Goal: Task Accomplishment & Management: Manage account settings

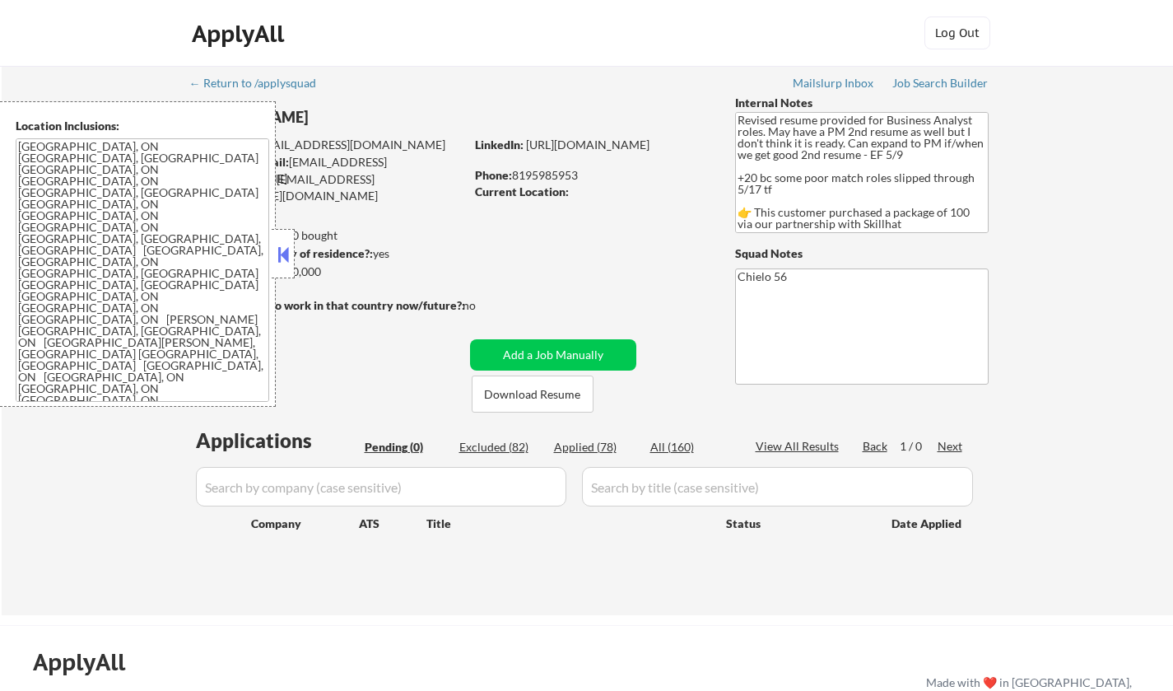
click at [276, 255] on button at bounding box center [283, 254] width 18 height 25
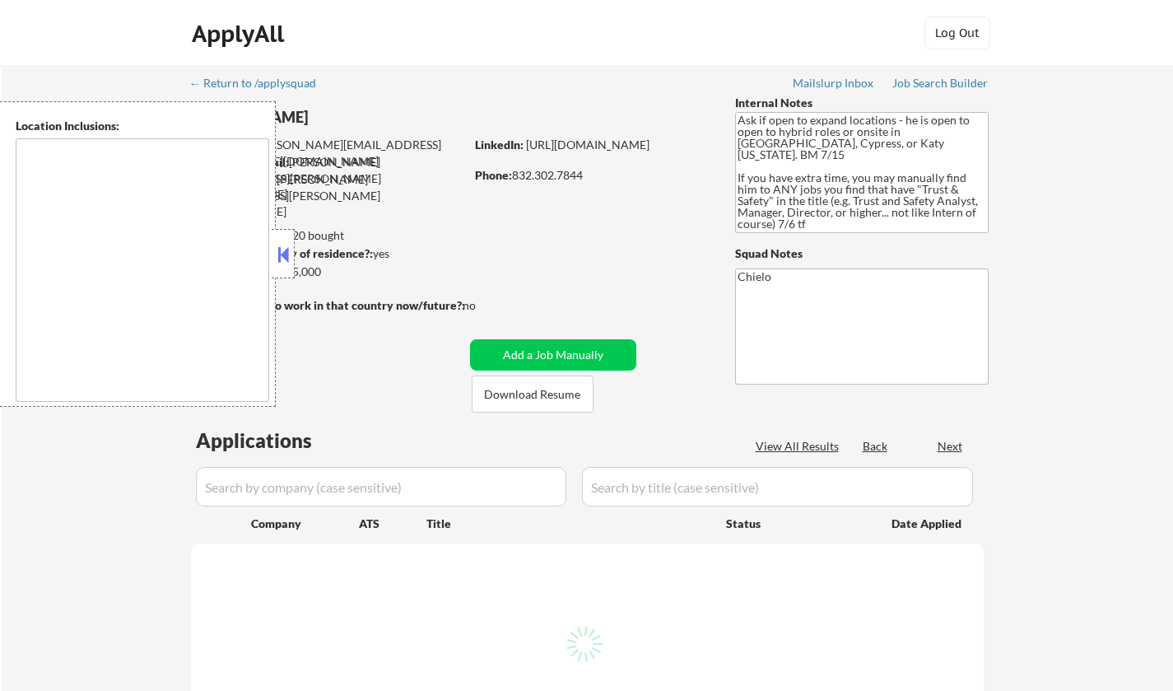
type textarea "Cypress, TX Jersey Village, TX Tomball, TX Katy, TX Spring, TX The Woodlands, T…"
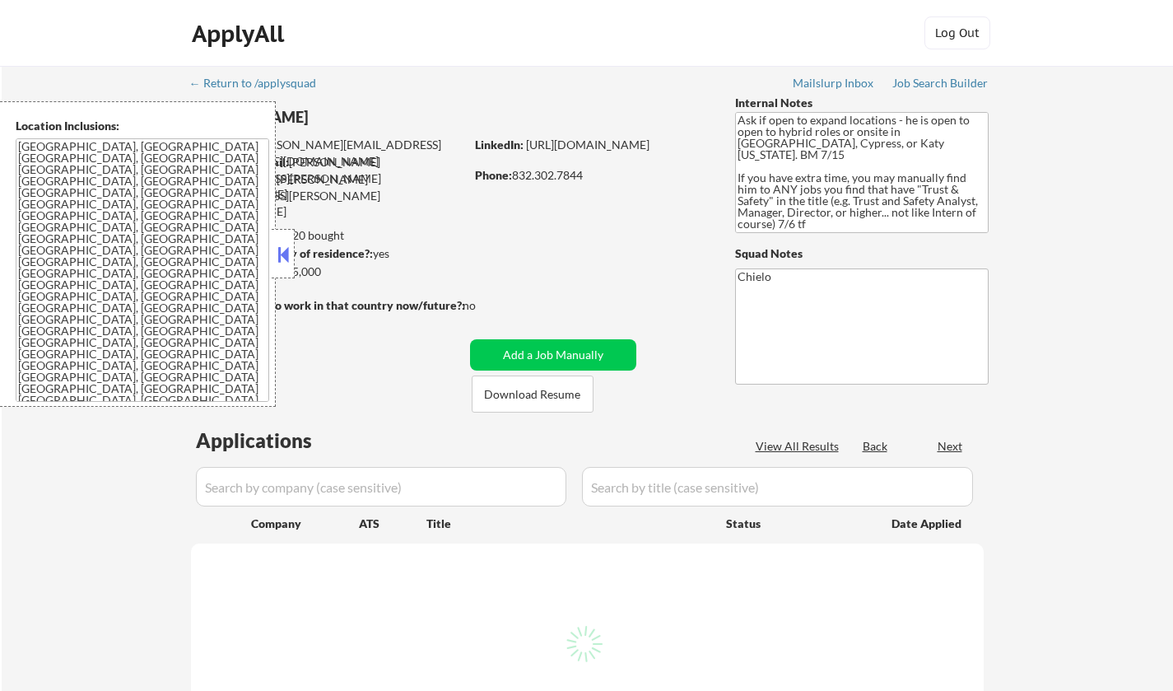
select select ""pending""
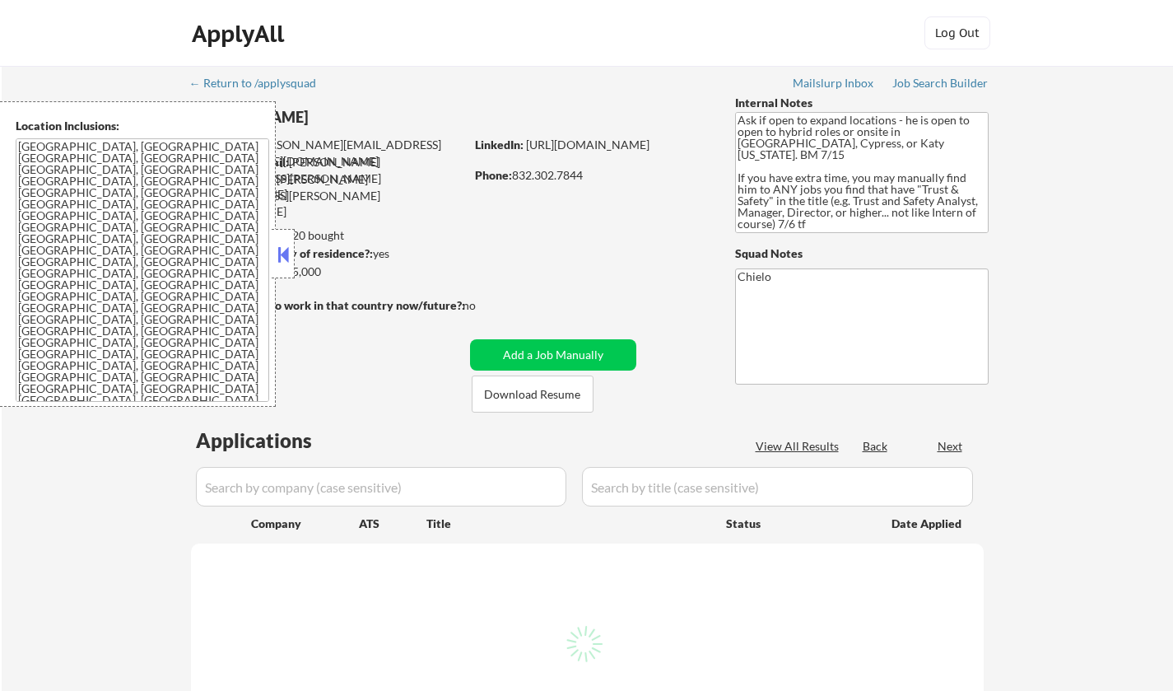
select select ""pending""
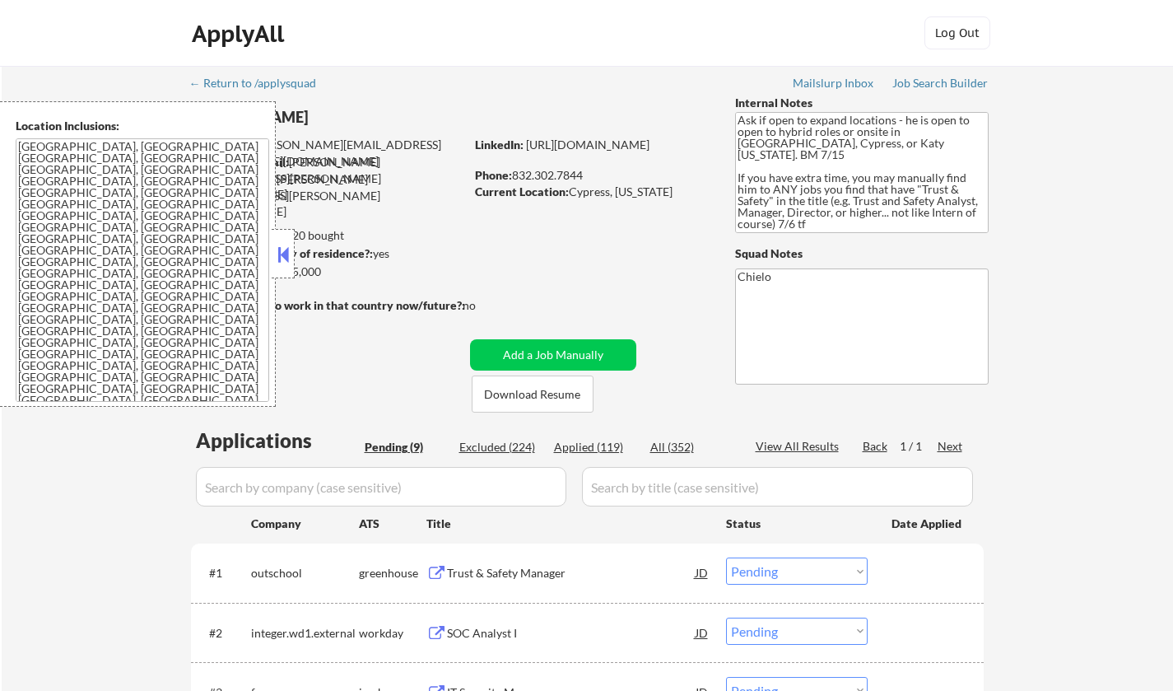
click at [277, 249] on button at bounding box center [283, 254] width 18 height 25
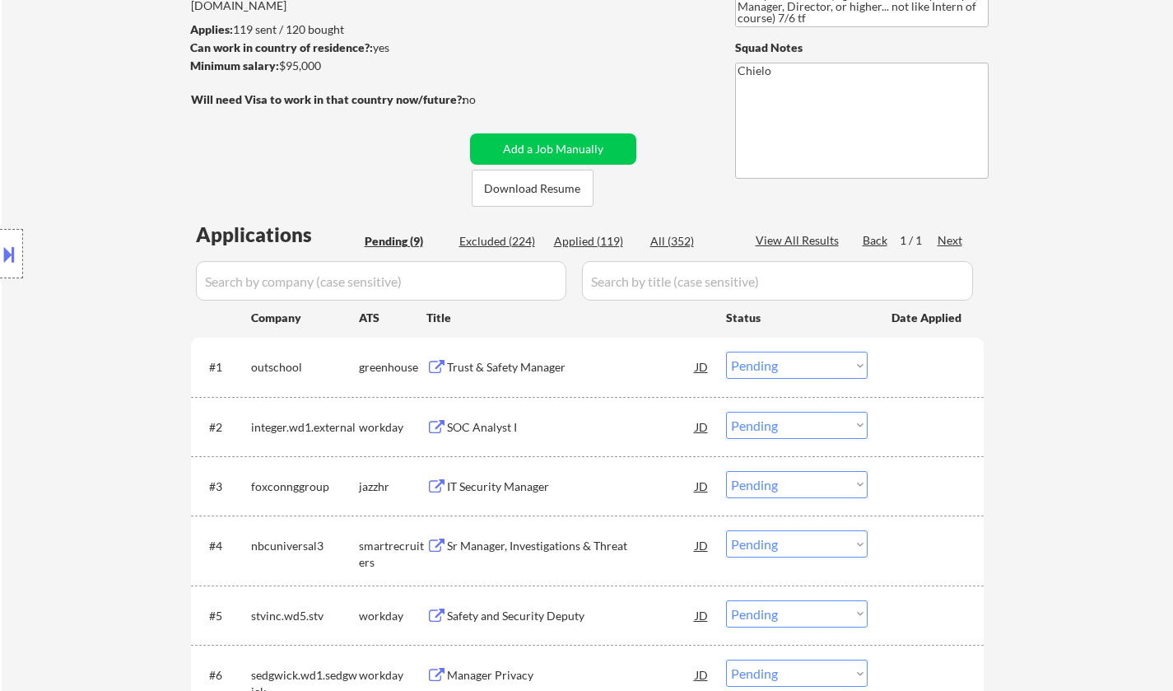
scroll to position [247, 0]
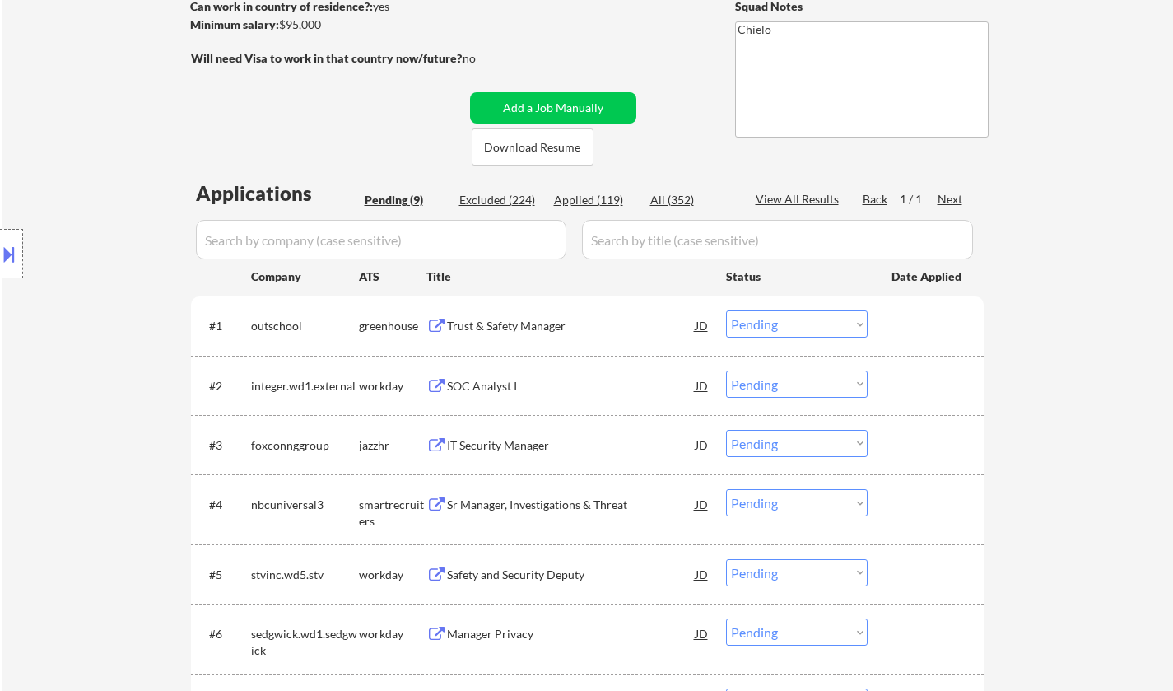
click at [528, 324] on div "Trust & Safety Manager" at bounding box center [571, 326] width 249 height 16
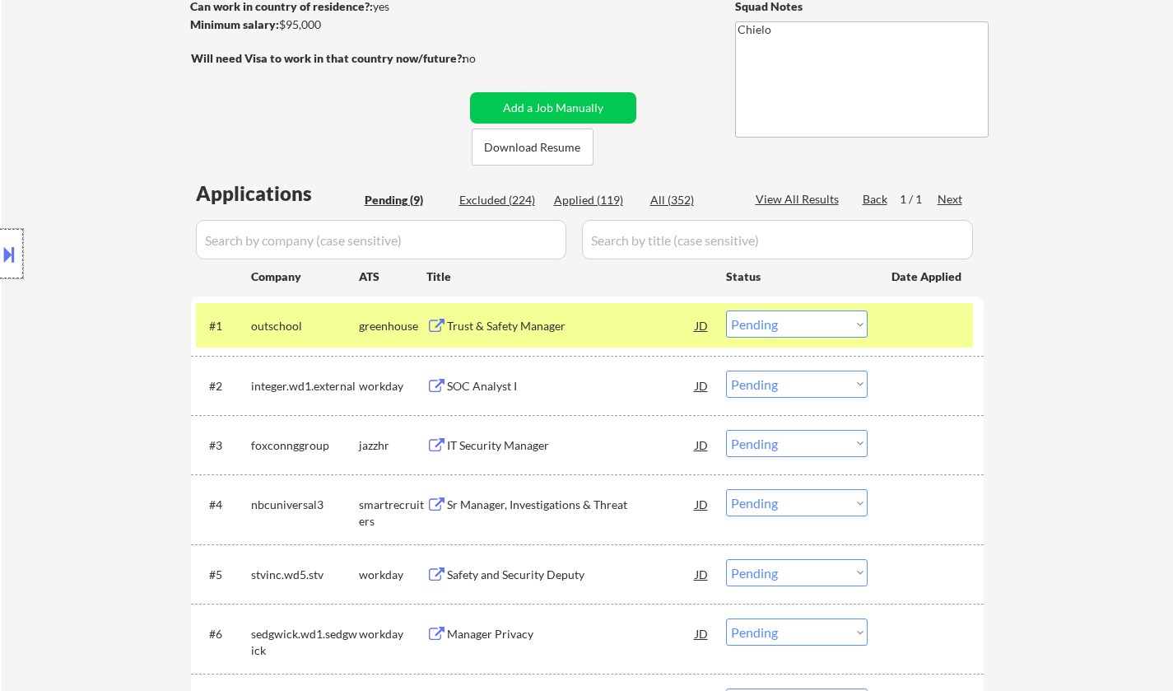
click at [7, 231] on div at bounding box center [11, 253] width 23 height 49
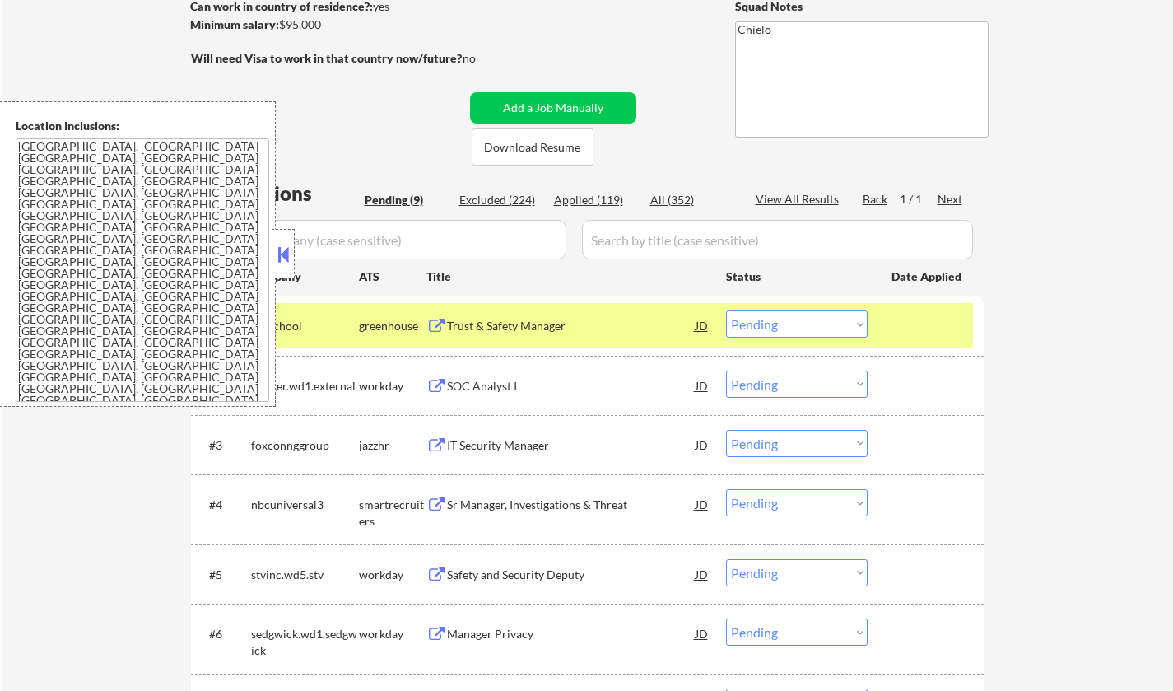
click at [283, 248] on button at bounding box center [283, 254] width 18 height 25
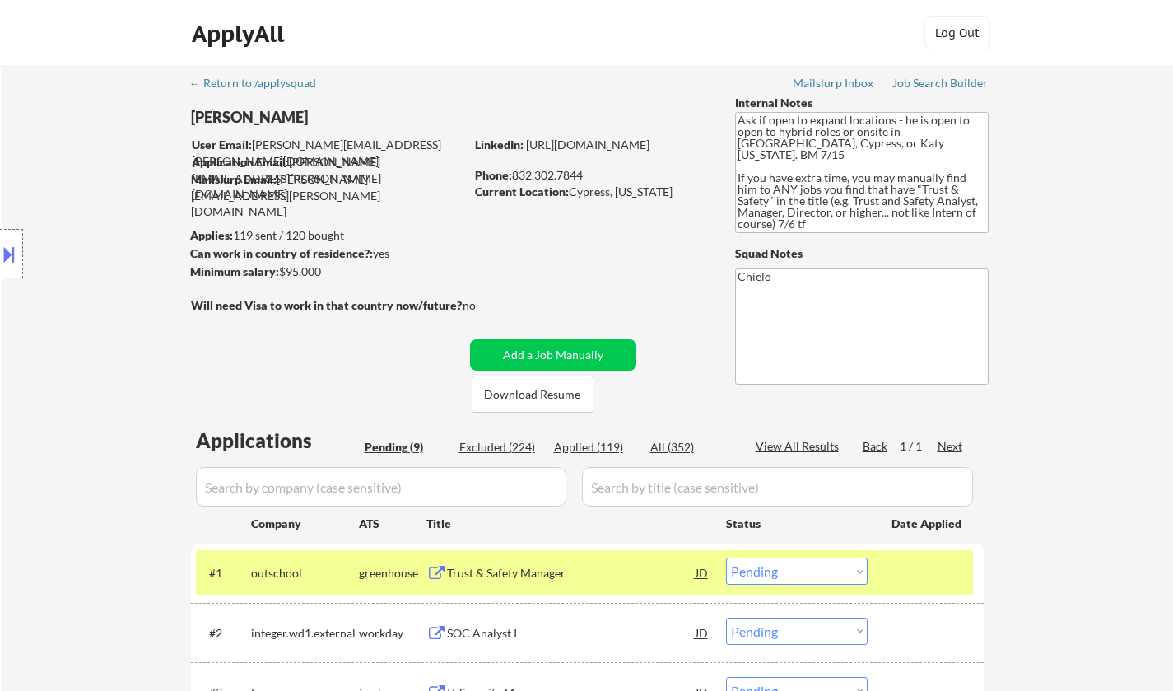
scroll to position [329, 0]
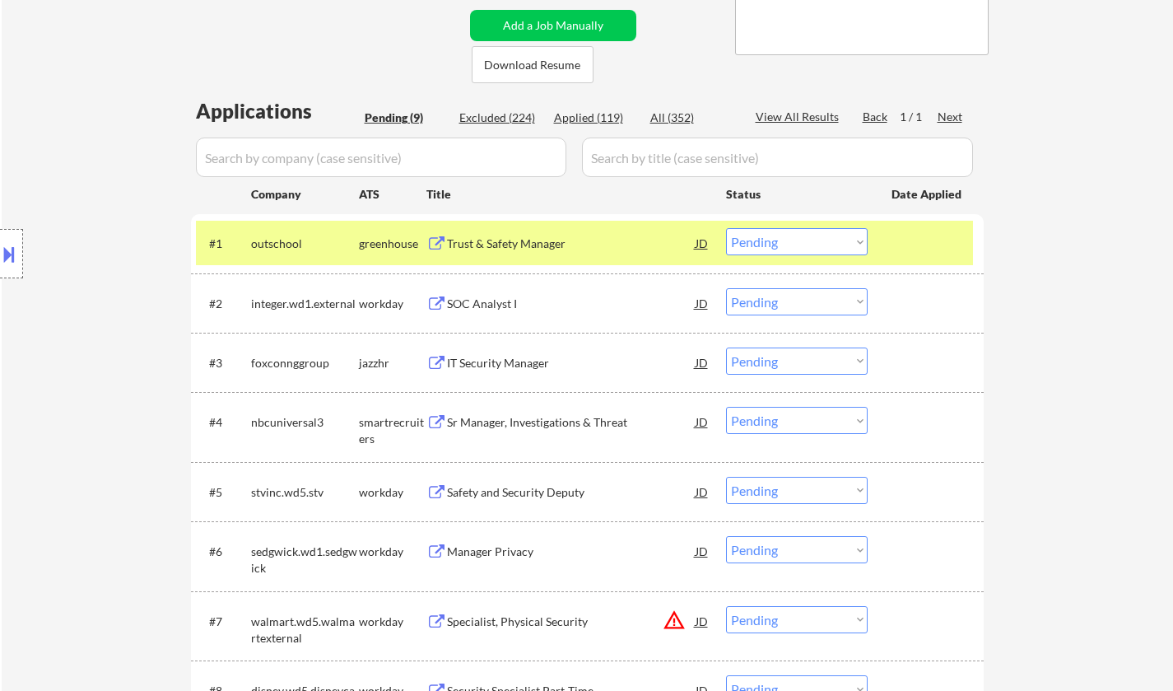
click at [815, 235] on select "Choose an option... Pending Applied Excluded (Questions) Excluded (Expired) Exc…" at bounding box center [797, 241] width 142 height 27
click at [726, 228] on select "Choose an option... Pending Applied Excluded (Questions) Excluded (Expired) Exc…" at bounding box center [797, 241] width 142 height 27
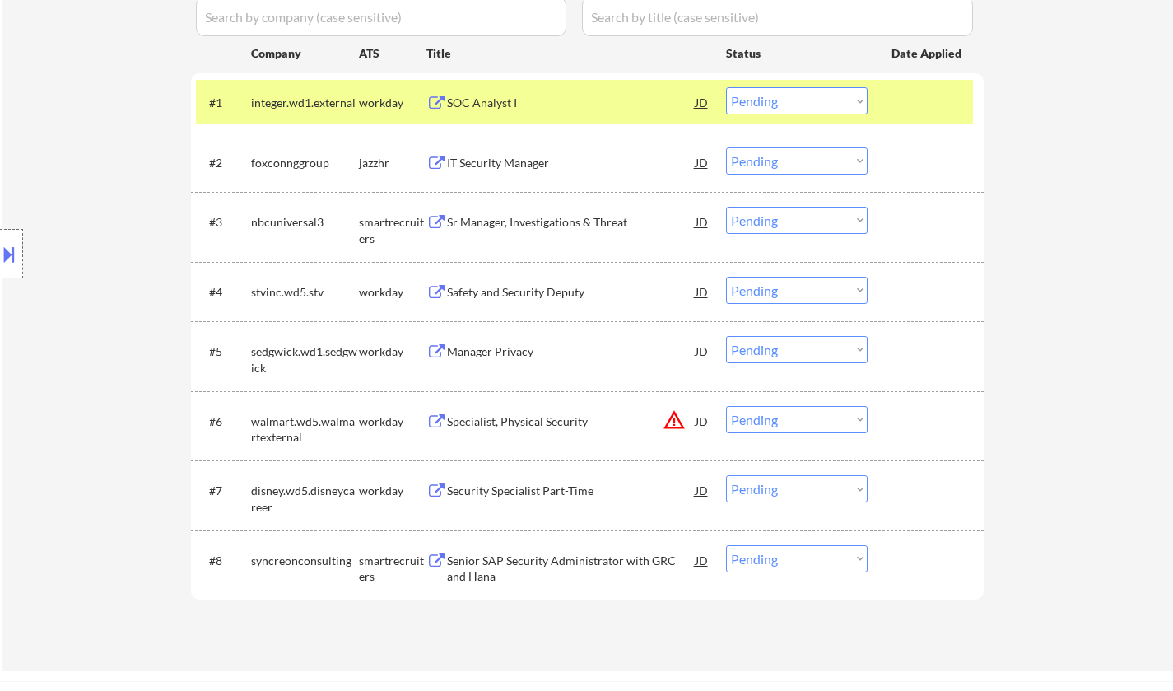
scroll to position [494, 0]
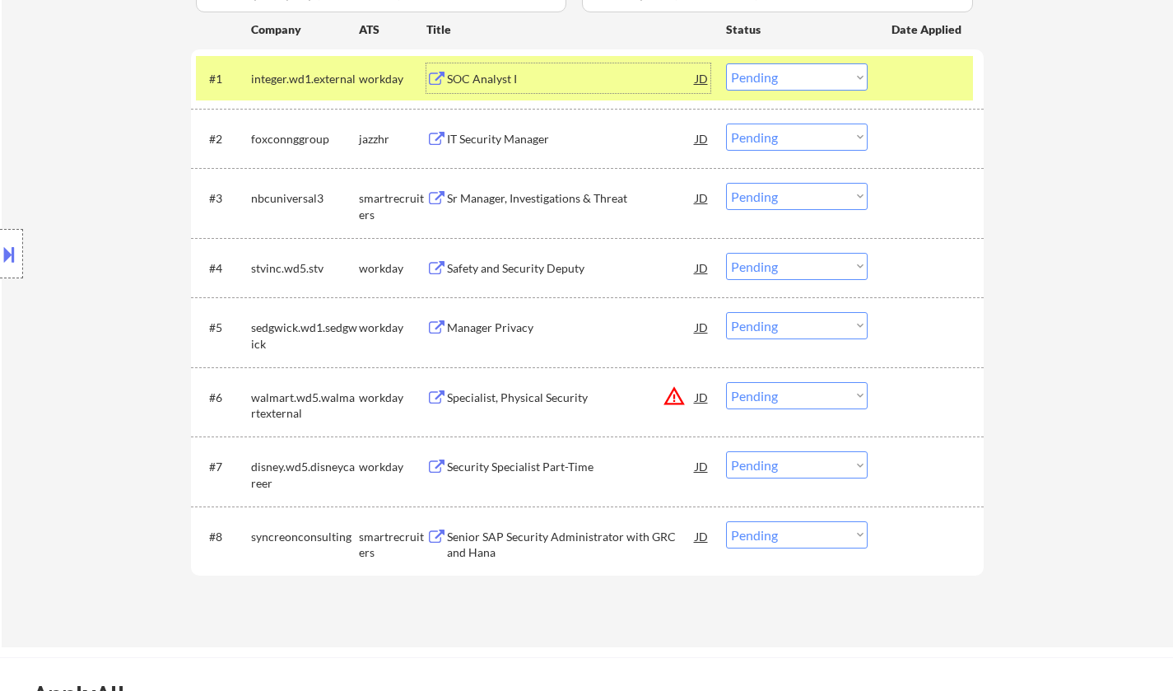
click at [482, 74] on div "SOC Analyst I" at bounding box center [571, 79] width 249 height 16
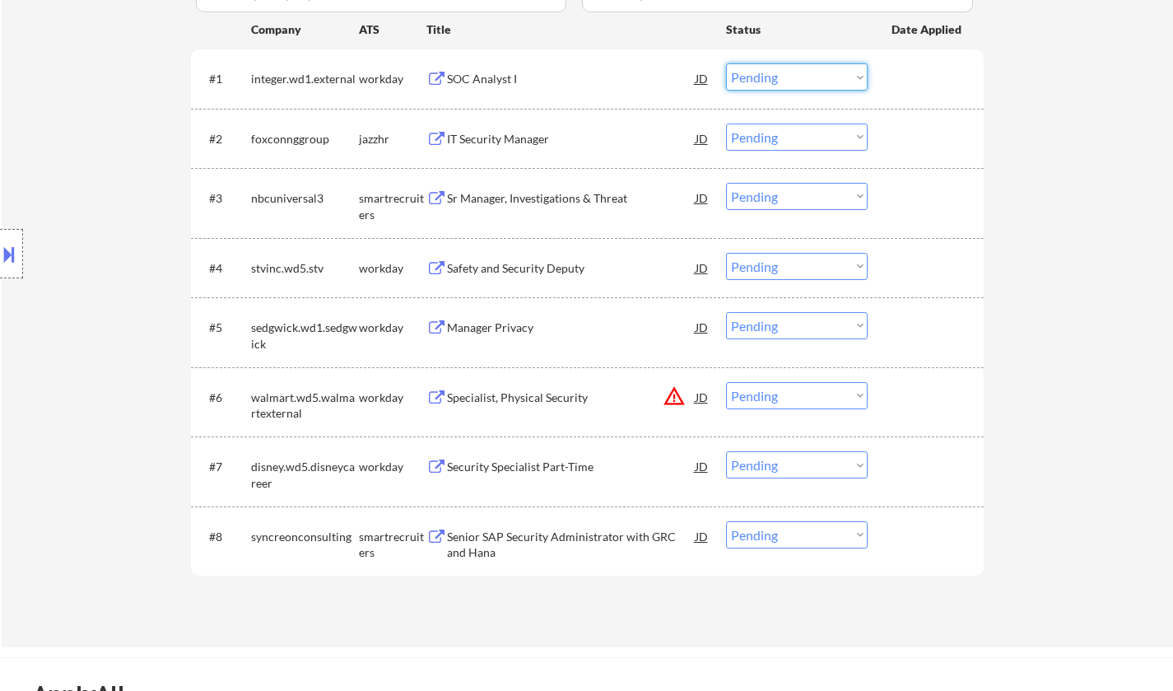
drag, startPoint x: 811, startPoint y: 71, endPoint x: 815, endPoint y: 88, distance: 17.8
click at [811, 71] on select "Choose an option... Pending Applied Excluded (Questions) Excluded (Expired) Exc…" at bounding box center [797, 76] width 142 height 27
click at [726, 63] on select "Choose an option... Pending Applied Excluded (Questions) Excluded (Expired) Exc…" at bounding box center [797, 76] width 142 height 27
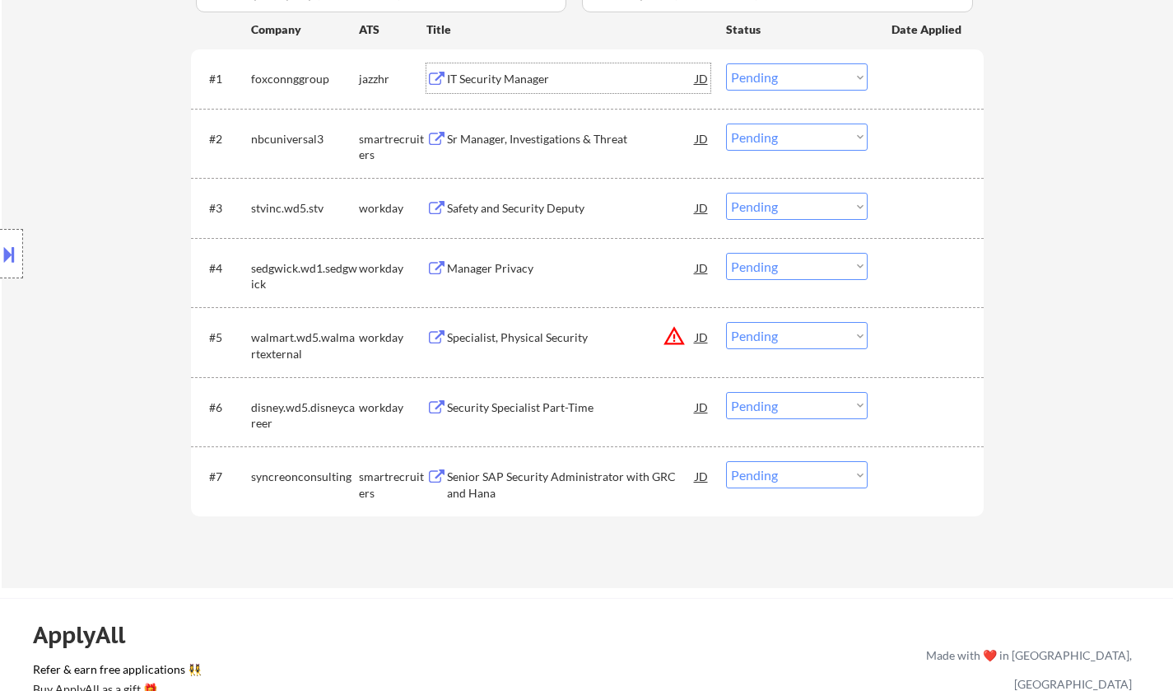
click at [492, 74] on div "IT Security Manager" at bounding box center [571, 79] width 249 height 16
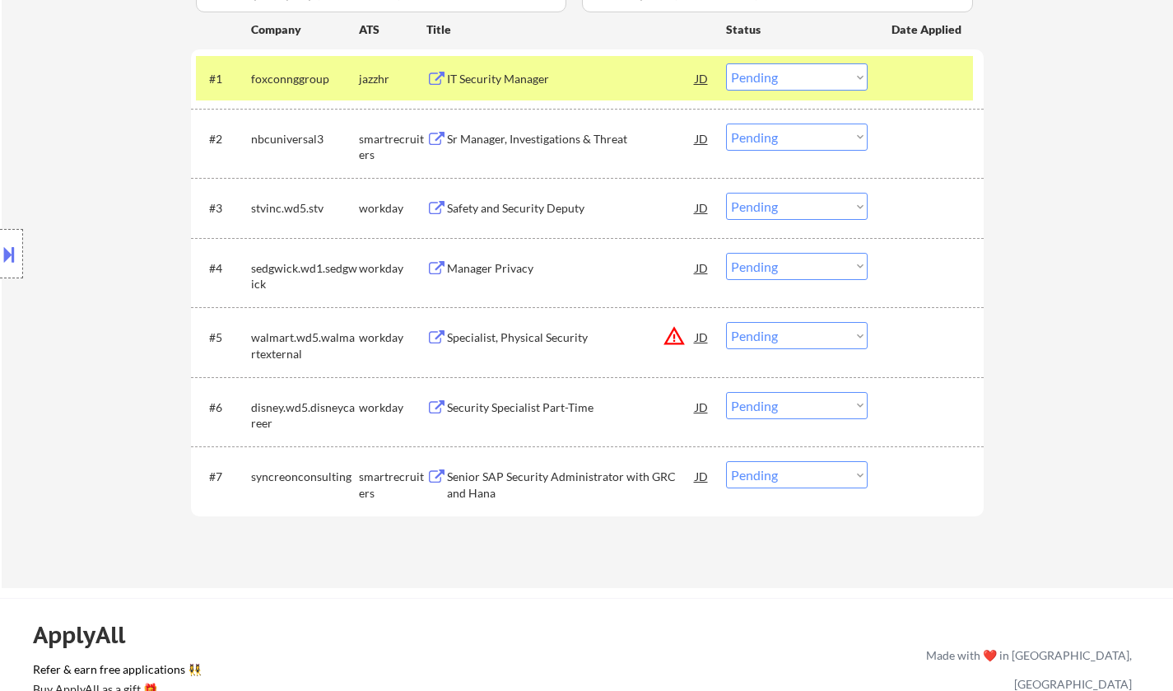
drag, startPoint x: 27, startPoint y: 272, endPoint x: 7, endPoint y: 270, distance: 20.6
click at [26, 271] on div "Location Inclusions: Cypress, TX Jersey Village, TX Tomball, TX Katy, TX Spring…" at bounding box center [147, 253] width 295 height 305
click at [0, 267] on div at bounding box center [11, 253] width 23 height 49
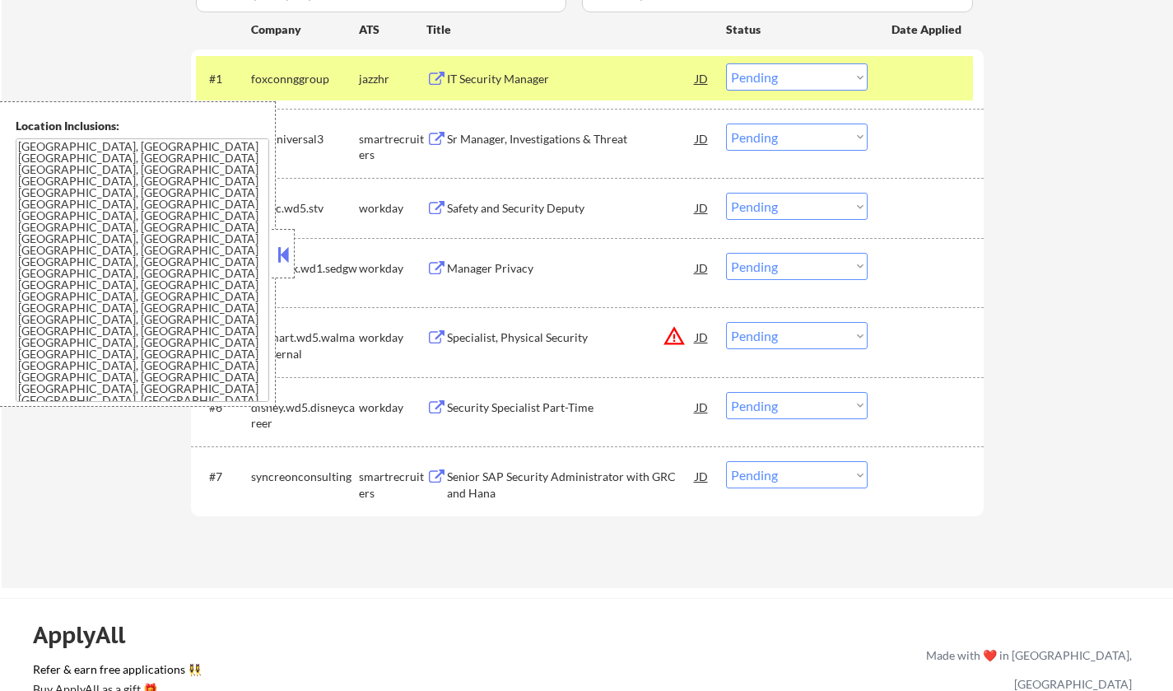
scroll to position [0, 0]
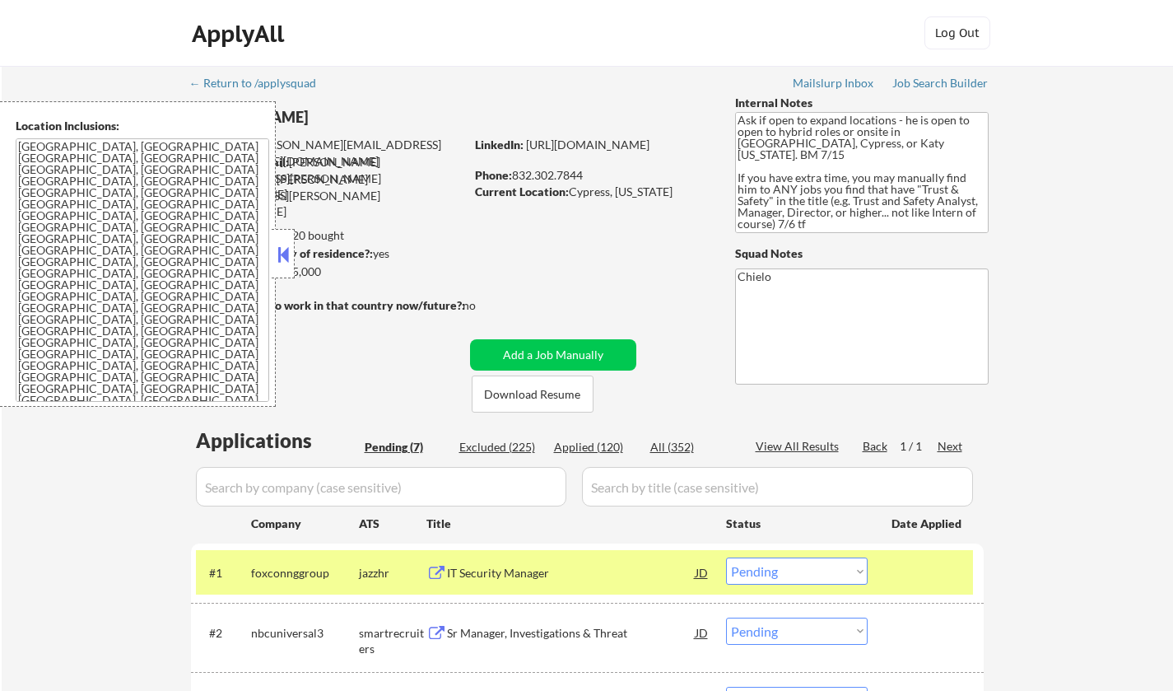
click at [278, 245] on button at bounding box center [283, 254] width 18 height 25
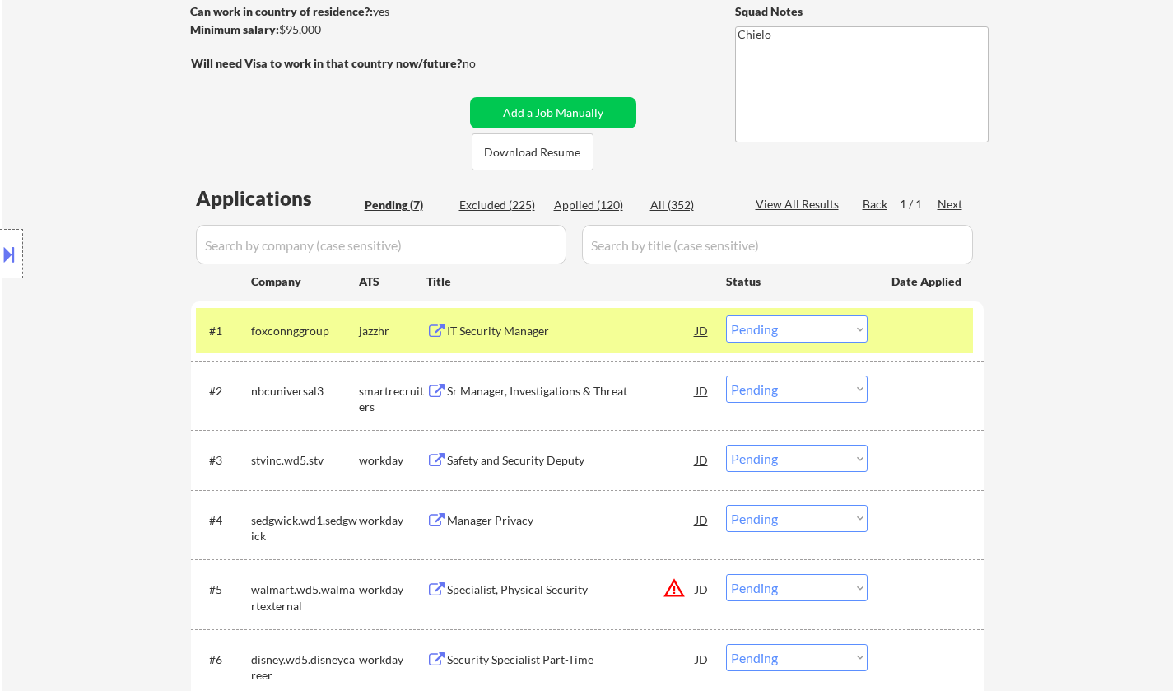
scroll to position [329, 0]
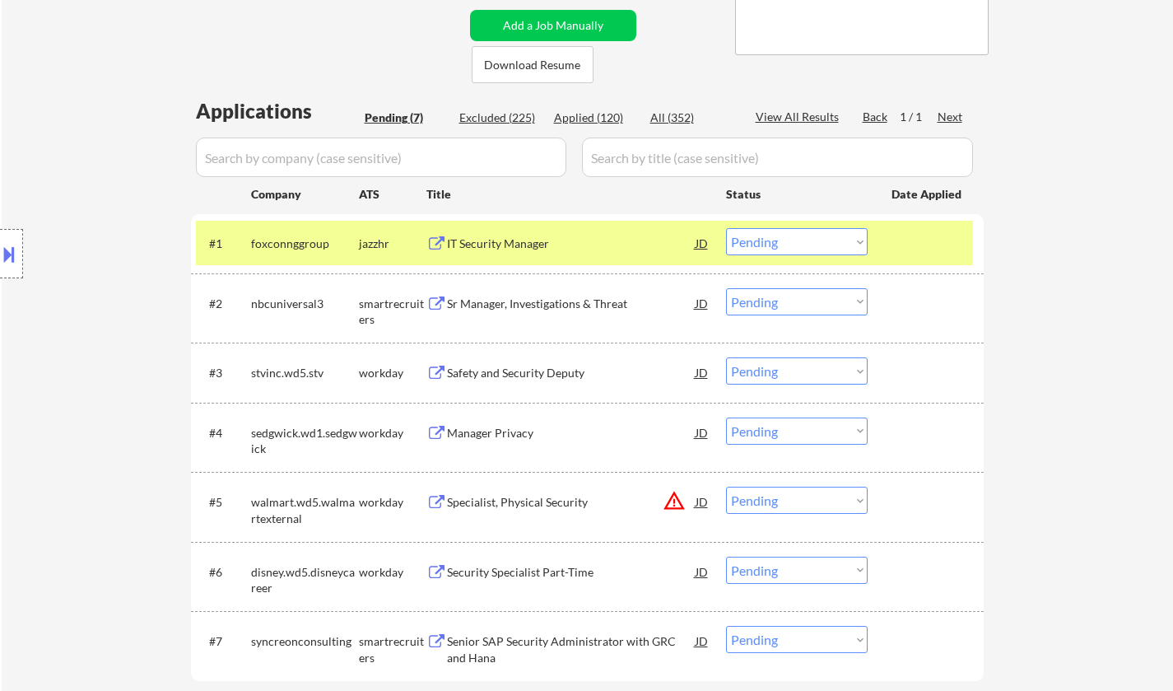
drag, startPoint x: 763, startPoint y: 240, endPoint x: 782, endPoint y: 254, distance: 23.1
click at [763, 240] on select "Choose an option... Pending Applied Excluded (Questions) Excluded (Expired) Exc…" at bounding box center [797, 241] width 142 height 27
click at [726, 228] on select "Choose an option... Pending Applied Excluded (Questions) Excluded (Expired) Exc…" at bounding box center [797, 241] width 142 height 27
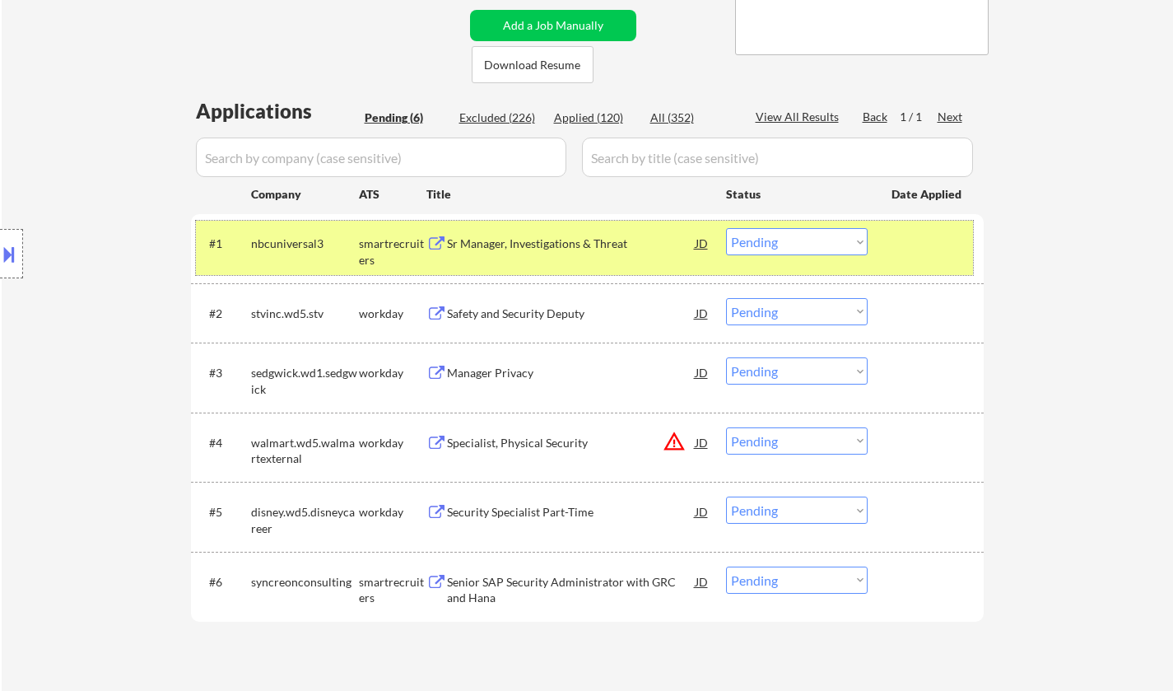
click at [526, 225] on div "#1 nbcuniversal3 smartrecruiters Sr Manager, Investigations & Threat JD Choose …" at bounding box center [584, 248] width 777 height 54
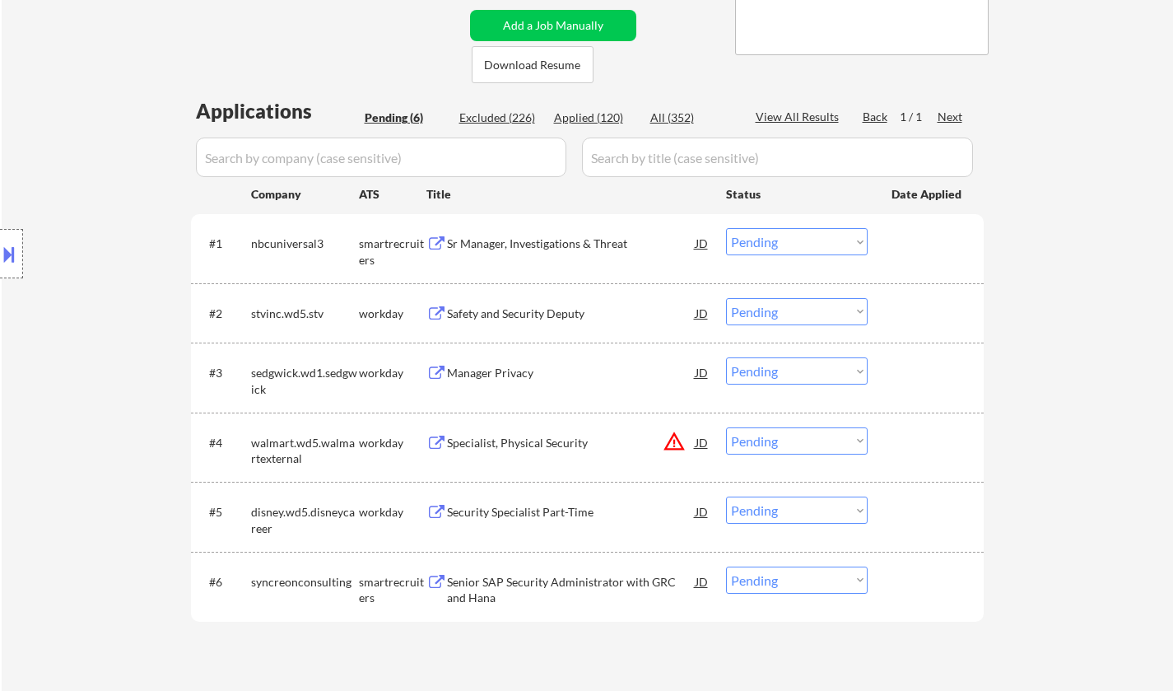
click at [528, 235] on div "Sr Manager, Investigations & Threat" at bounding box center [571, 243] width 249 height 30
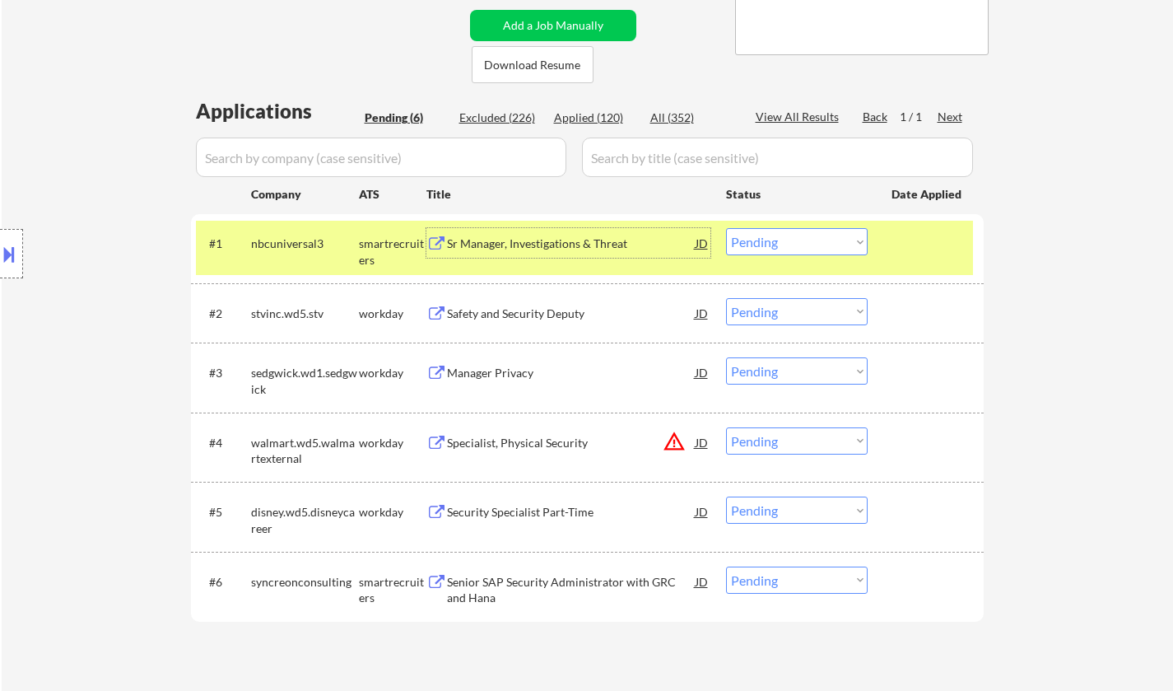
click at [779, 233] on select "Choose an option... Pending Applied Excluded (Questions) Excluded (Expired) Exc…" at bounding box center [797, 241] width 142 height 27
click at [726, 228] on select "Choose an option... Pending Applied Excluded (Questions) Excluded (Expired) Exc…" at bounding box center [797, 241] width 142 height 27
select select ""pending""
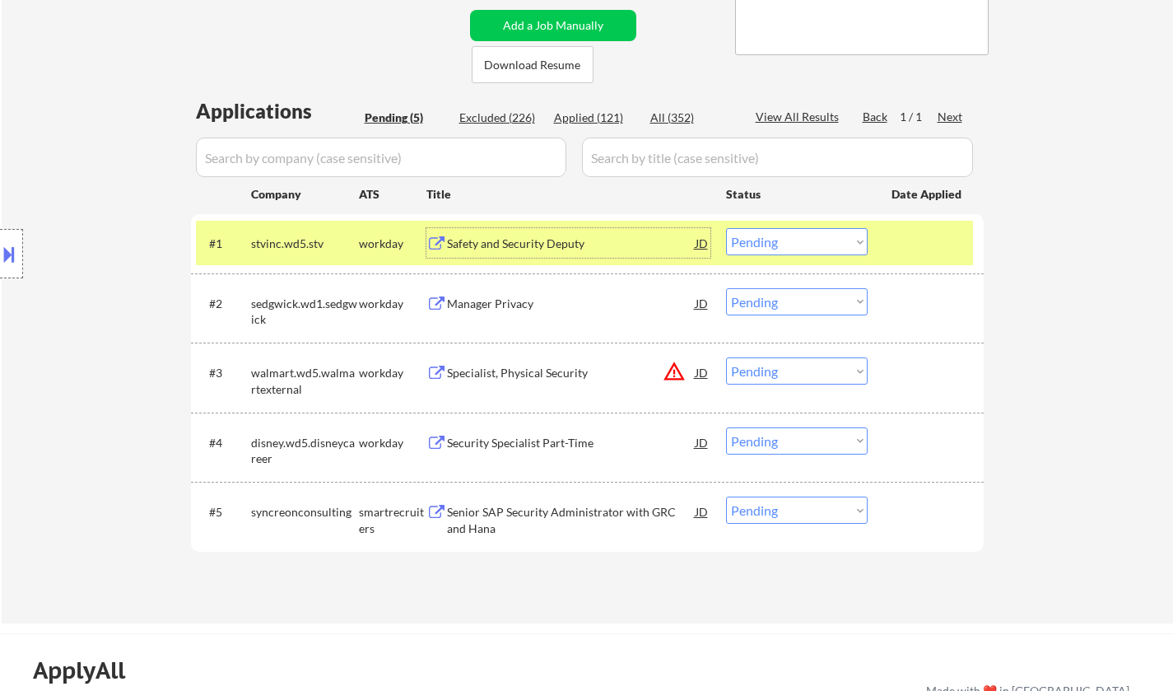
click at [515, 247] on div "Safety and Security Deputy" at bounding box center [571, 243] width 249 height 16
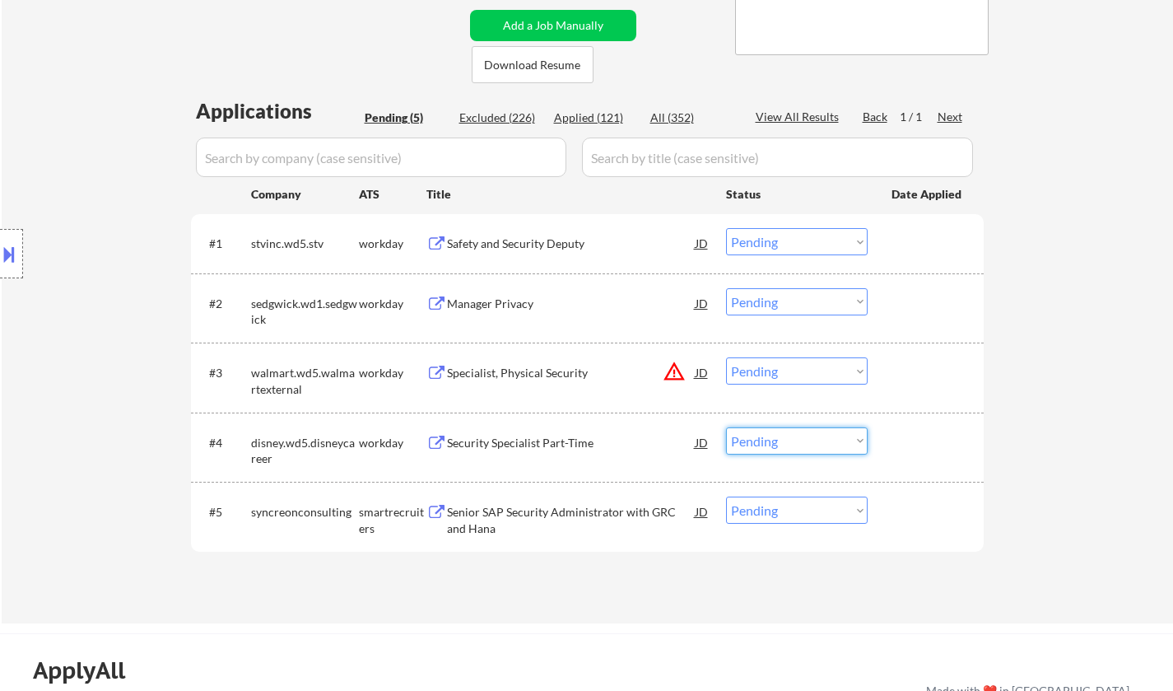
drag, startPoint x: 822, startPoint y: 443, endPoint x: 825, endPoint y: 454, distance: 11.2
click at [821, 443] on select "Choose an option... Pending Applied Excluded (Questions) Excluded (Expired) Exc…" at bounding box center [797, 440] width 142 height 27
select select ""excluded__other_""
click at [726, 427] on select "Choose an option... Pending Applied Excluded (Questions) Excluded (Expired) Exc…" at bounding box center [797, 440] width 142 height 27
click at [785, 370] on select "Choose an option... Pending Applied Excluded (Questions) Excluded (Expired) Exc…" at bounding box center [797, 370] width 142 height 27
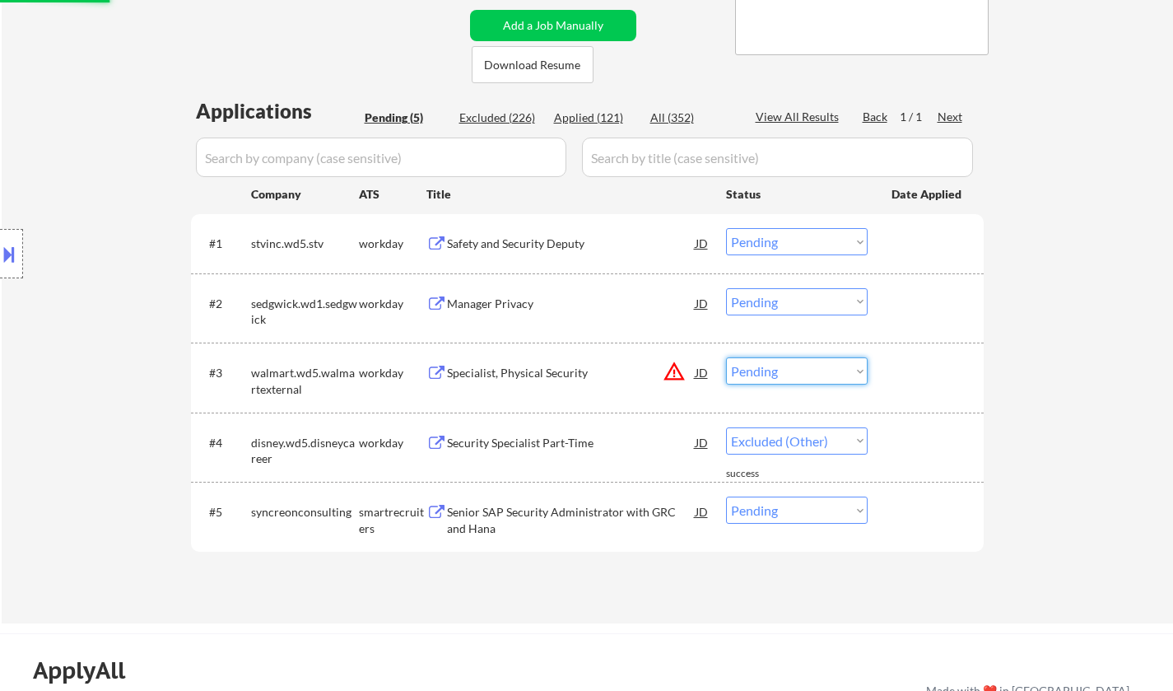
select select ""excluded__location_""
click at [726, 357] on select "Choose an option... Pending Applied Excluded (Questions) Excluded (Expired) Exc…" at bounding box center [797, 370] width 142 height 27
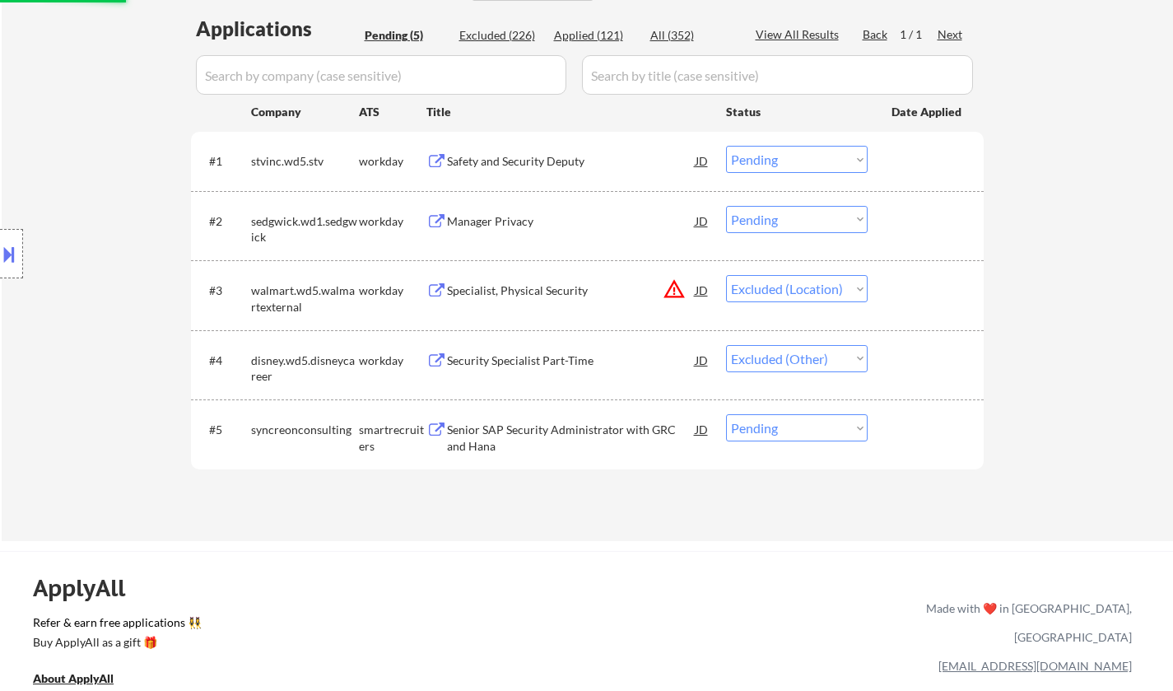
select select ""pending""
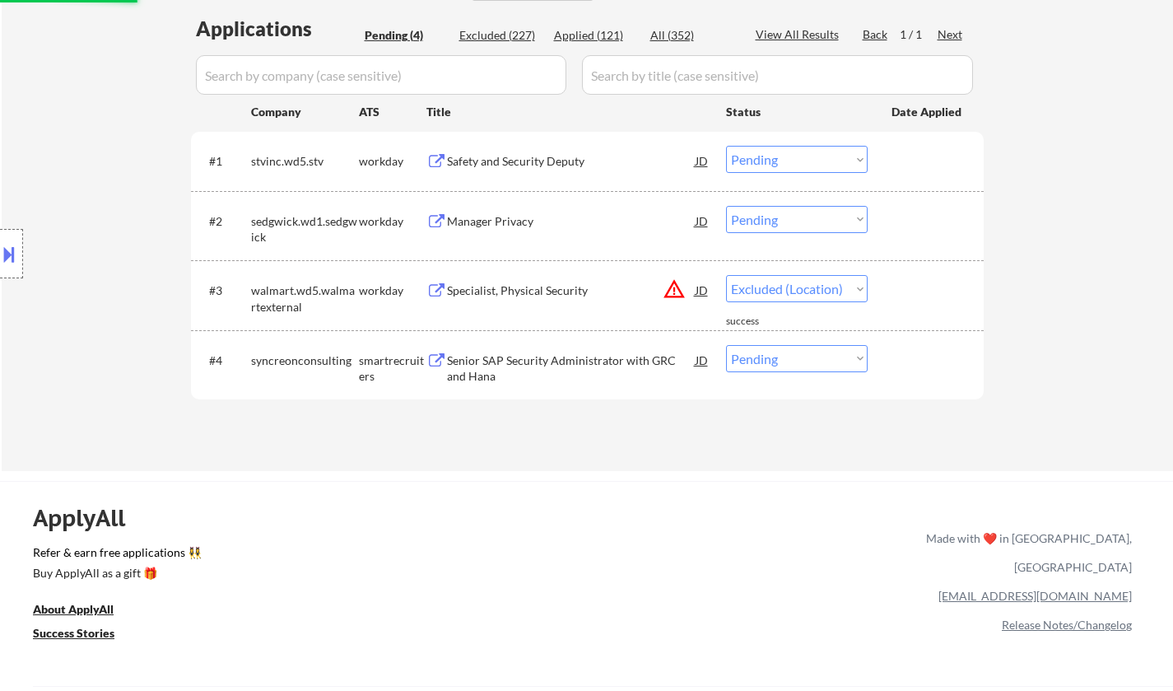
select select ""pending""
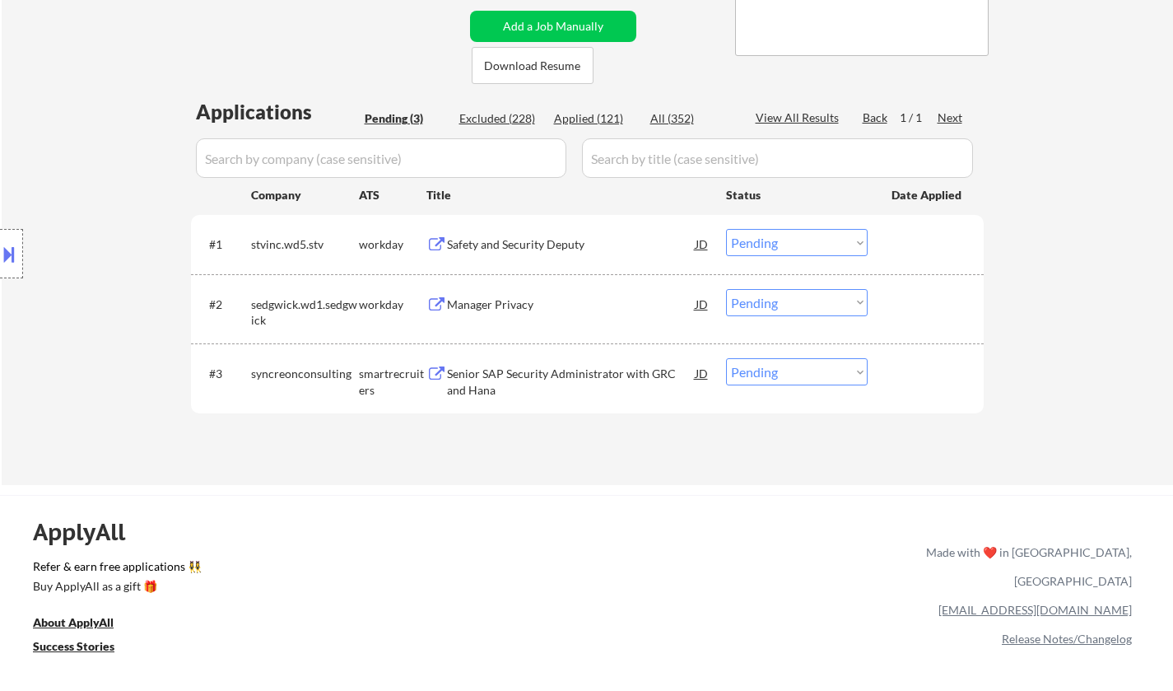
scroll to position [494, 0]
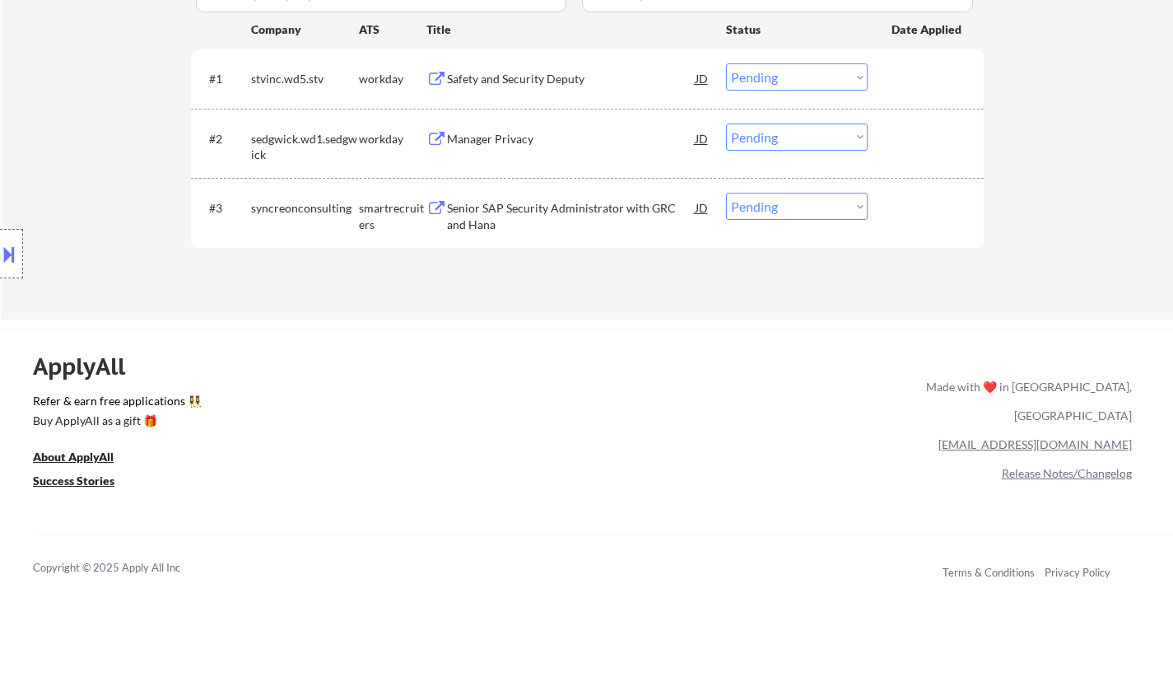
click at [537, 78] on div "Safety and Security Deputy" at bounding box center [571, 79] width 249 height 16
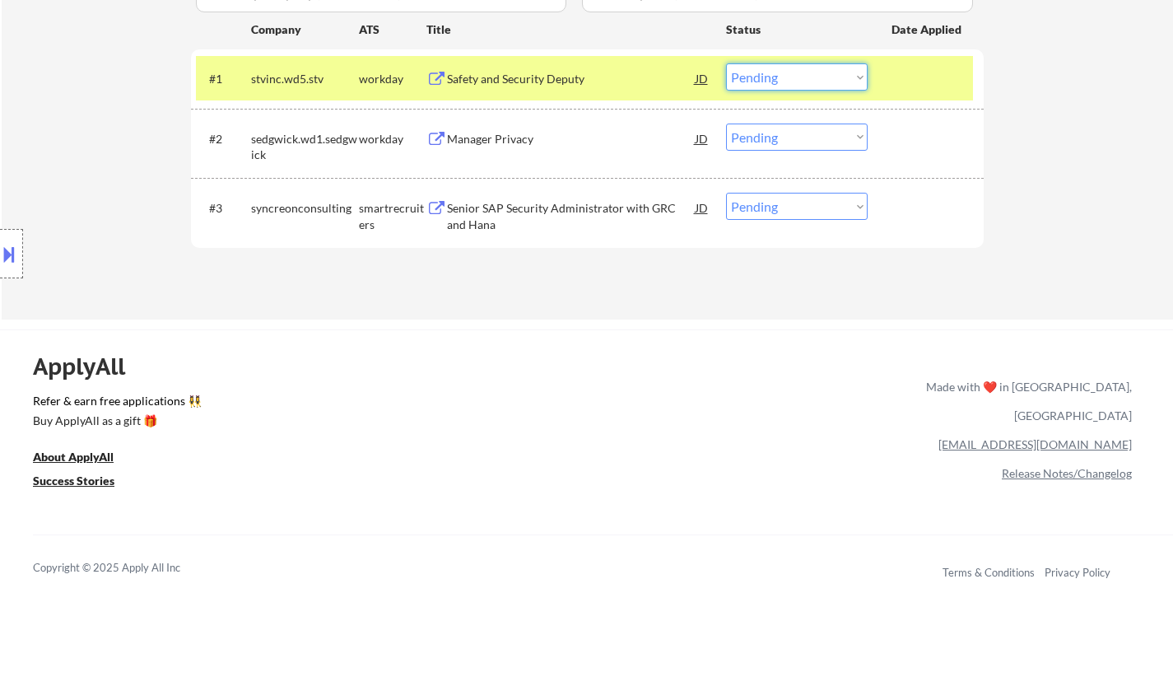
drag, startPoint x: 772, startPoint y: 75, endPoint x: 784, endPoint y: 85, distance: 15.2
click at [775, 75] on select "Choose an option... Pending Applied Excluded (Questions) Excluded (Expired) Exc…" at bounding box center [797, 76] width 142 height 27
click at [726, 63] on select "Choose an option... Pending Applied Excluded (Questions) Excluded (Expired) Exc…" at bounding box center [797, 76] width 142 height 27
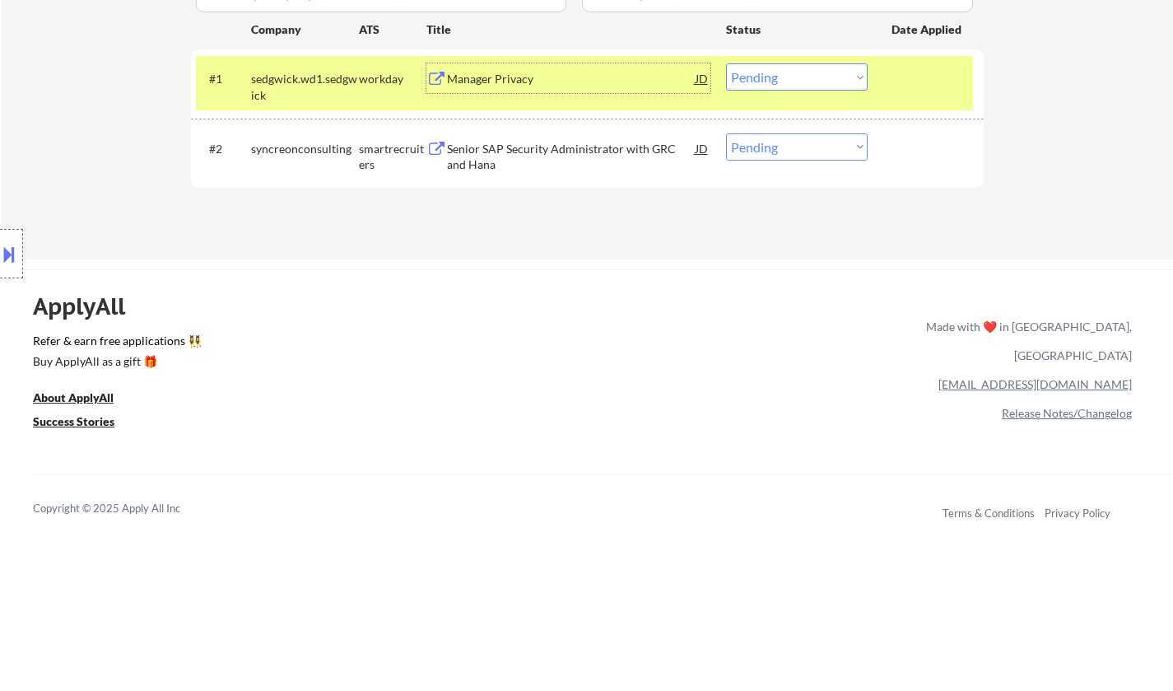
click at [506, 79] on div "Manager Privacy" at bounding box center [571, 79] width 249 height 16
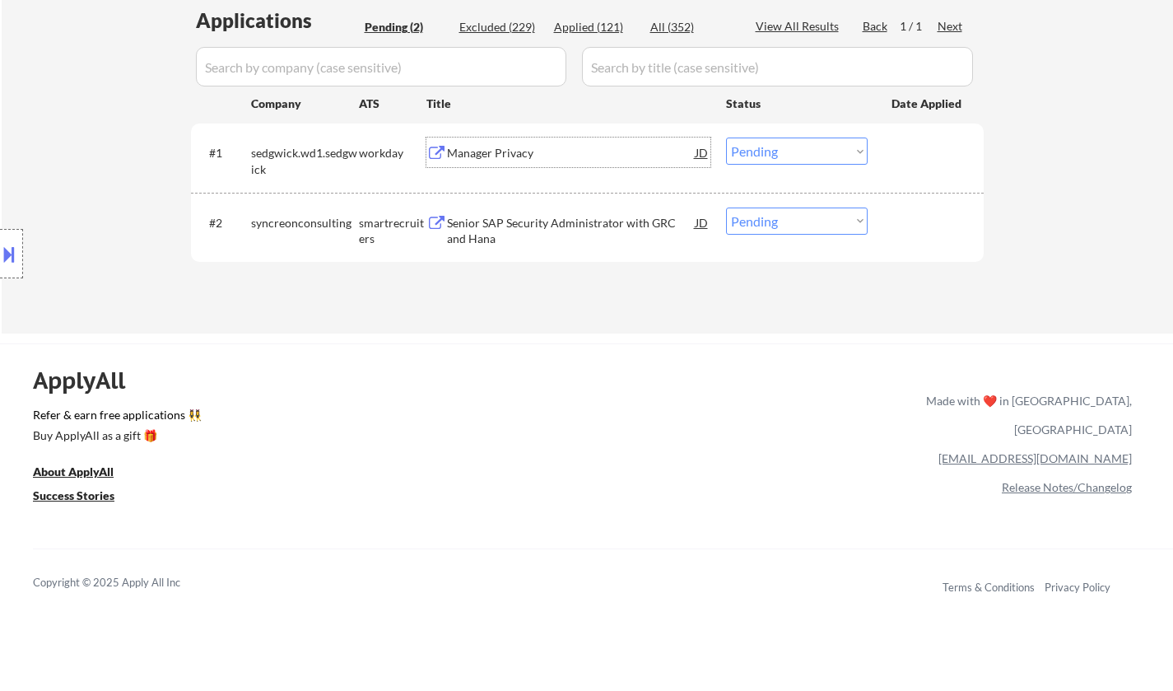
scroll to position [329, 0]
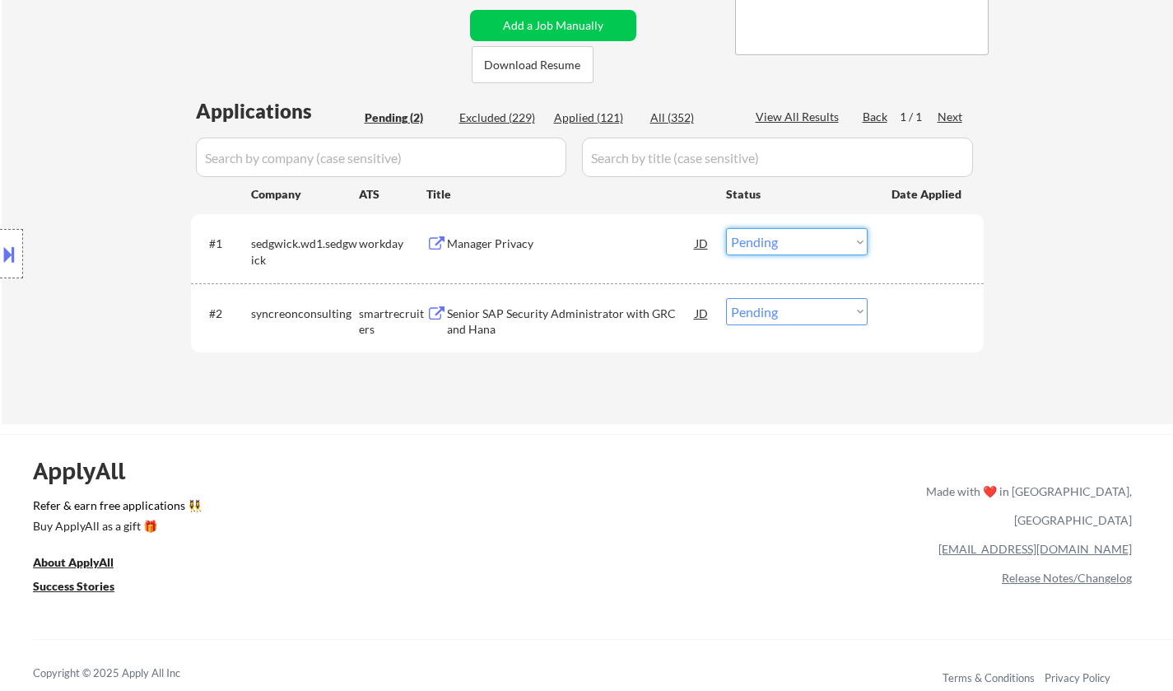
drag, startPoint x: 799, startPoint y: 245, endPoint x: 800, endPoint y: 254, distance: 8.4
click at [799, 245] on select "Choose an option... Pending Applied Excluded (Questions) Excluded (Expired) Exc…" at bounding box center [797, 241] width 142 height 27
click at [726, 228] on select "Choose an option... Pending Applied Excluded (Questions) Excluded (Expired) Exc…" at bounding box center [797, 241] width 142 height 27
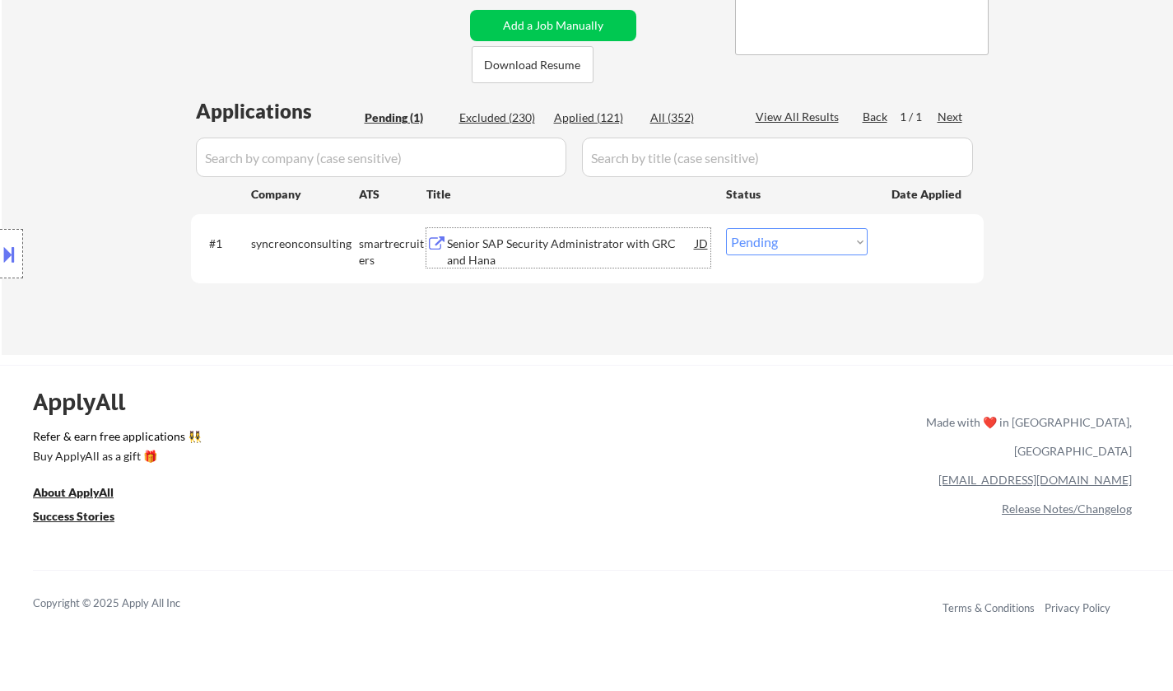
click at [580, 252] on div "Senior SAP Security Administrator with GRC and Hana" at bounding box center [571, 251] width 249 height 32
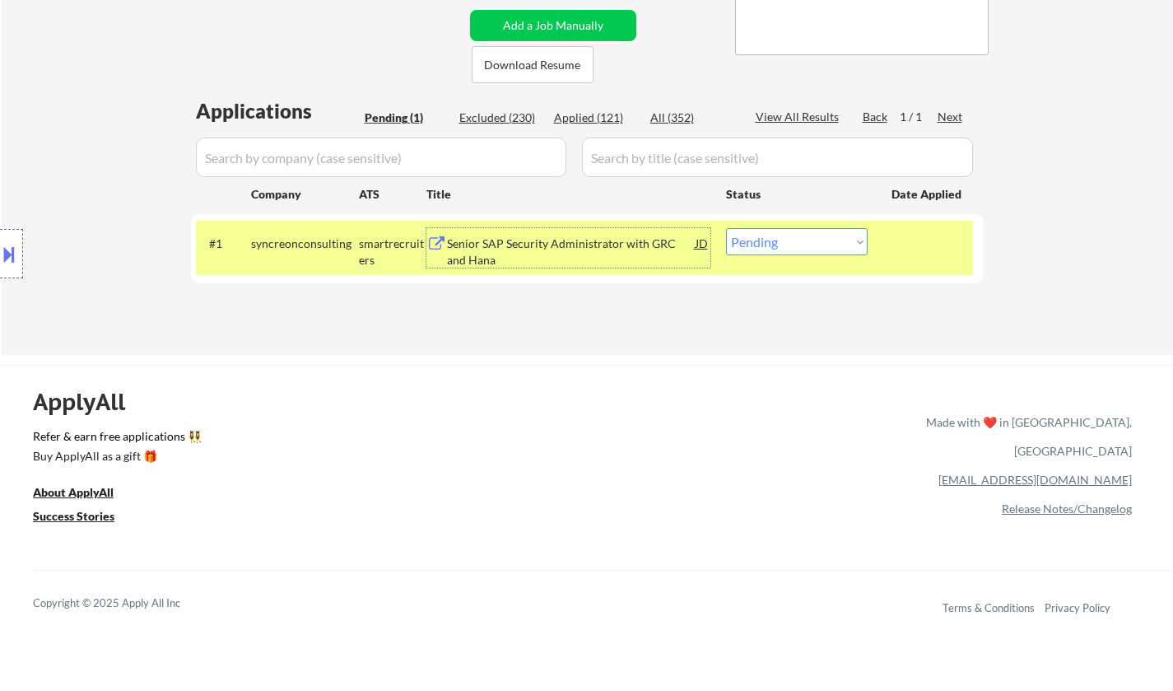
drag, startPoint x: 796, startPoint y: 238, endPoint x: 814, endPoint y: 246, distance: 19.9
click at [797, 238] on select "Choose an option... Pending Applied Excluded (Questions) Excluded (Expired) Exc…" at bounding box center [797, 241] width 142 height 27
select select ""excluded__expired_""
click at [726, 228] on select "Choose an option... Pending Applied Excluded (Questions) Excluded (Expired) Exc…" at bounding box center [797, 241] width 142 height 27
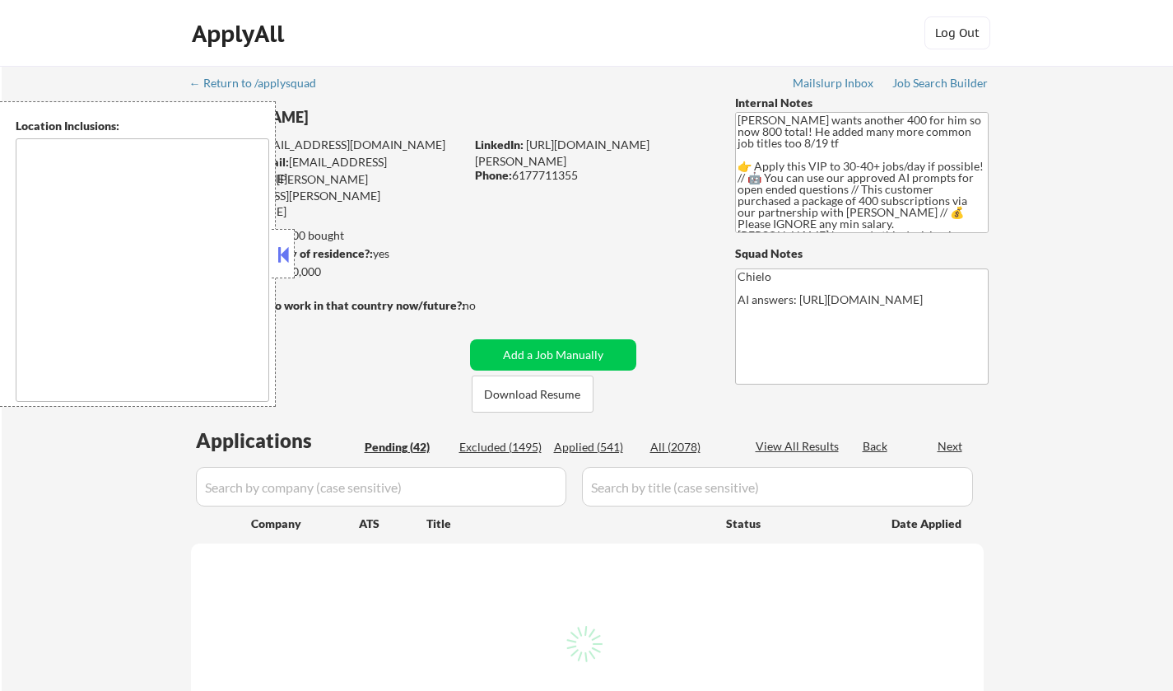
type textarea "[GEOGRAPHIC_DATA], [GEOGRAPHIC_DATA] [GEOGRAPHIC_DATA], [GEOGRAPHIC_DATA] [GEOG…"
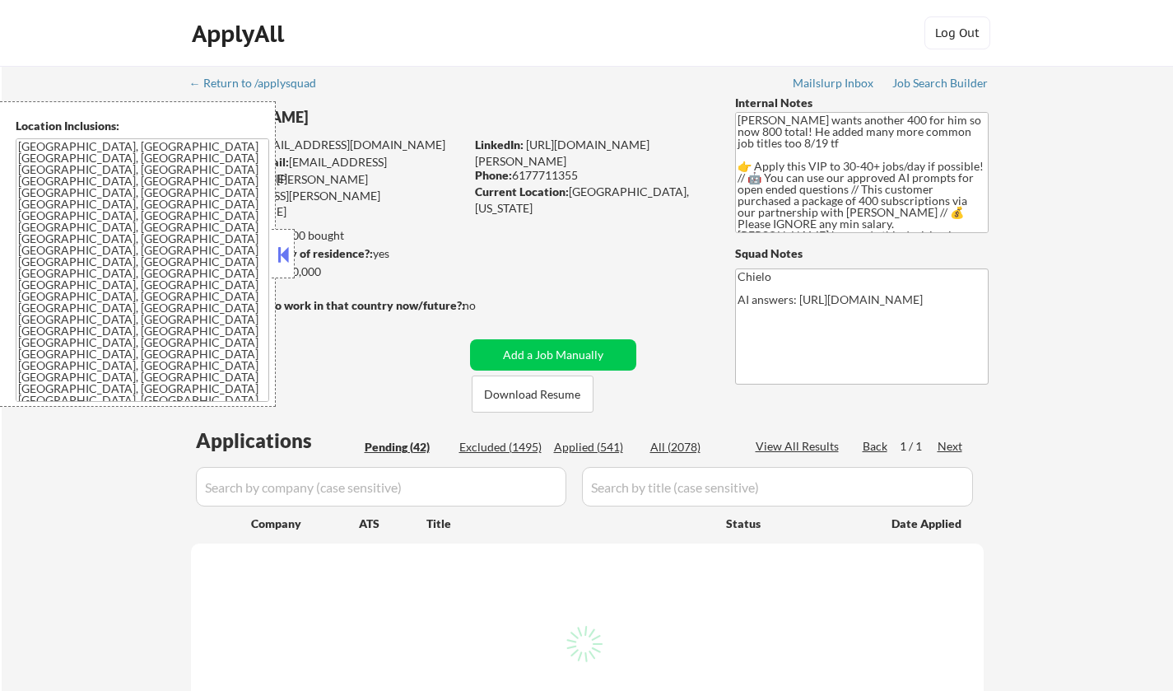
select select ""pending""
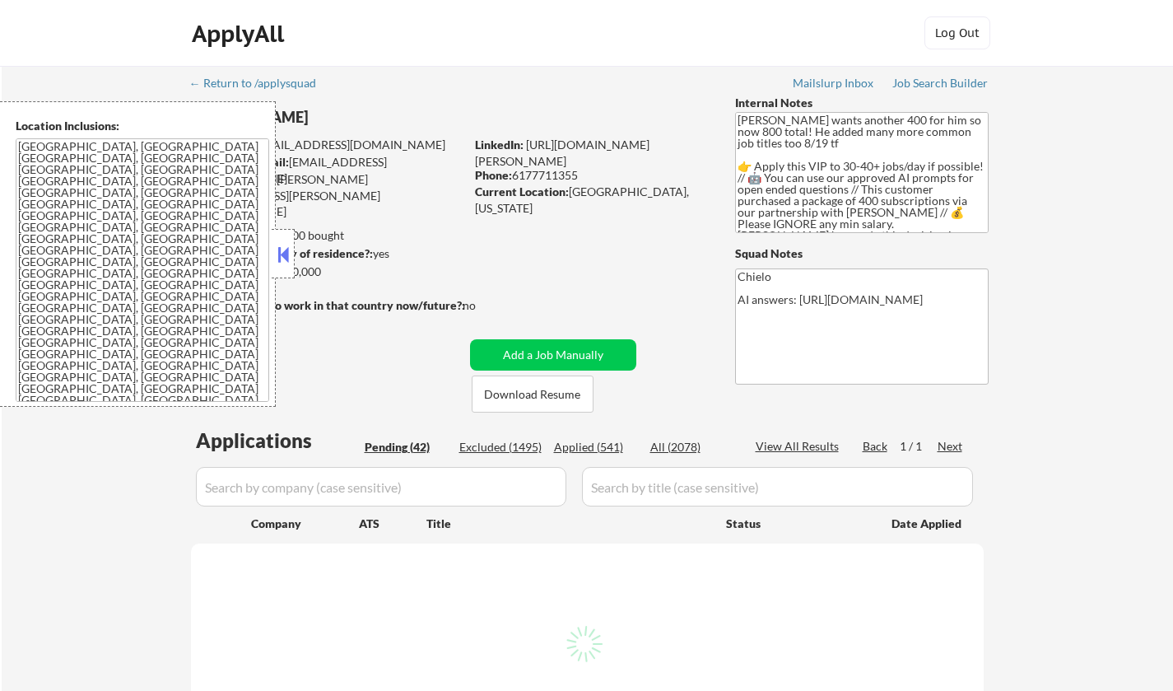
select select ""pending""
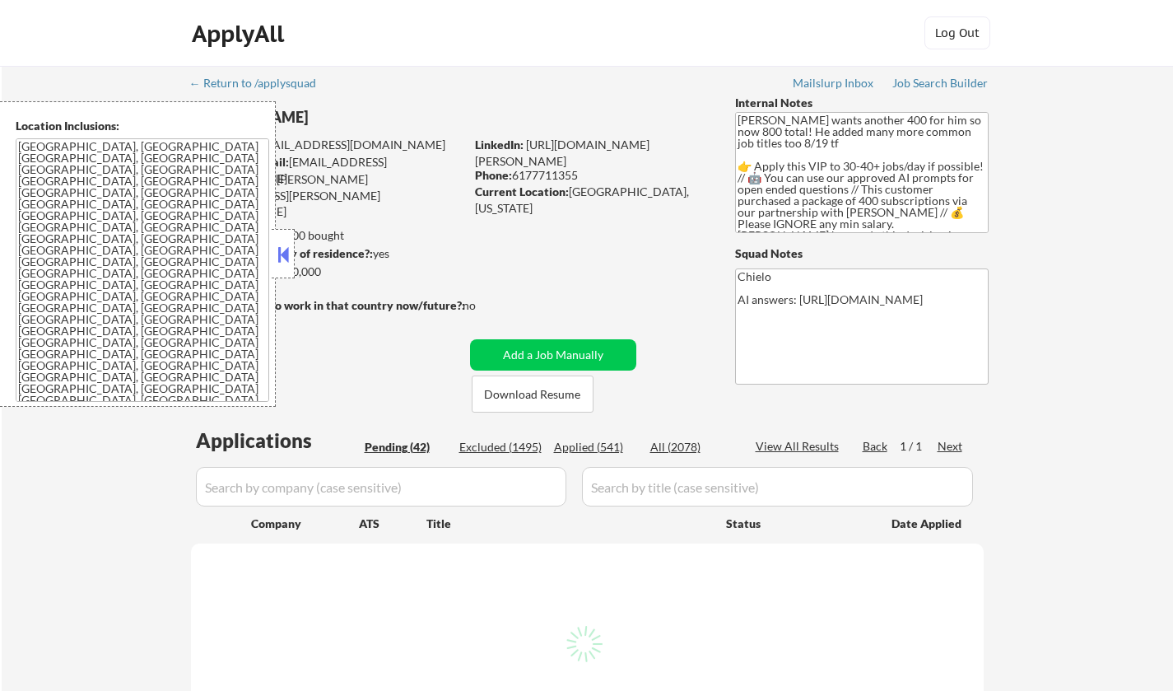
select select ""pending""
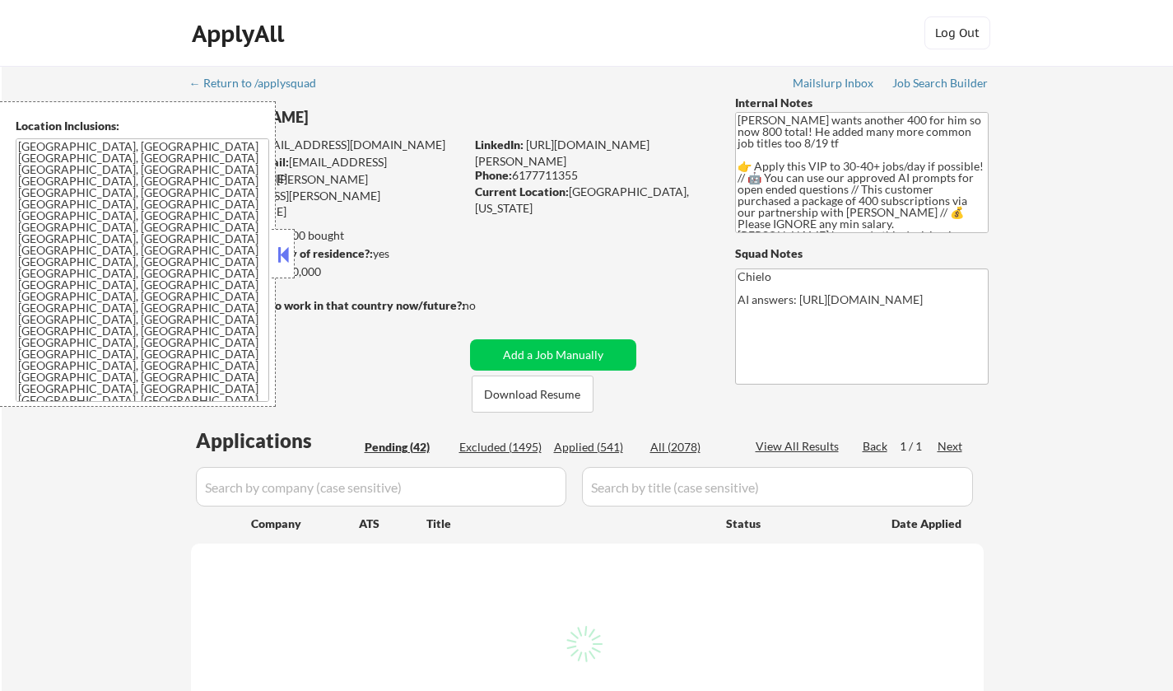
select select ""pending""
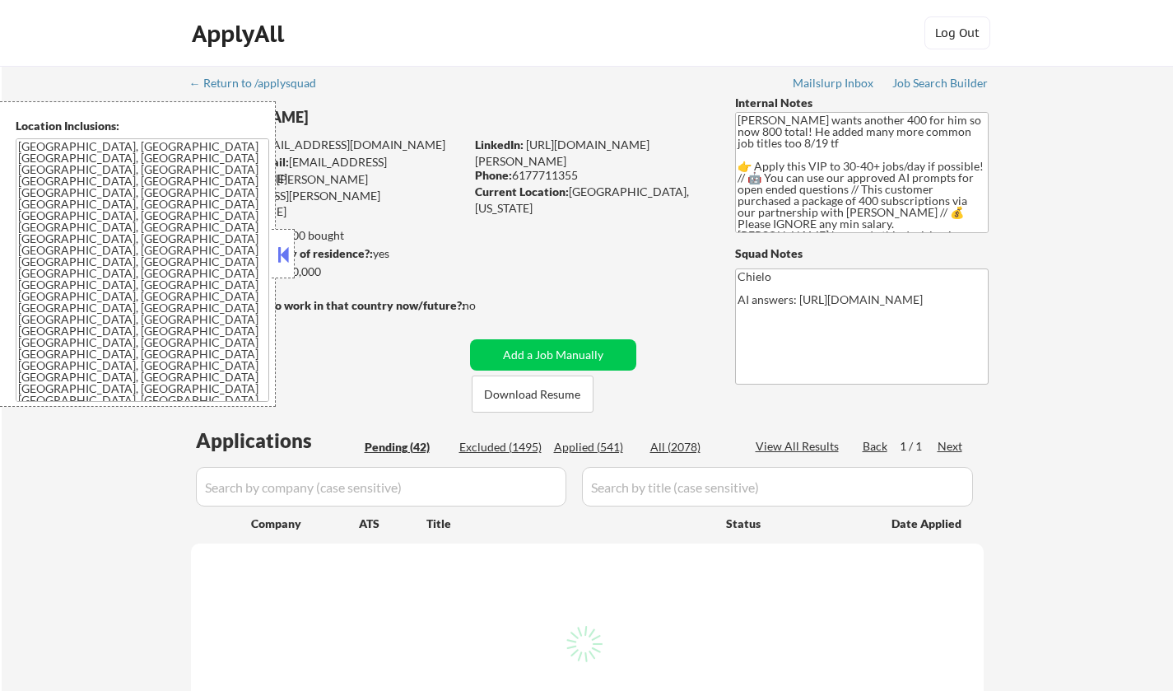
select select ""pending""
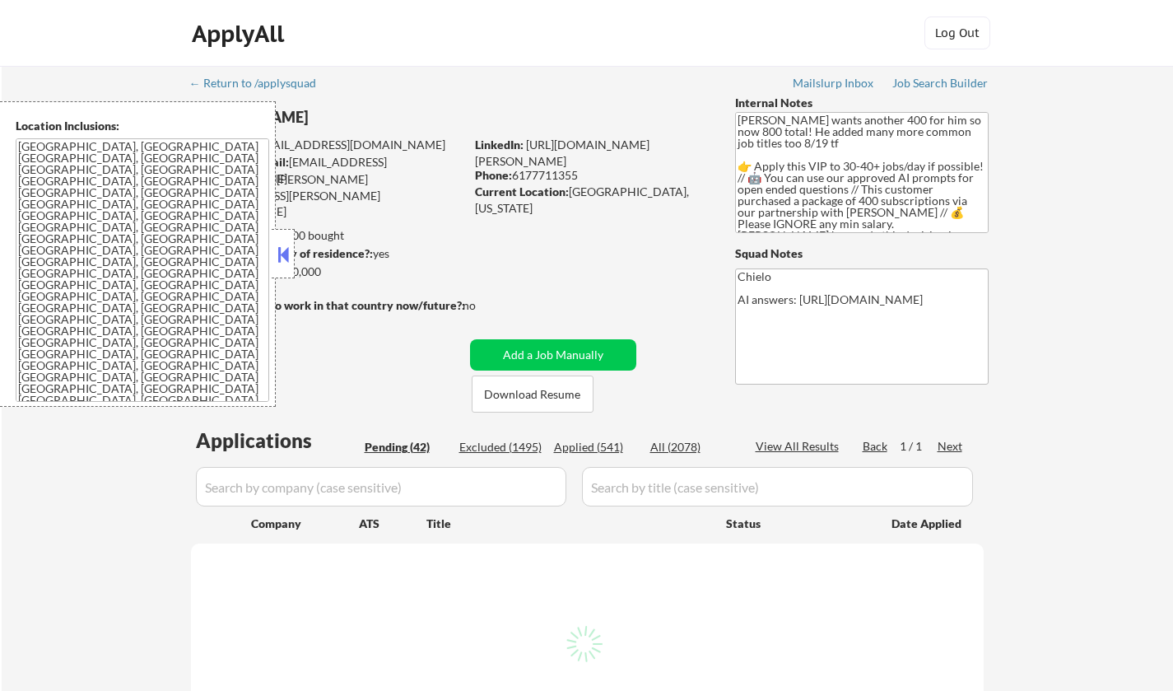
select select ""pending""
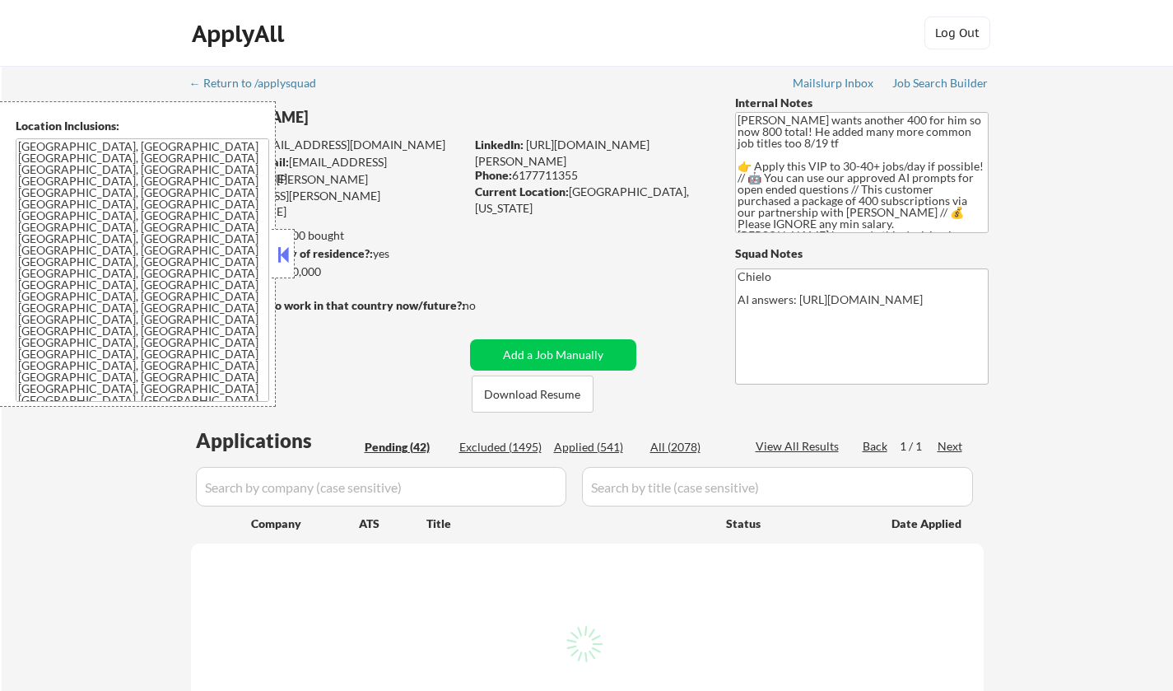
select select ""pending""
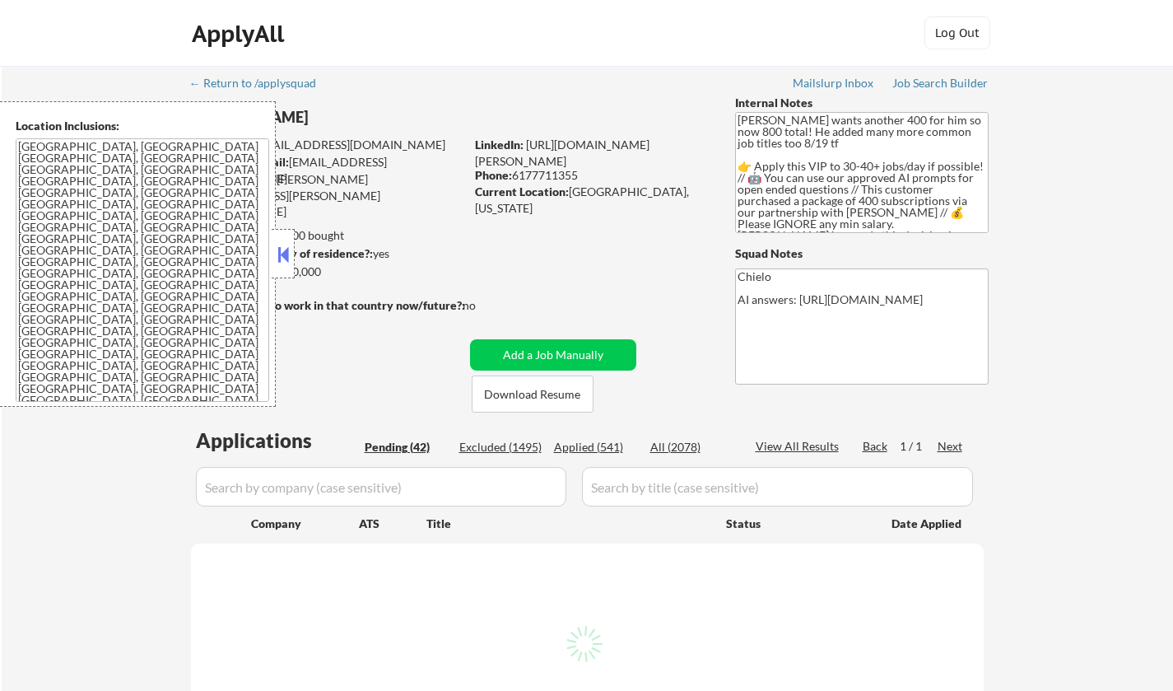
select select ""pending""
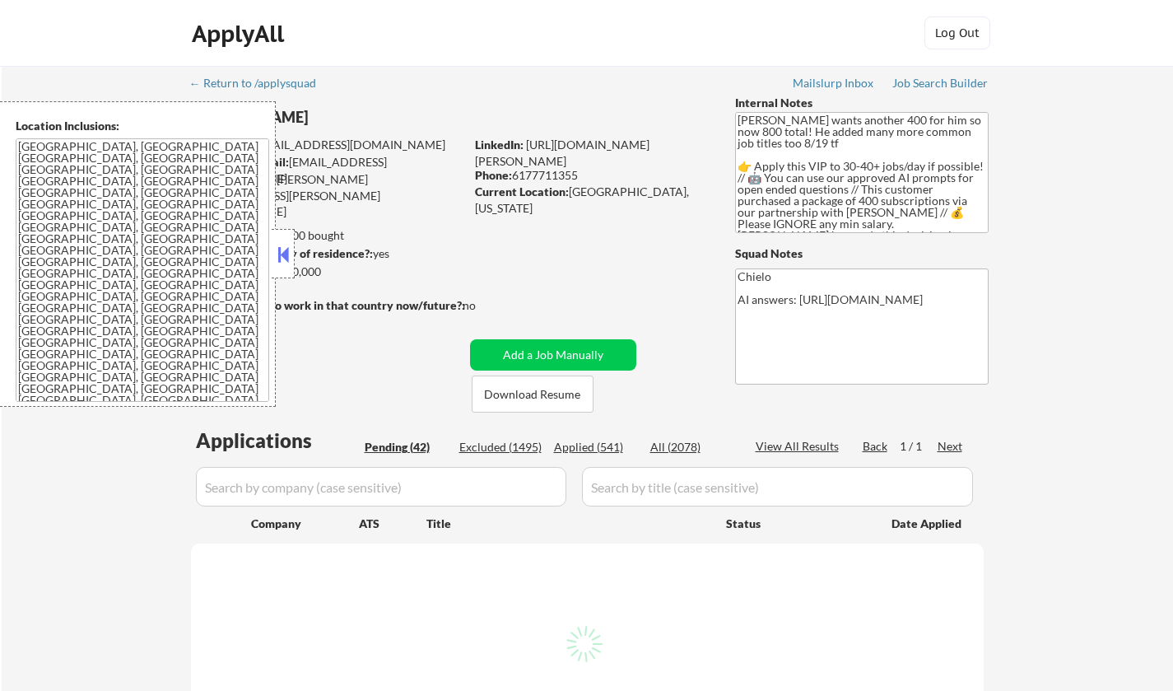
select select ""pending""
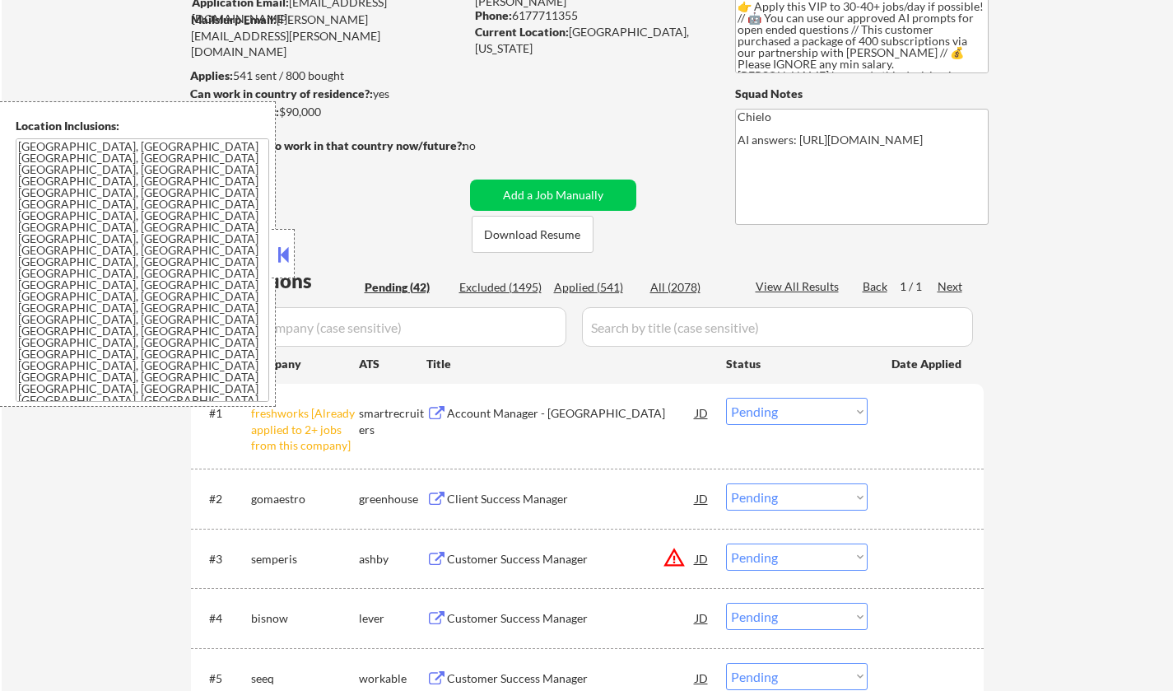
scroll to position [329, 0]
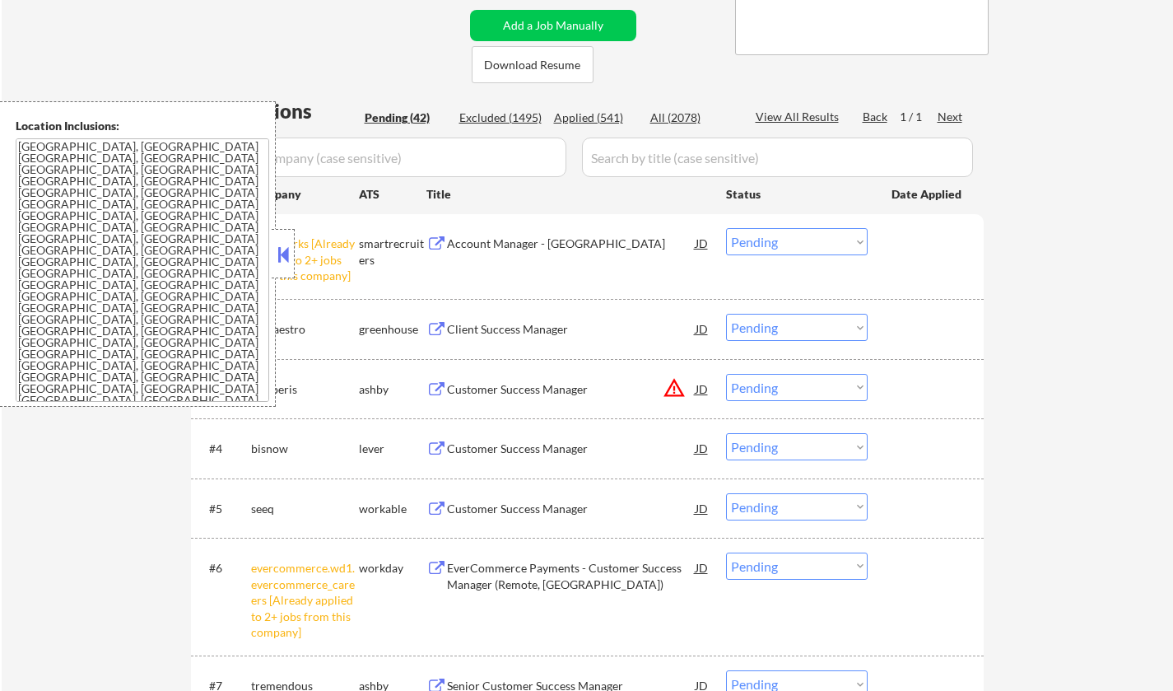
click at [283, 254] on button at bounding box center [283, 254] width 18 height 25
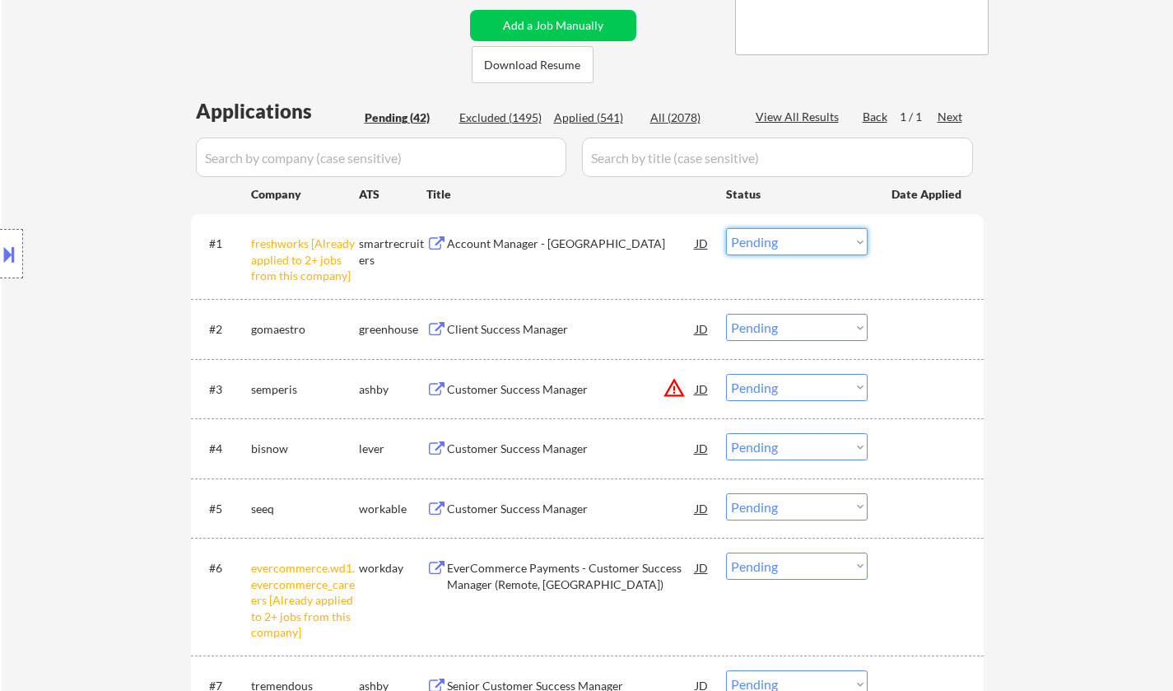
click at [785, 239] on select "Choose an option... Pending Applied Excluded (Questions) Excluded (Expired) Exc…" at bounding box center [797, 241] width 142 height 27
click at [726, 228] on select "Choose an option... Pending Applied Excluded (Questions) Excluded (Expired) Exc…" at bounding box center [797, 241] width 142 height 27
select select ""pending""
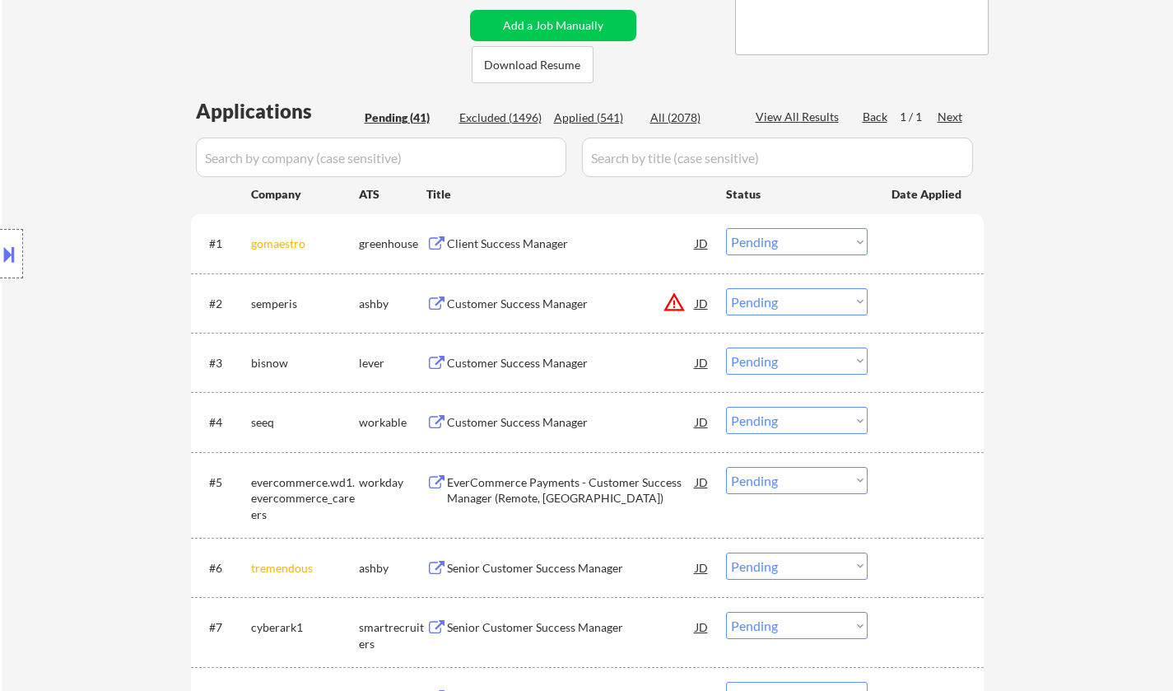
click at [701, 300] on div "JD" at bounding box center [702, 303] width 16 height 30
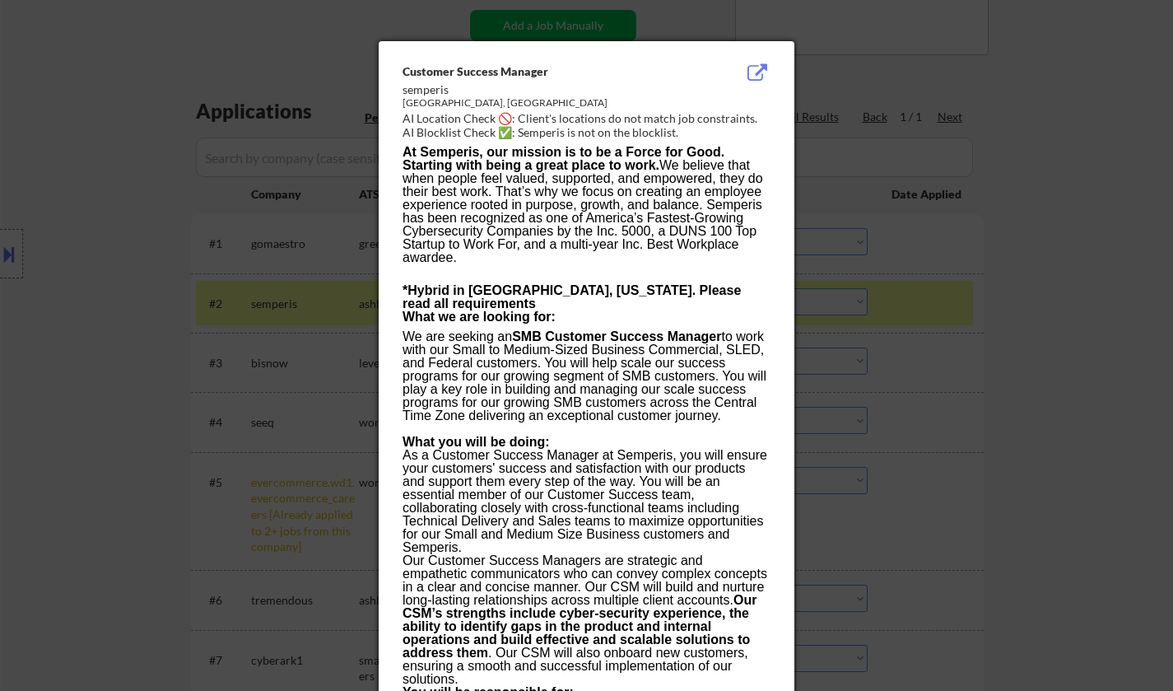
click at [1019, 360] on div at bounding box center [586, 345] width 1173 height 691
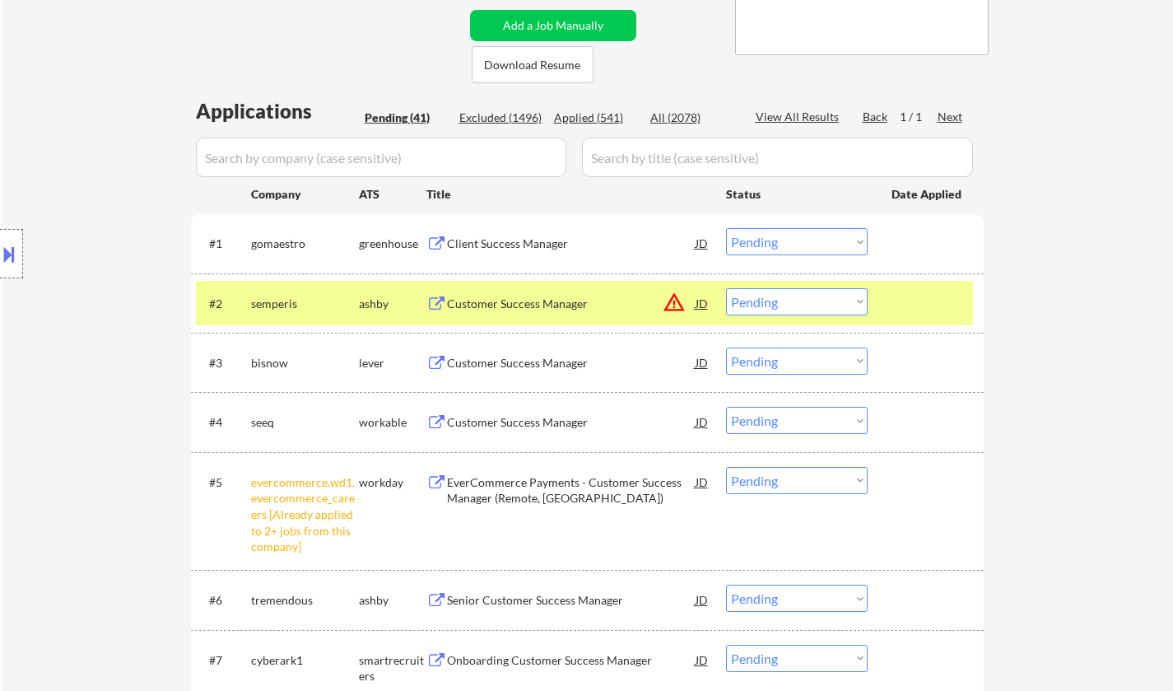
click at [774, 304] on select "Choose an option... Pending Applied Excluded (Questions) Excluded (Expired) Exc…" at bounding box center [797, 301] width 142 height 27
drag, startPoint x: 787, startPoint y: 301, endPoint x: 795, endPoint y: 314, distance: 14.8
click at [788, 305] on select "Choose an option... Pending Applied Excluded (Questions) Excluded (Expired) Exc…" at bounding box center [797, 301] width 142 height 27
click at [726, 288] on select "Choose an option... Pending Applied Excluded (Questions) Excluded (Expired) Exc…" at bounding box center [797, 301] width 142 height 27
select select ""pending""
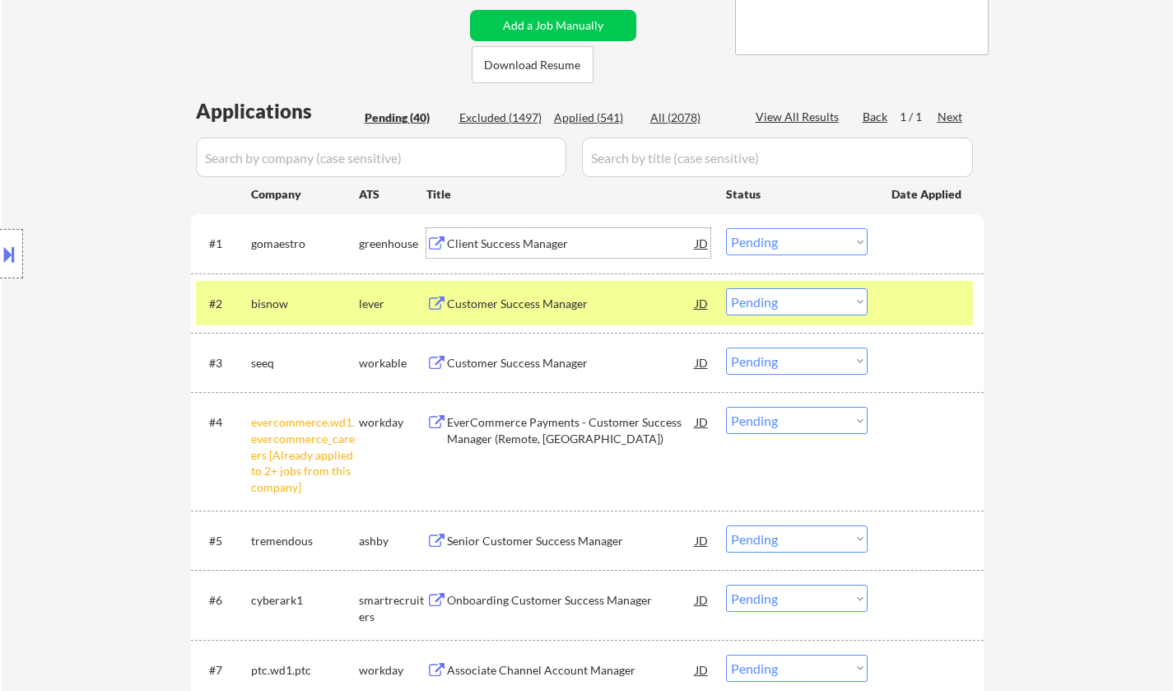
click at [509, 249] on div "Client Success Manager" at bounding box center [571, 243] width 249 height 16
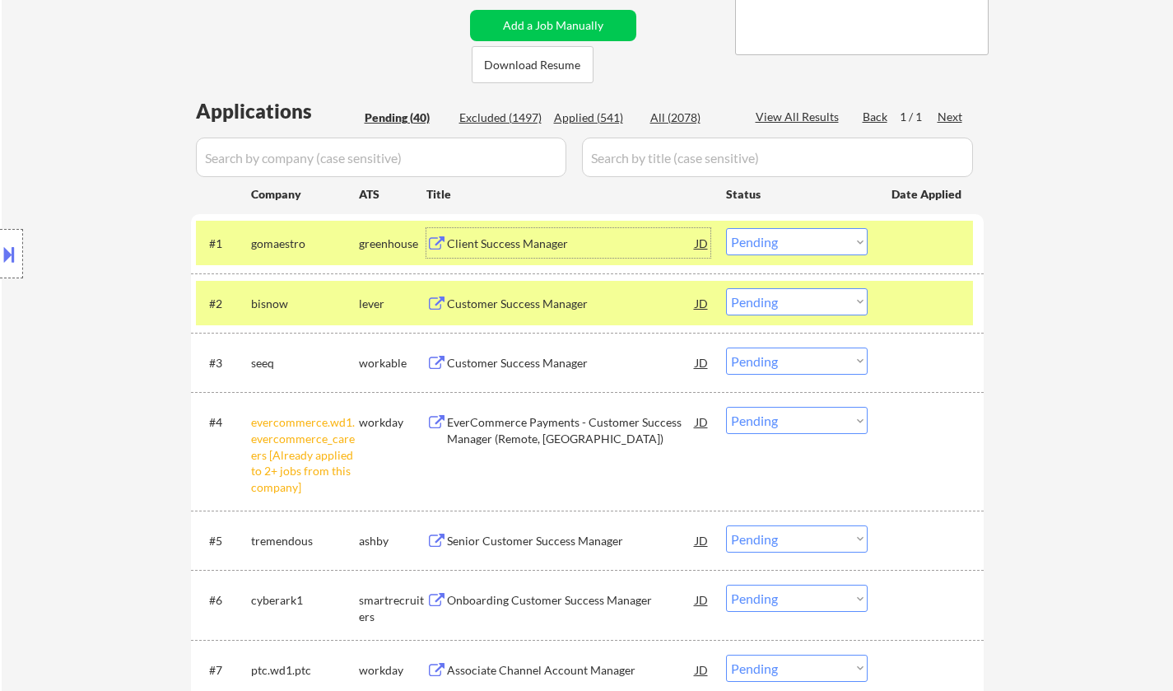
click at [790, 244] on select "Choose an option... Pending Applied Excluded (Questions) Excluded (Expired) Exc…" at bounding box center [797, 241] width 142 height 27
click at [726, 228] on select "Choose an option... Pending Applied Excluded (Questions) Excluded (Expired) Exc…" at bounding box center [797, 241] width 142 height 27
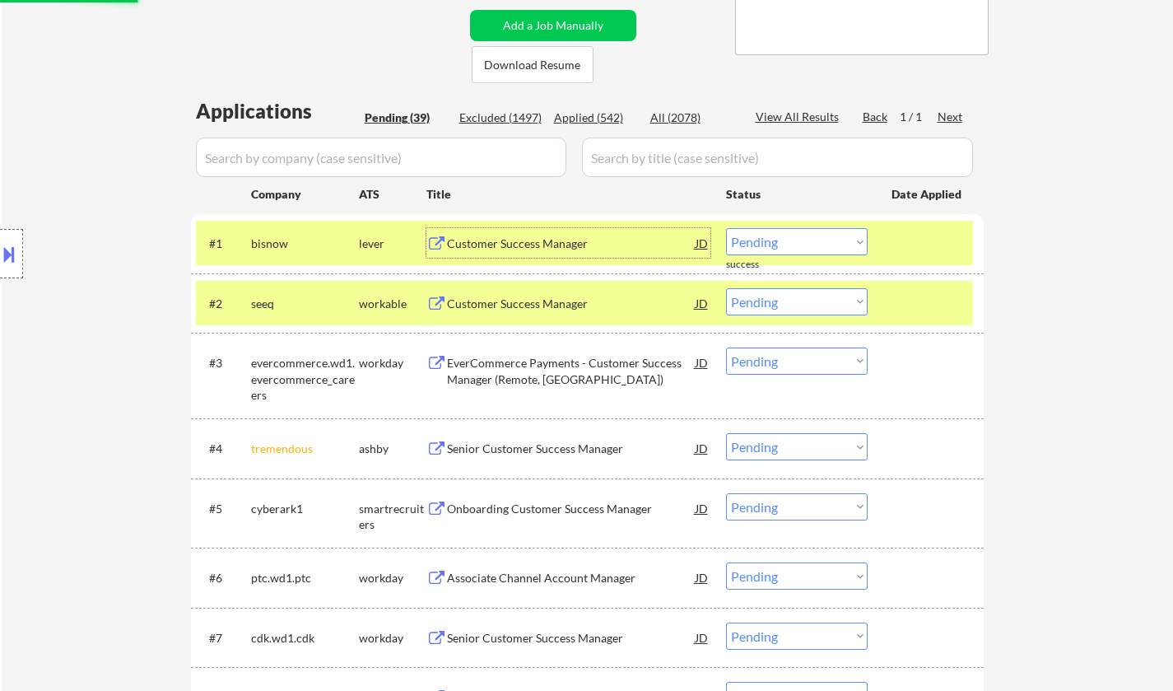
click at [499, 252] on div "Customer Success Manager" at bounding box center [571, 243] width 249 height 30
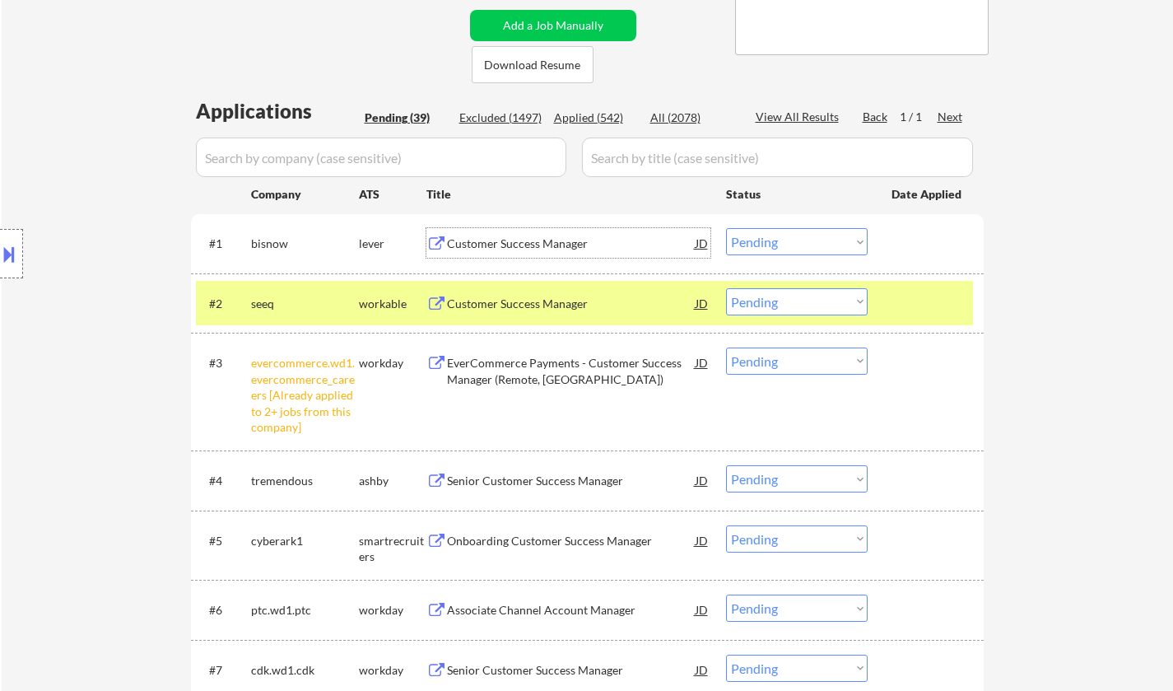
click at [814, 240] on select "Choose an option... Pending Applied Excluded (Questions) Excluded (Expired) Exc…" at bounding box center [797, 241] width 142 height 27
click at [726, 228] on select "Choose an option... Pending Applied Excluded (Questions) Excluded (Expired) Exc…" at bounding box center [797, 241] width 142 height 27
select select ""pending""
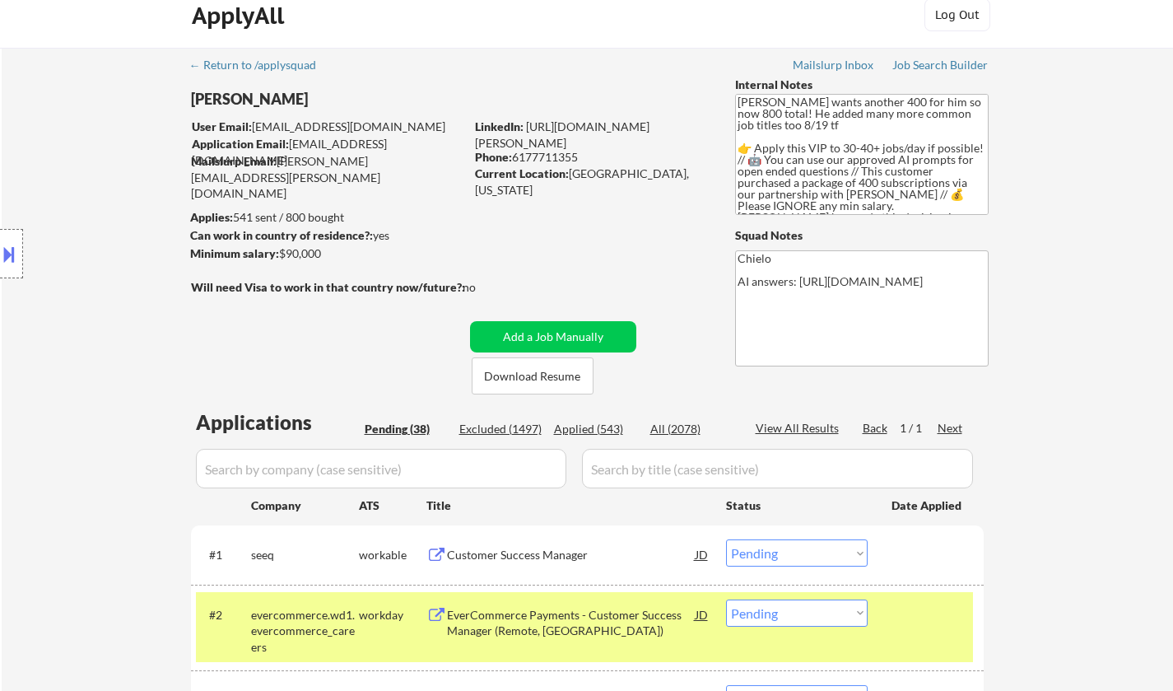
scroll to position [0, 0]
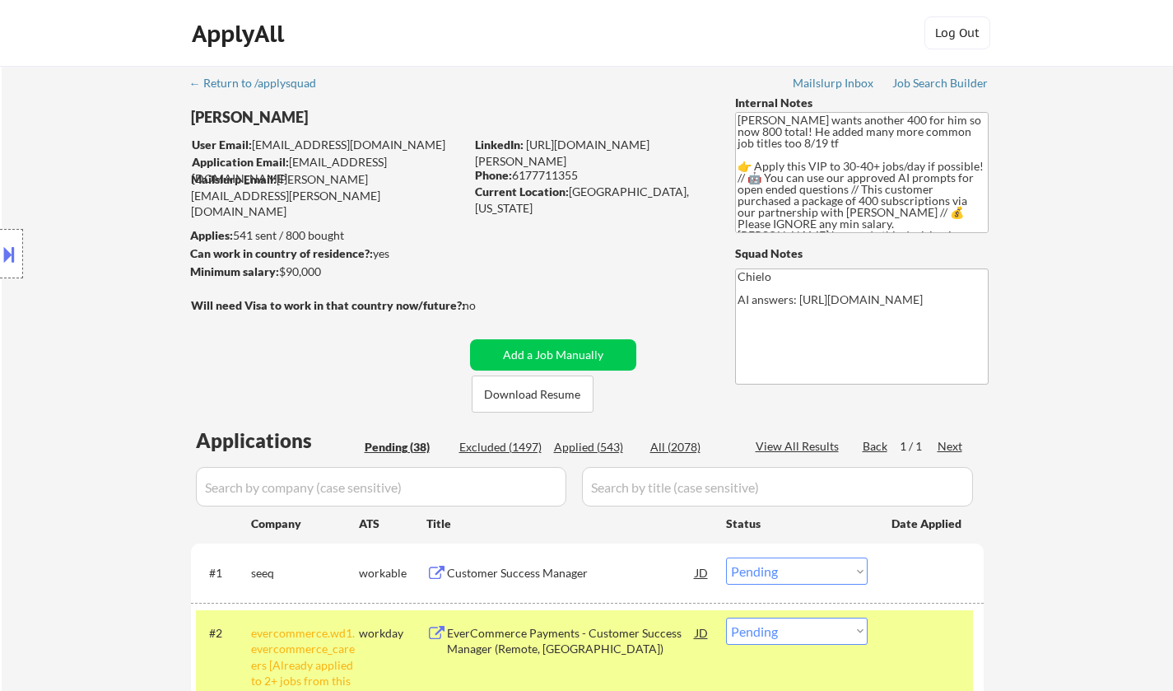
select select ""pending""
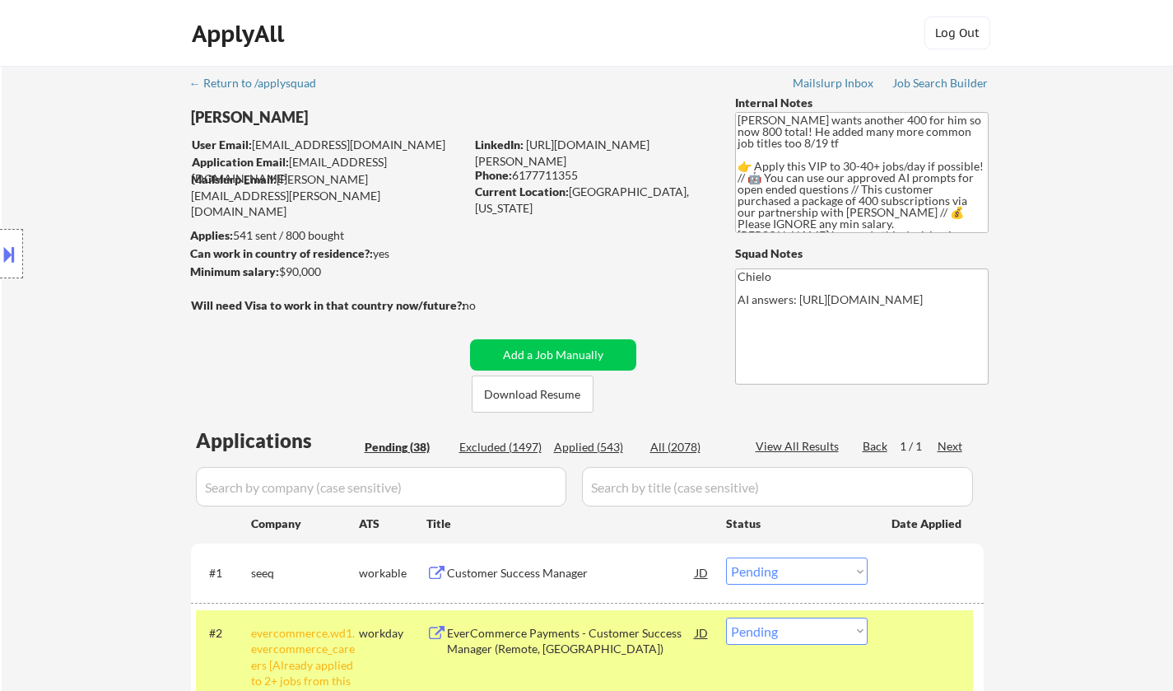
select select ""pending""
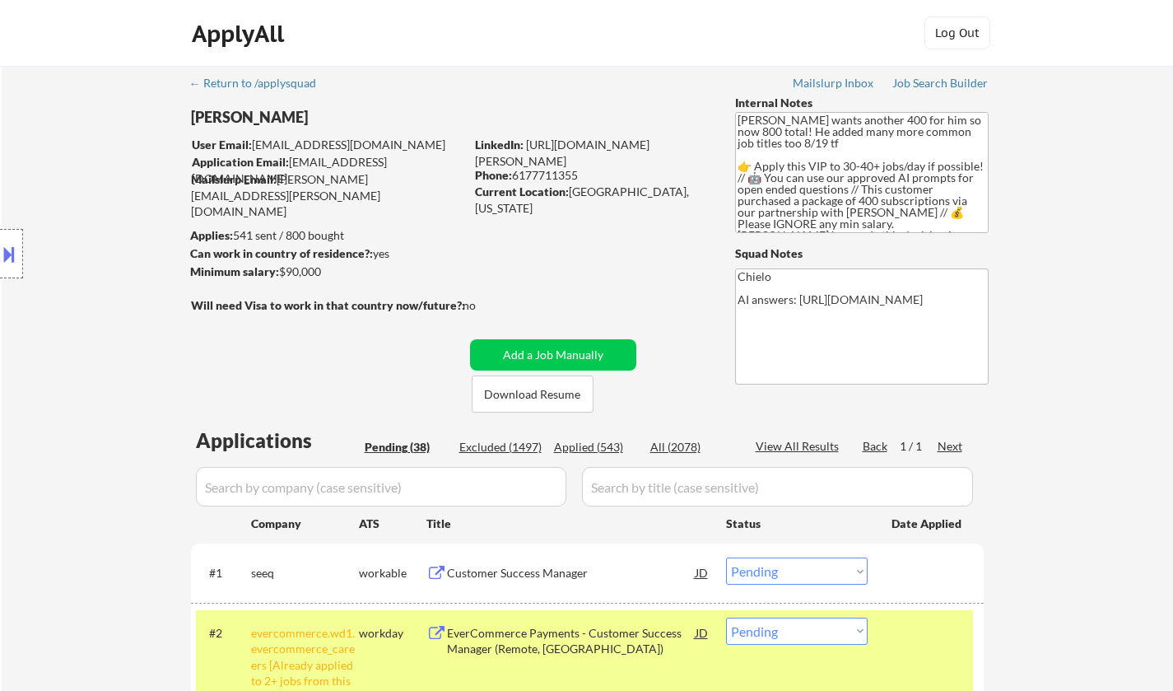
select select ""pending""
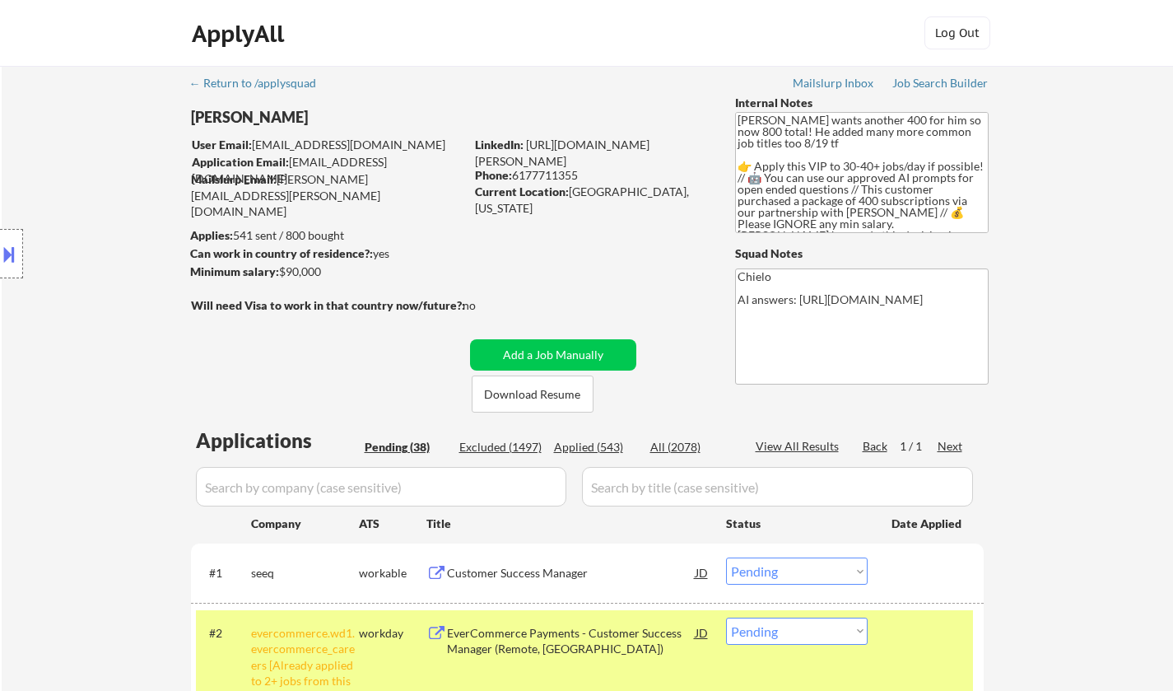
select select ""pending""
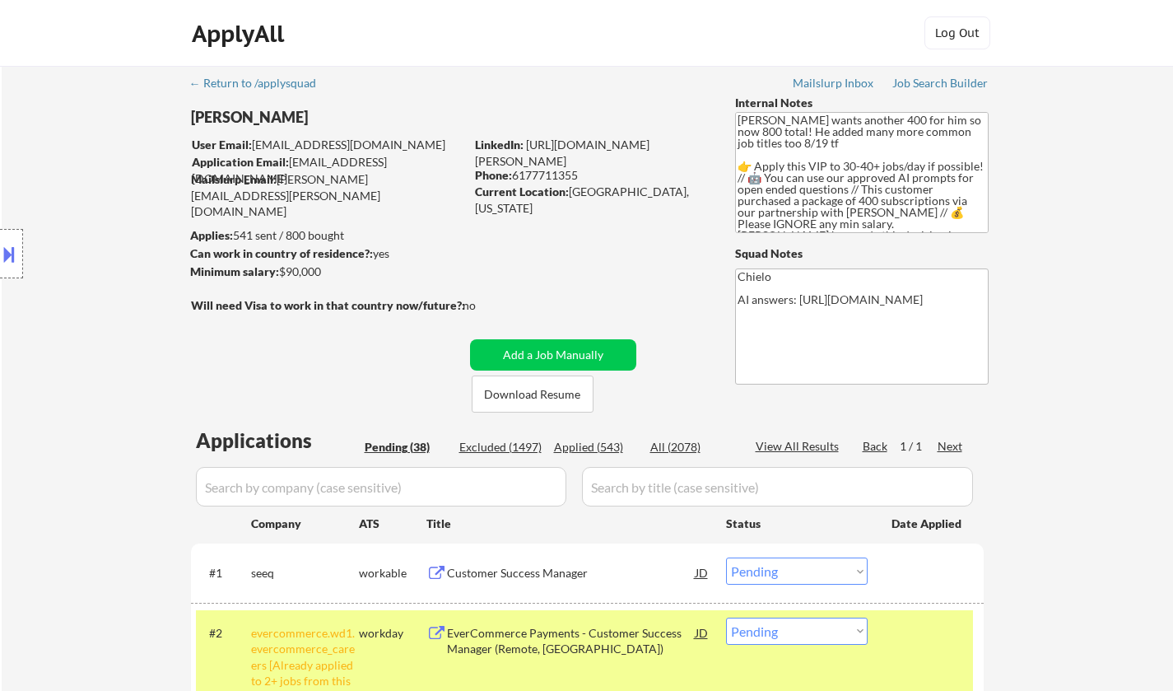
select select ""pending""
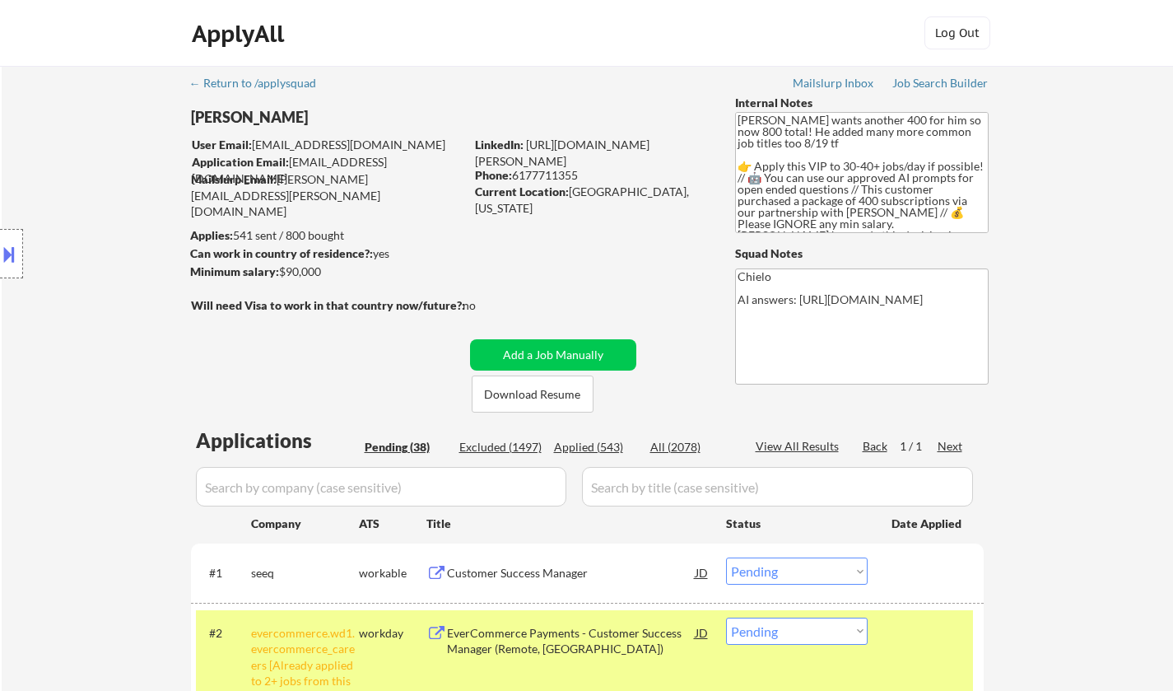
select select ""pending""
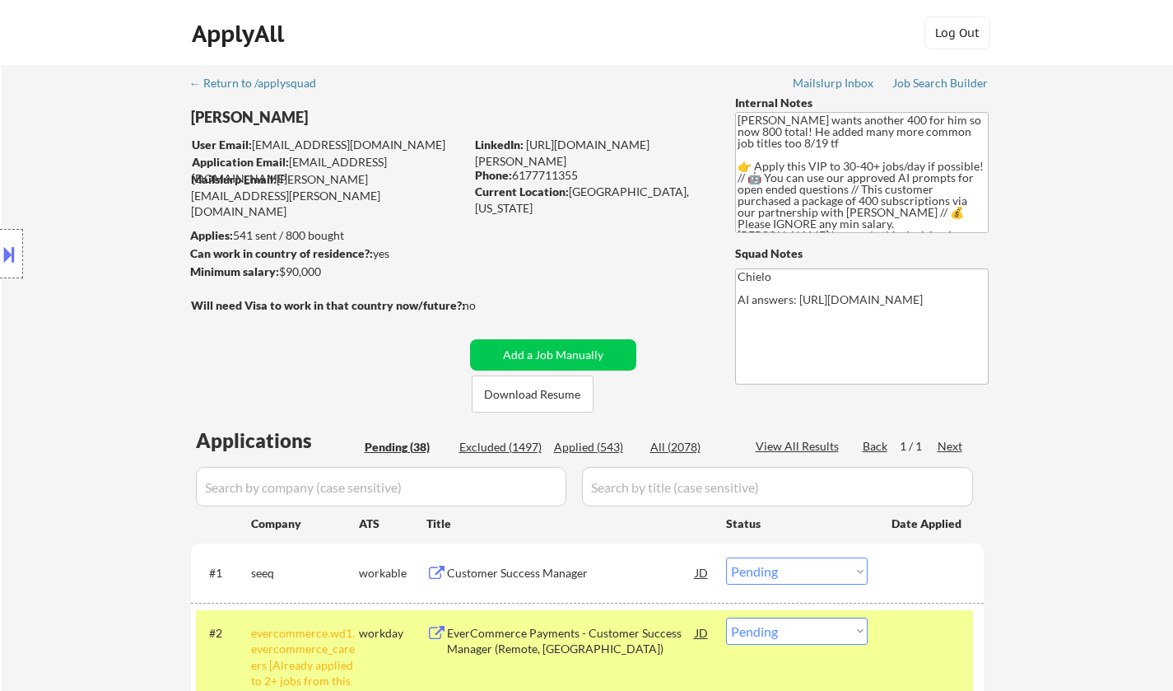
select select ""pending""
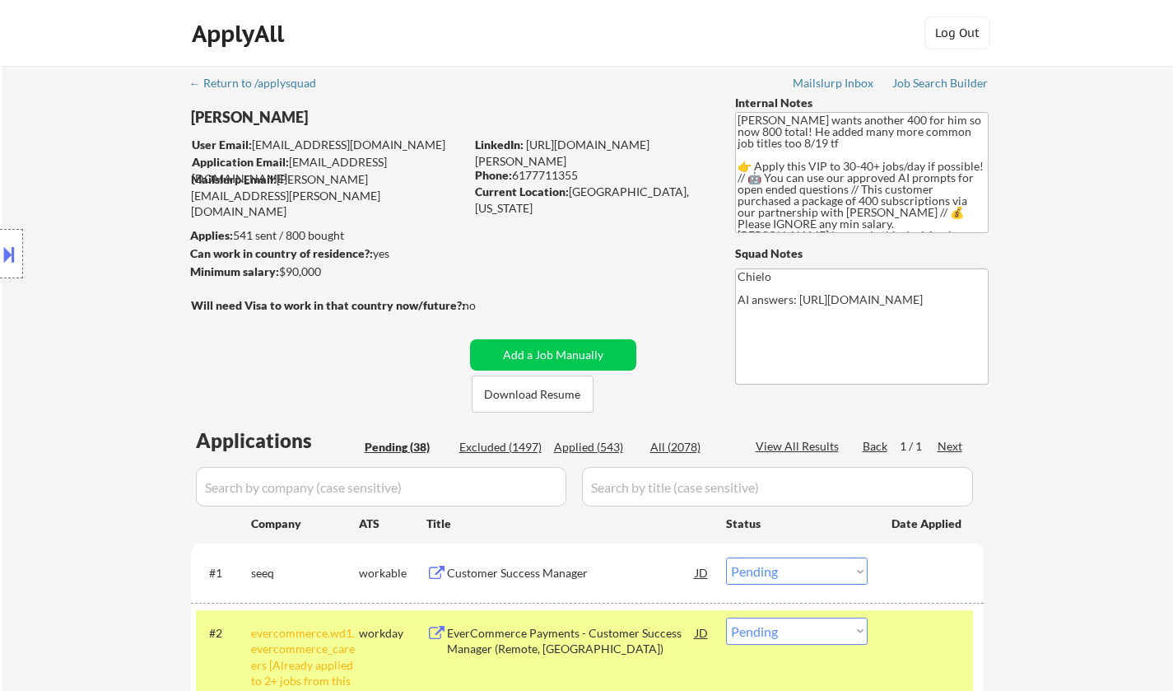
select select ""pending""
select select ""PLACEHOLDER_1427118222253""
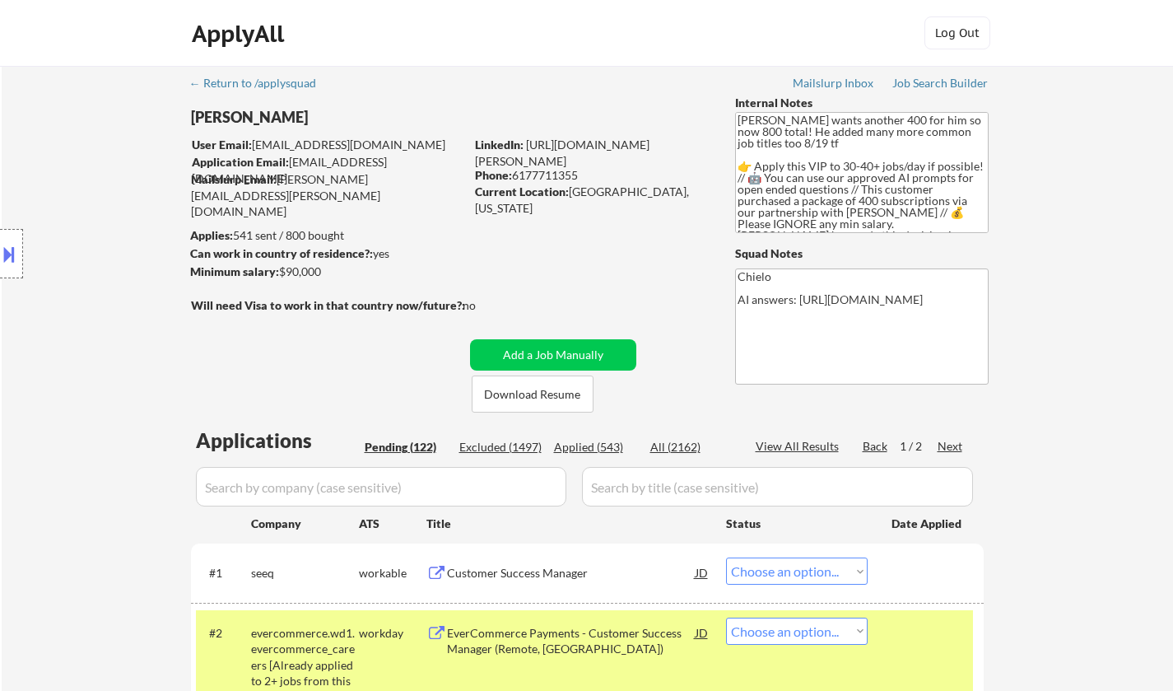
select select ""PLACEHOLDER_1427118222253""
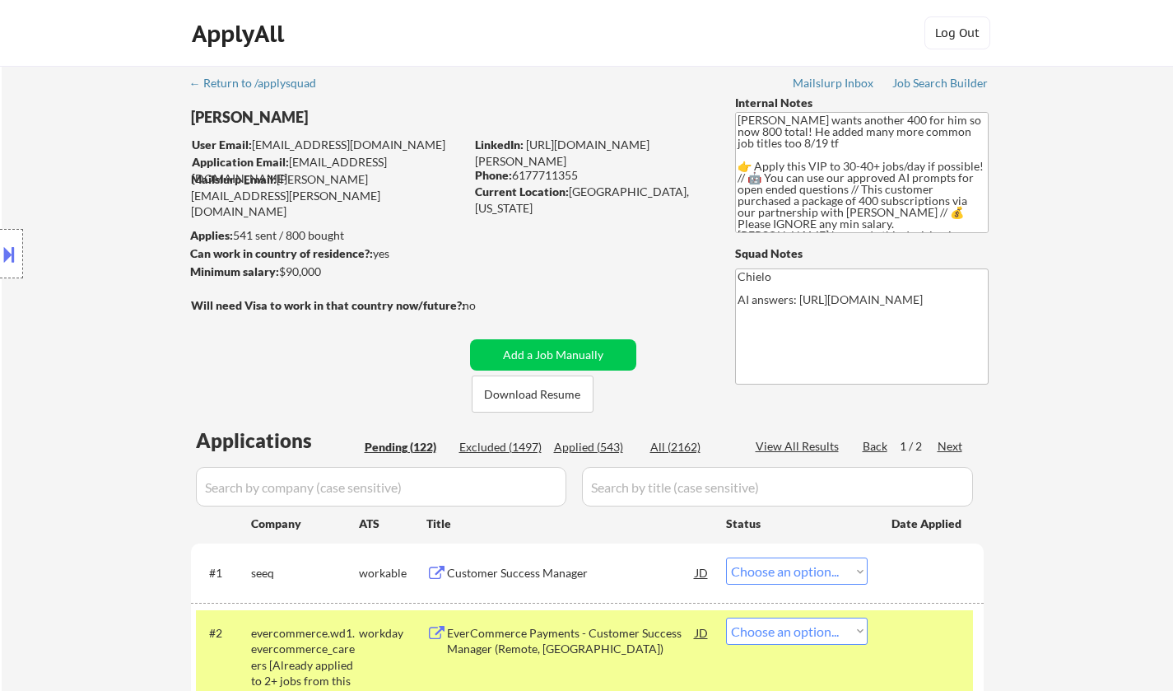
select select ""PLACEHOLDER_1427118222253""
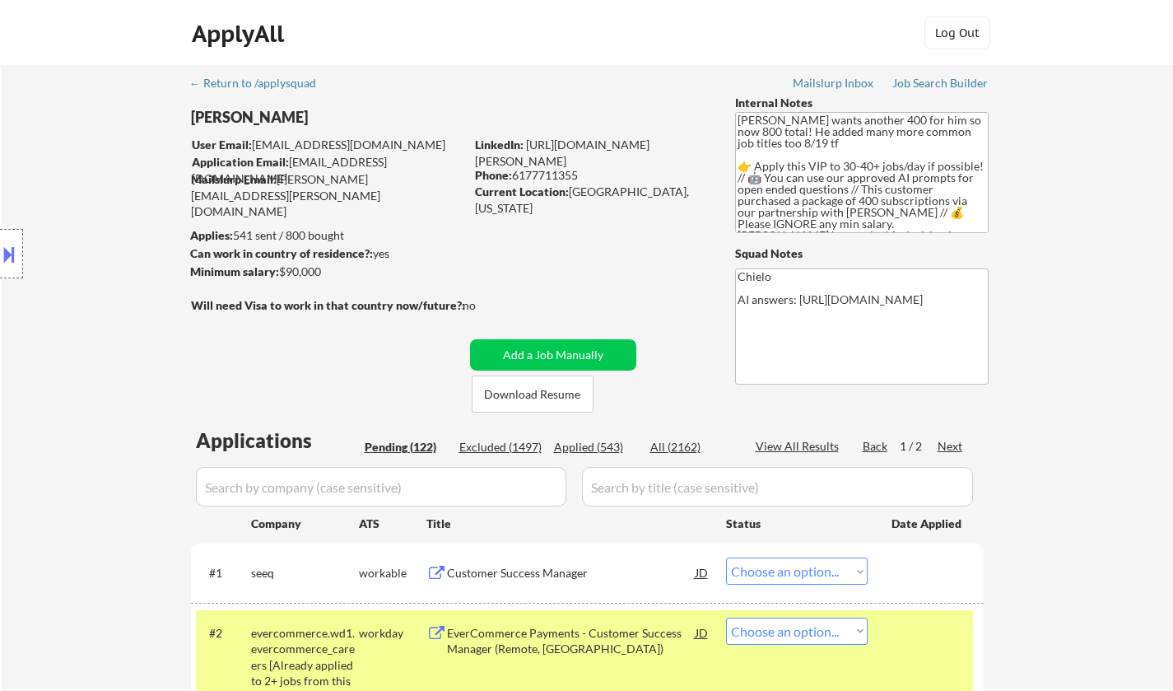
select select ""PLACEHOLDER_1427118222253""
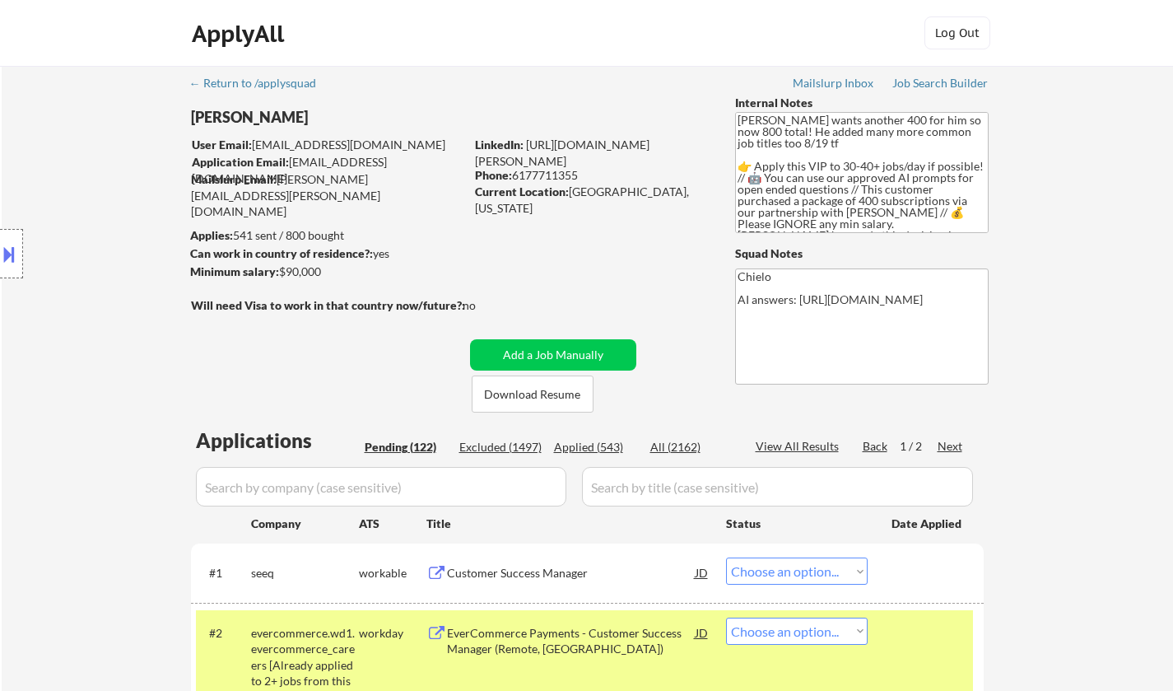
select select ""PLACEHOLDER_1427118222253""
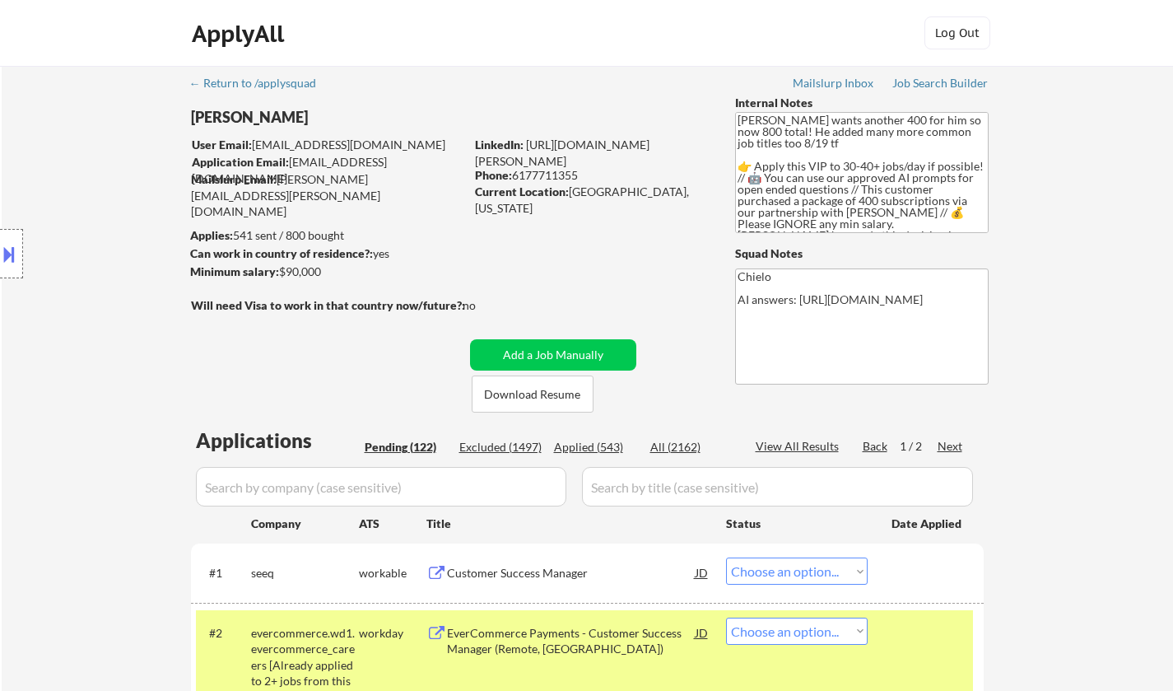
select select ""PLACEHOLDER_1427118222253""
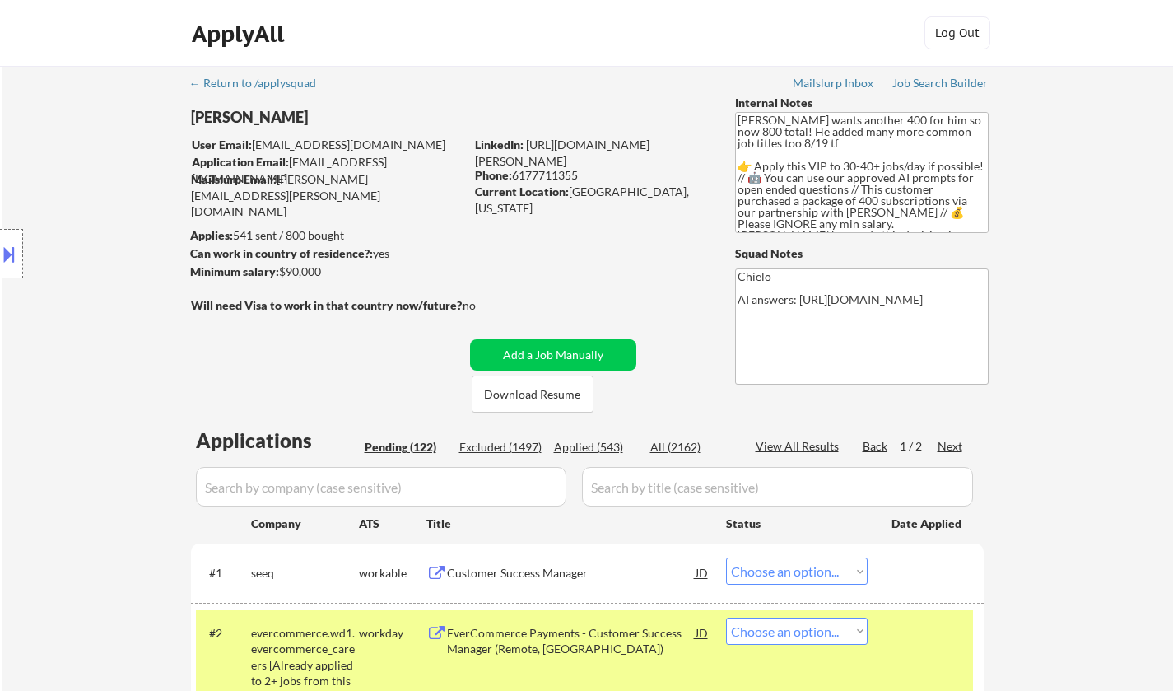
select select ""PLACEHOLDER_1427118222253""
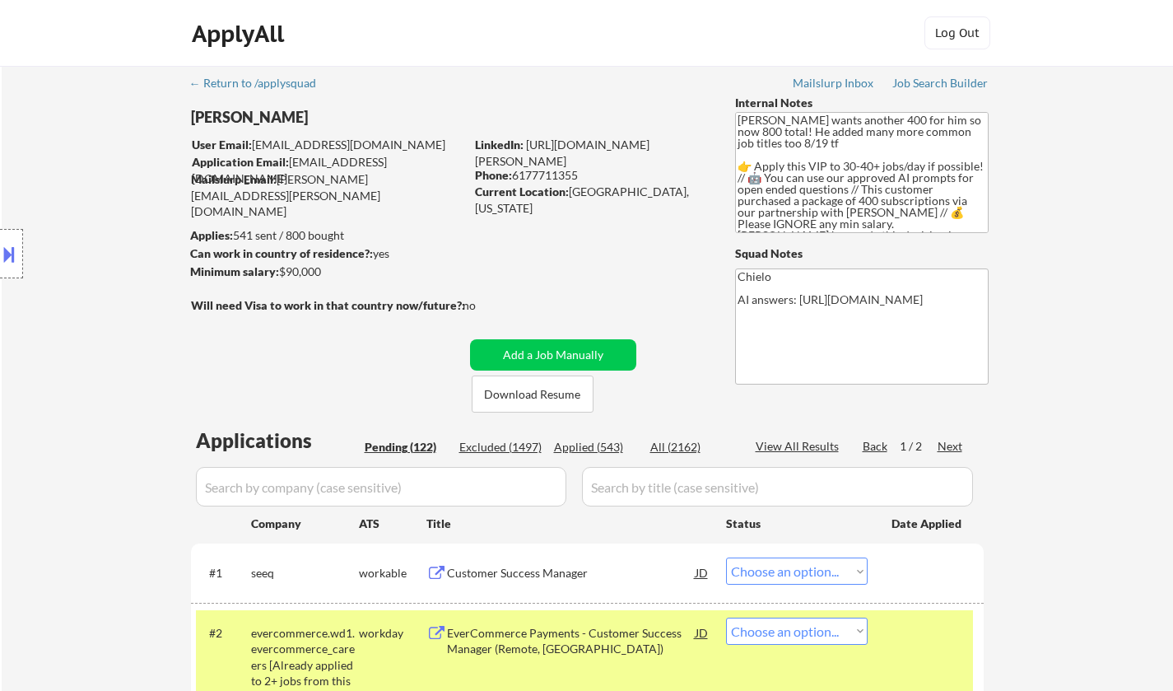
select select ""PLACEHOLDER_1427118222253""
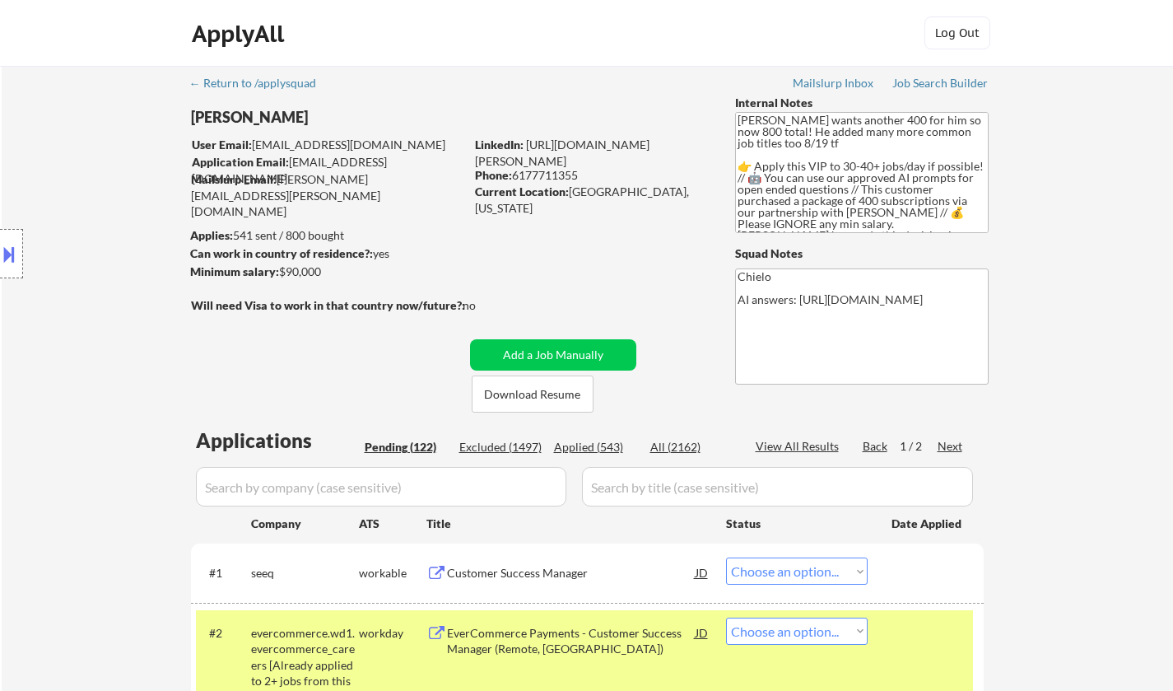
select select ""PLACEHOLDER_1427118222253""
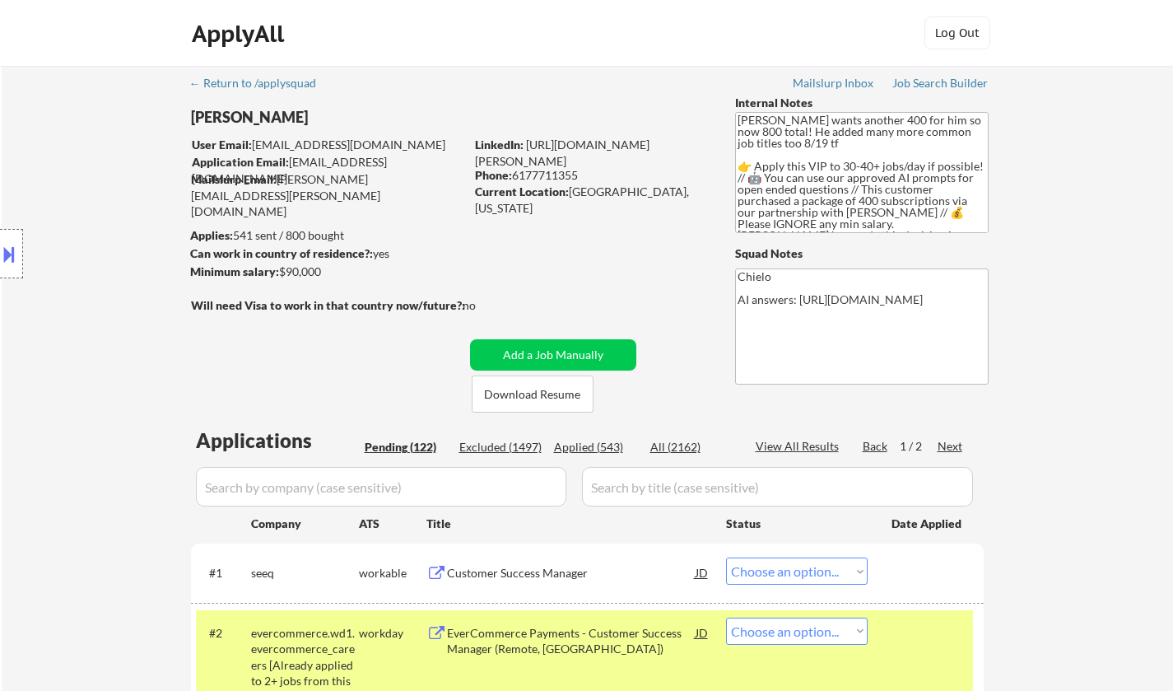
select select ""PLACEHOLDER_1427118222253""
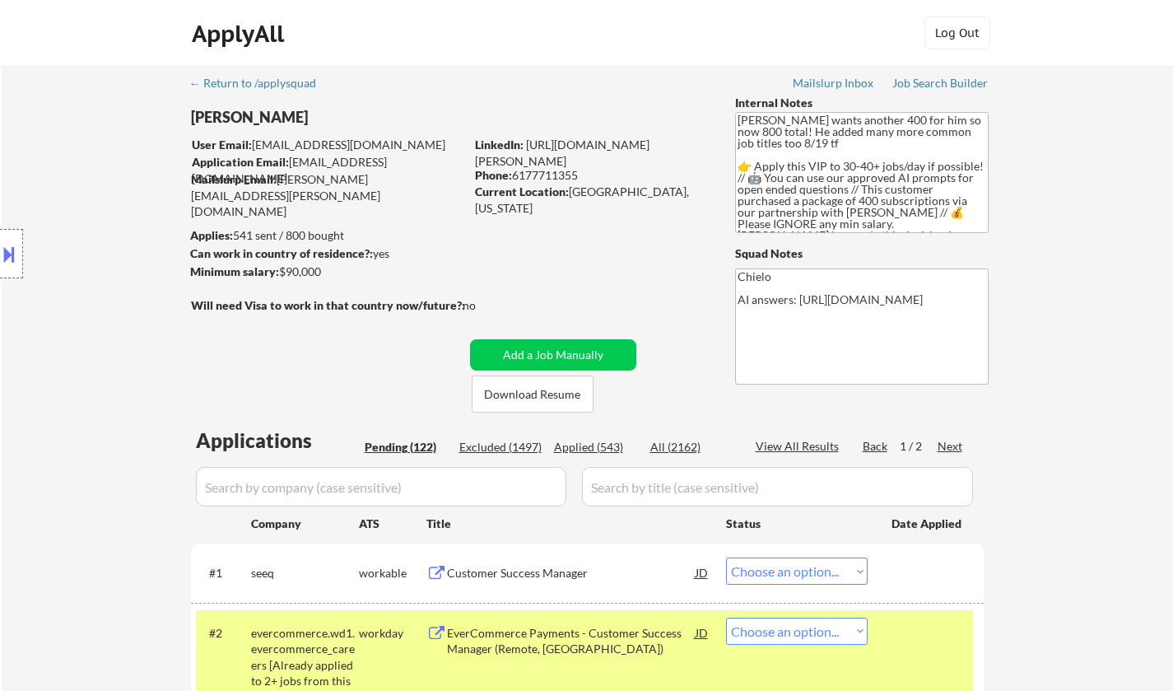
select select ""PLACEHOLDER_1427118222253""
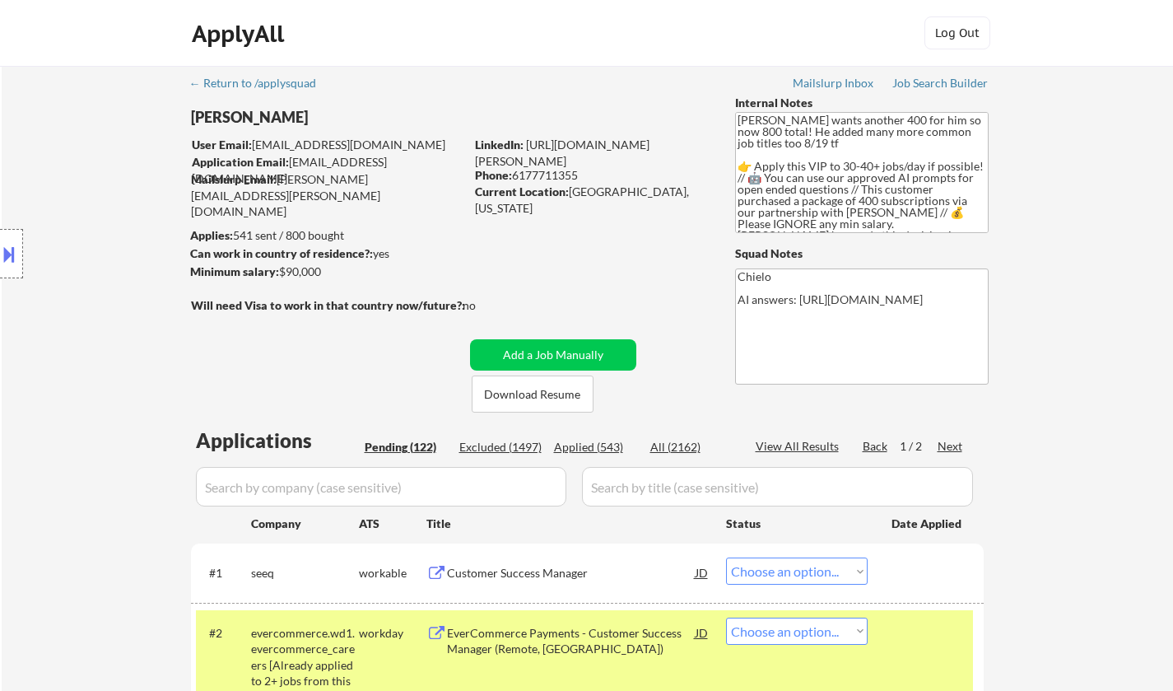
select select ""pending""
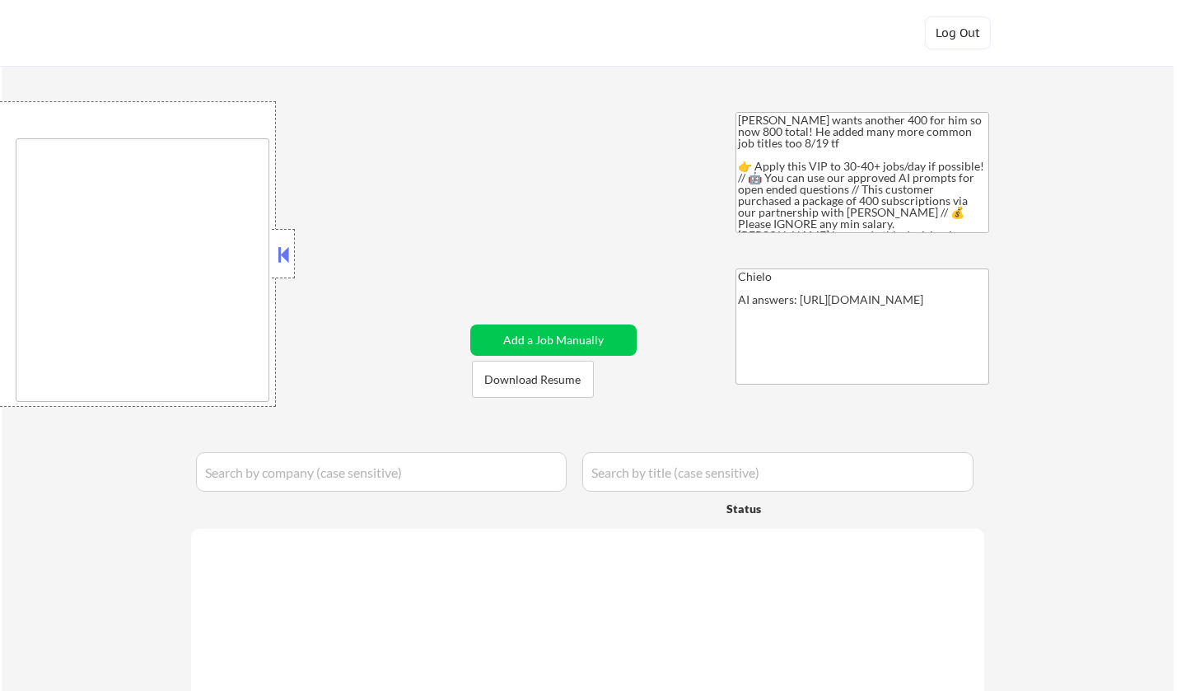
type textarea "[GEOGRAPHIC_DATA], [GEOGRAPHIC_DATA] [GEOGRAPHIC_DATA], [GEOGRAPHIC_DATA] [GEOG…"
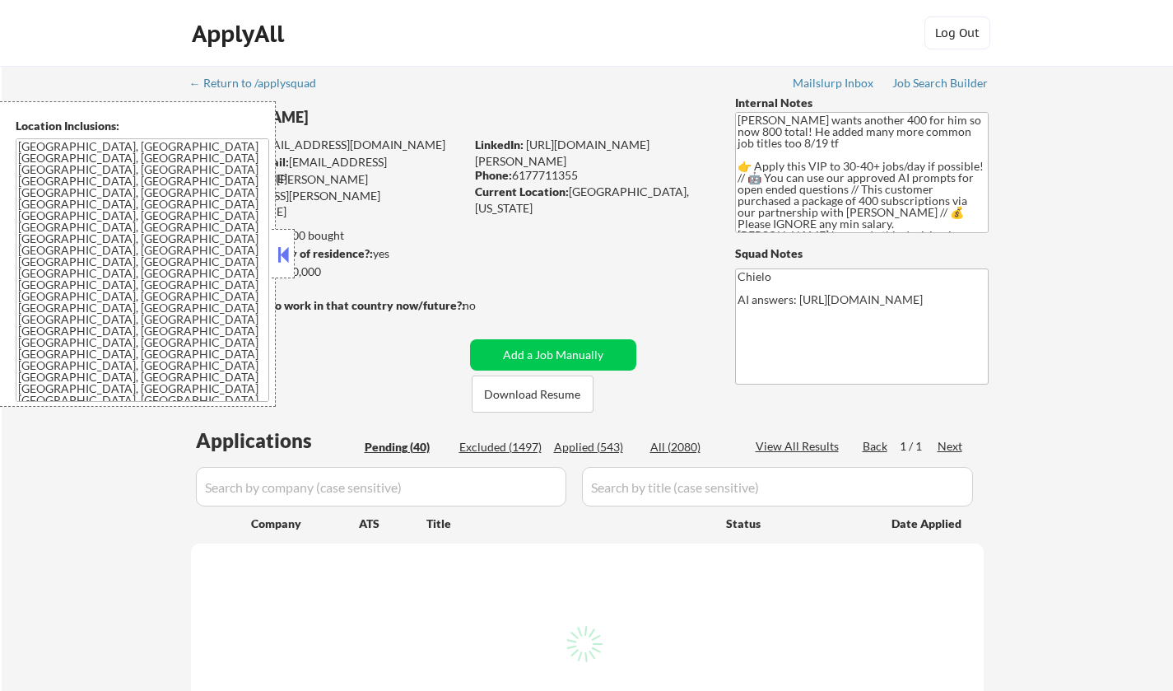
click at [289, 255] on button at bounding box center [283, 254] width 18 height 25
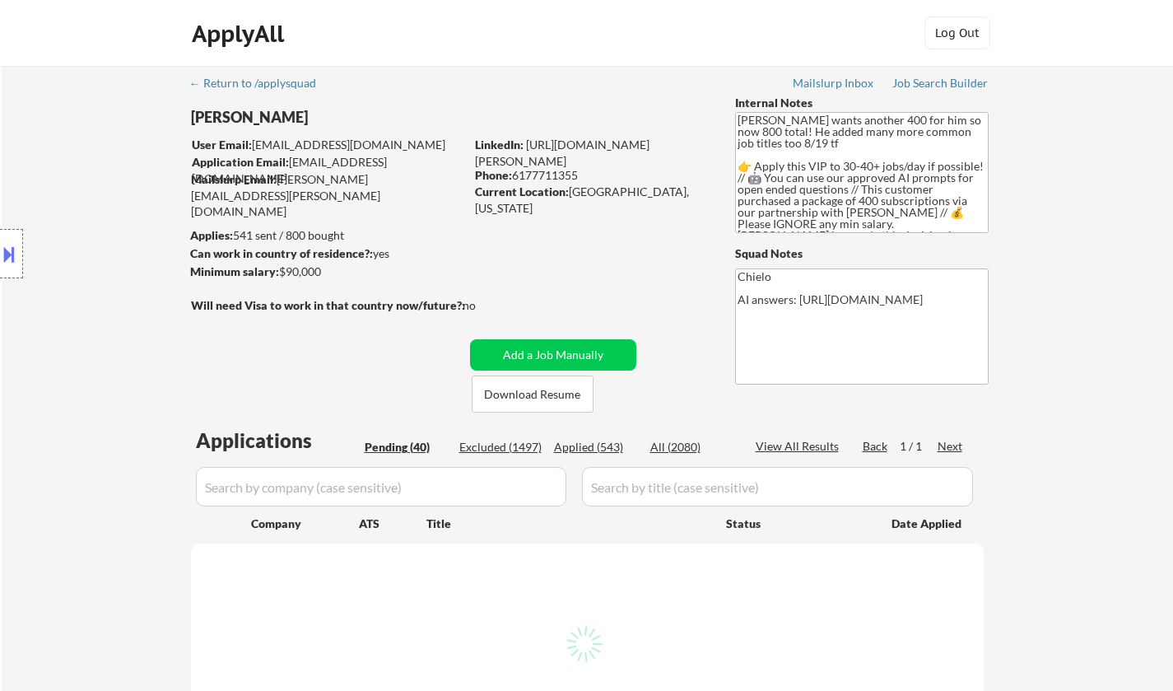
select select ""pending""
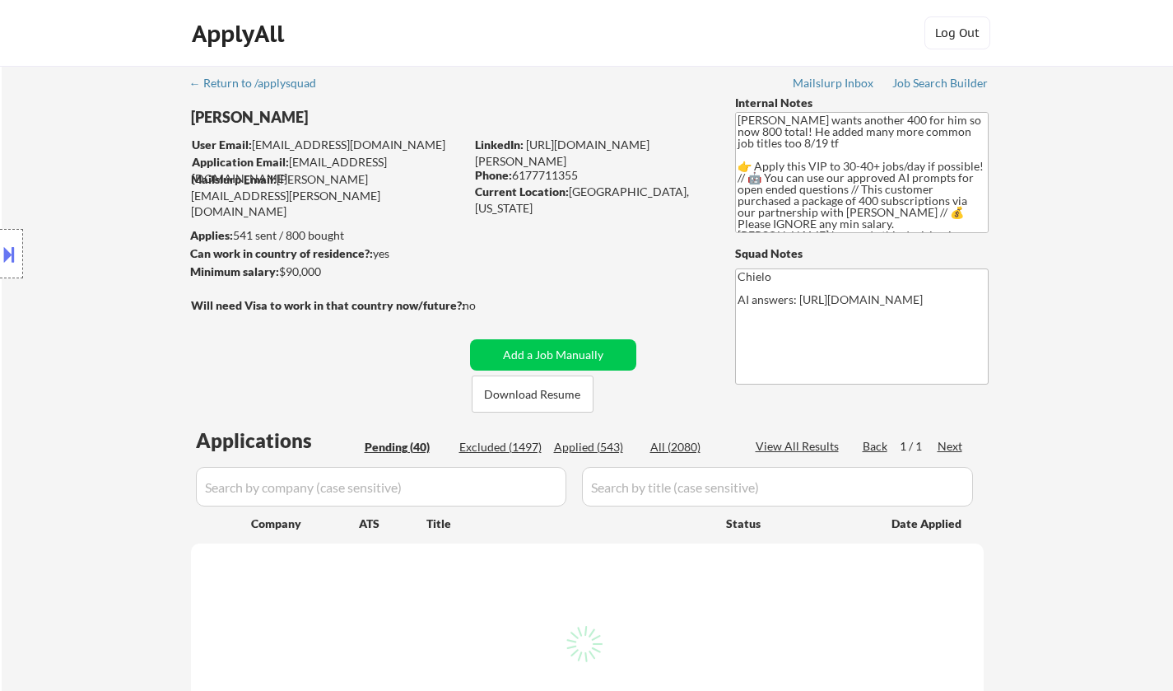
select select ""pending""
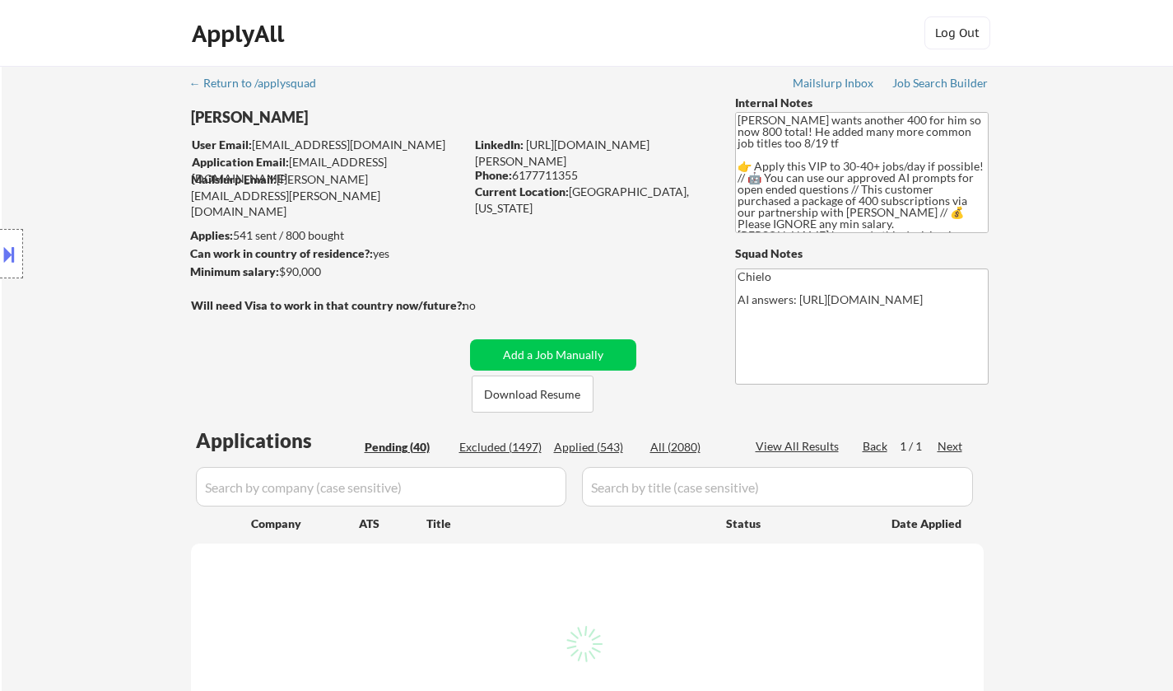
select select ""pending""
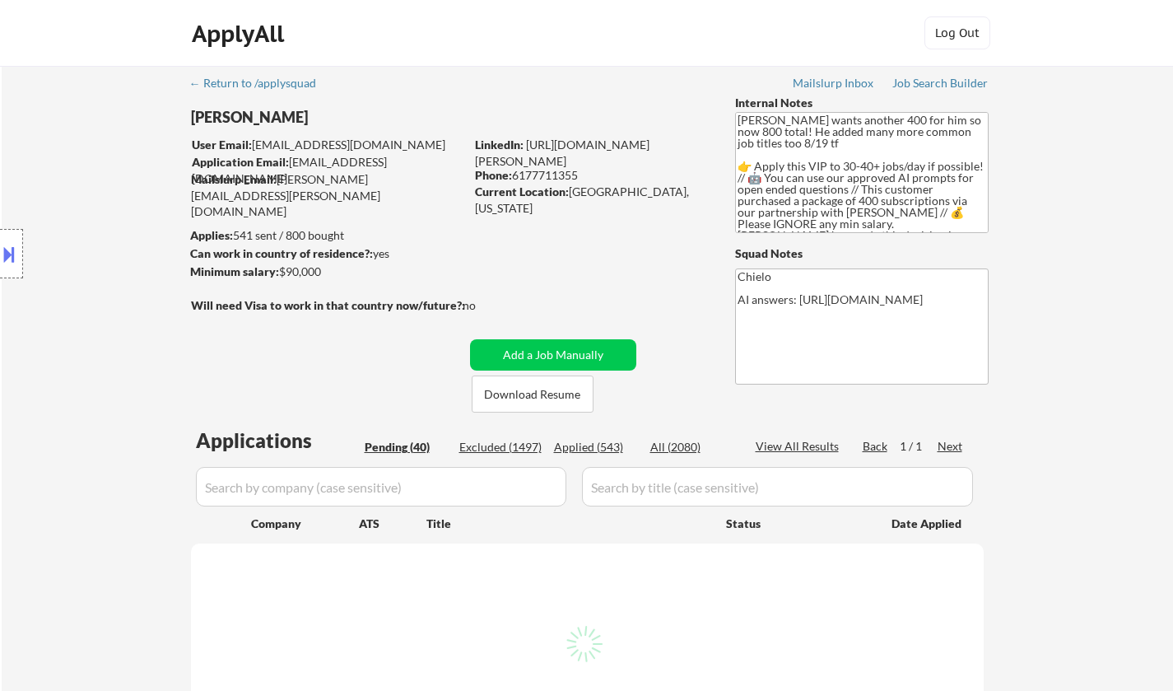
select select ""pending""
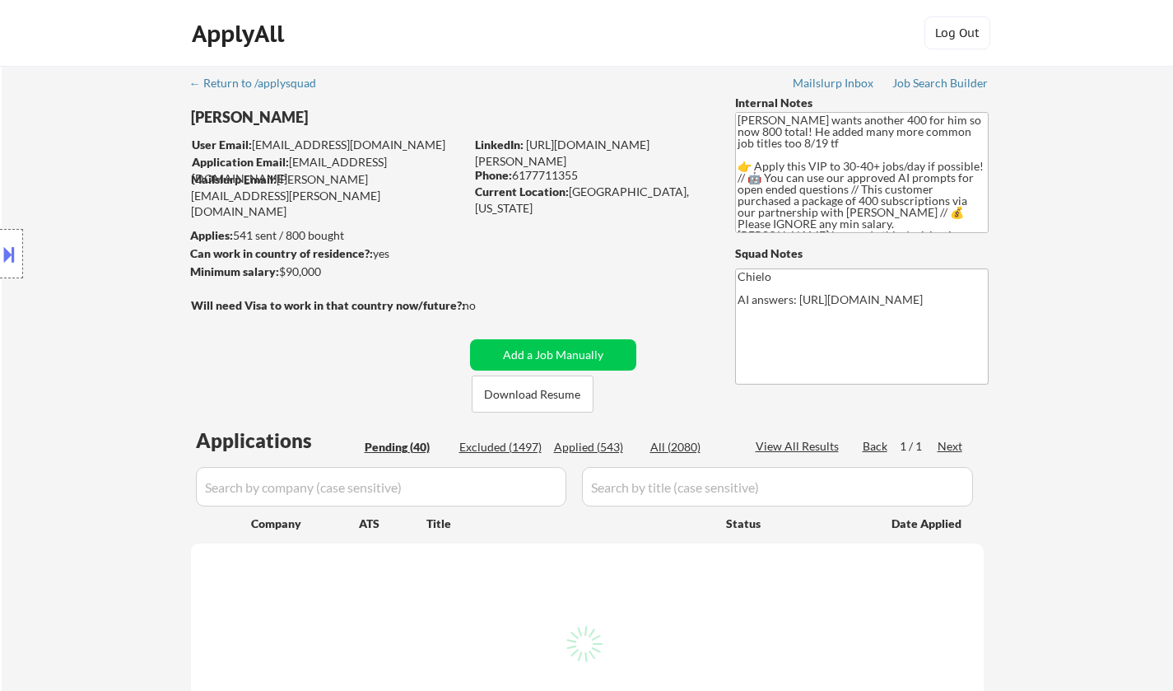
select select ""pending""
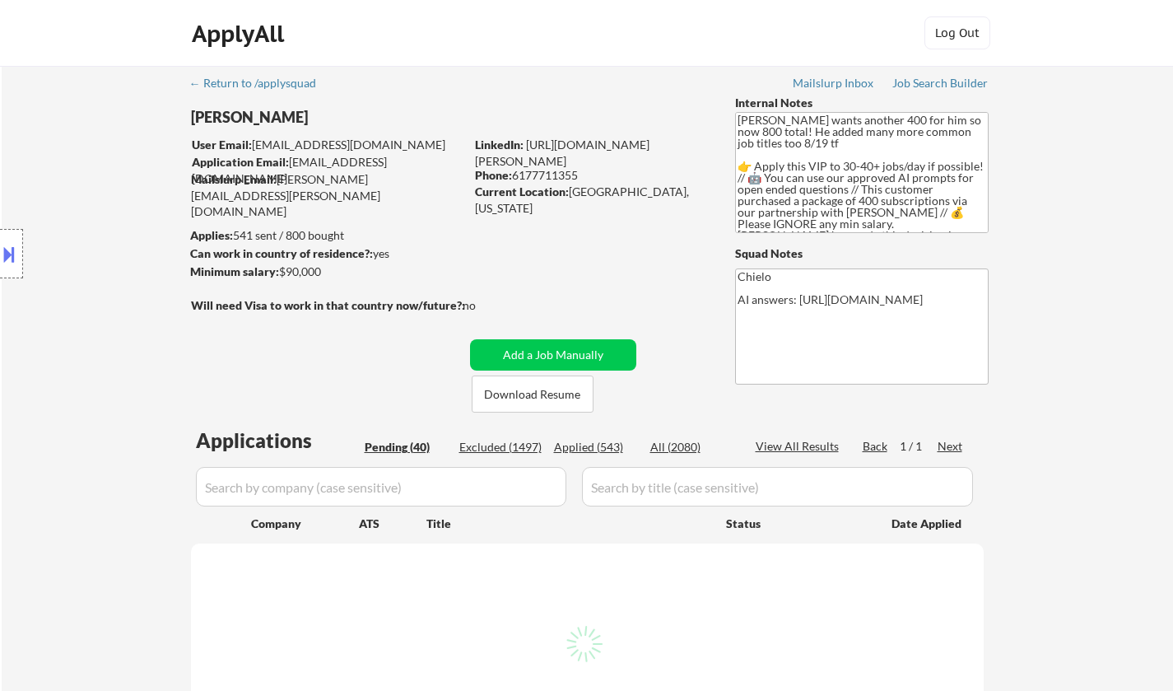
select select ""pending""
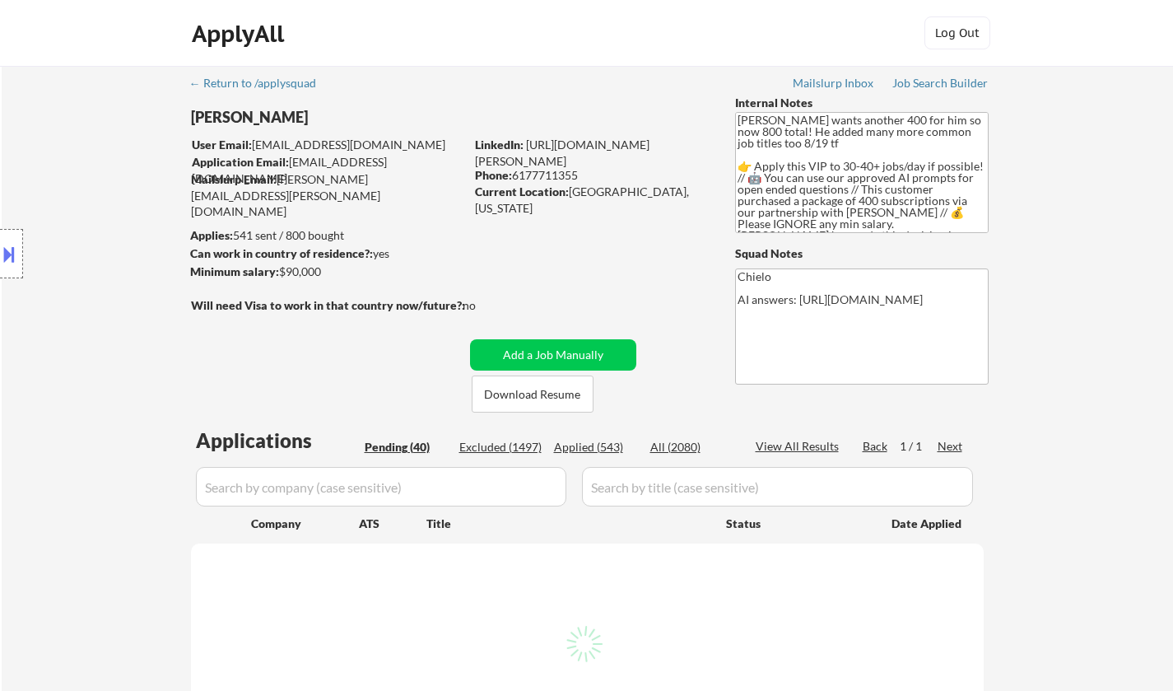
select select ""pending""
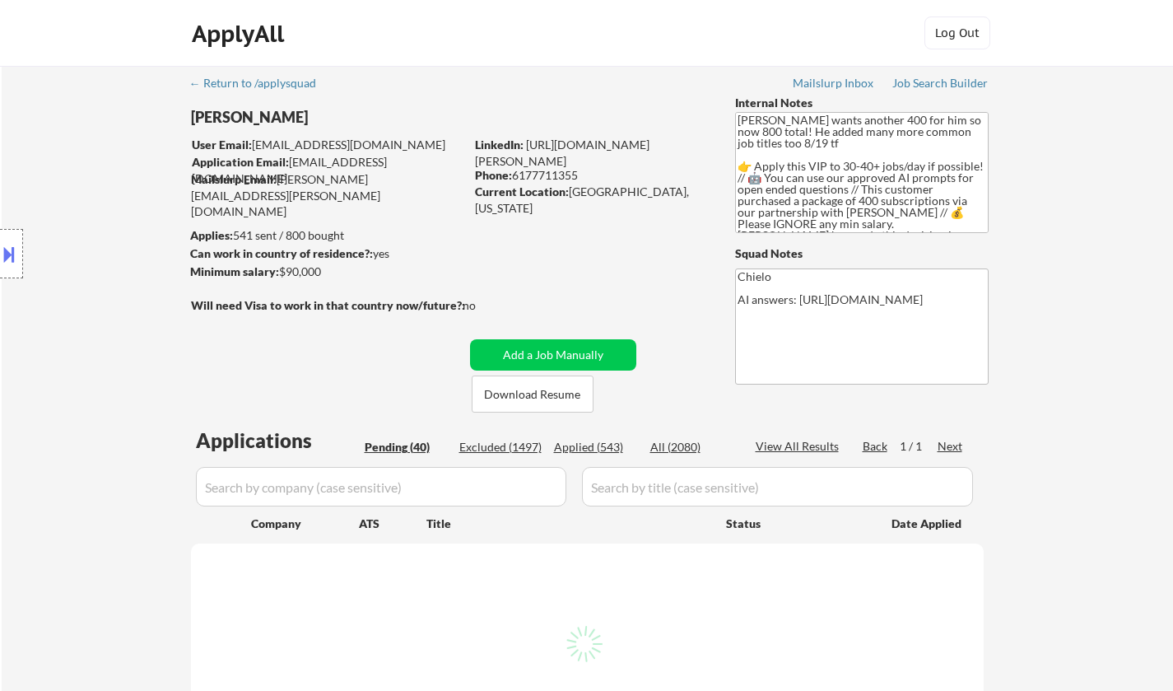
select select ""pending""
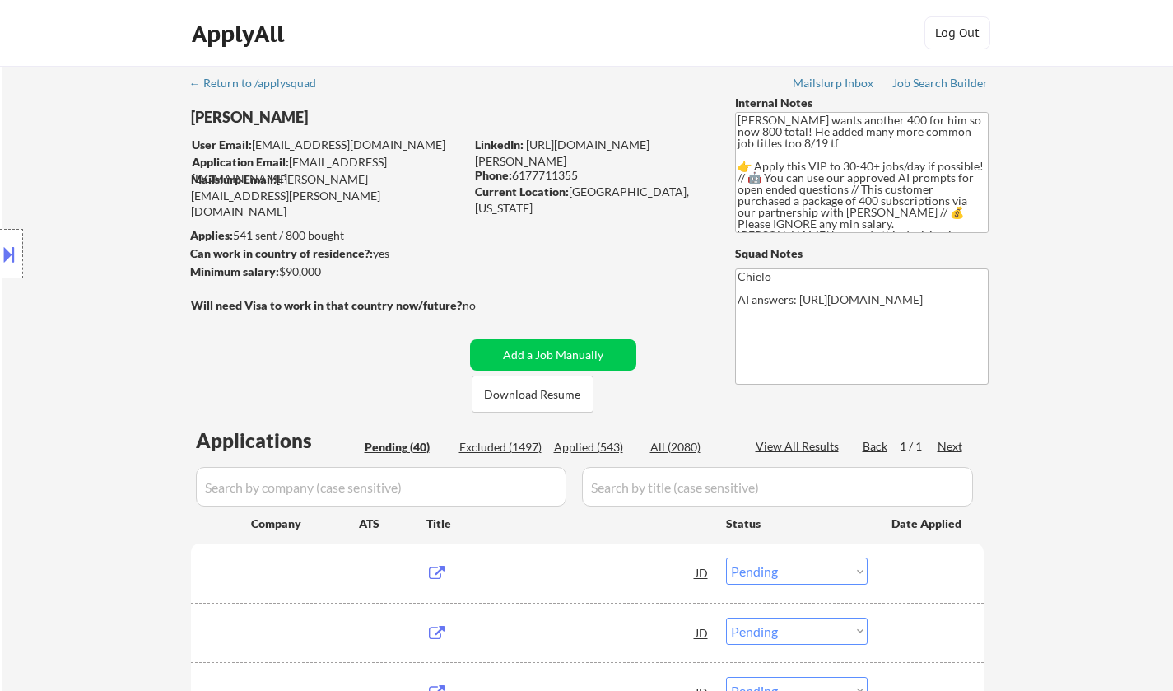
scroll to position [247, 0]
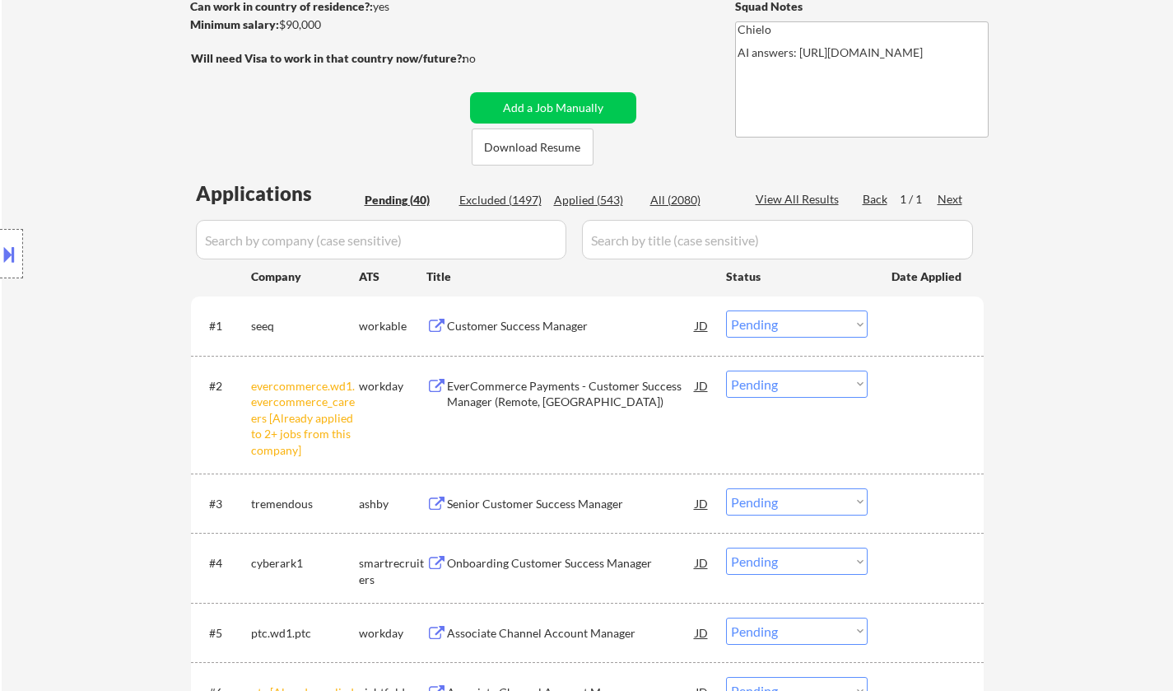
click at [794, 386] on select "Choose an option... Pending Applied Excluded (Questions) Excluded (Expired) Exc…" at bounding box center [797, 384] width 142 height 27
click at [726, 371] on select "Choose an option... Pending Applied Excluded (Questions) Excluded (Expired) Exc…" at bounding box center [797, 384] width 142 height 27
select select ""pending""
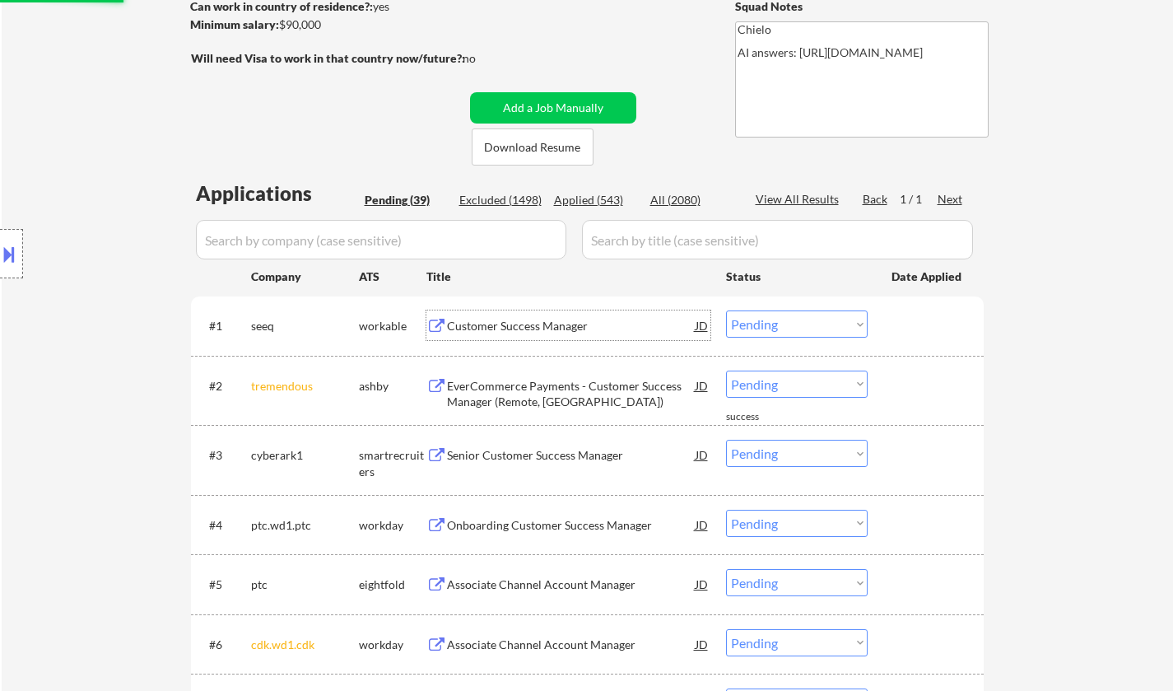
click at [515, 324] on div "Customer Success Manager" at bounding box center [571, 326] width 249 height 16
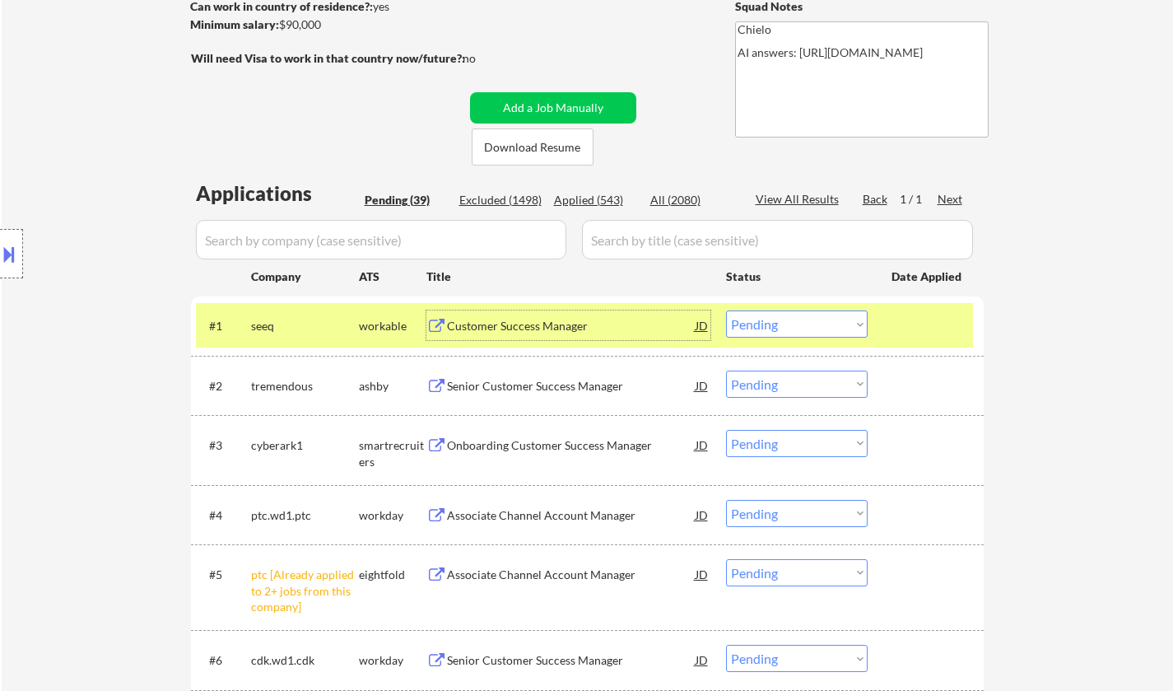
click at [796, 334] on select "Choose an option... Pending Applied Excluded (Questions) Excluded (Expired) Exc…" at bounding box center [797, 323] width 142 height 27
click at [726, 310] on select "Choose an option... Pending Applied Excluded (Questions) Excluded (Expired) Exc…" at bounding box center [797, 323] width 142 height 27
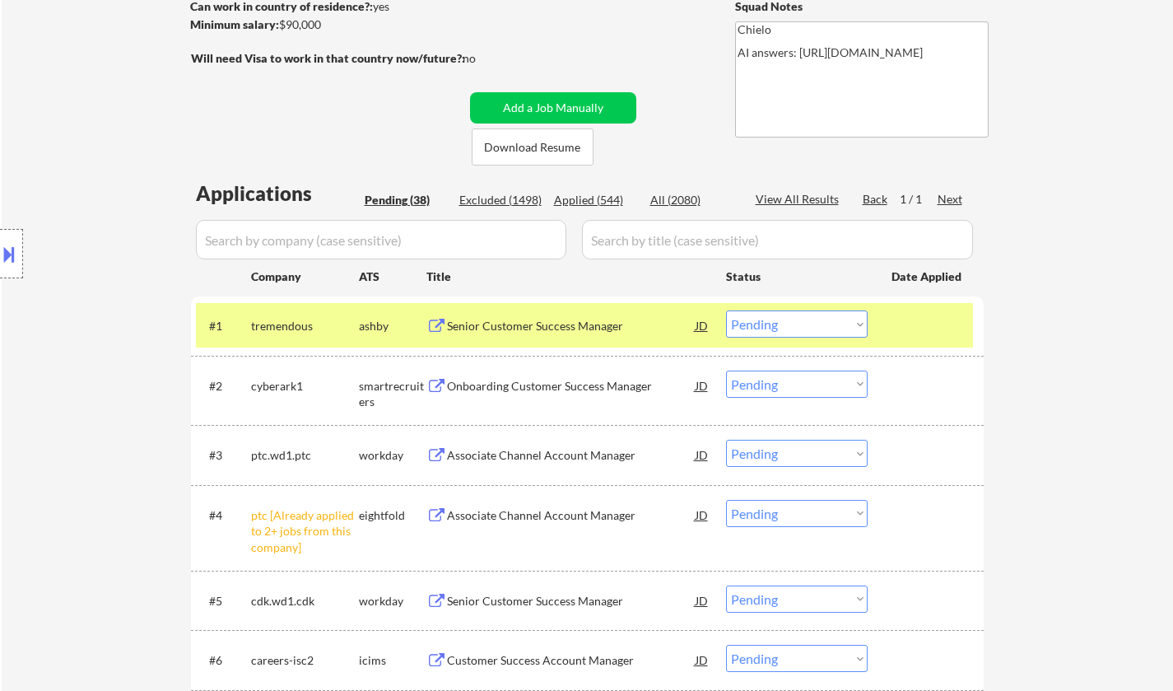
click at [525, 334] on div "Senior Customer Success Manager" at bounding box center [571, 325] width 249 height 30
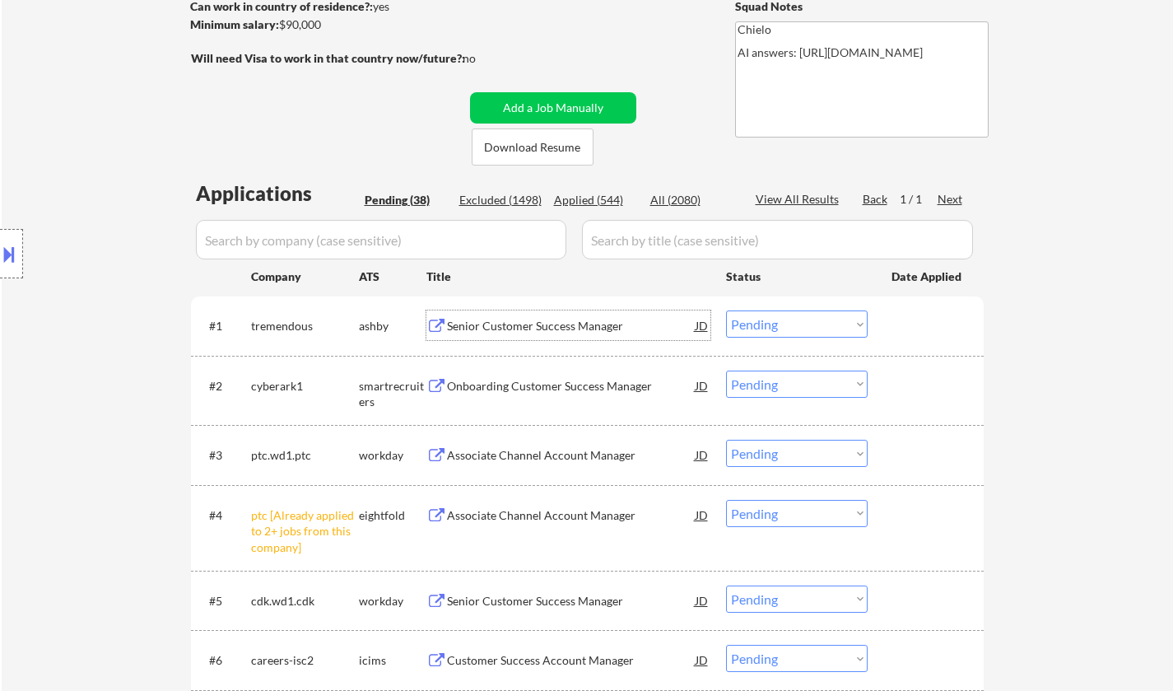
click at [783, 319] on select "Choose an option... Pending Applied Excluded (Questions) Excluded (Expired) Exc…" at bounding box center [797, 323] width 142 height 27
click at [726, 310] on select "Choose an option... Pending Applied Excluded (Questions) Excluded (Expired) Exc…" at bounding box center [797, 323] width 142 height 27
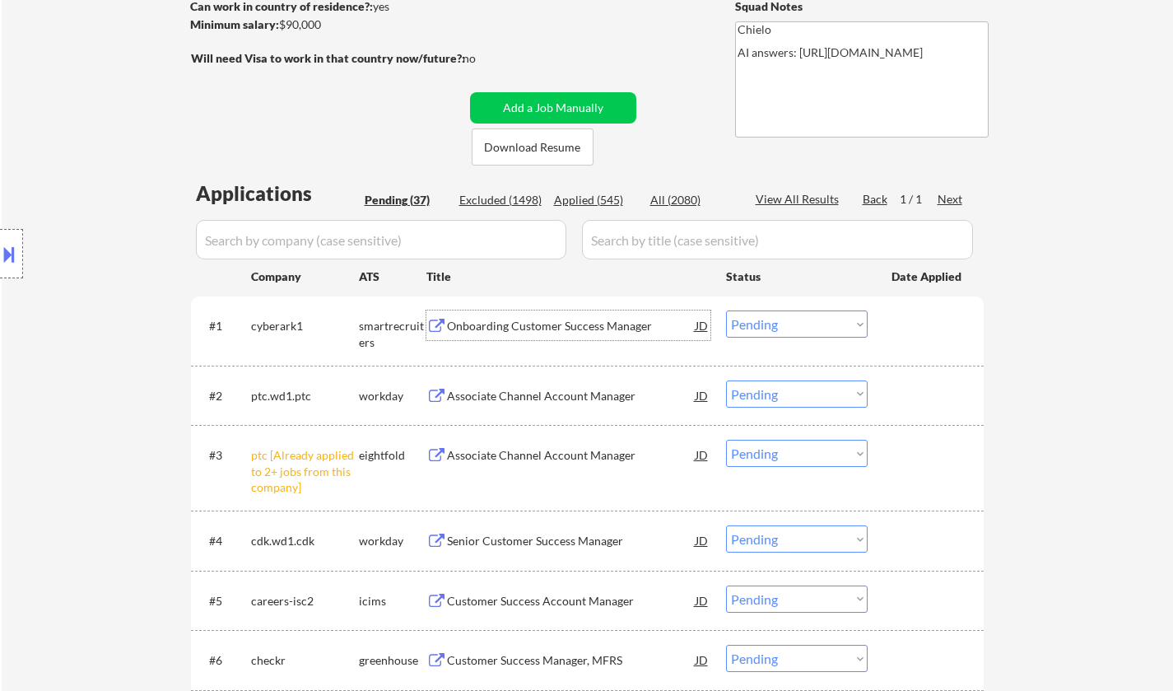
click at [513, 329] on div "Onboarding Customer Success Manager" at bounding box center [571, 326] width 249 height 16
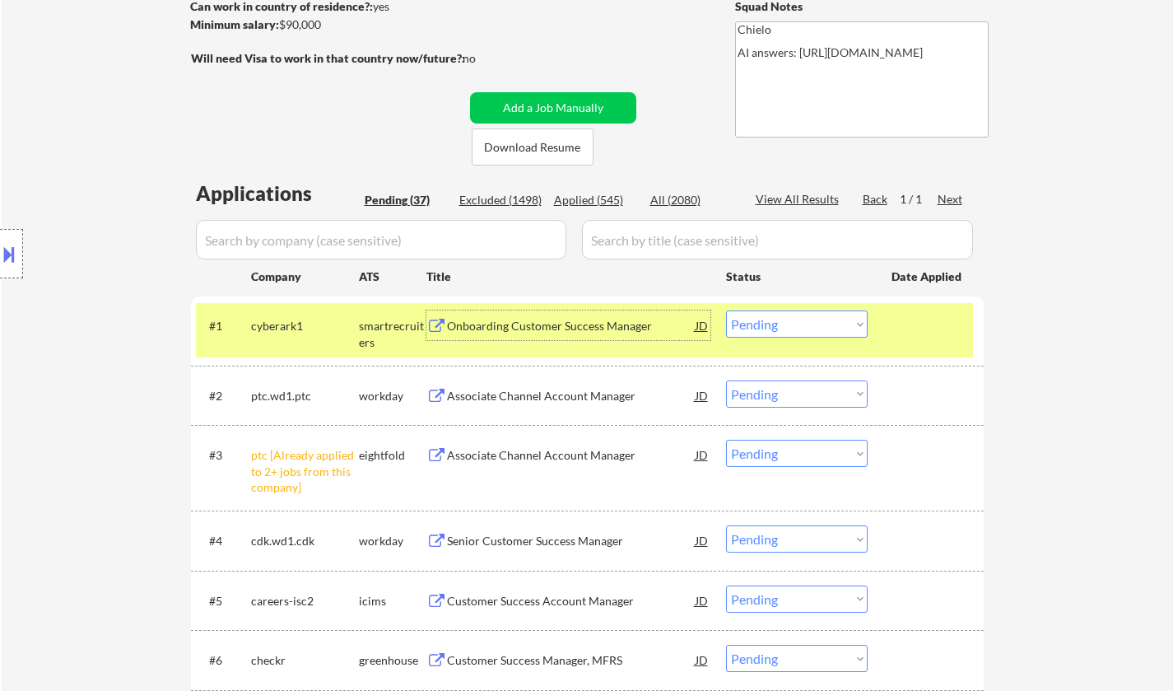
click at [788, 333] on select "Choose an option... Pending Applied Excluded (Questions) Excluded (Expired) Exc…" at bounding box center [797, 323] width 142 height 27
click at [726, 310] on select "Choose an option... Pending Applied Excluded (Questions) Excluded (Expired) Exc…" at bounding box center [797, 323] width 142 height 27
select select ""pending""
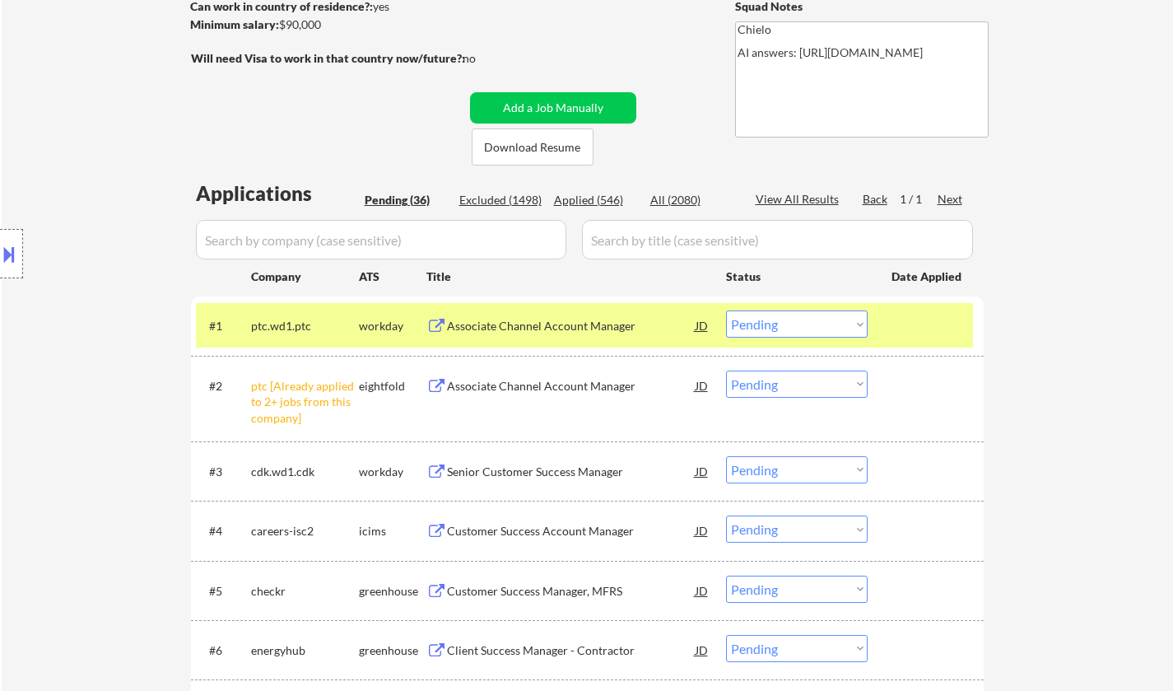
click at [821, 388] on select "Choose an option... Pending Applied Excluded (Questions) Excluded (Expired) Exc…" at bounding box center [797, 384] width 142 height 27
click at [726, 371] on select "Choose an option... Pending Applied Excluded (Questions) Excluded (Expired) Exc…" at bounding box center [797, 384] width 142 height 27
select select ""pending""
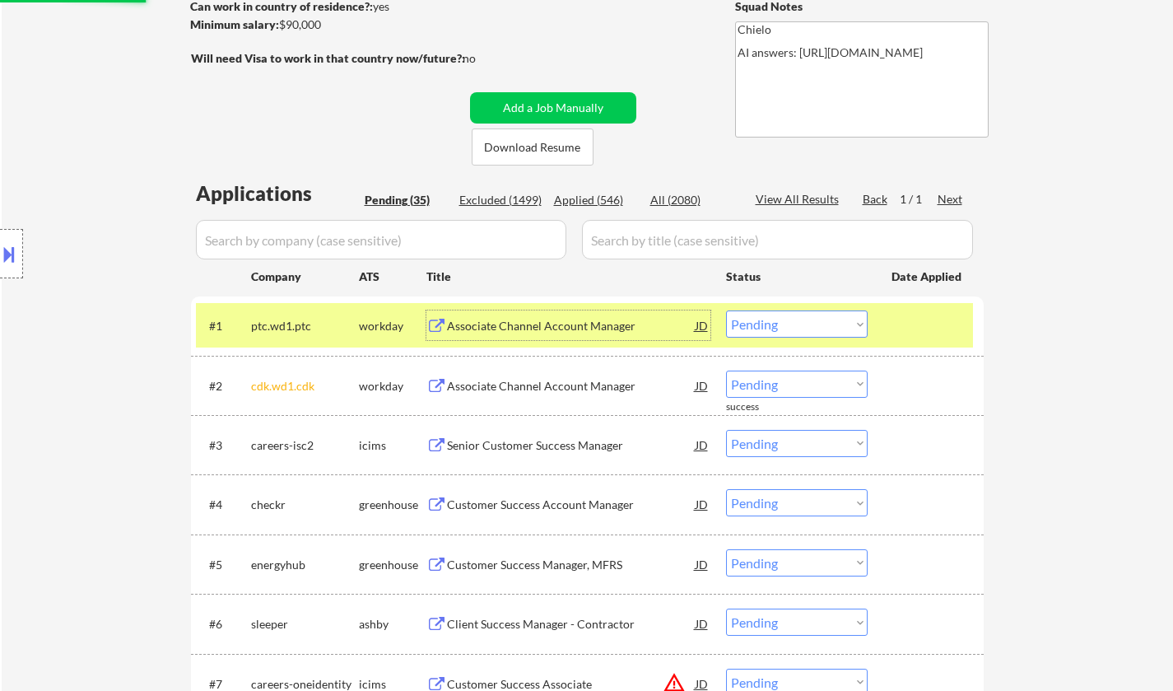
click at [533, 322] on div "Associate Channel Account Manager" at bounding box center [571, 326] width 249 height 16
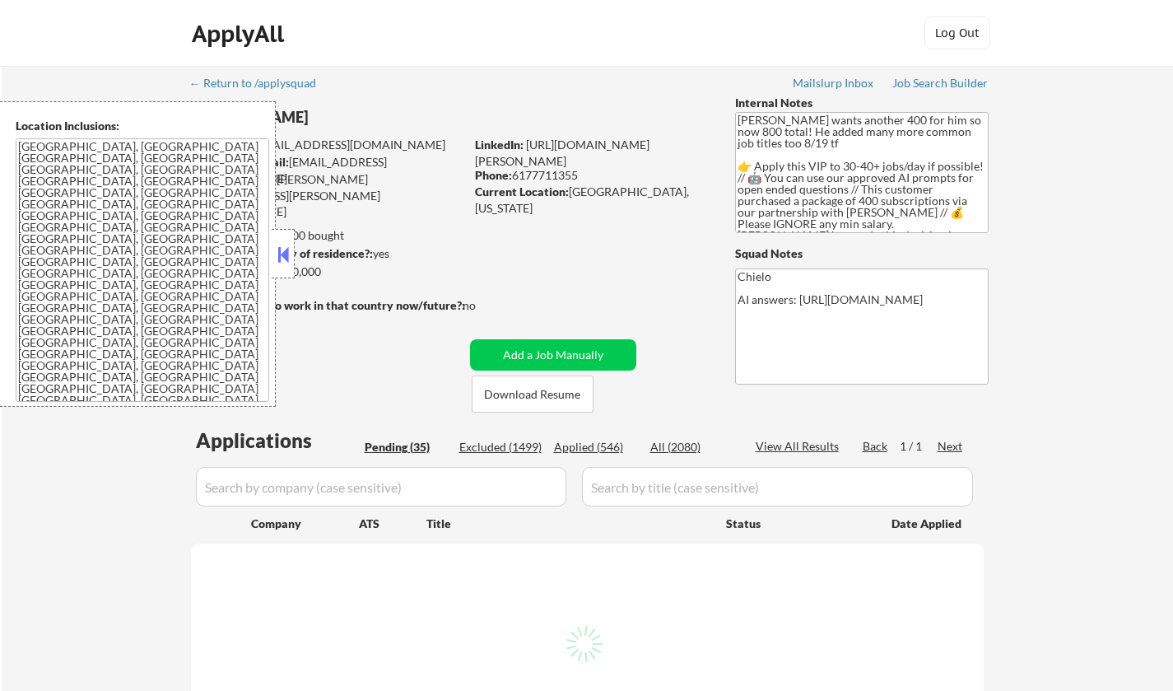
select select ""pending""
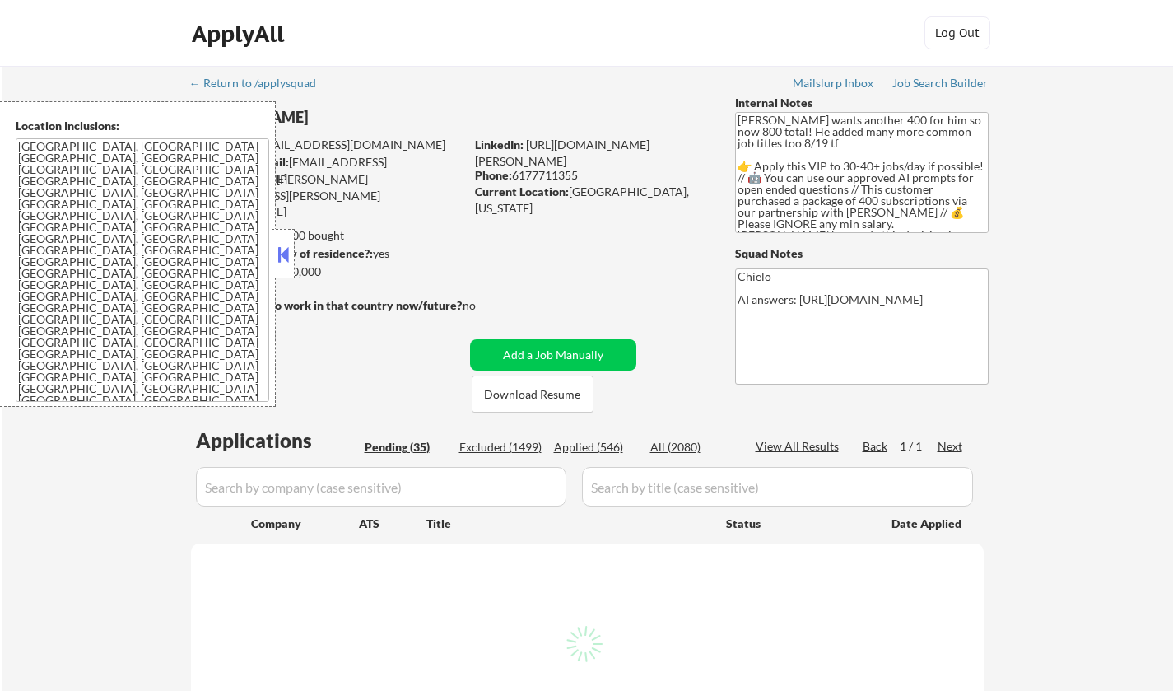
select select ""pending""
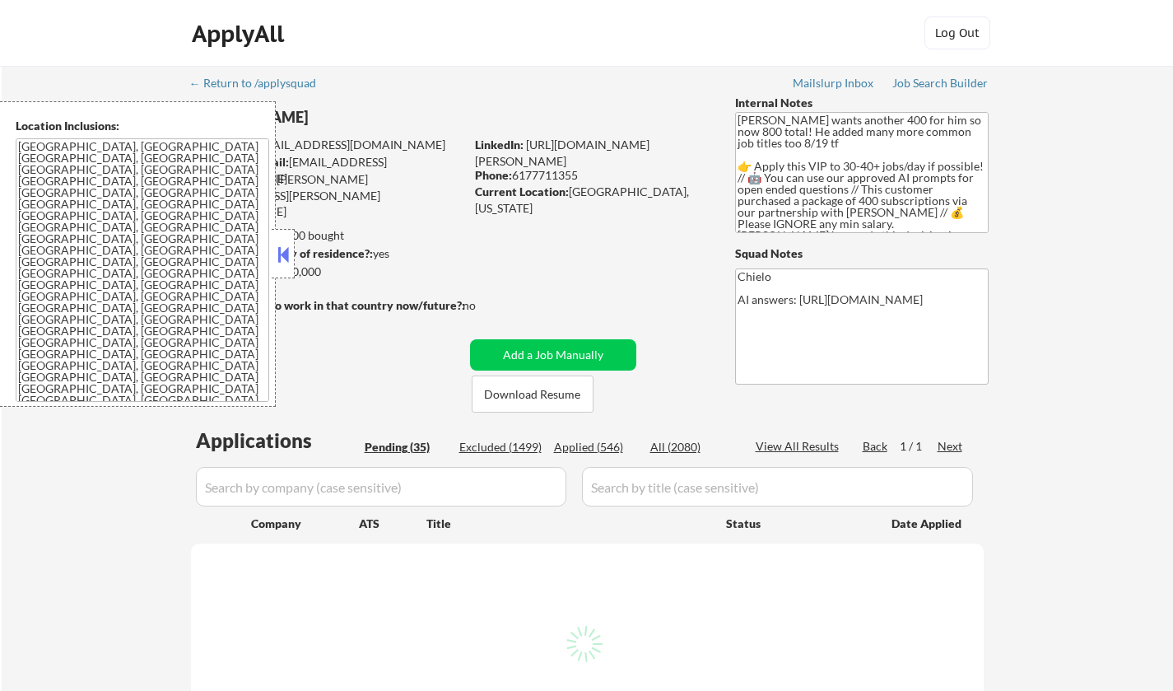
select select ""pending""
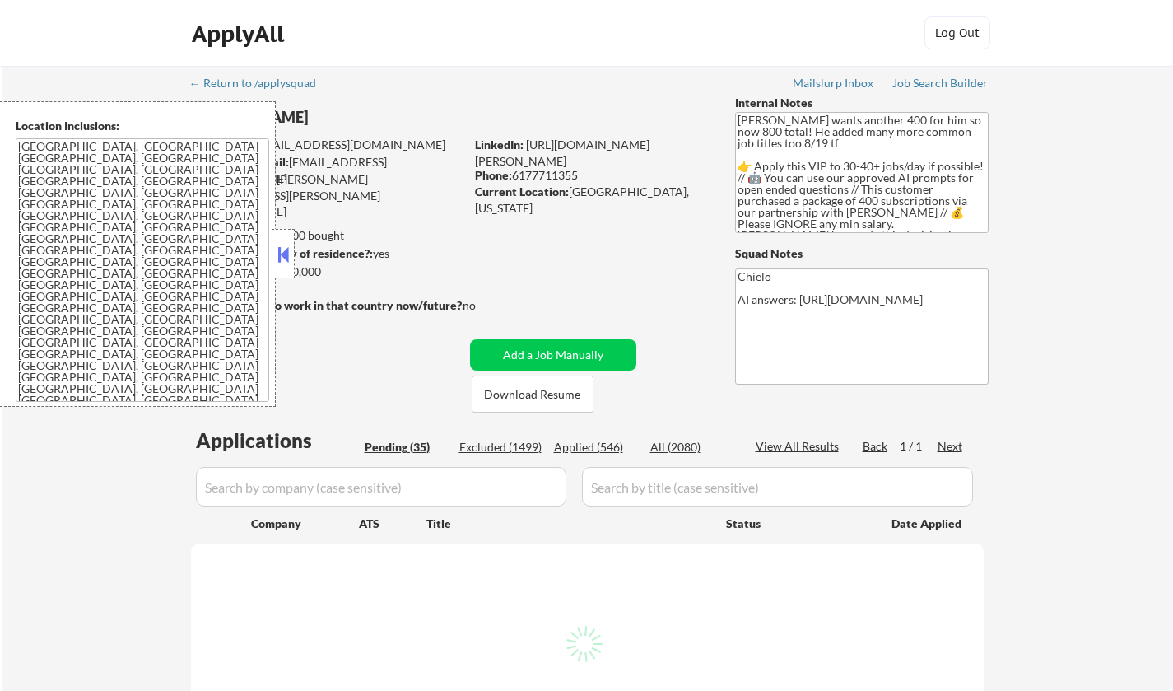
select select ""pending""
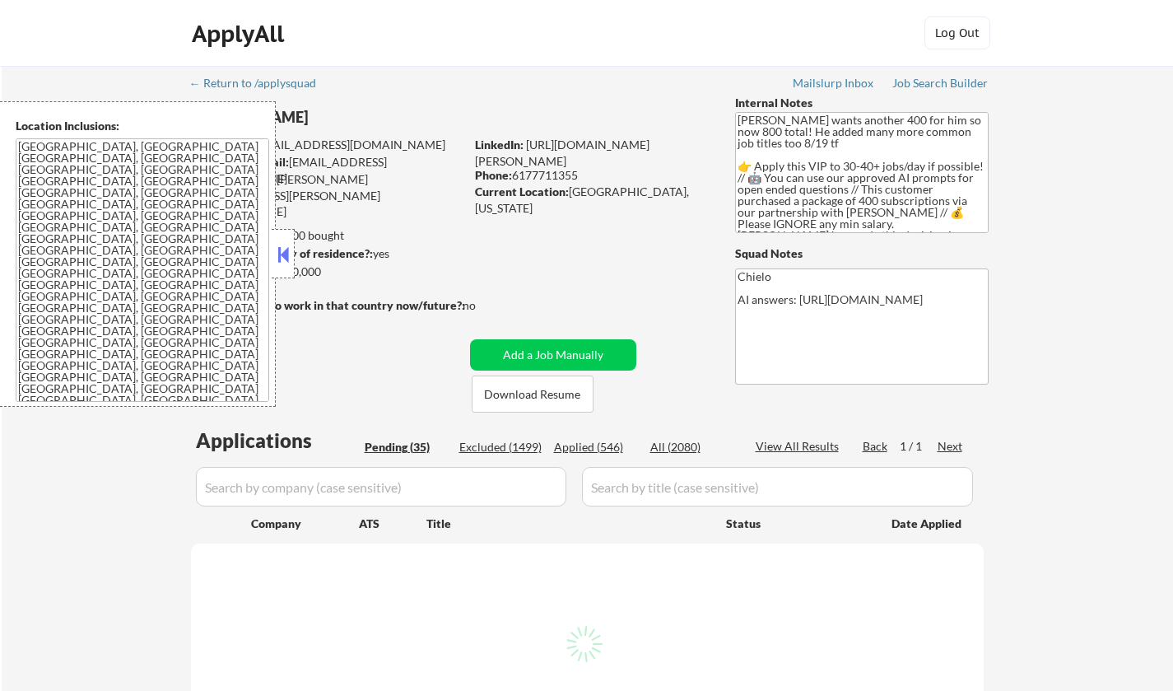
select select ""pending""
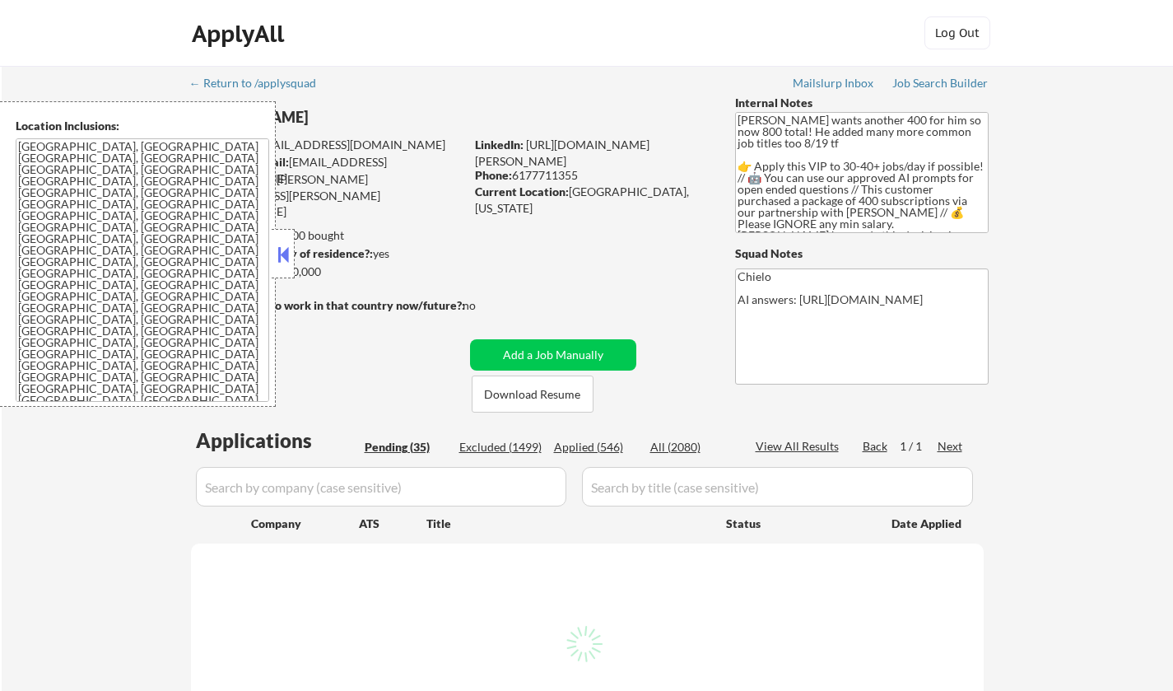
select select ""pending""
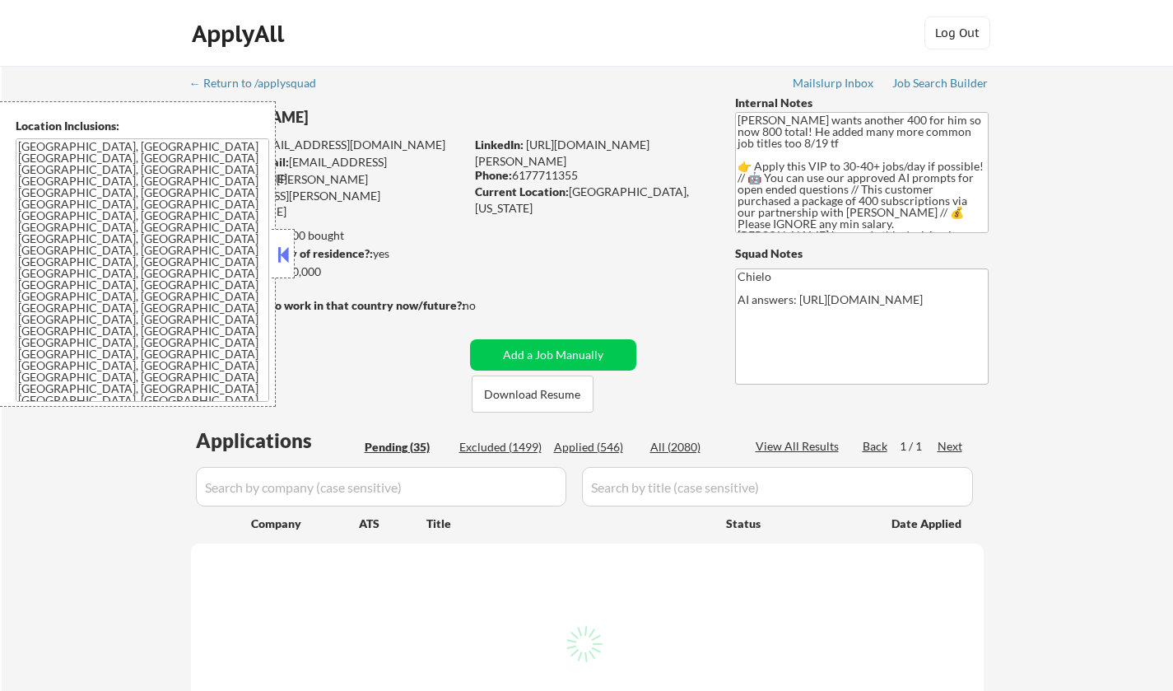
select select ""pending""
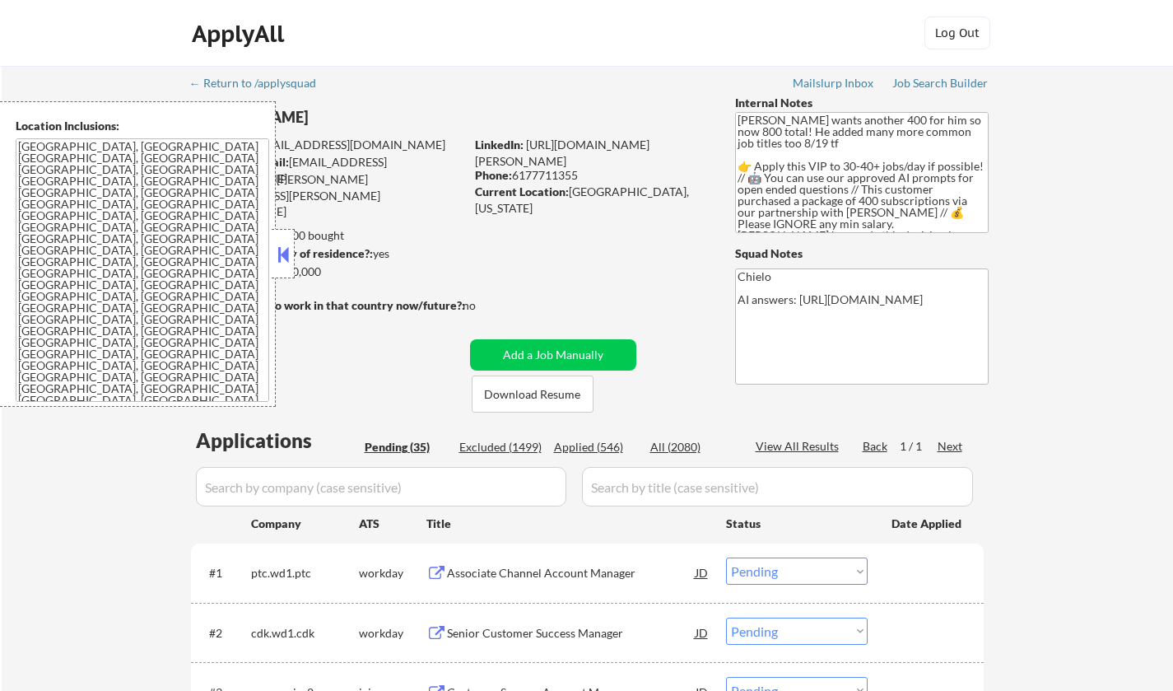
click at [287, 248] on button at bounding box center [283, 254] width 18 height 25
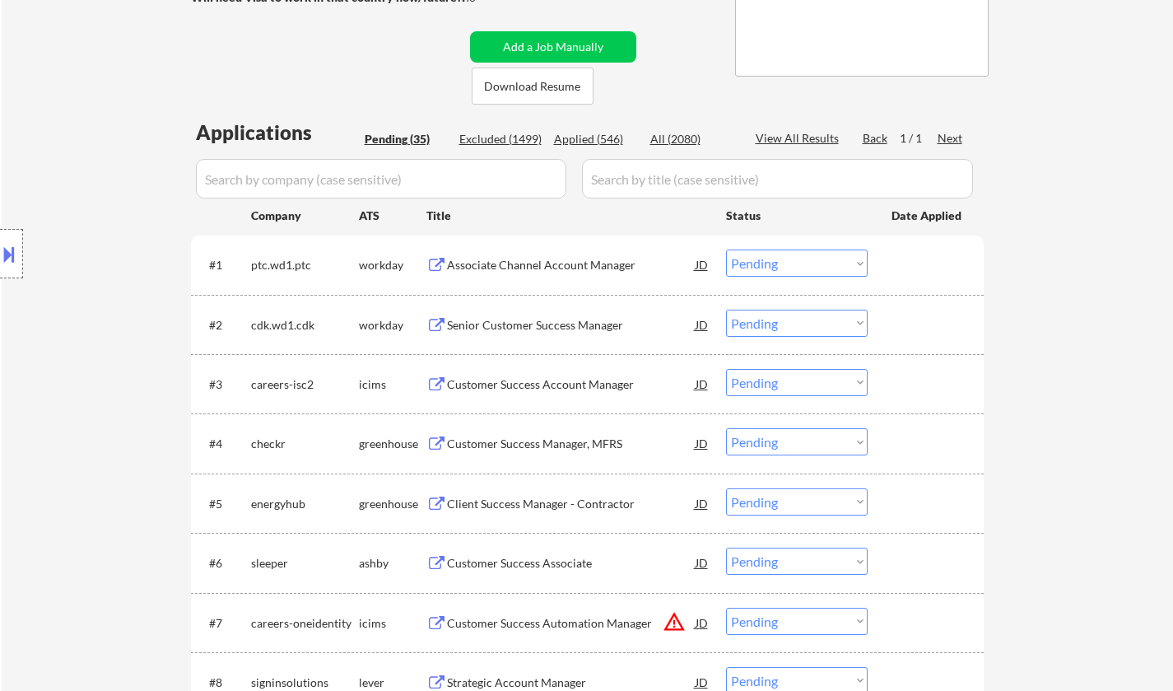
scroll to position [412, 0]
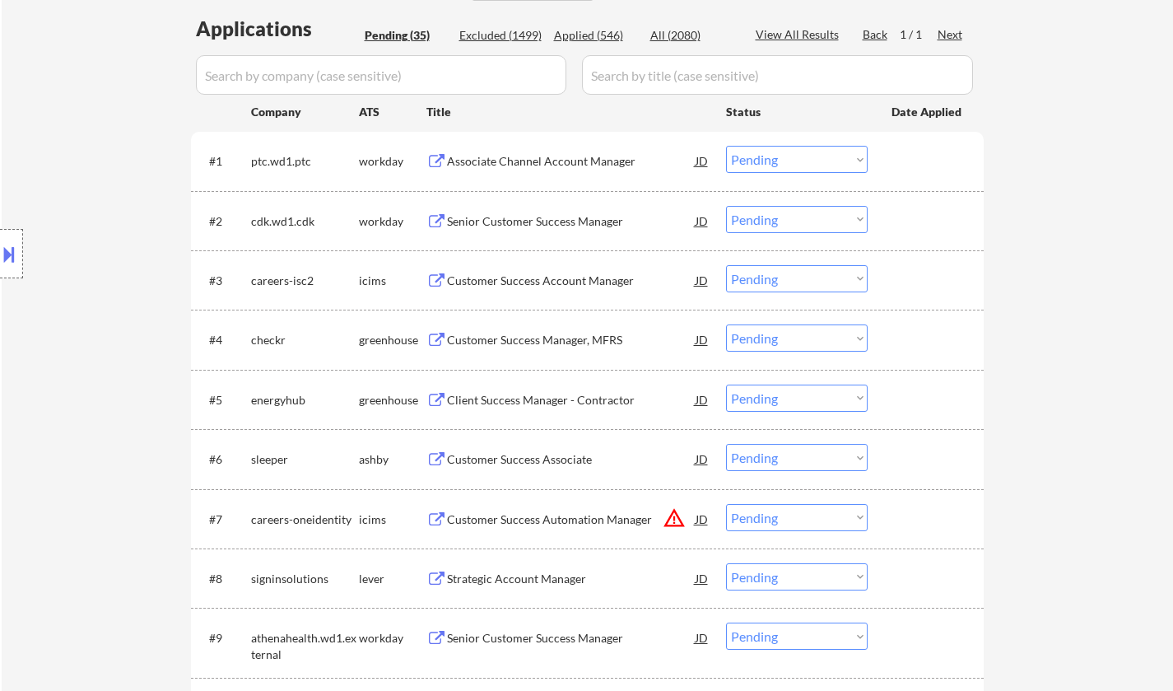
click at [557, 334] on div "Customer Success Manager, MFRS" at bounding box center [571, 340] width 249 height 16
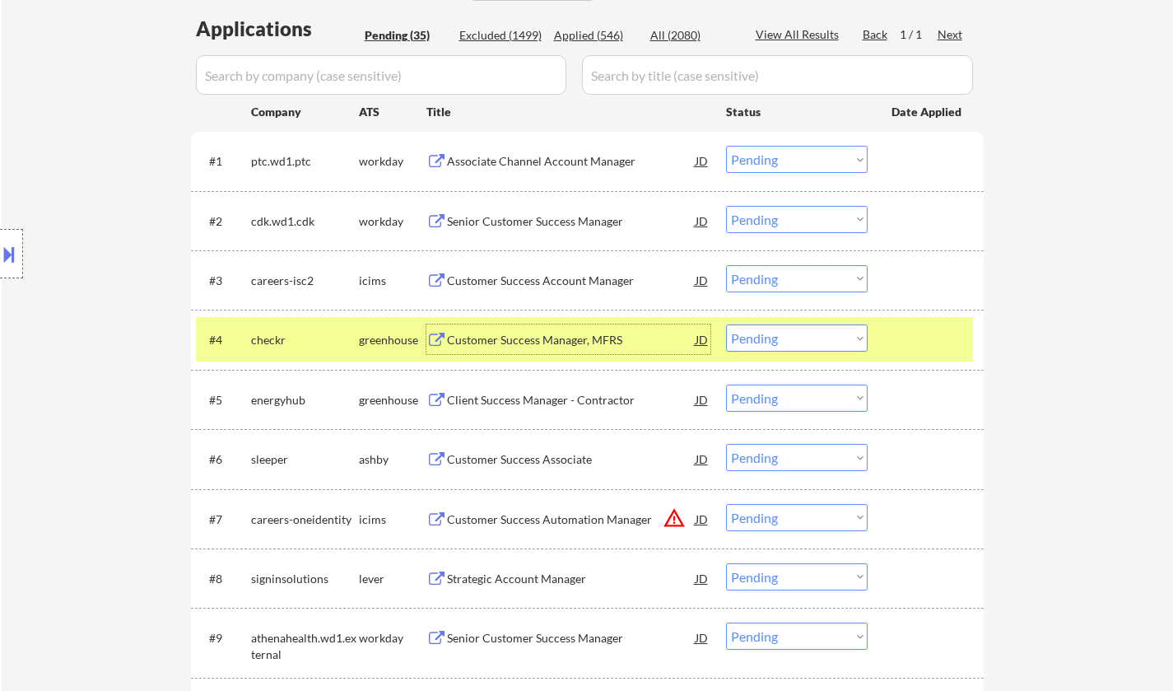
click at [817, 336] on select "Choose an option... Pending Applied Excluded (Questions) Excluded (Expired) Exc…" at bounding box center [797, 337] width 142 height 27
click at [726, 324] on select "Choose an option... Pending Applied Excluded (Questions) Excluded (Expired) Exc…" at bounding box center [797, 337] width 142 height 27
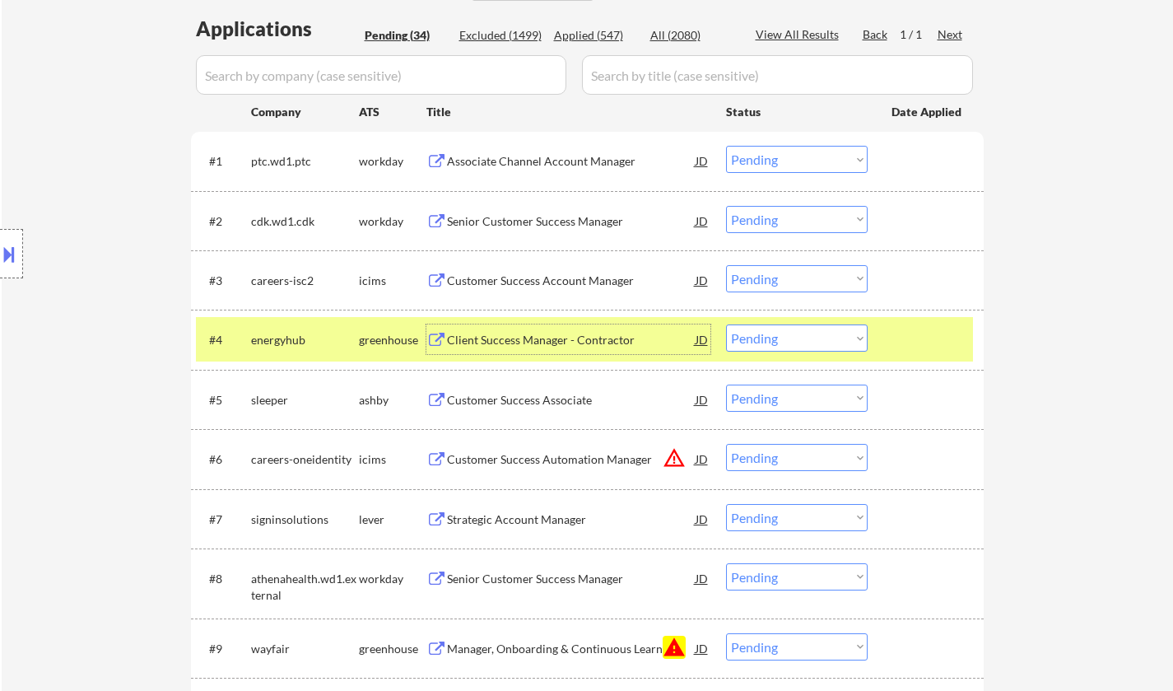
click at [505, 329] on div "Client Success Manager - Contractor" at bounding box center [571, 339] width 249 height 30
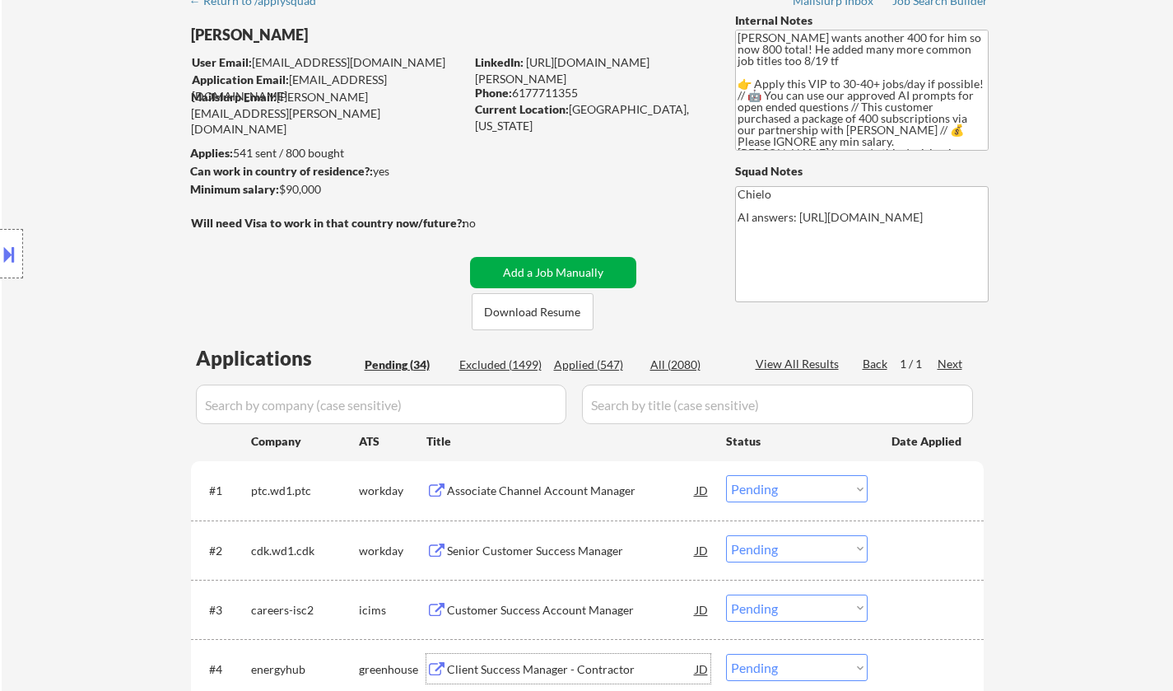
scroll to position [494, 0]
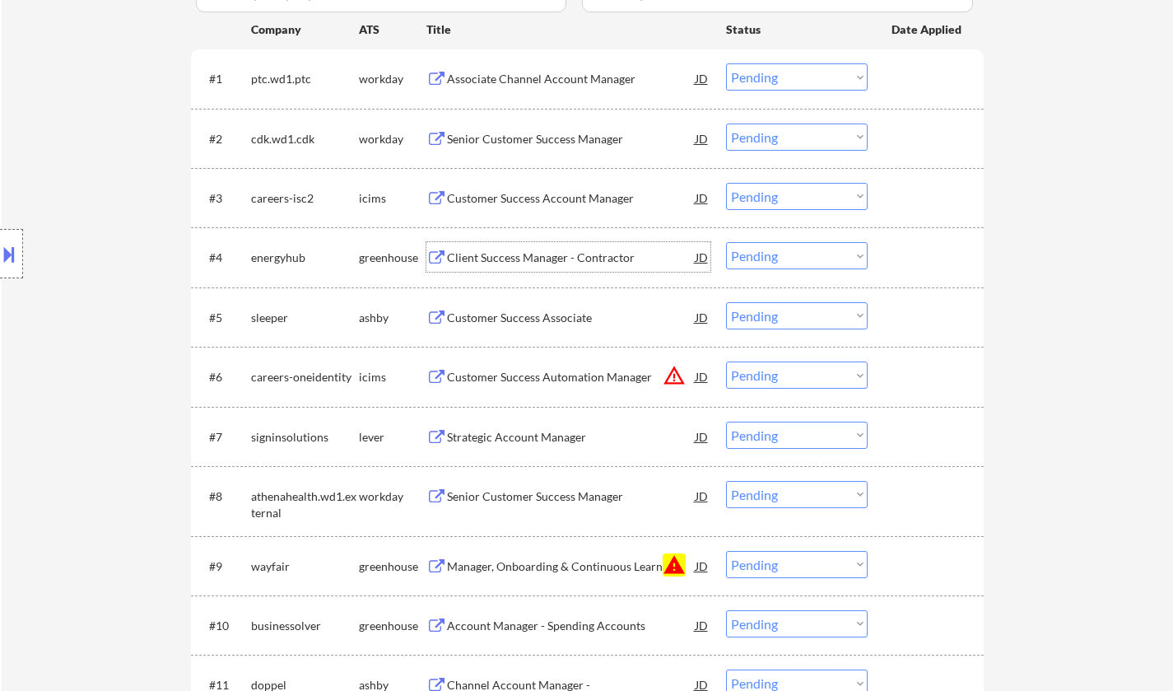
click at [777, 254] on select "Choose an option... Pending Applied Excluded (Questions) Excluded (Expired) Exc…" at bounding box center [797, 255] width 142 height 27
click at [726, 242] on select "Choose an option... Pending Applied Excluded (Questions) Excluded (Expired) Exc…" at bounding box center [797, 255] width 142 height 27
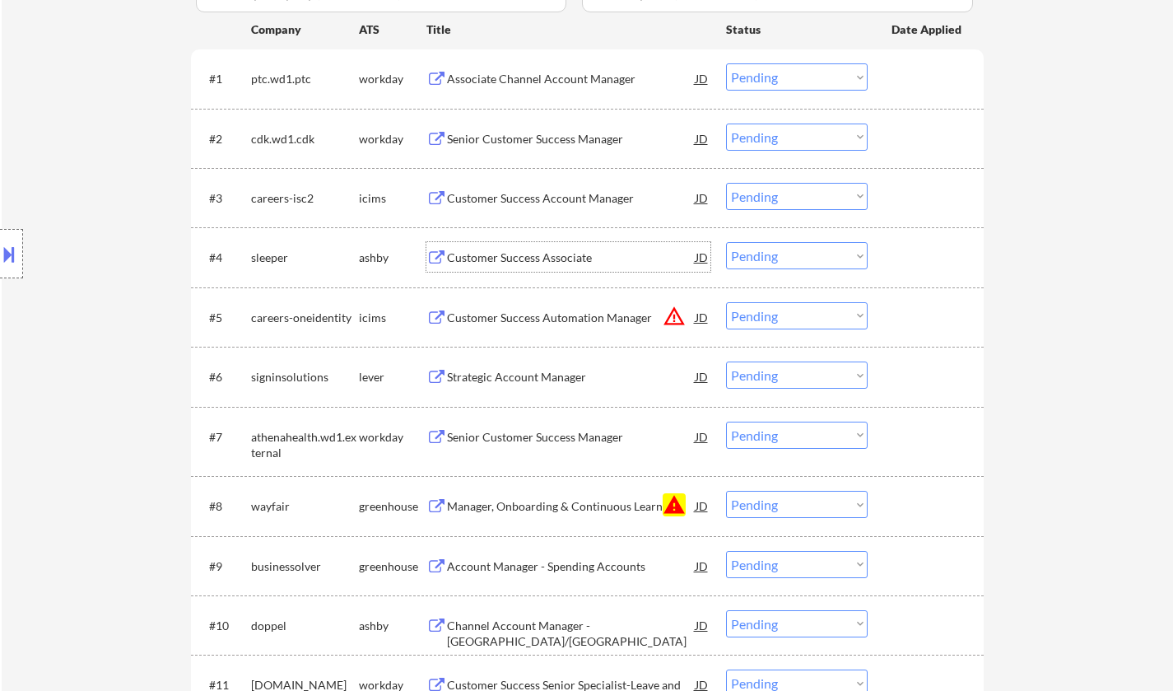
click at [517, 261] on div "Customer Success Associate" at bounding box center [571, 257] width 249 height 16
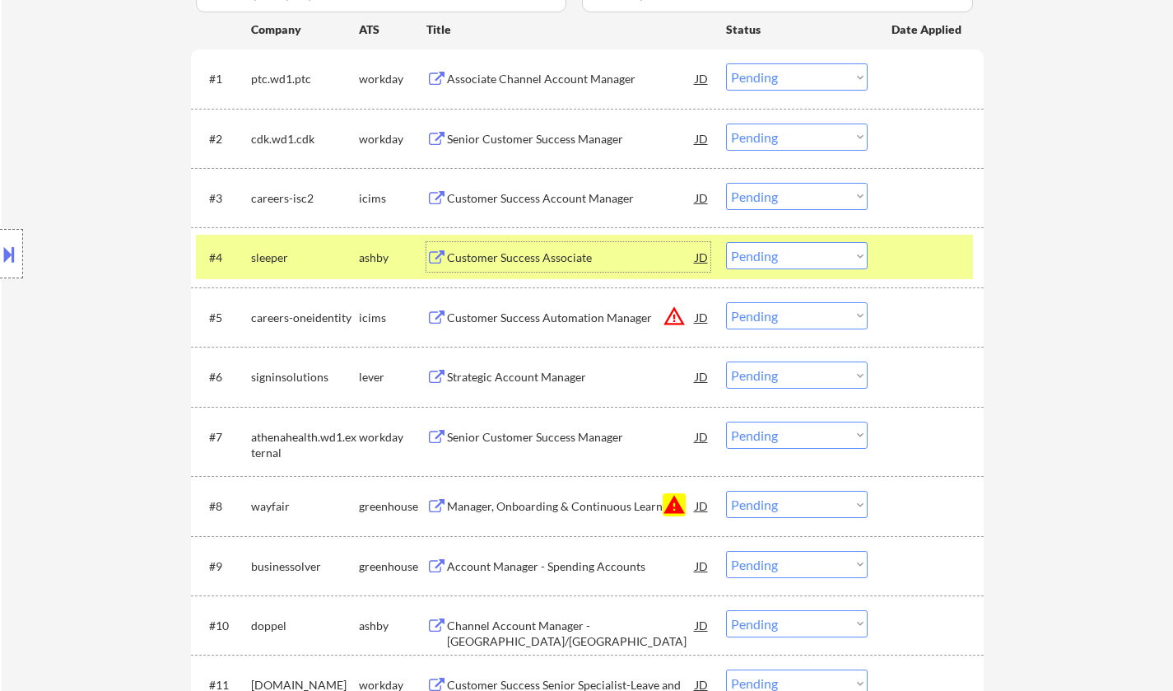
click at [777, 254] on select "Choose an option... Pending Applied Excluded (Questions) Excluded (Expired) Exc…" at bounding box center [797, 255] width 142 height 27
click at [726, 242] on select "Choose an option... Pending Applied Excluded (Questions) Excluded (Expired) Exc…" at bounding box center [797, 255] width 142 height 27
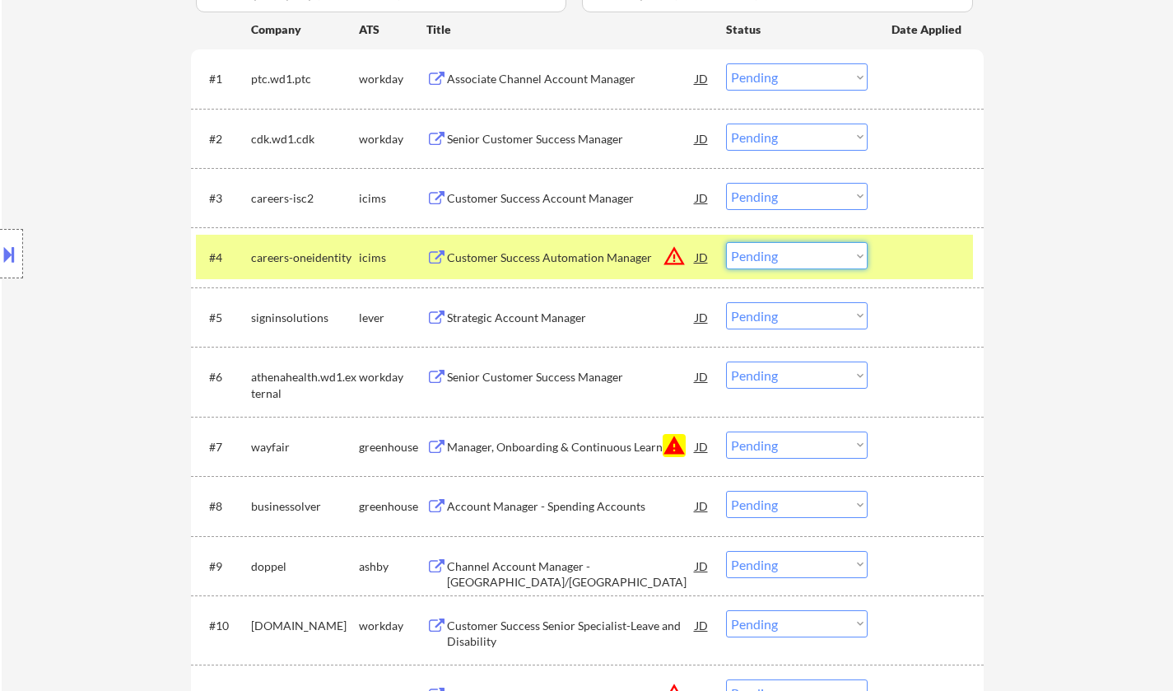
click at [818, 258] on select "Choose an option... Pending Applied Excluded (Questions) Excluded (Expired) Exc…" at bounding box center [797, 255] width 142 height 27
click at [726, 242] on select "Choose an option... Pending Applied Excluded (Questions) Excluded (Expired) Exc…" at bounding box center [797, 255] width 142 height 27
select select ""pending""
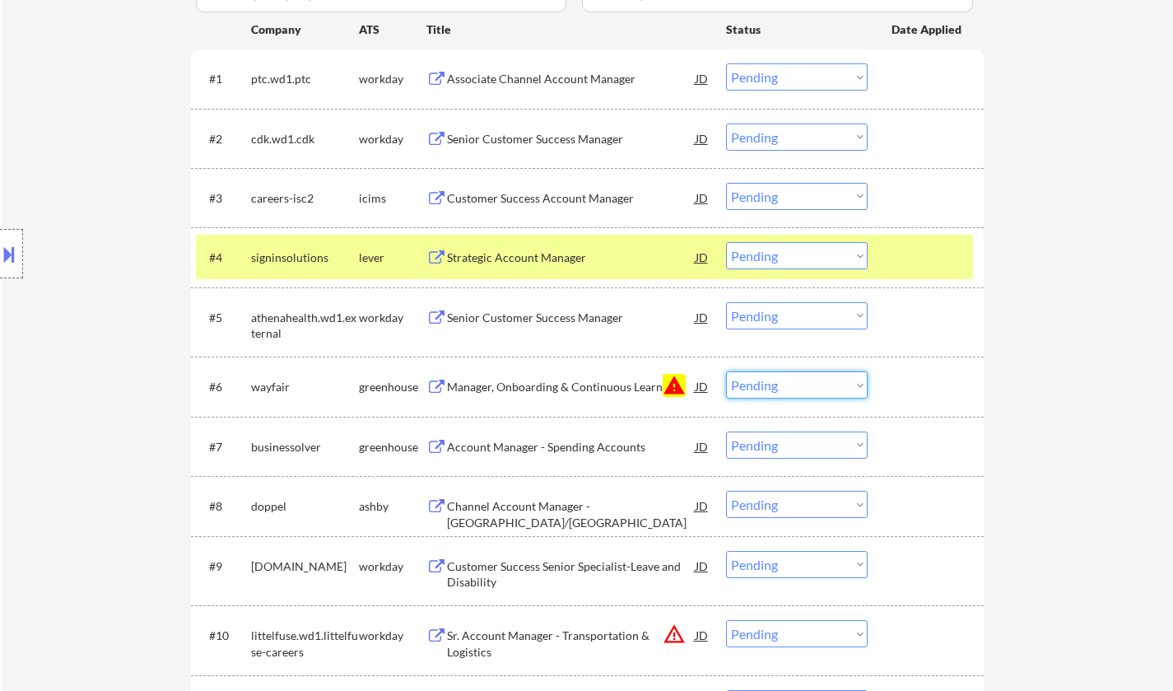
drag, startPoint x: 770, startPoint y: 380, endPoint x: 785, endPoint y: 395, distance: 22.1
click at [770, 380] on select "Choose an option... Pending Applied Excluded (Questions) Excluded (Expired) Exc…" at bounding box center [797, 384] width 142 height 27
click at [726, 371] on select "Choose an option... Pending Applied Excluded (Questions) Excluded (Expired) Exc…" at bounding box center [797, 384] width 142 height 27
select select ""pending""
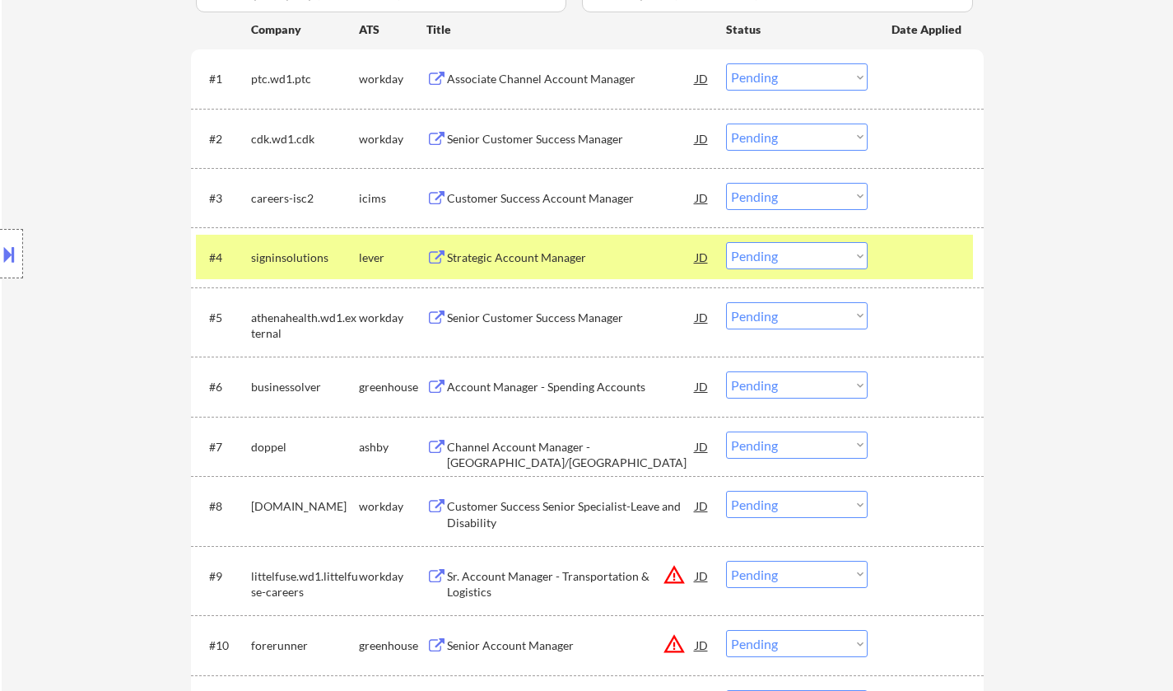
click at [535, 252] on div "Strategic Account Manager" at bounding box center [571, 257] width 249 height 16
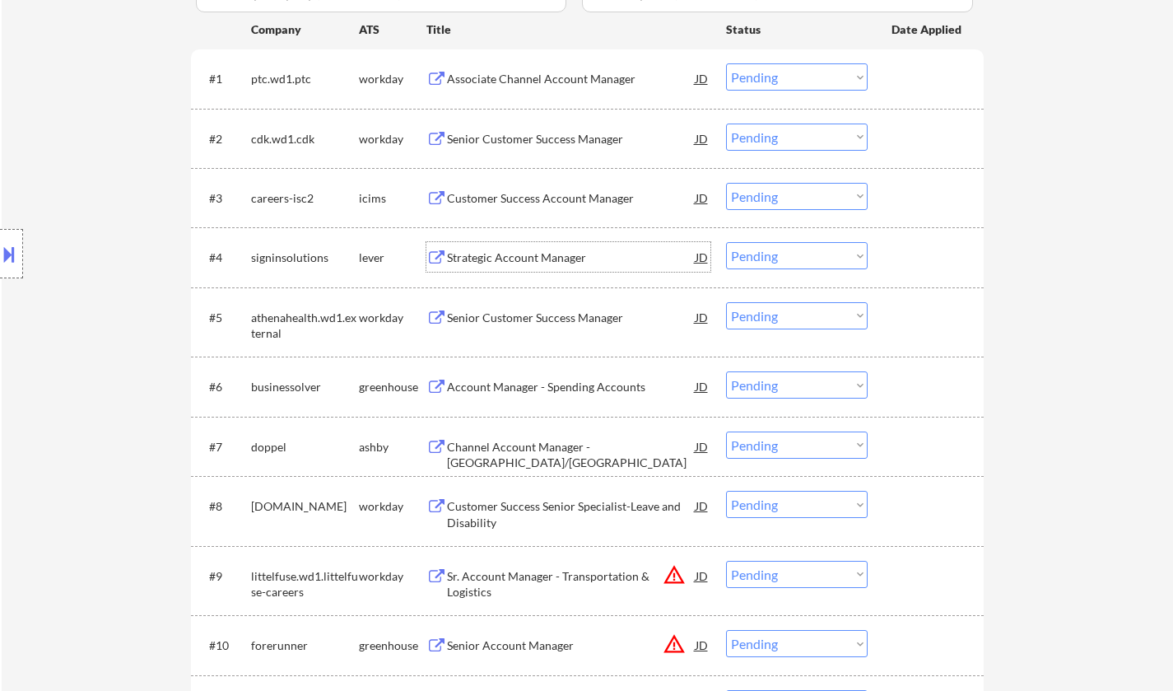
drag, startPoint x: 806, startPoint y: 249, endPoint x: 824, endPoint y: 268, distance: 25.6
click at [807, 251] on select "Choose an option... Pending Applied Excluded (Questions) Excluded (Expired) Exc…" at bounding box center [797, 255] width 142 height 27
click at [726, 242] on select "Choose an option... Pending Applied Excluded (Questions) Excluded (Expired) Exc…" at bounding box center [797, 255] width 142 height 27
select select ""pending""
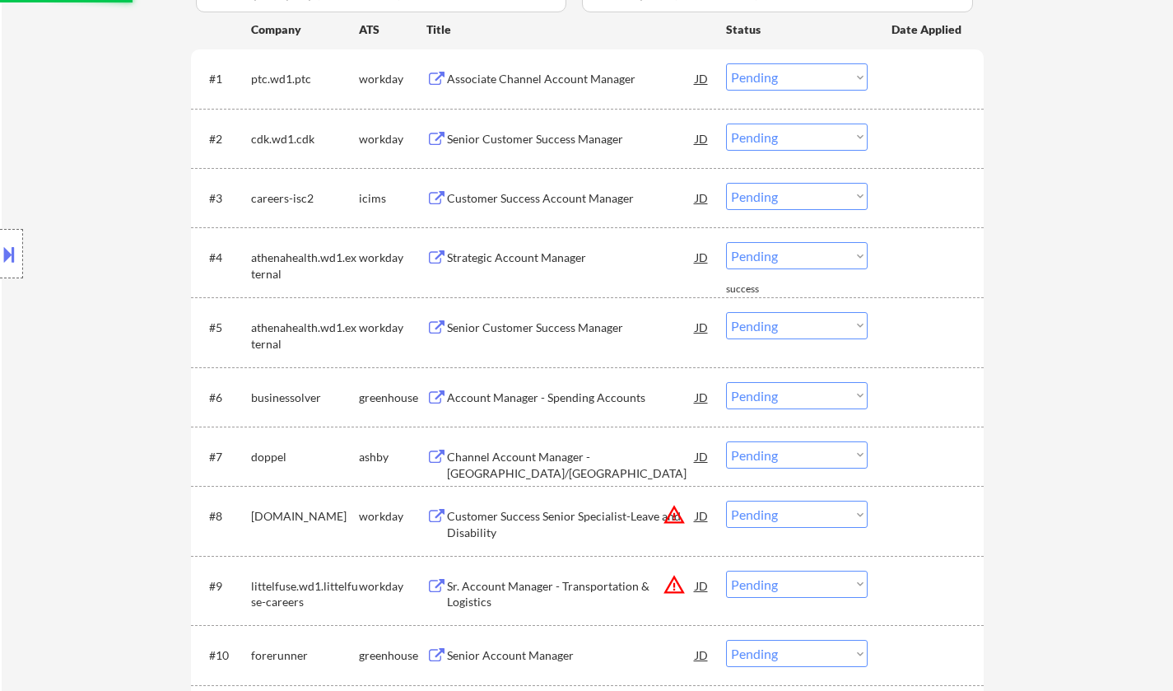
scroll to position [659, 0]
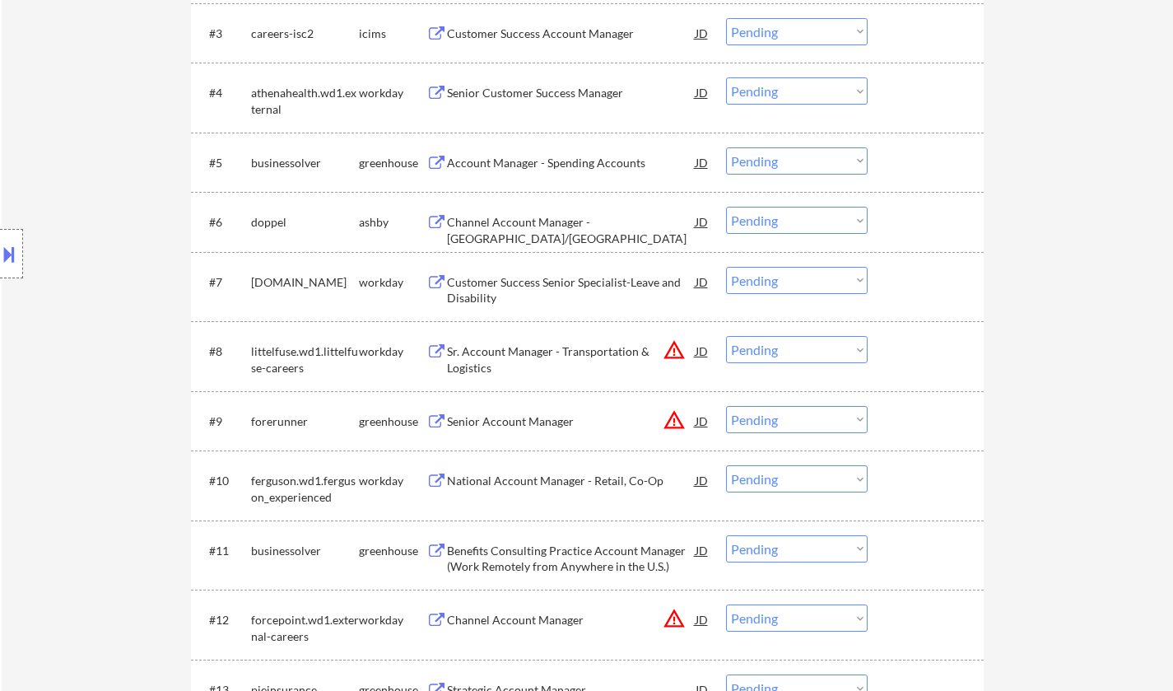
click at [576, 224] on div "Channel Account Manager - [GEOGRAPHIC_DATA]/[GEOGRAPHIC_DATA]" at bounding box center [571, 230] width 249 height 32
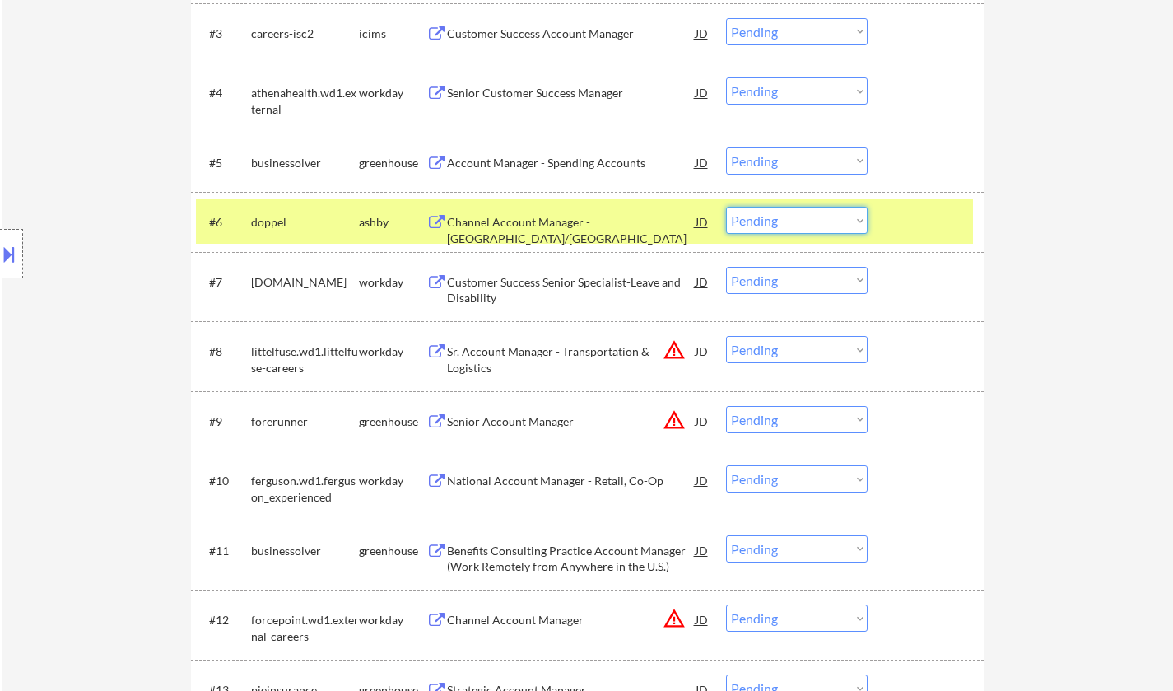
click at [835, 221] on select "Choose an option... Pending Applied Excluded (Questions) Excluded (Expired) Exc…" at bounding box center [797, 220] width 142 height 27
click at [802, 230] on select "Choose an option... Pending Applied Excluded (Questions) Excluded (Expired) Exc…" at bounding box center [797, 220] width 142 height 27
click at [837, 225] on select "Choose an option... Pending Applied Excluded (Questions) Excluded (Expired) Exc…" at bounding box center [797, 220] width 142 height 27
click at [726, 207] on select "Choose an option... Pending Applied Excluded (Questions) Excluded (Expired) Exc…" at bounding box center [797, 220] width 142 height 27
select select ""pending""
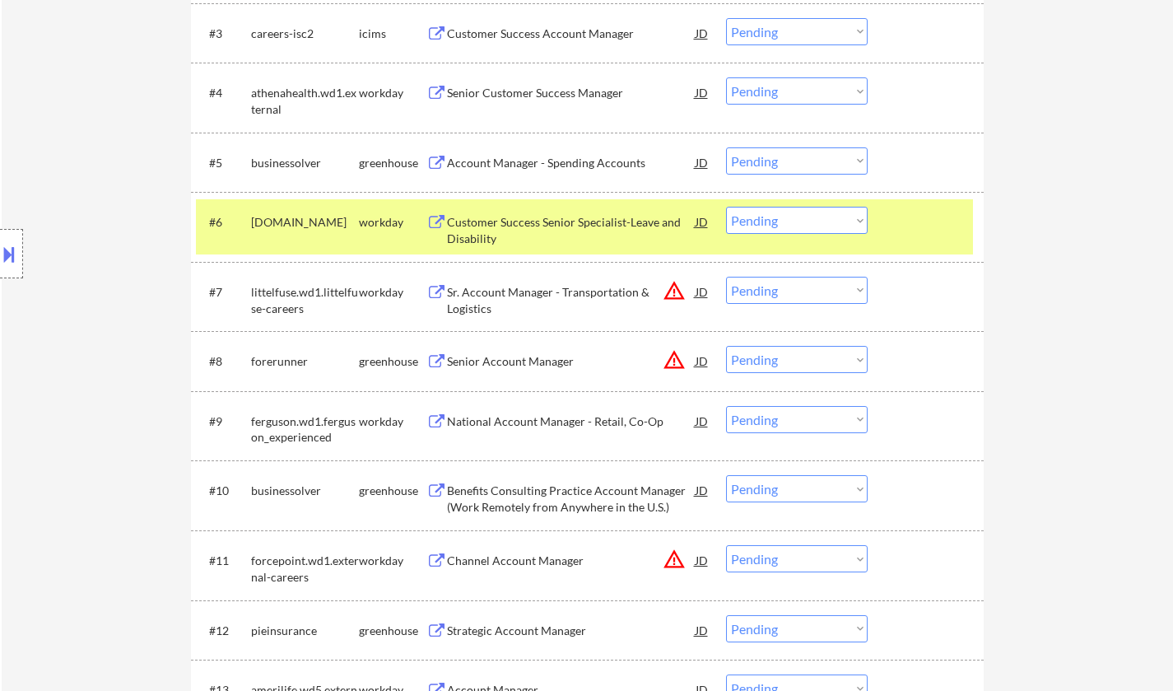
click at [703, 362] on div "JD" at bounding box center [702, 361] width 16 height 30
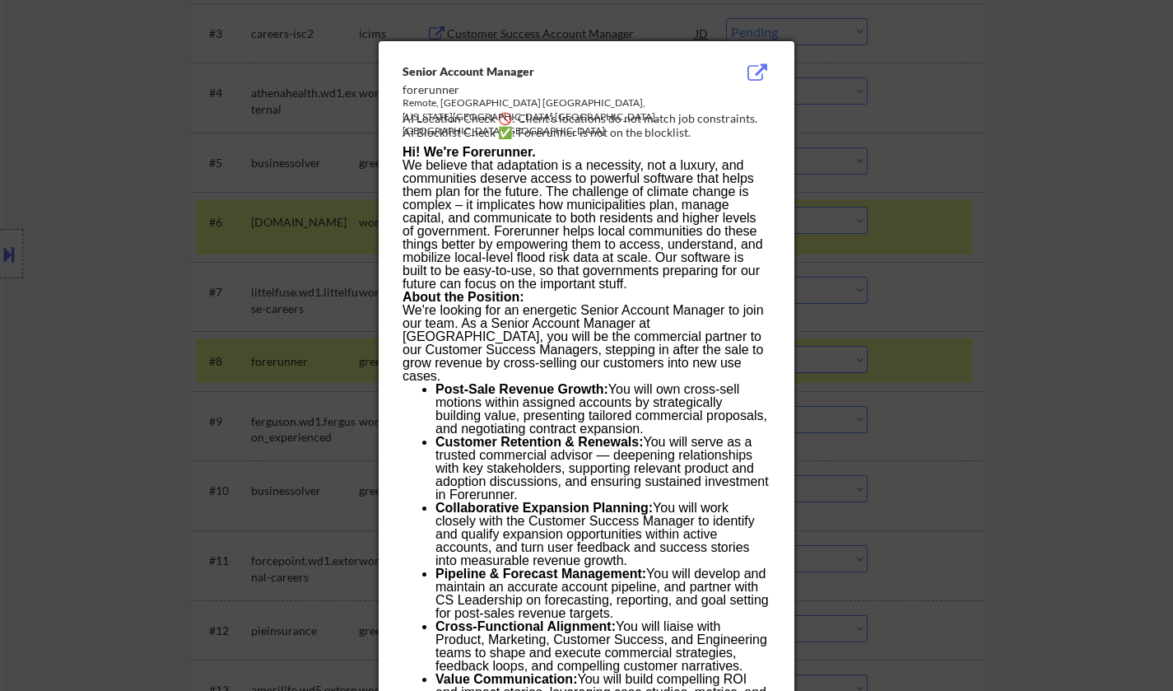
click at [939, 476] on div at bounding box center [586, 345] width 1173 height 691
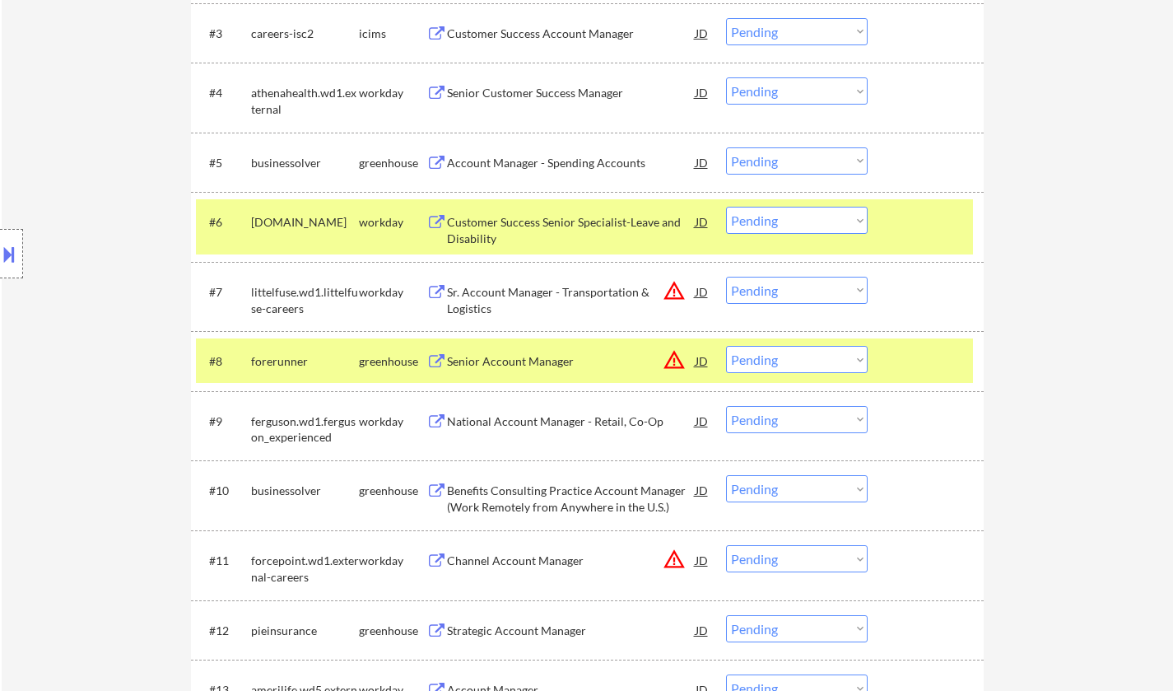
drag, startPoint x: 801, startPoint y: 357, endPoint x: 813, endPoint y: 371, distance: 18.1
click at [801, 357] on select "Choose an option... Pending Applied Excluded (Questions) Excluded (Expired) Exc…" at bounding box center [797, 359] width 142 height 27
click at [726, 346] on select "Choose an option... Pending Applied Excluded (Questions) Excluded (Expired) Exc…" at bounding box center [797, 359] width 142 height 27
select select ""pending""
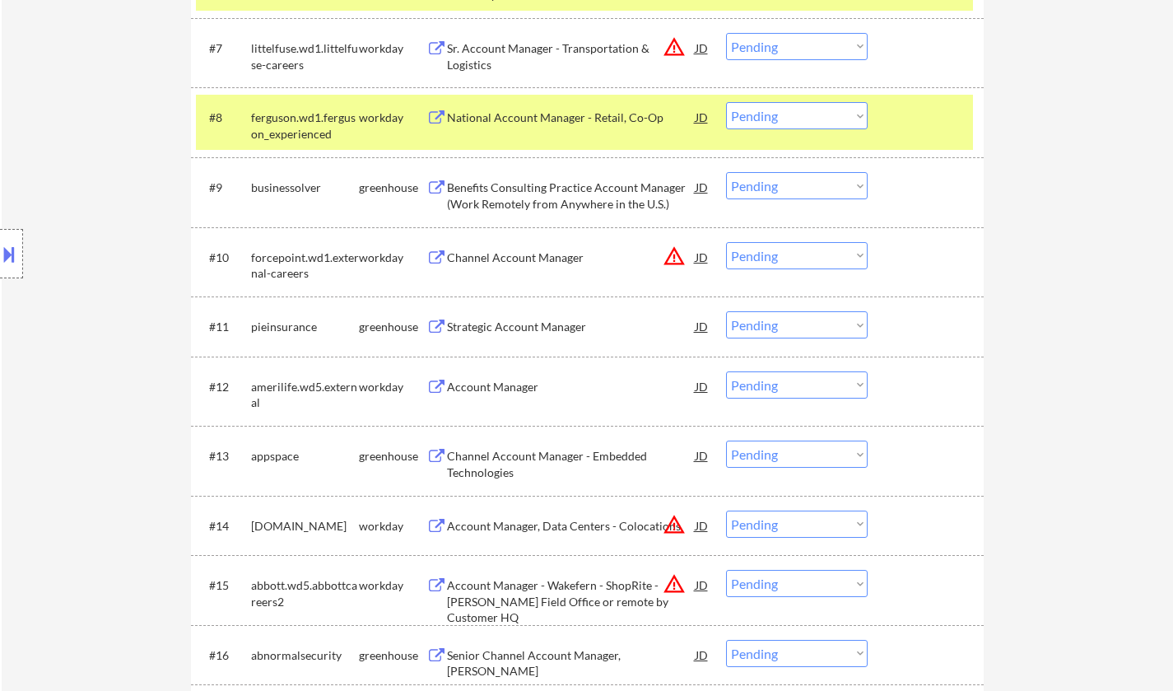
scroll to position [906, 0]
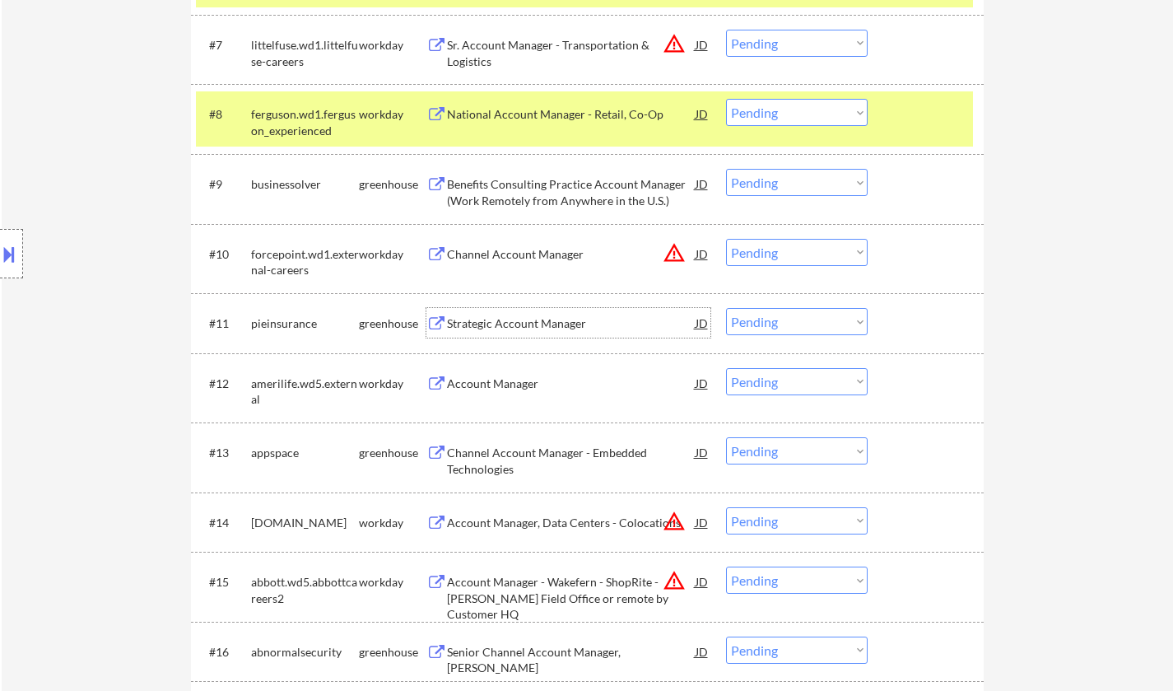
click at [523, 331] on div "Strategic Account Manager" at bounding box center [571, 323] width 249 height 16
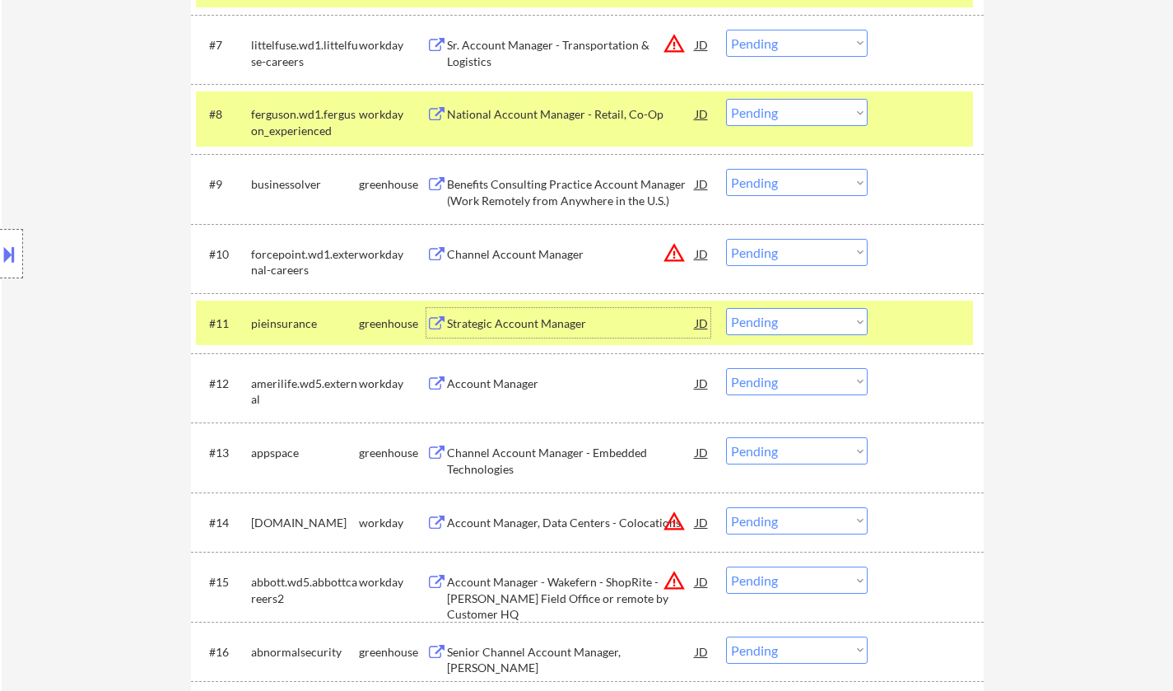
click at [826, 334] on select "Choose an option... Pending Applied Excluded (Questions) Excluded (Expired) Exc…" at bounding box center [797, 321] width 142 height 27
click at [726, 308] on select "Choose an option... Pending Applied Excluded (Questions) Excluded (Expired) Exc…" at bounding box center [797, 321] width 142 height 27
select select ""pending""
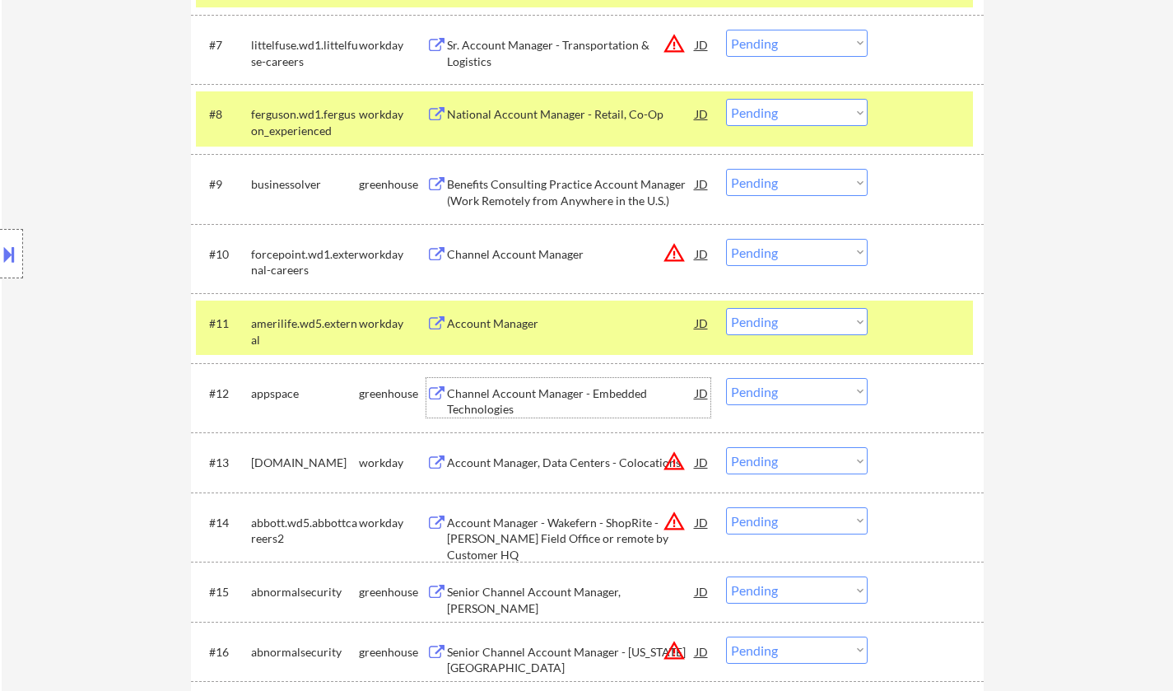
click at [538, 389] on div "Channel Account Manager - Embedded Technologies" at bounding box center [571, 401] width 249 height 32
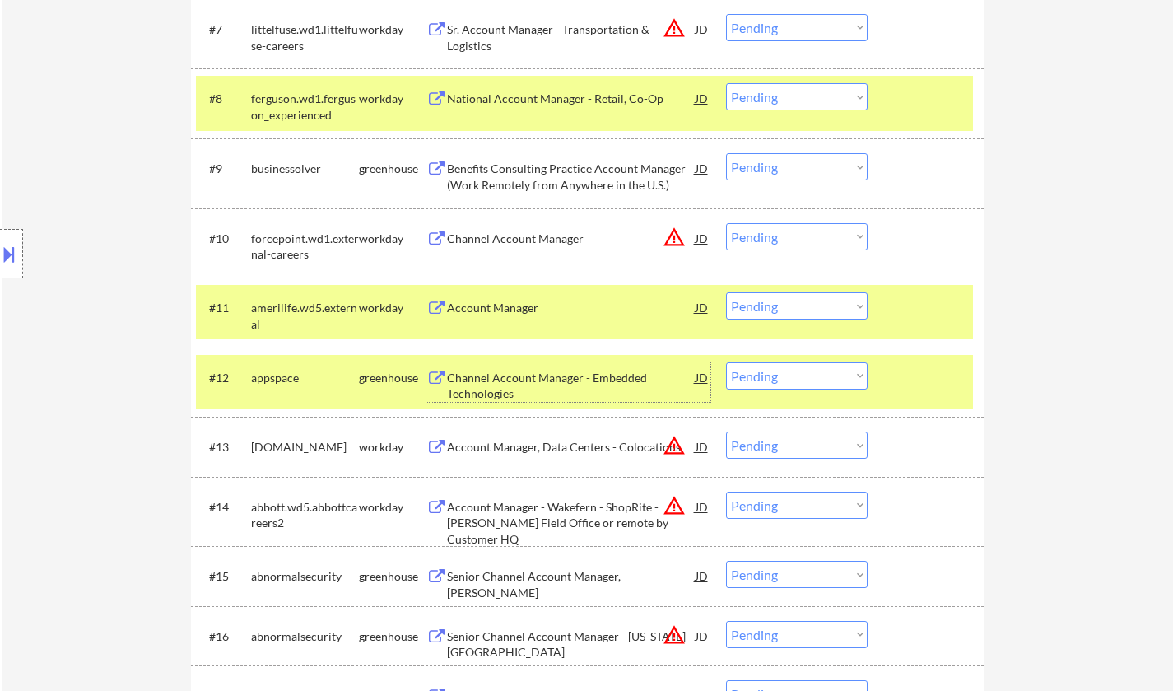
scroll to position [988, 0]
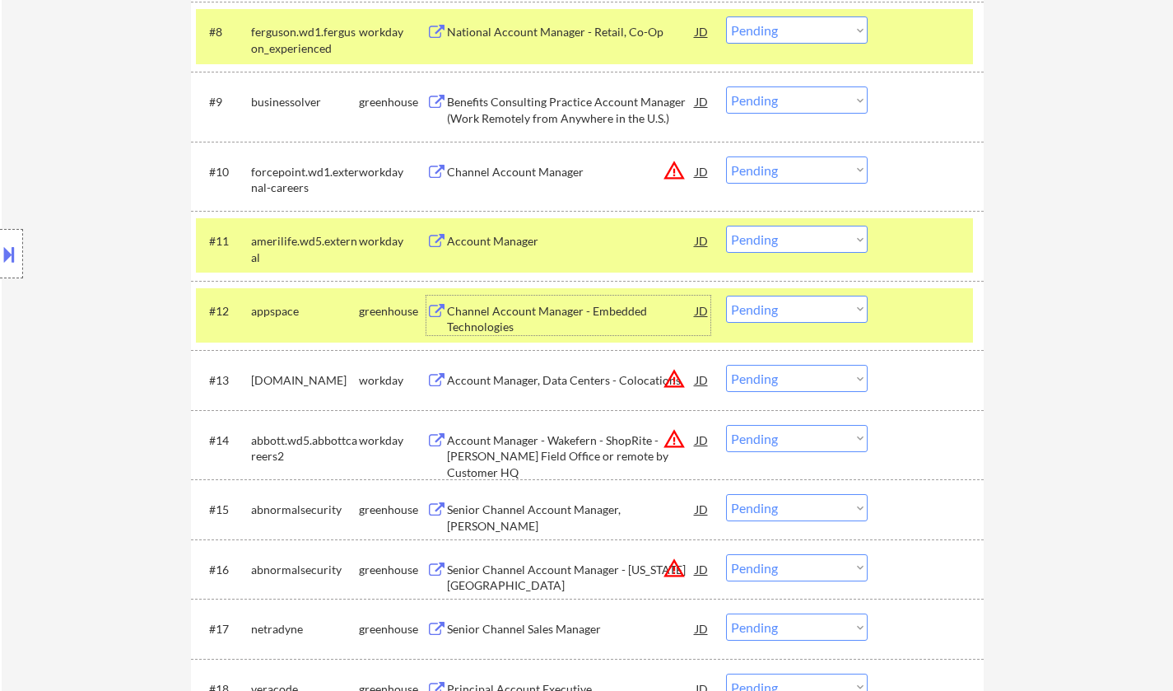
drag, startPoint x: 811, startPoint y: 306, endPoint x: 826, endPoint y: 321, distance: 21.0
click at [811, 308] on select "Choose an option... Pending Applied Excluded (Questions) Excluded (Expired) Exc…" at bounding box center [797, 309] width 142 height 27
select select ""excluded__bad_match_""
click at [726, 296] on select "Choose an option... Pending Applied Excluded (Questions) Excluded (Expired) Exc…" at bounding box center [797, 309] width 142 height 27
drag, startPoint x: 804, startPoint y: 168, endPoint x: 811, endPoint y: 180, distance: 14.0
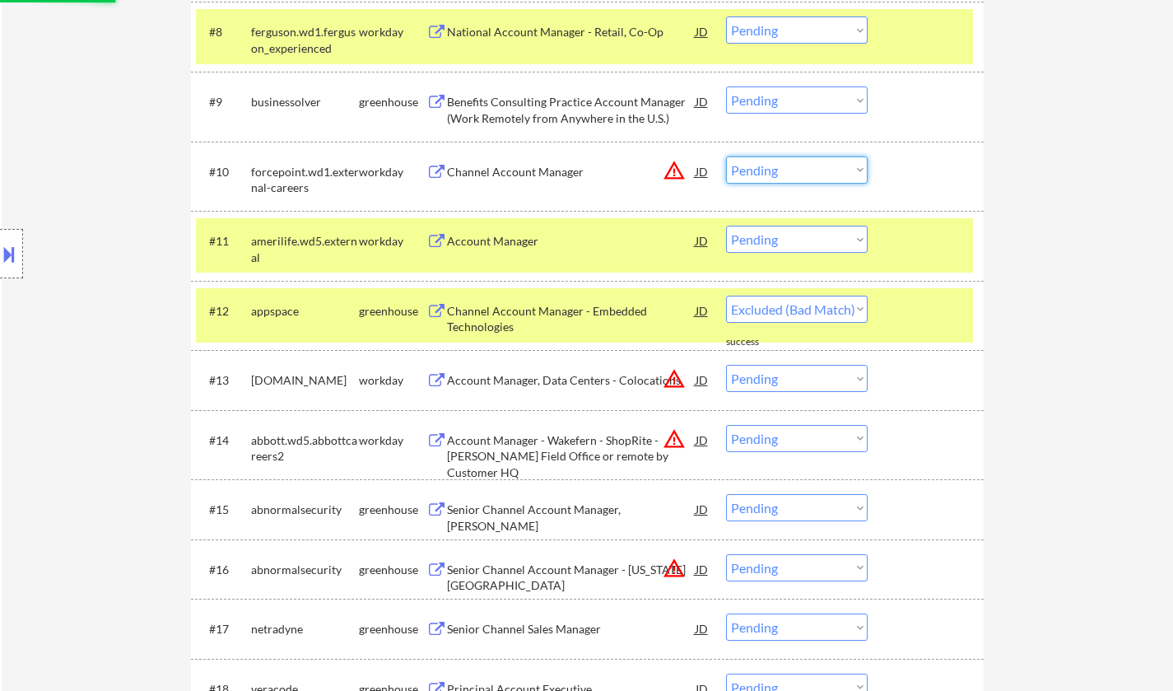
click at [804, 168] on select "Choose an option... Pending Applied Excluded (Questions) Excluded (Expired) Exc…" at bounding box center [797, 169] width 142 height 27
select select ""excluded__location_""
click at [726, 156] on select "Choose an option... Pending Applied Excluded (Questions) Excluded (Expired) Exc…" at bounding box center [797, 169] width 142 height 27
select select ""pending""
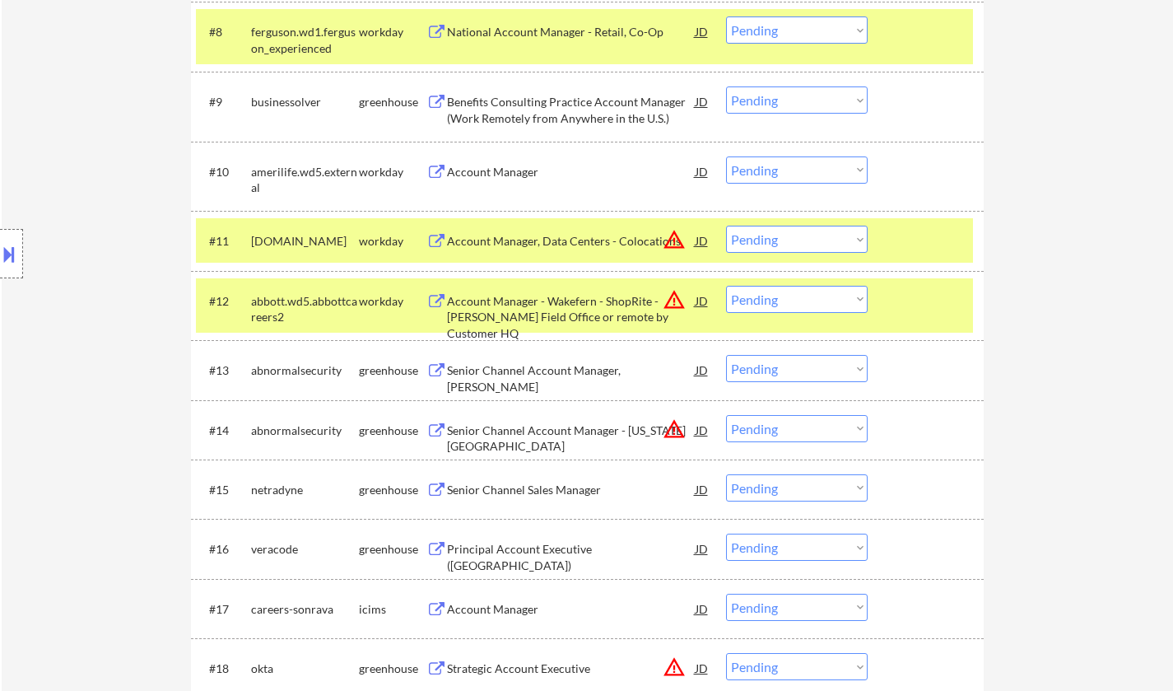
click at [795, 245] on select "Choose an option... Pending Applied Excluded (Questions) Excluded (Expired) Exc…" at bounding box center [797, 239] width 142 height 27
click at [726, 226] on select "Choose an option... Pending Applied Excluded (Questions) Excluded (Expired) Exc…" at bounding box center [797, 239] width 142 height 27
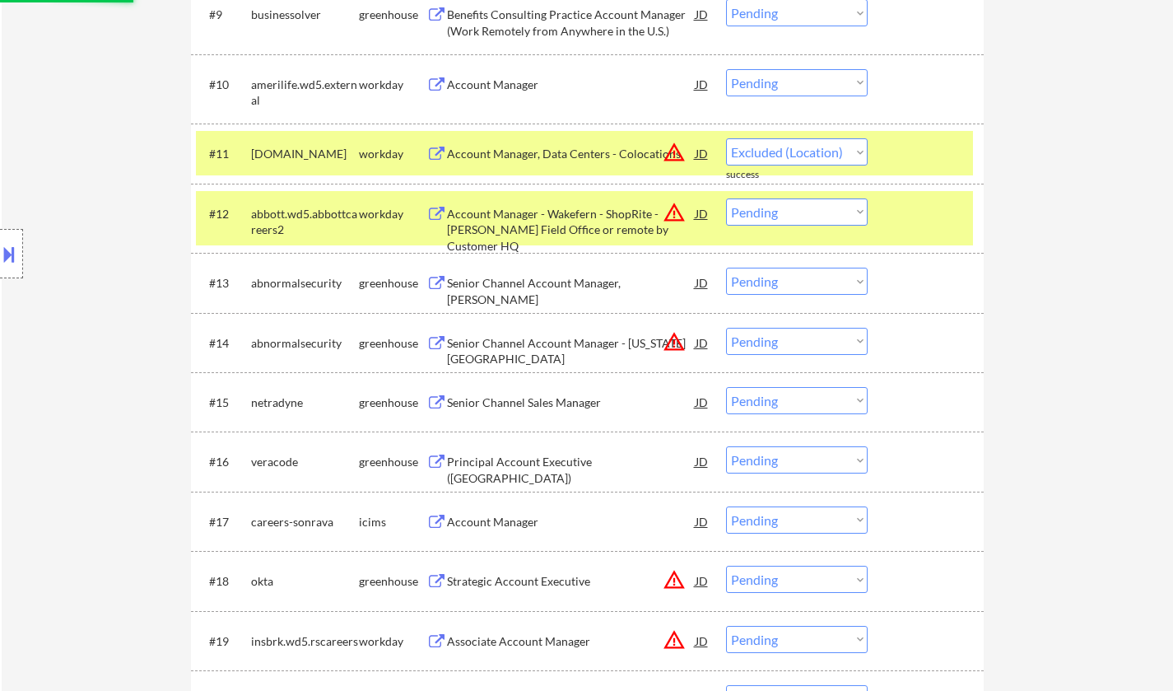
scroll to position [1235, 0]
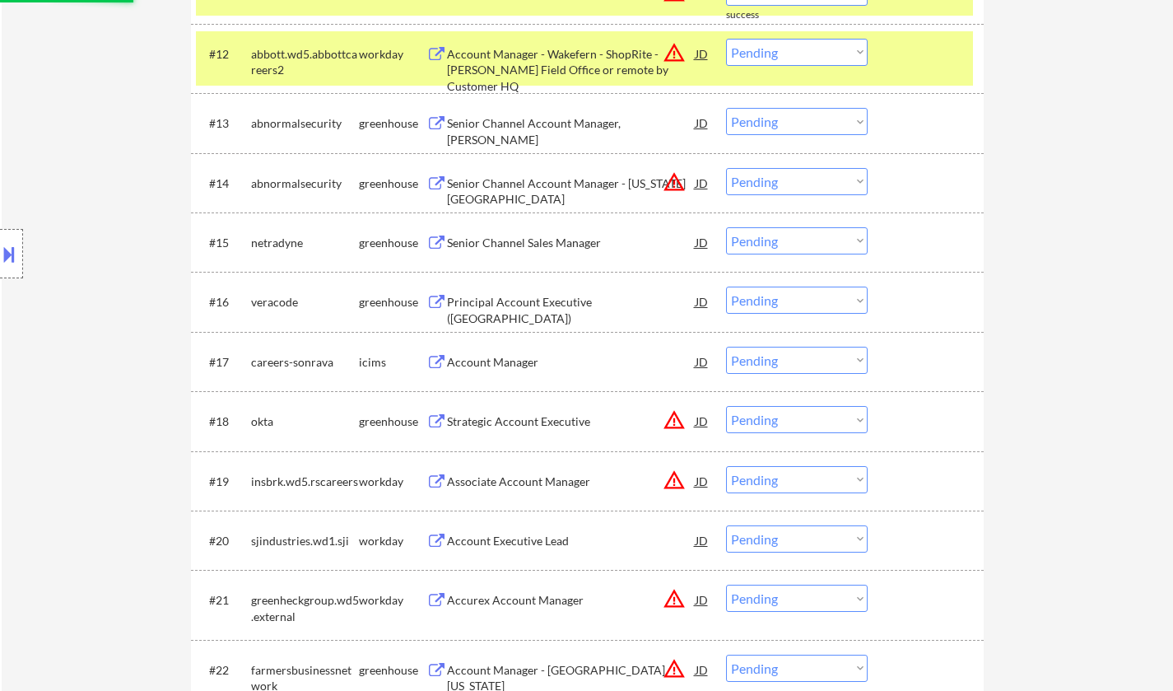
select select ""pending""
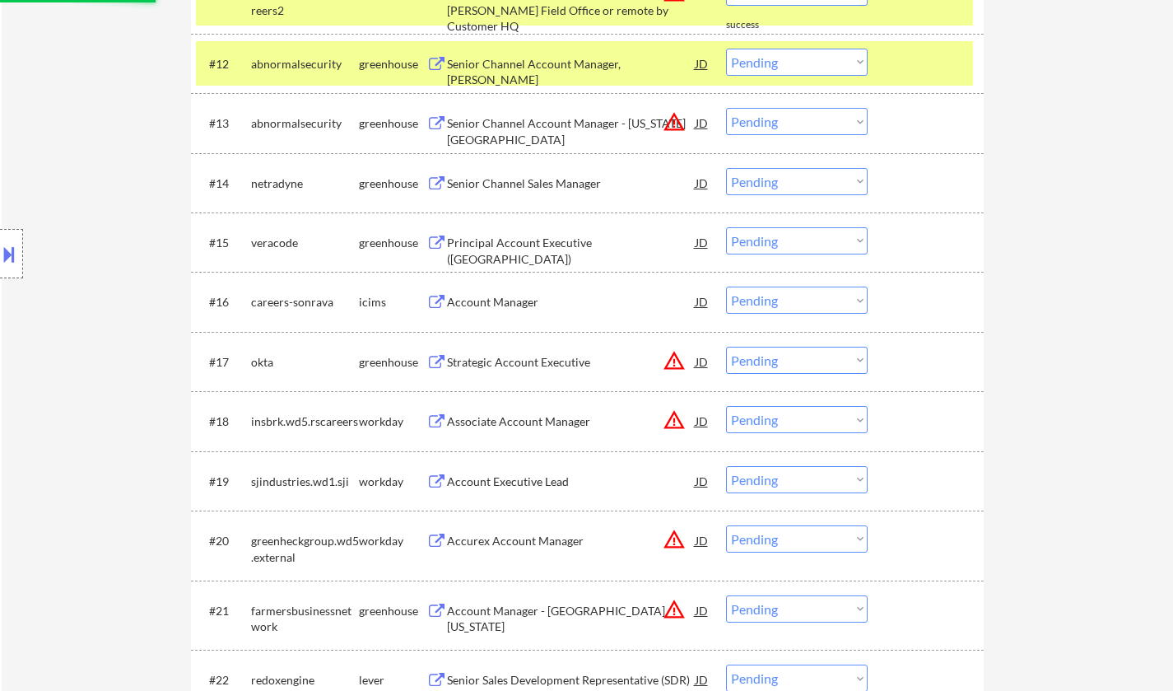
click at [524, 180] on div "Senior Channel Sales Manager" at bounding box center [571, 183] width 249 height 16
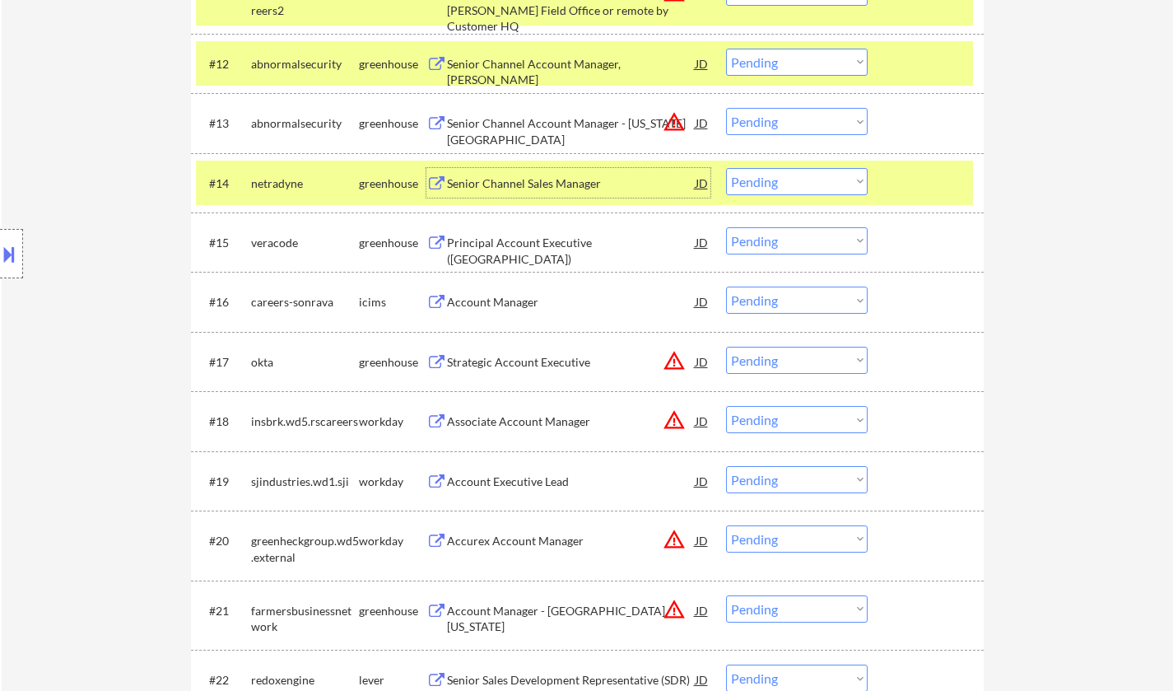
click at [803, 179] on select "Choose an option... Pending Applied Excluded (Questions) Excluded (Expired) Exc…" at bounding box center [797, 181] width 142 height 27
click at [726, 168] on select "Choose an option... Pending Applied Excluded (Questions) Excluded (Expired) Exc…" at bounding box center [797, 181] width 142 height 27
select select ""pending""
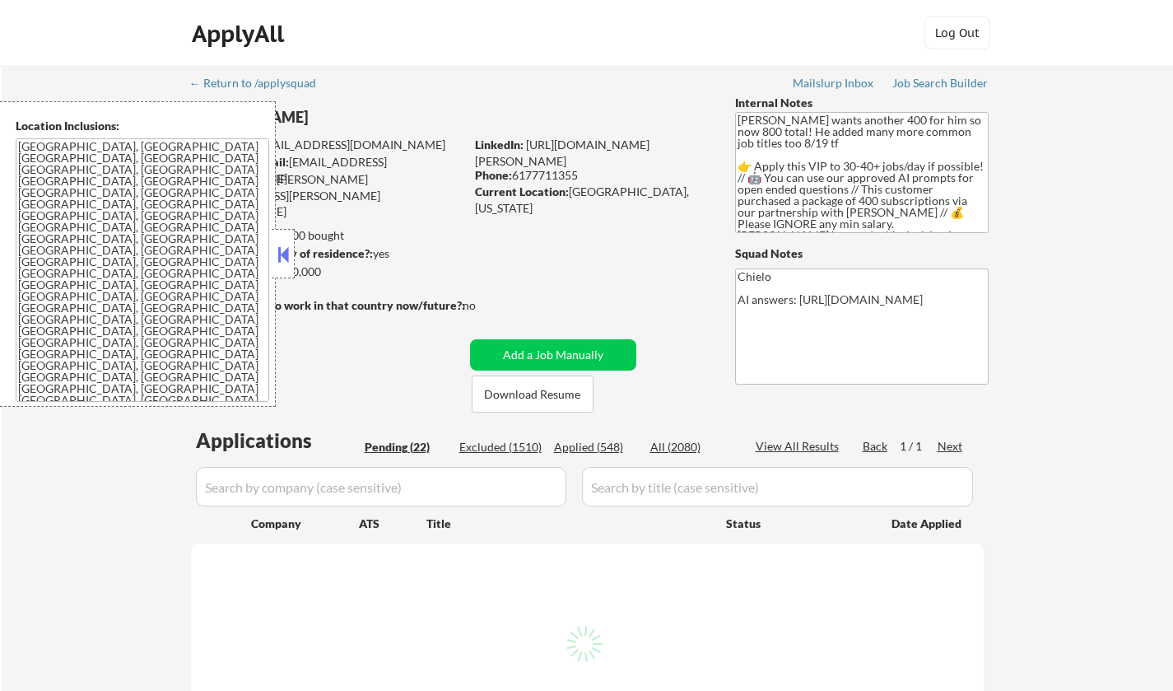
select select ""pending""
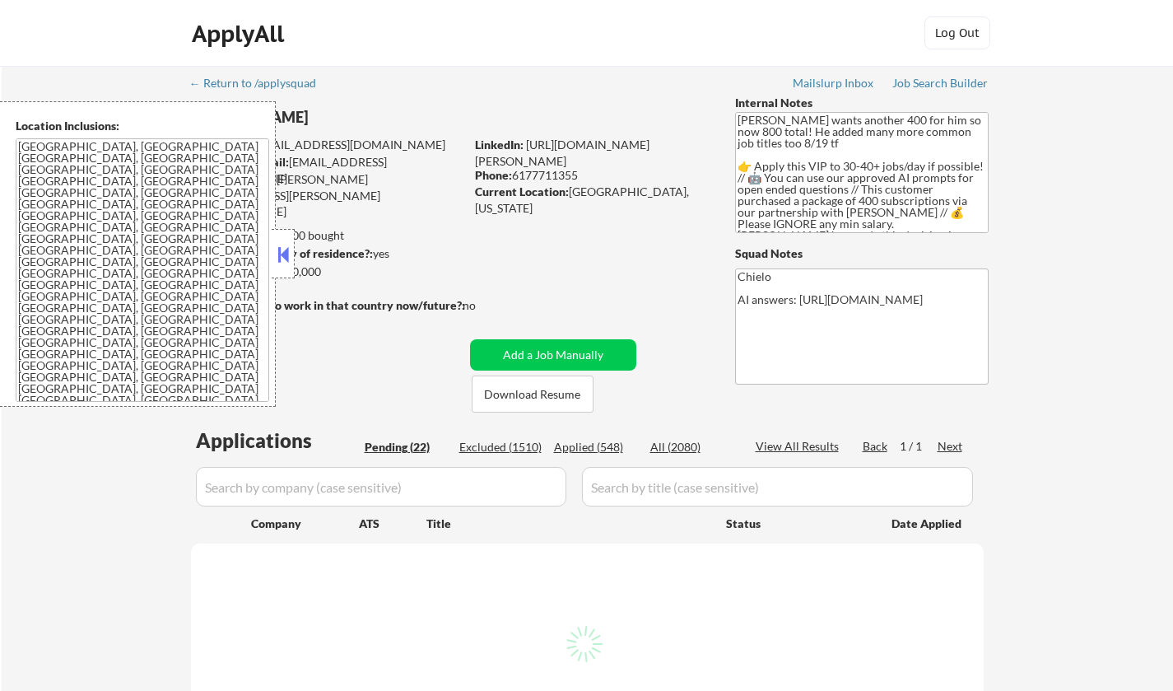
select select ""pending""
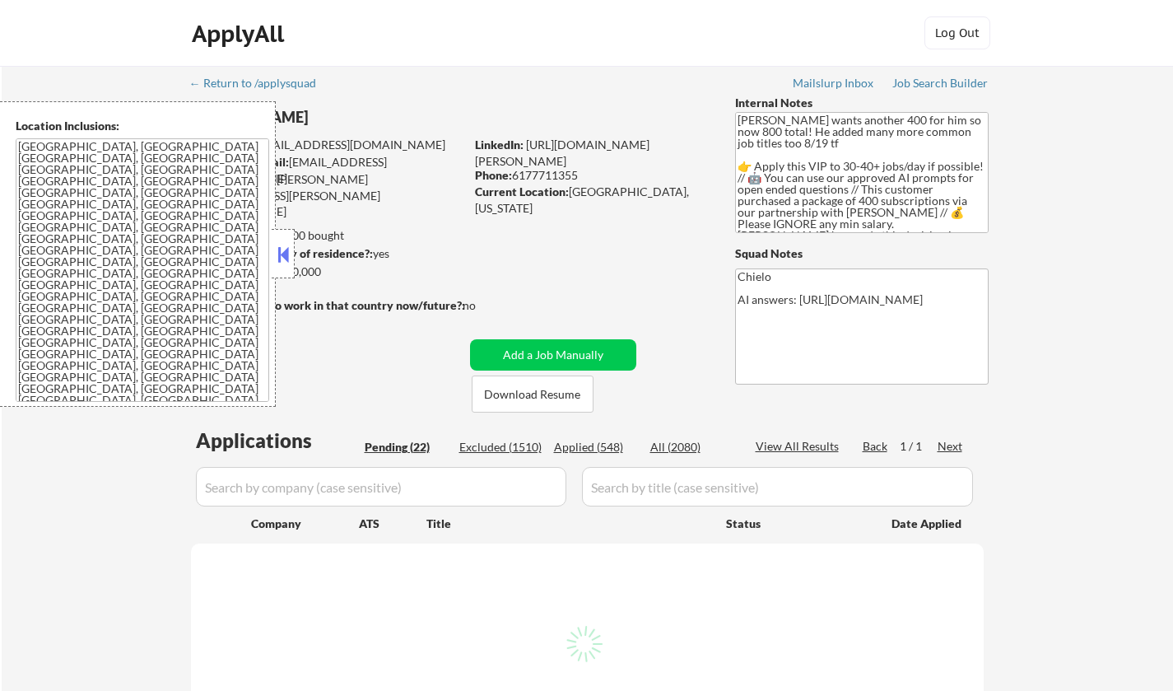
select select ""pending""
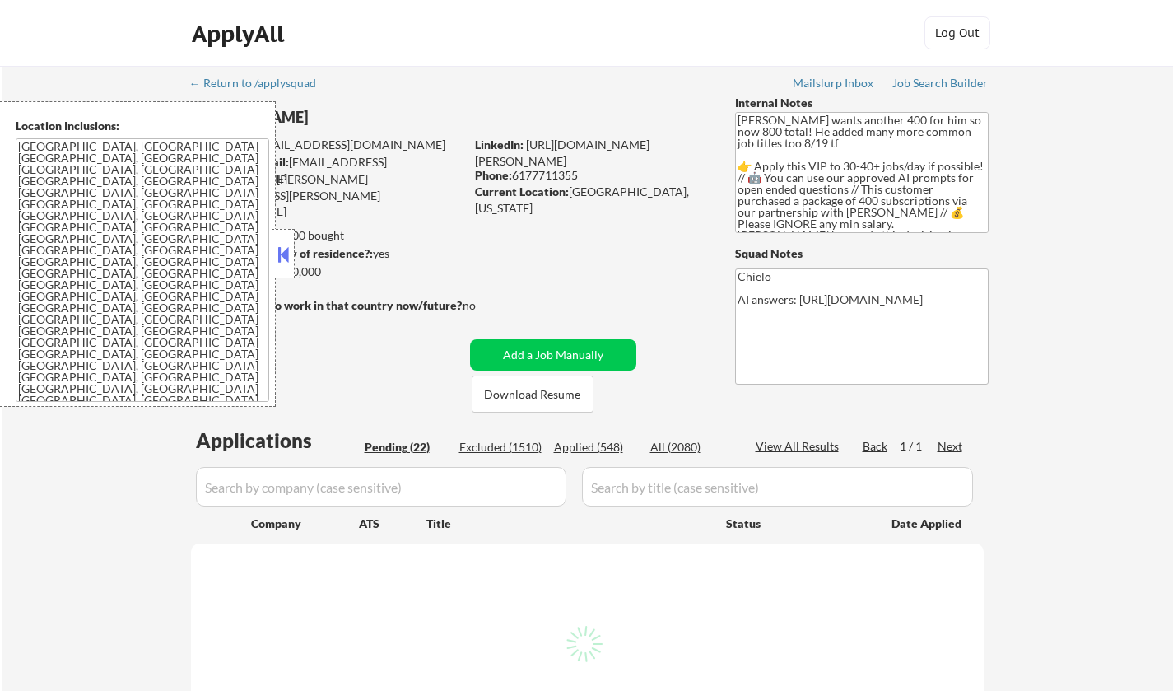
select select ""pending""
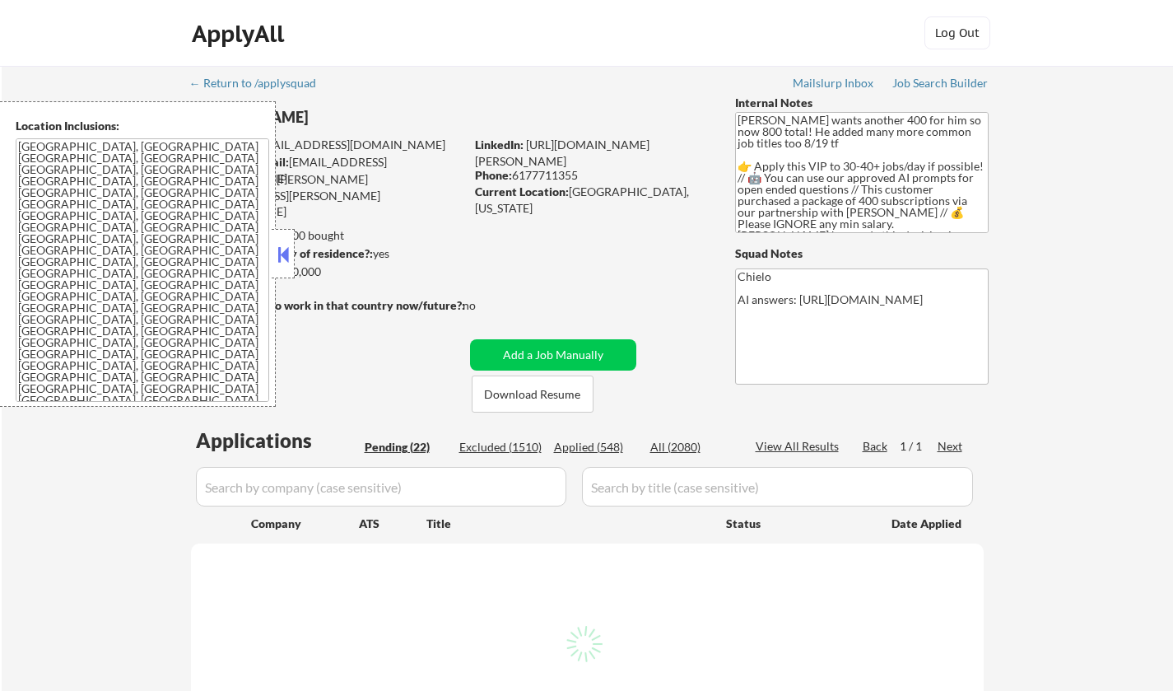
select select ""pending""
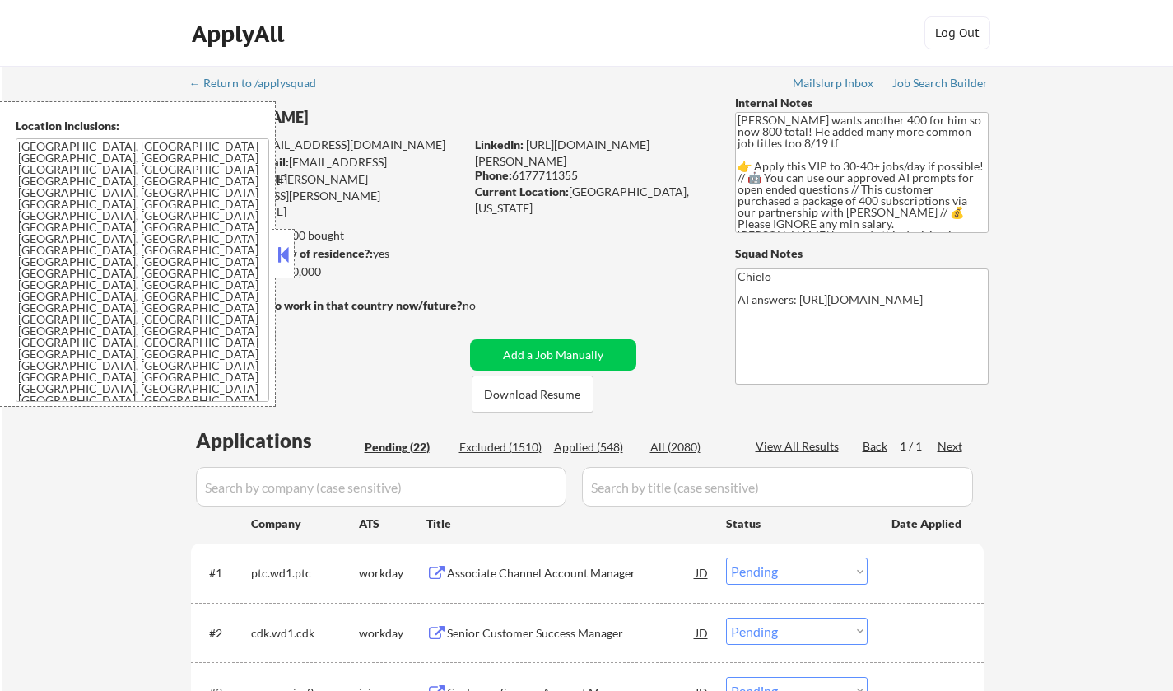
click at [277, 252] on button at bounding box center [283, 254] width 18 height 25
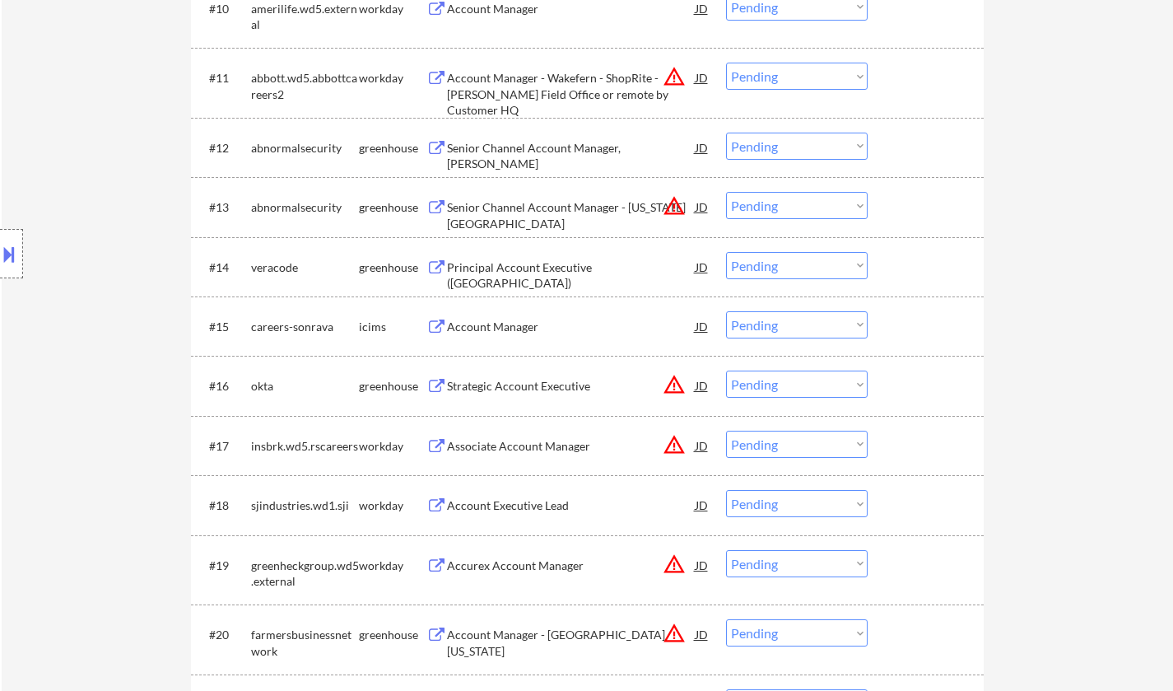
scroll to position [1153, 0]
click at [697, 380] on div "JD" at bounding box center [702, 384] width 16 height 30
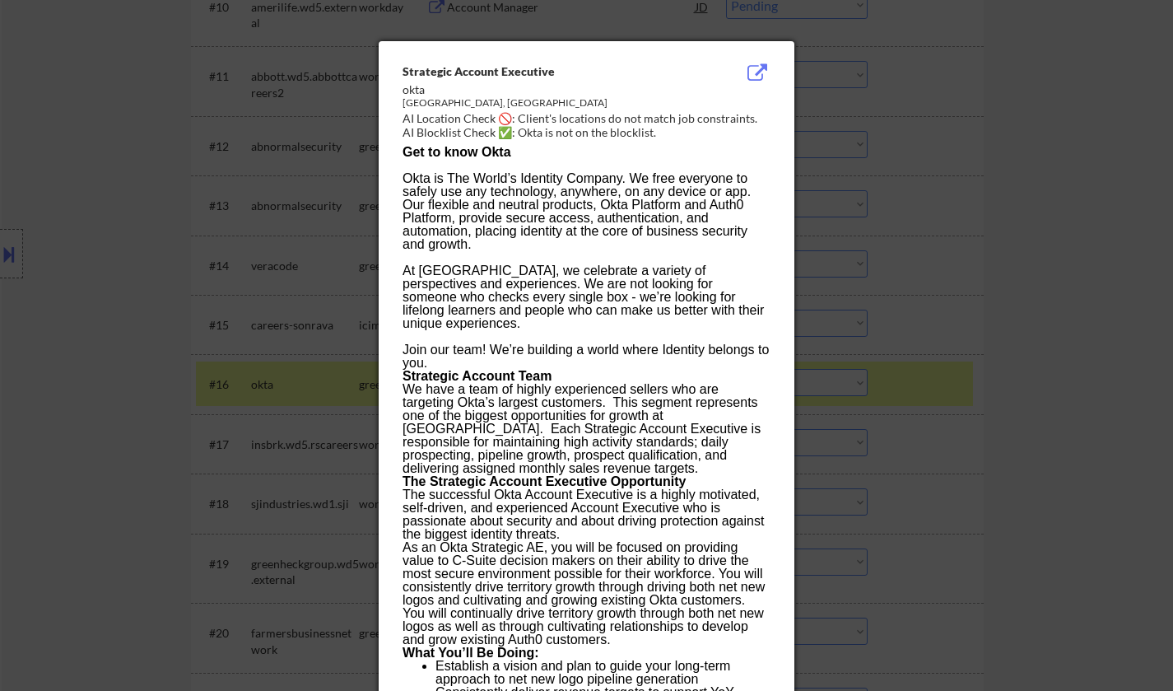
click at [955, 441] on div at bounding box center [586, 345] width 1173 height 691
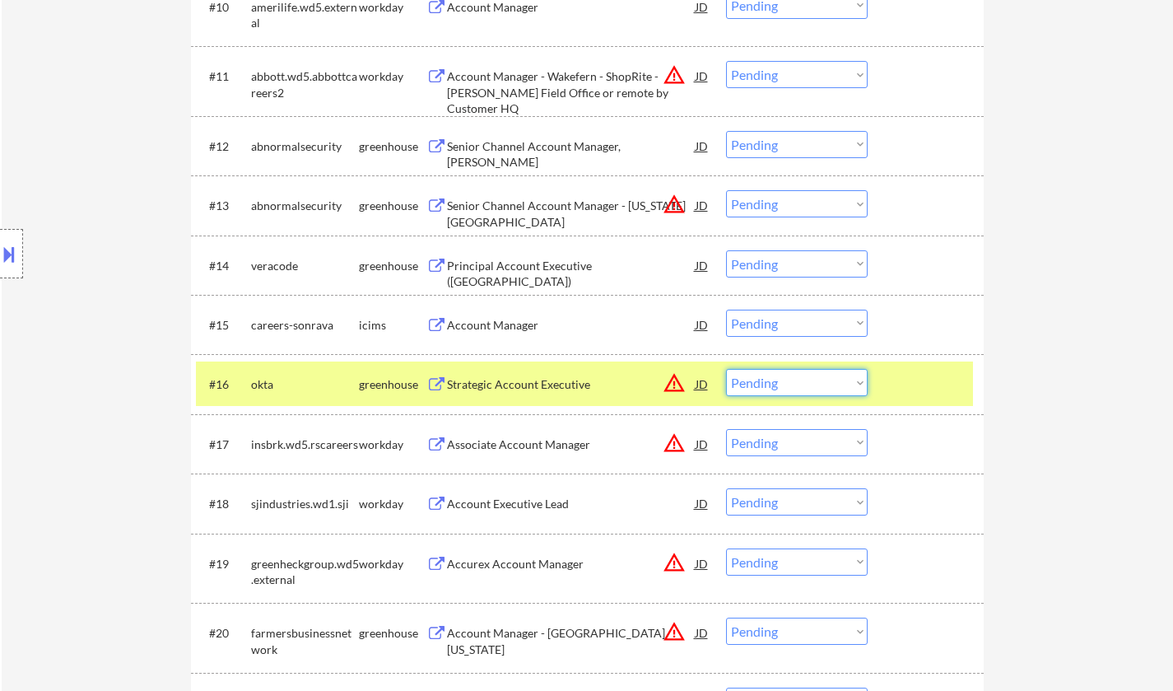
click at [824, 392] on select "Choose an option... Pending Applied Excluded (Questions) Excluded (Expired) Exc…" at bounding box center [797, 382] width 142 height 27
click at [726, 369] on select "Choose an option... Pending Applied Excluded (Questions) Excluded (Expired) Exc…" at bounding box center [797, 382] width 142 height 27
select select ""pending""
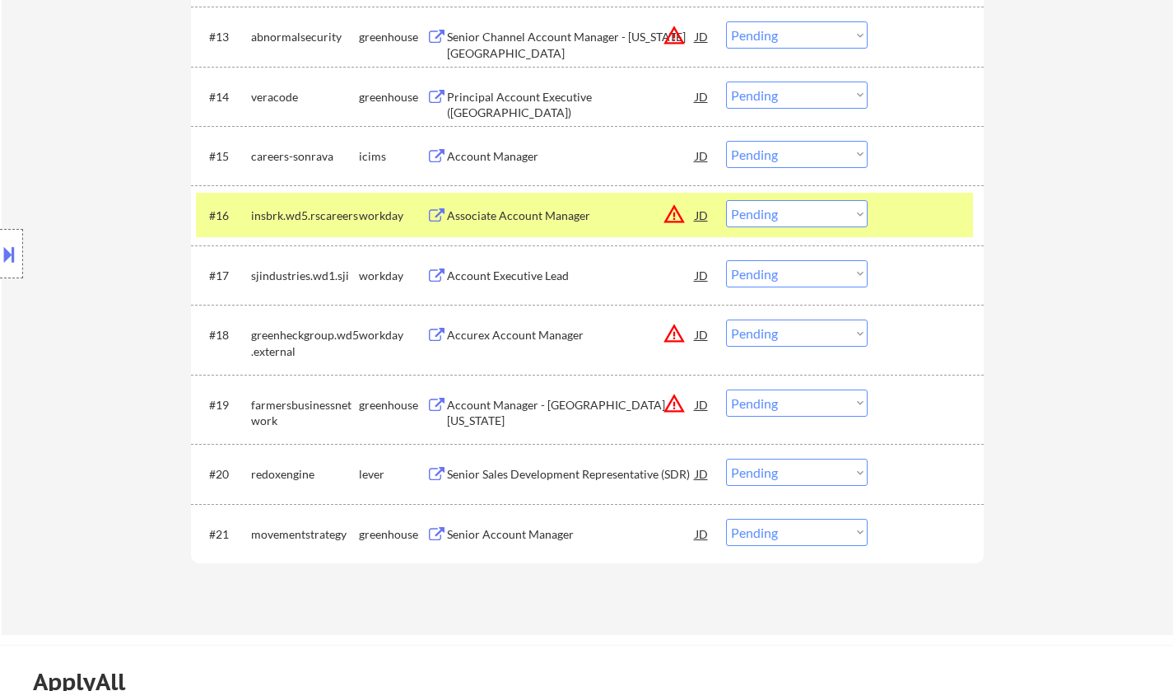
scroll to position [1400, 0]
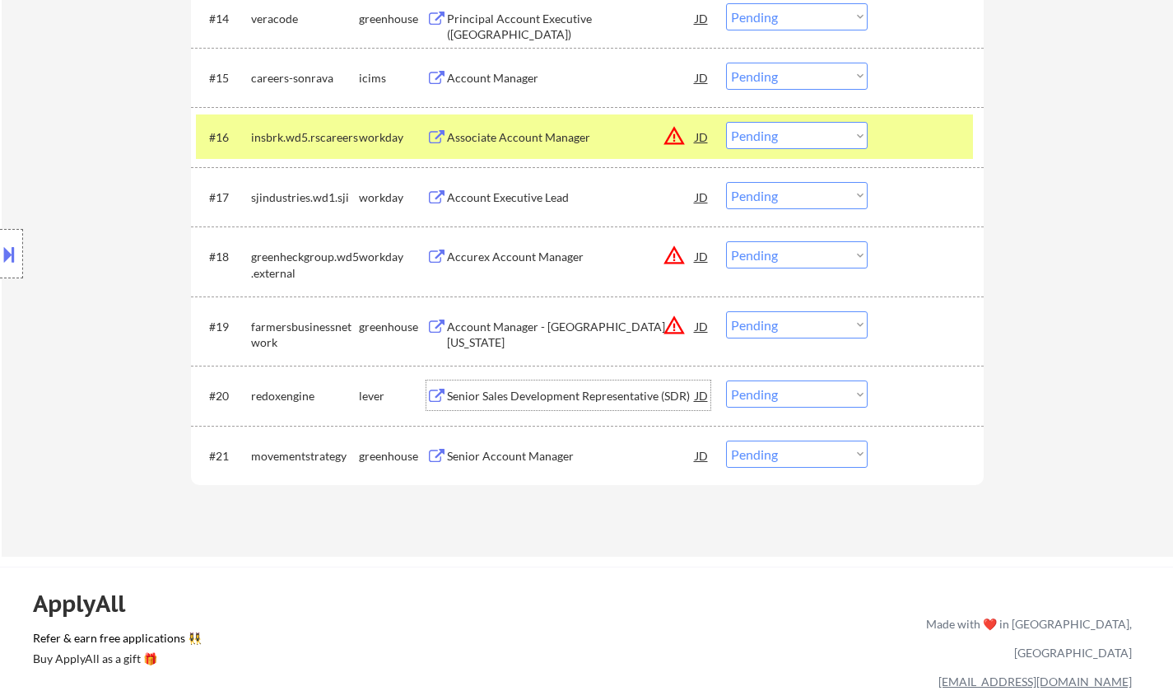
click at [498, 397] on div "Senior Sales Development Representative (SDR)" at bounding box center [571, 396] width 249 height 16
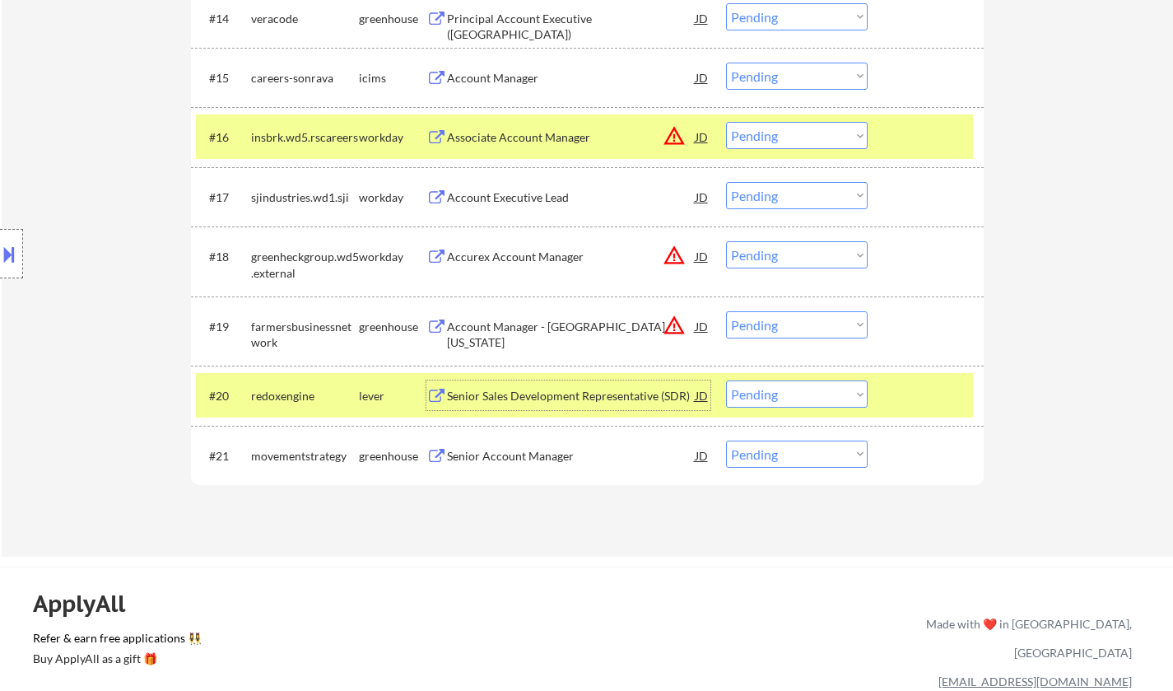
click at [817, 392] on select "Choose an option... Pending Applied Excluded (Questions) Excluded (Expired) Exc…" at bounding box center [797, 393] width 142 height 27
select select ""excluded__bad_match_""
click at [726, 380] on select "Choose an option... Pending Applied Excluded (Questions) Excluded (Expired) Exc…" at bounding box center [797, 393] width 142 height 27
click at [784, 322] on select "Choose an option... Pending Applied Excluded (Questions) Excluded (Expired) Exc…" at bounding box center [797, 324] width 142 height 27
select select ""excluded__location_""
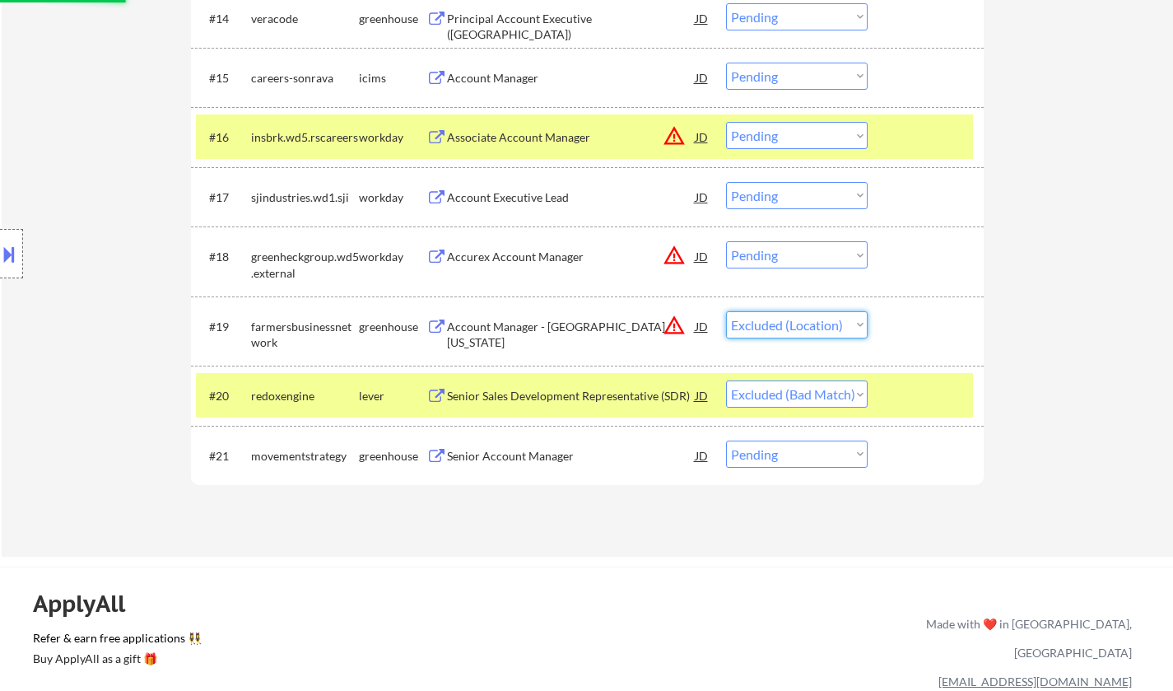
click at [726, 311] on select "Choose an option... Pending Applied Excluded (Questions) Excluded (Expired) Exc…" at bounding box center [797, 324] width 142 height 27
click at [702, 254] on div "JD" at bounding box center [702, 256] width 16 height 30
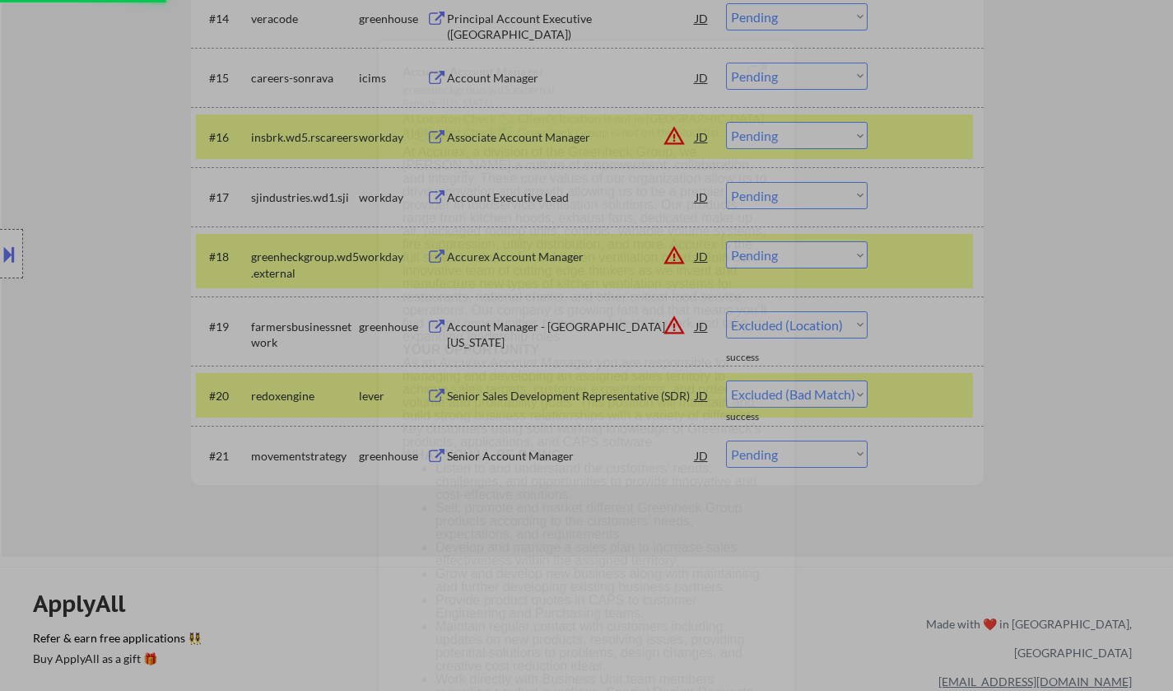
select select ""pending""
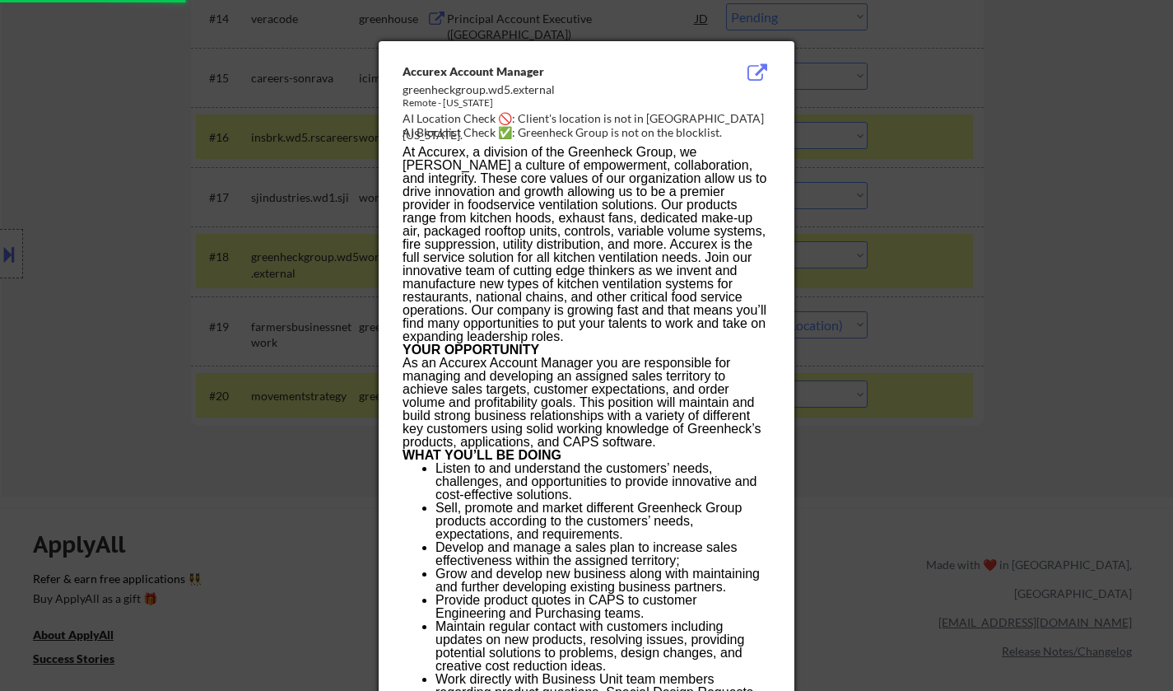
click at [1079, 371] on div at bounding box center [586, 345] width 1173 height 691
select select ""pending""
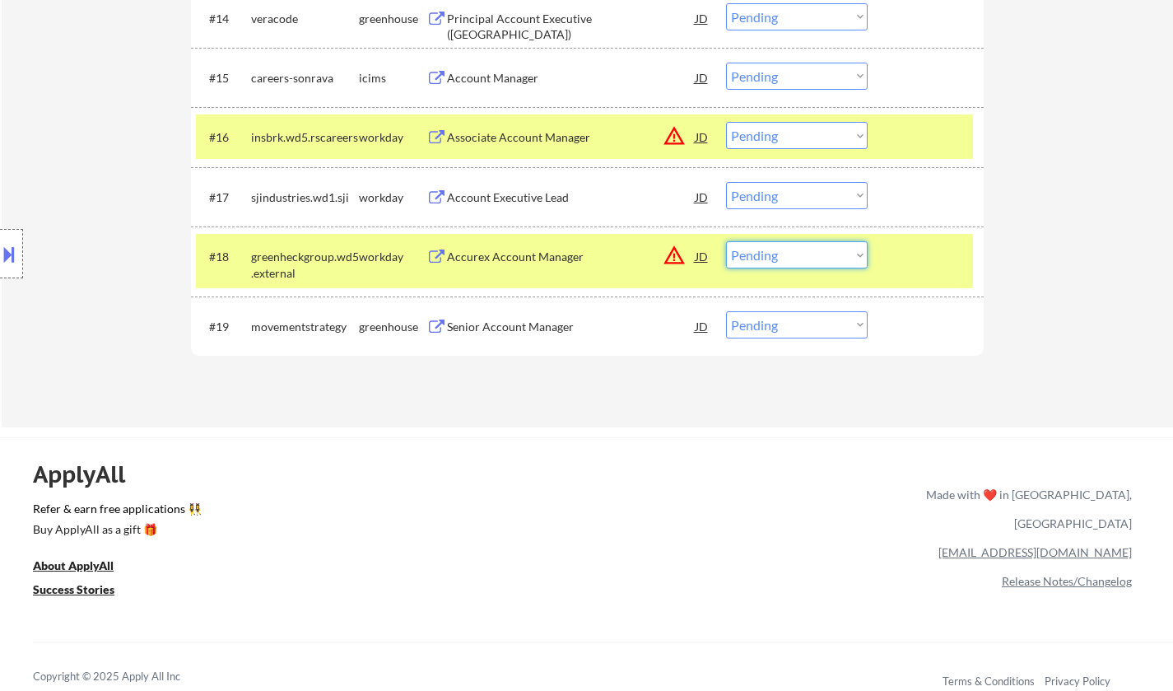
click at [816, 256] on select "Choose an option... Pending Applied Excluded (Questions) Excluded (Expired) Exc…" at bounding box center [797, 254] width 142 height 27
select select ""excluded__location_""
click at [726, 241] on select "Choose an option... Pending Applied Excluded (Questions) Excluded (Expired) Exc…" at bounding box center [797, 254] width 142 height 27
click at [696, 141] on div "JD" at bounding box center [702, 137] width 16 height 30
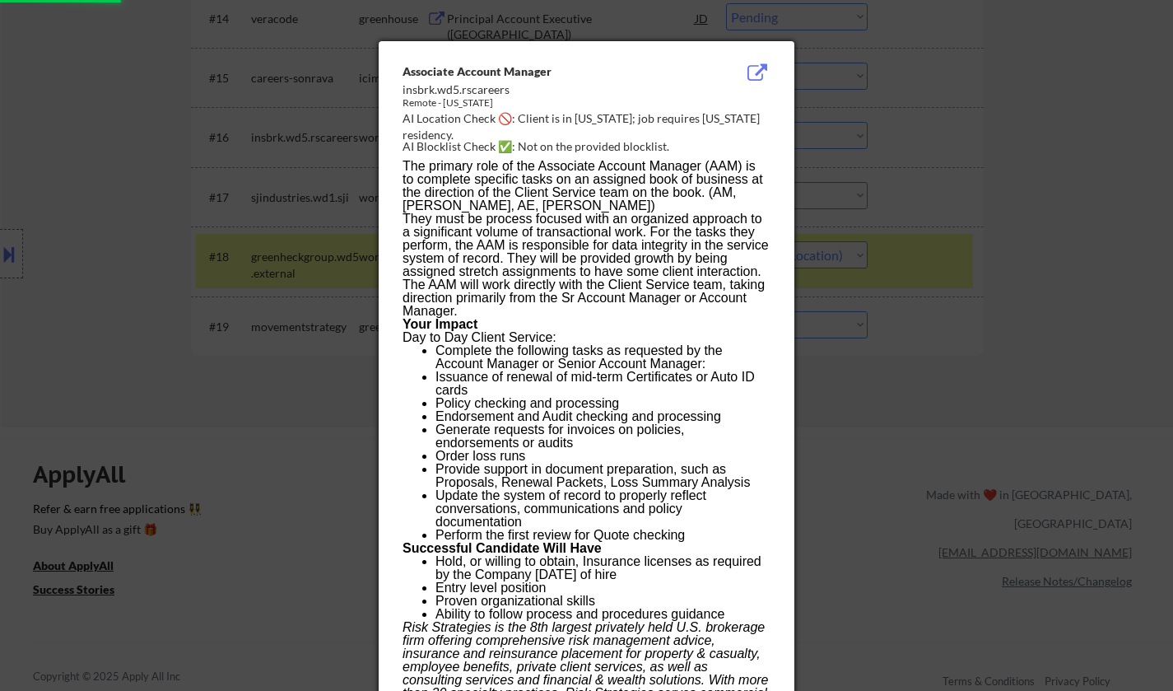
click at [956, 338] on div at bounding box center [586, 345] width 1173 height 691
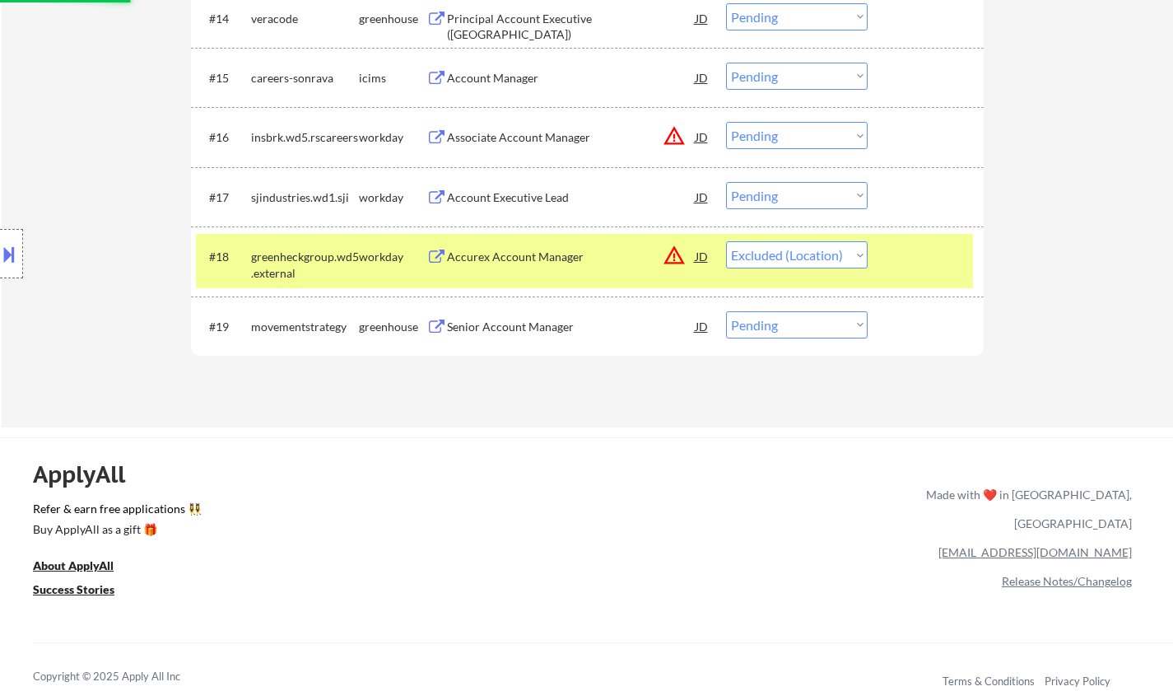
drag, startPoint x: 827, startPoint y: 132, endPoint x: 829, endPoint y: 143, distance: 11.8
click at [827, 132] on select "Choose an option... Pending Applied Excluded (Questions) Excluded (Expired) Exc…" at bounding box center [797, 135] width 142 height 27
select select ""excluded__location_""
click at [726, 122] on select "Choose an option... Pending Applied Excluded (Questions) Excluded (Expired) Exc…" at bounding box center [797, 135] width 142 height 27
select select ""pending""
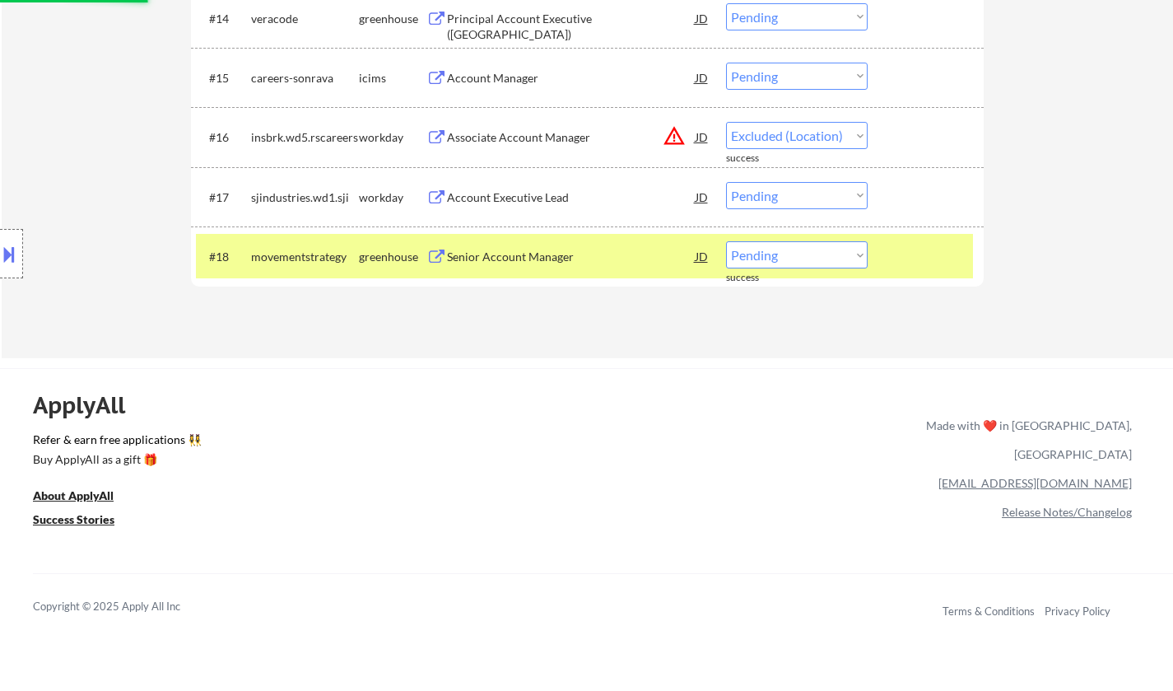
select select ""pending""
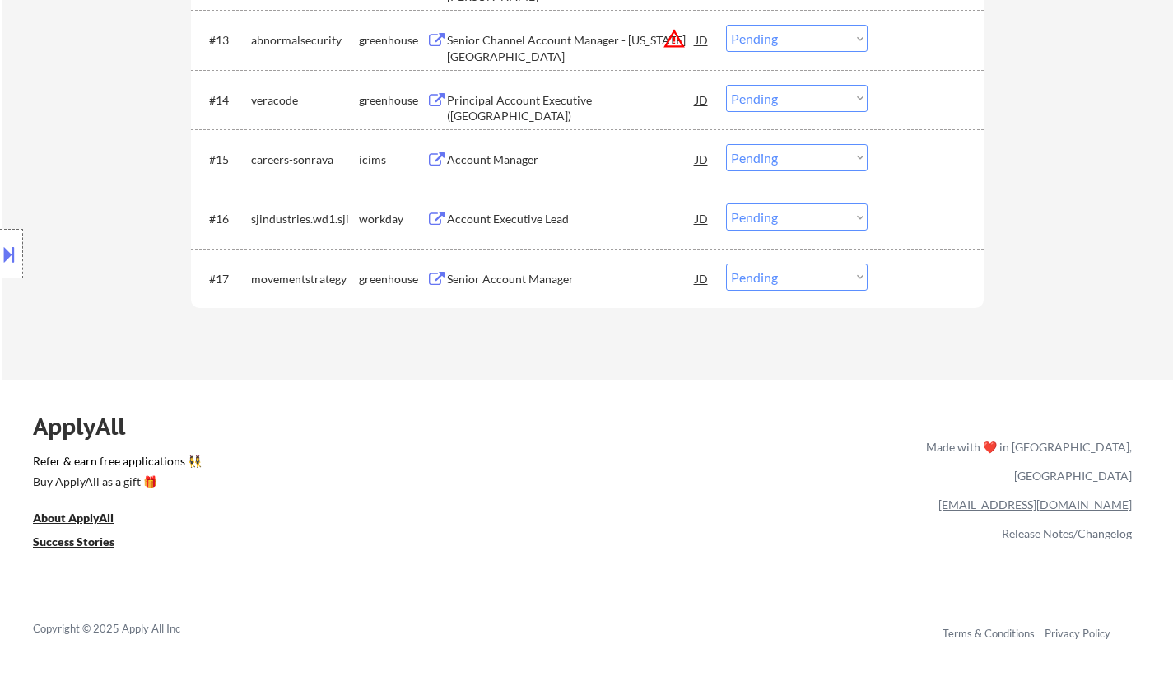
scroll to position [1235, 0]
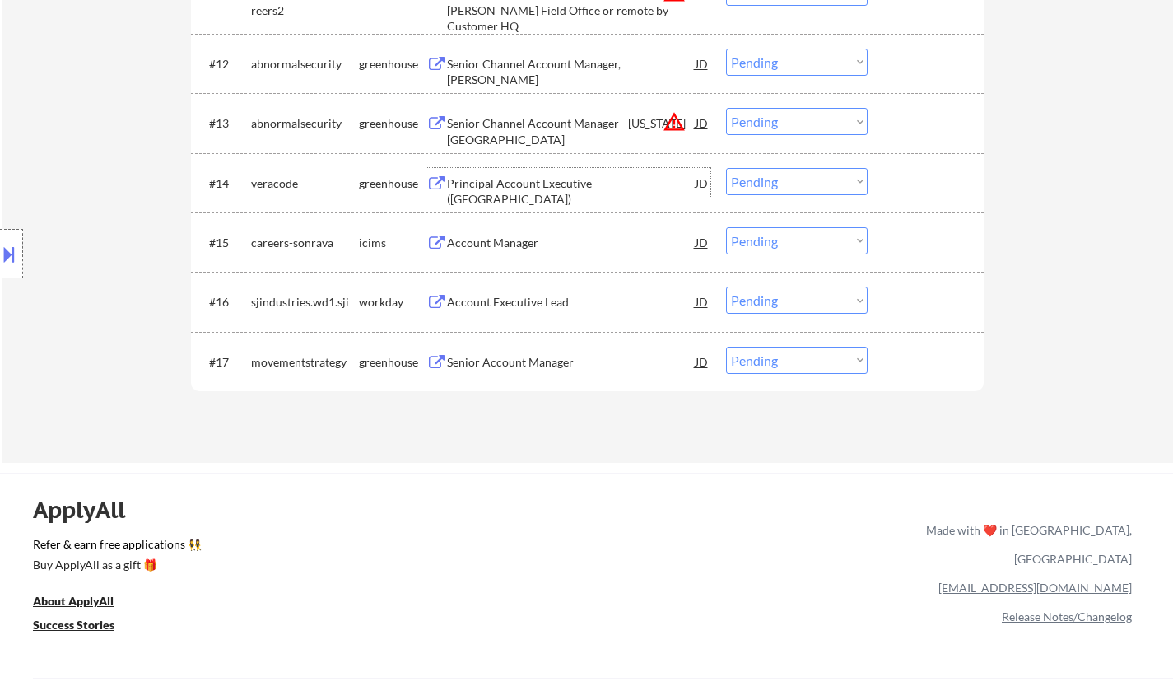
click at [555, 180] on div "Principal Account Executive ([GEOGRAPHIC_DATA])" at bounding box center [571, 191] width 249 height 32
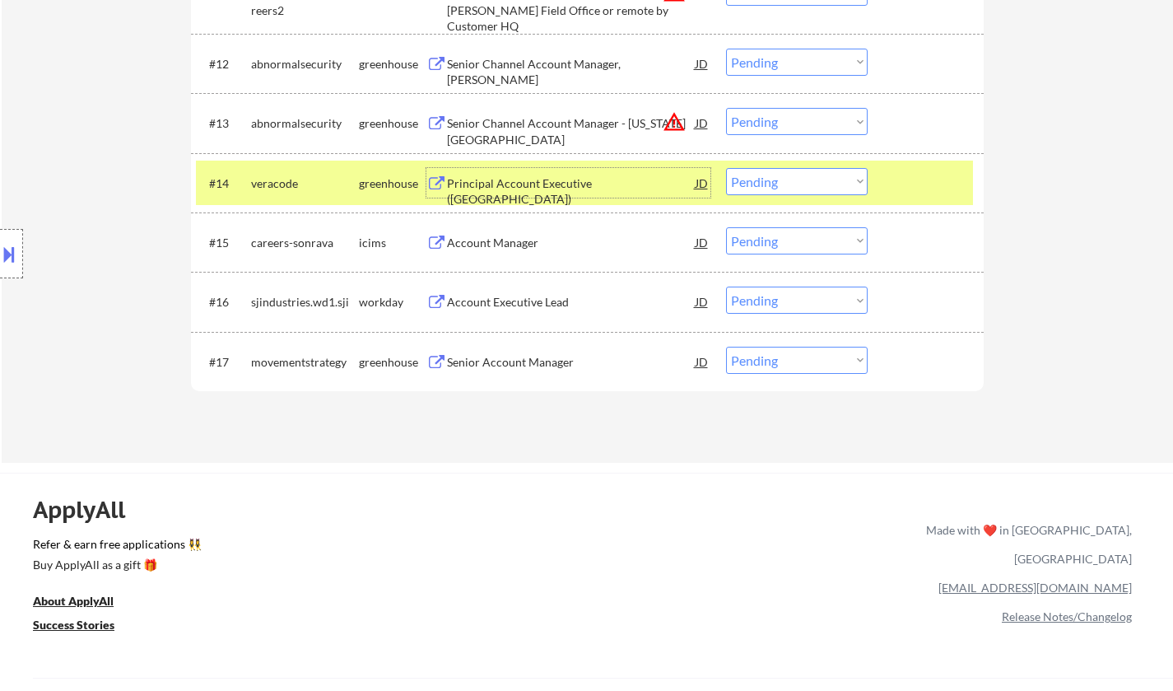
click at [776, 187] on select "Choose an option... Pending Applied Excluded (Questions) Excluded (Expired) Exc…" at bounding box center [797, 181] width 142 height 27
click at [726, 168] on select "Choose an option... Pending Applied Excluded (Questions) Excluded (Expired) Exc…" at bounding box center [797, 181] width 142 height 27
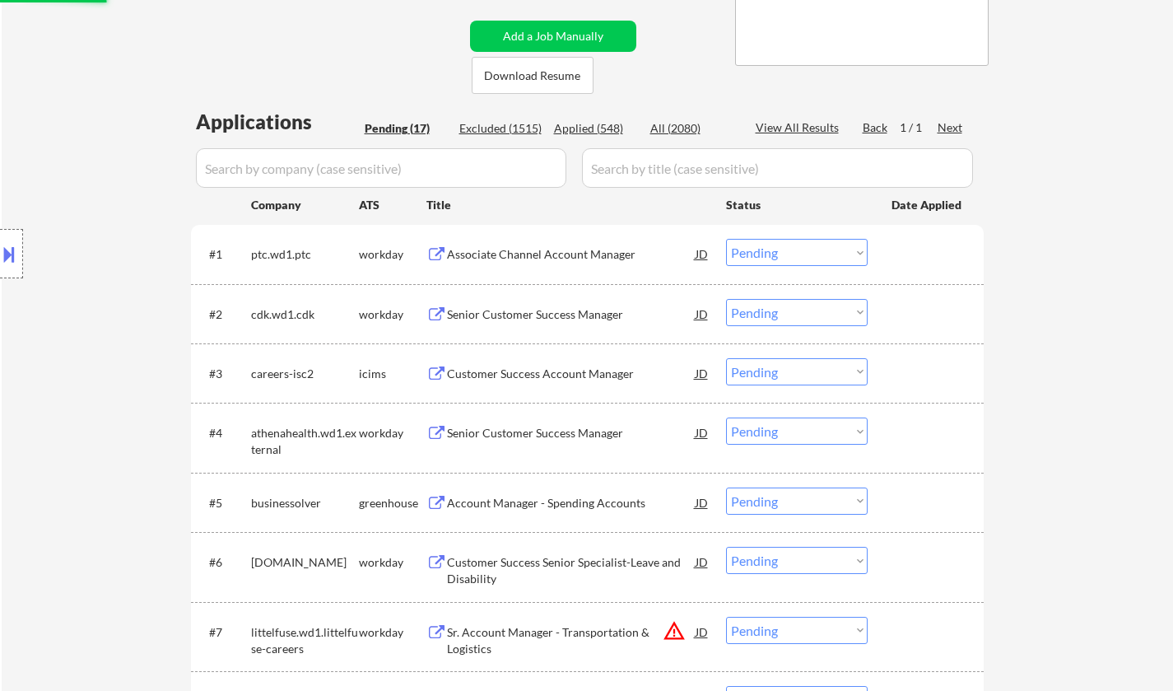
scroll to position [165, 0]
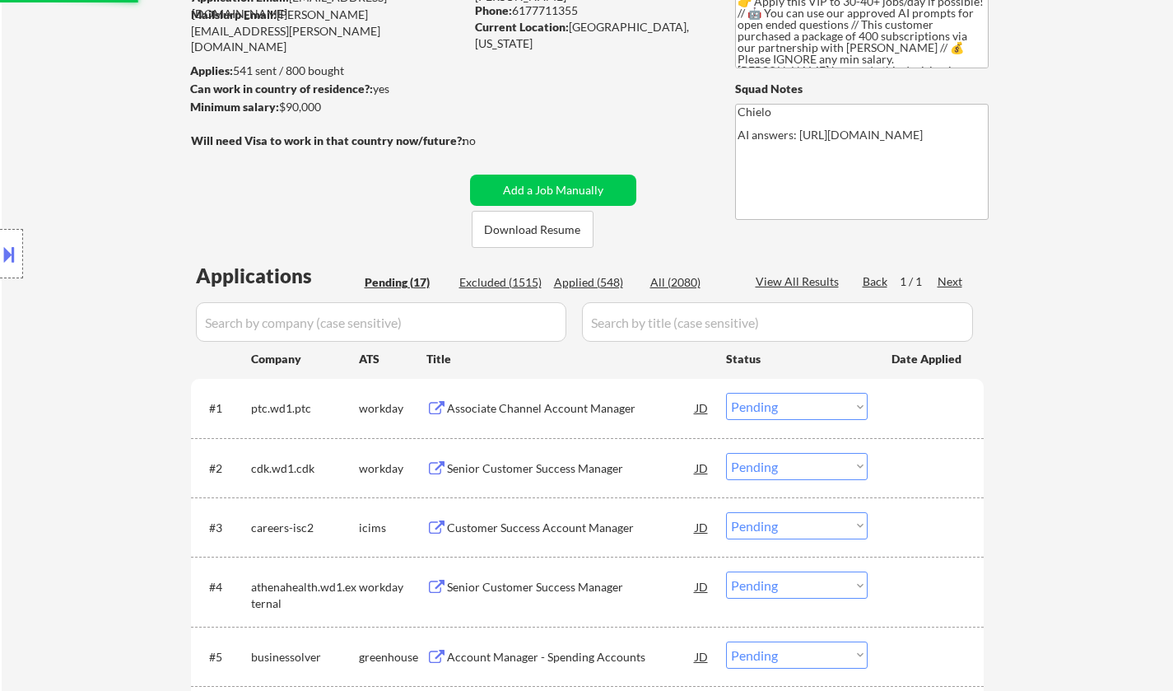
select select ""pending""
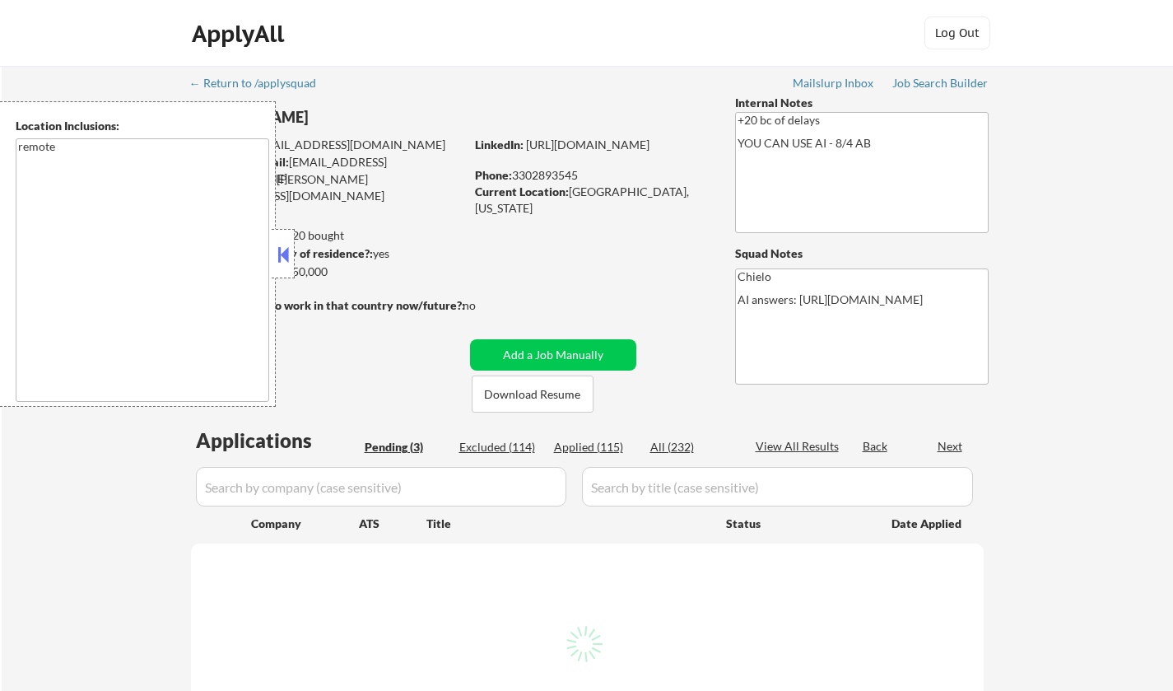
drag, startPoint x: 284, startPoint y: 254, endPoint x: 301, endPoint y: 256, distance: 16.7
click at [284, 254] on button at bounding box center [283, 254] width 18 height 25
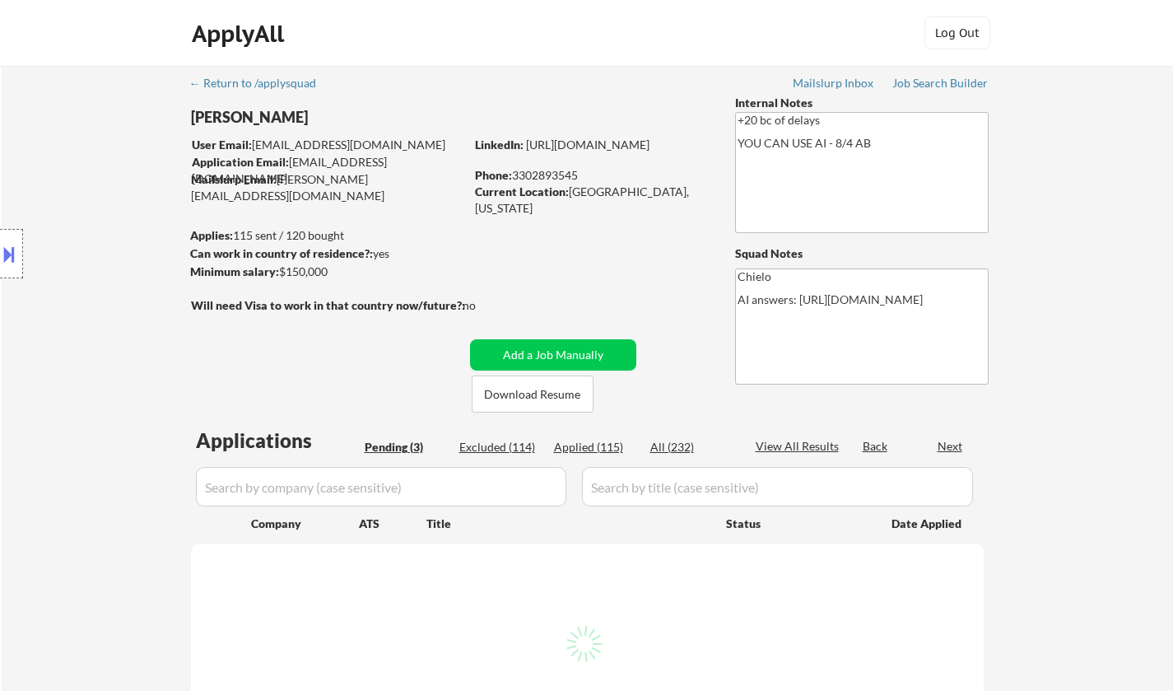
select select ""pending""
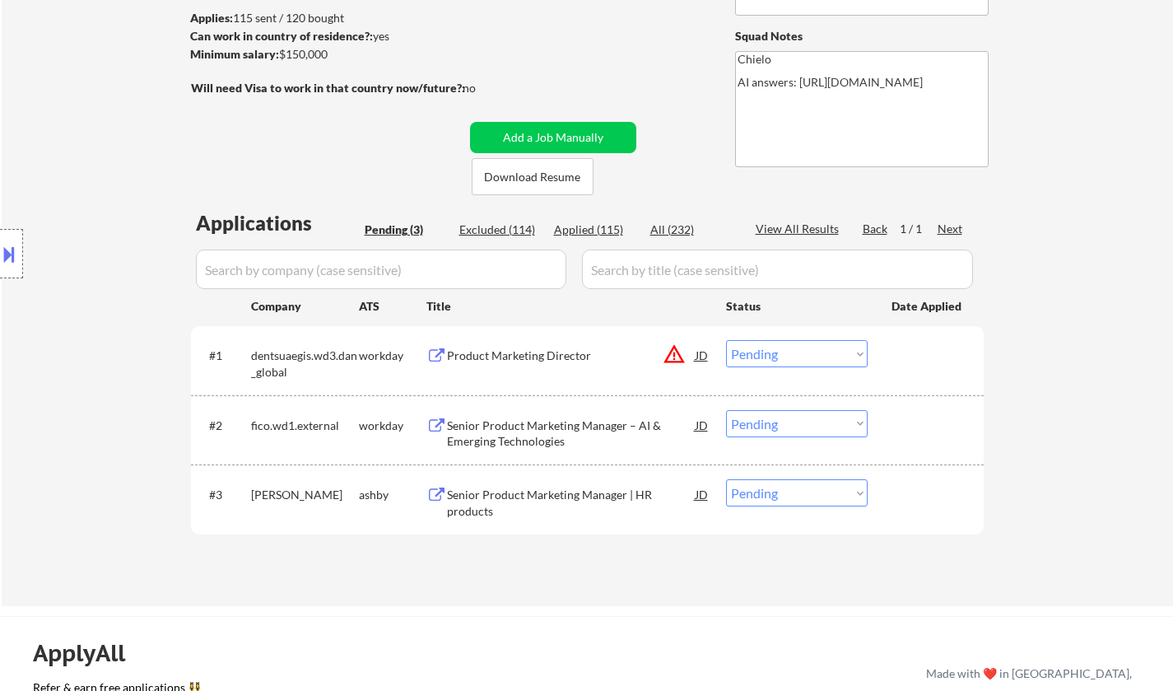
scroll to position [82, 0]
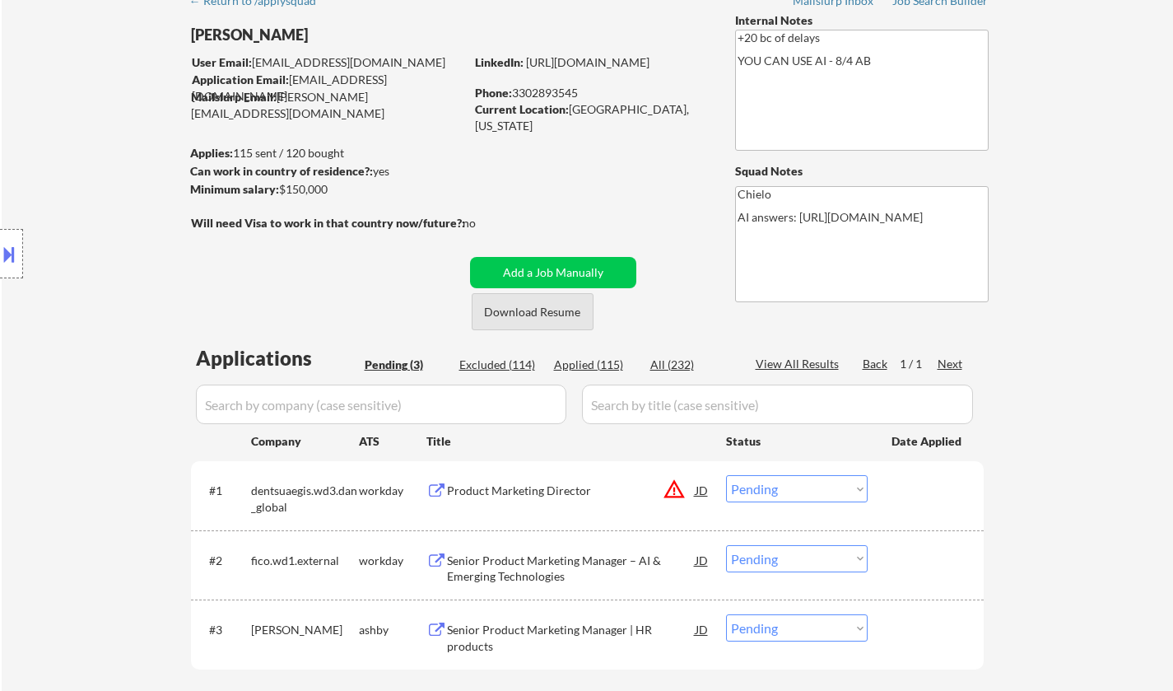
click at [533, 315] on button "Download Resume" at bounding box center [533, 311] width 122 height 37
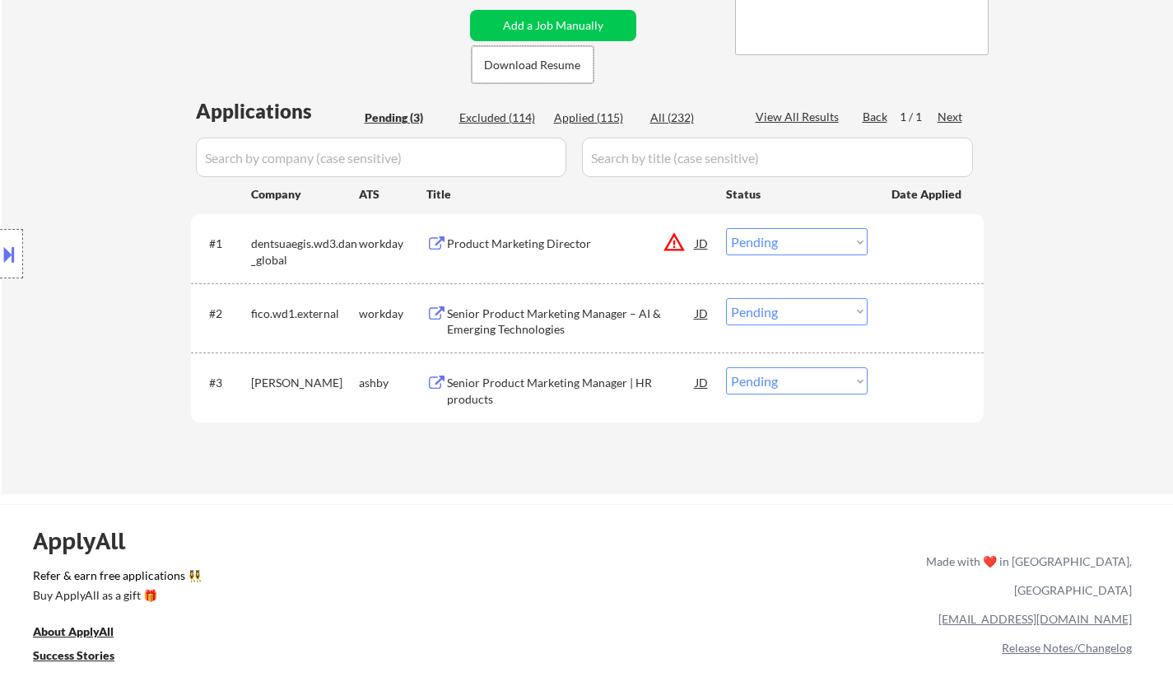
scroll to position [165, 0]
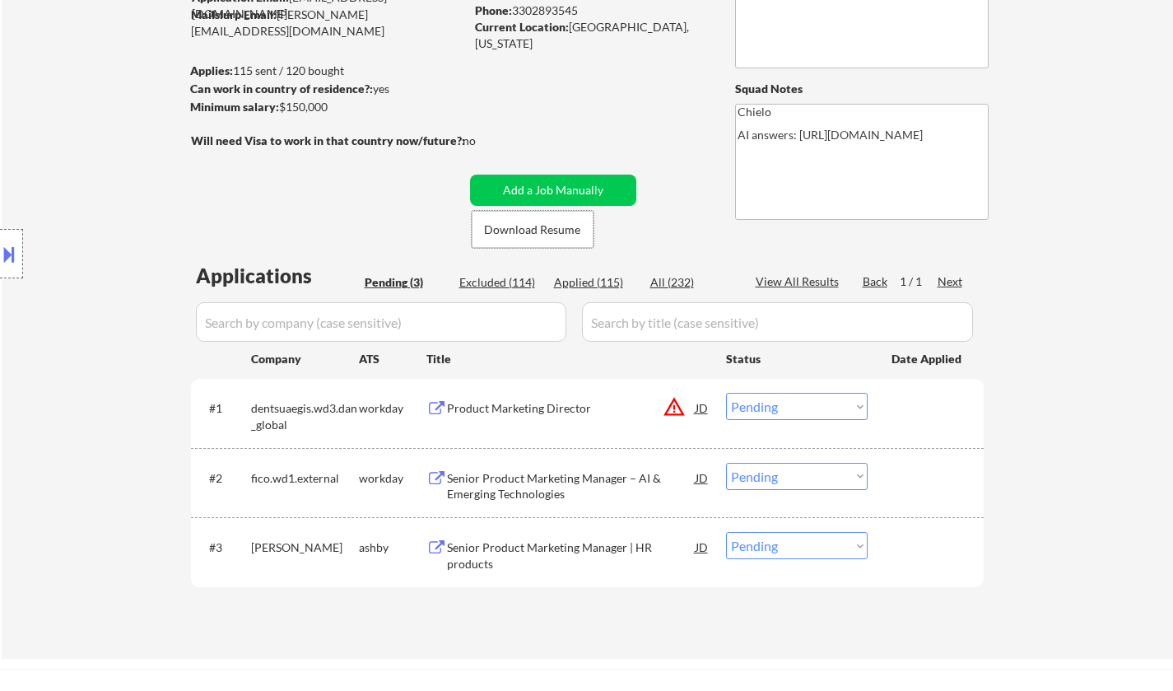
click at [565, 555] on div "Senior Product Marketing Manager | HR products" at bounding box center [571, 555] width 249 height 32
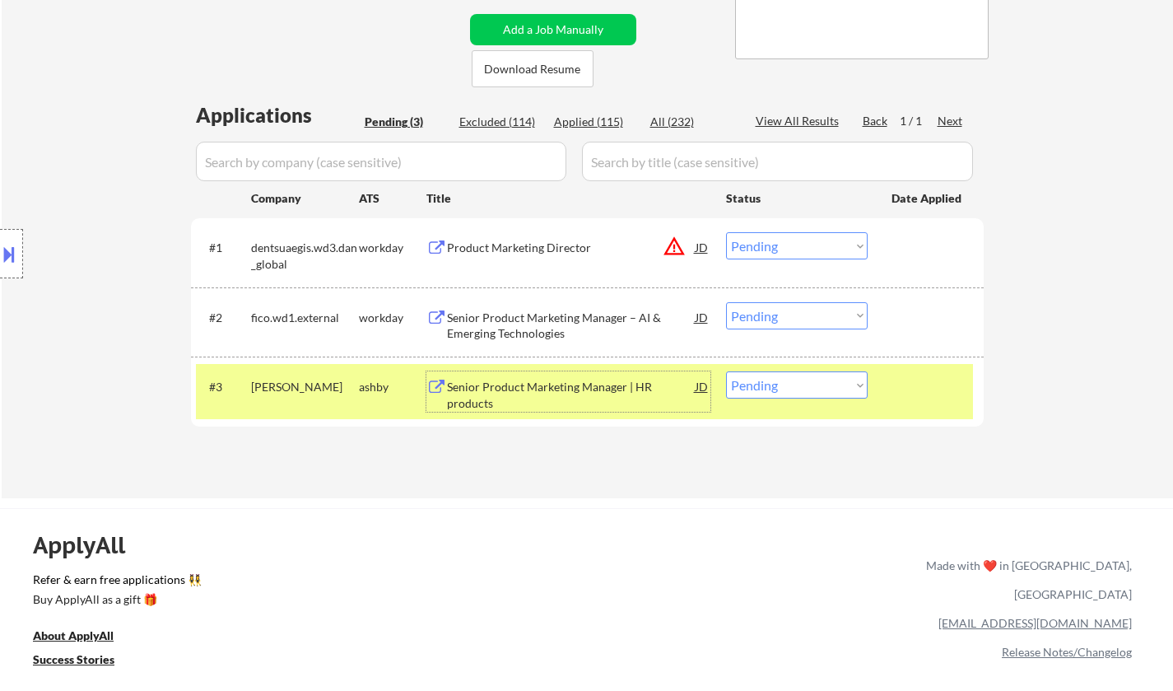
scroll to position [329, 0]
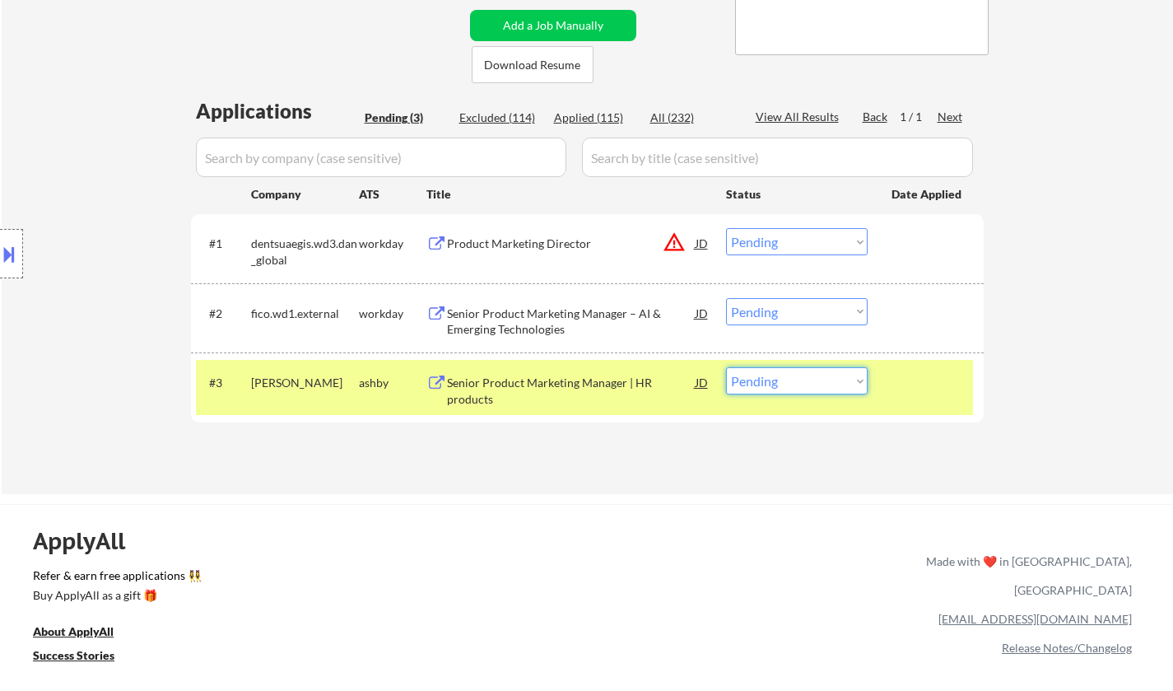
drag, startPoint x: 849, startPoint y: 374, endPoint x: 845, endPoint y: 387, distance: 13.8
click at [849, 374] on select "Choose an option... Pending Applied Excluded (Questions) Excluded (Expired) Exc…" at bounding box center [797, 380] width 142 height 27
select select ""applied""
click at [726, 367] on select "Choose an option... Pending Applied Excluded (Questions) Excluded (Expired) Exc…" at bounding box center [797, 380] width 142 height 27
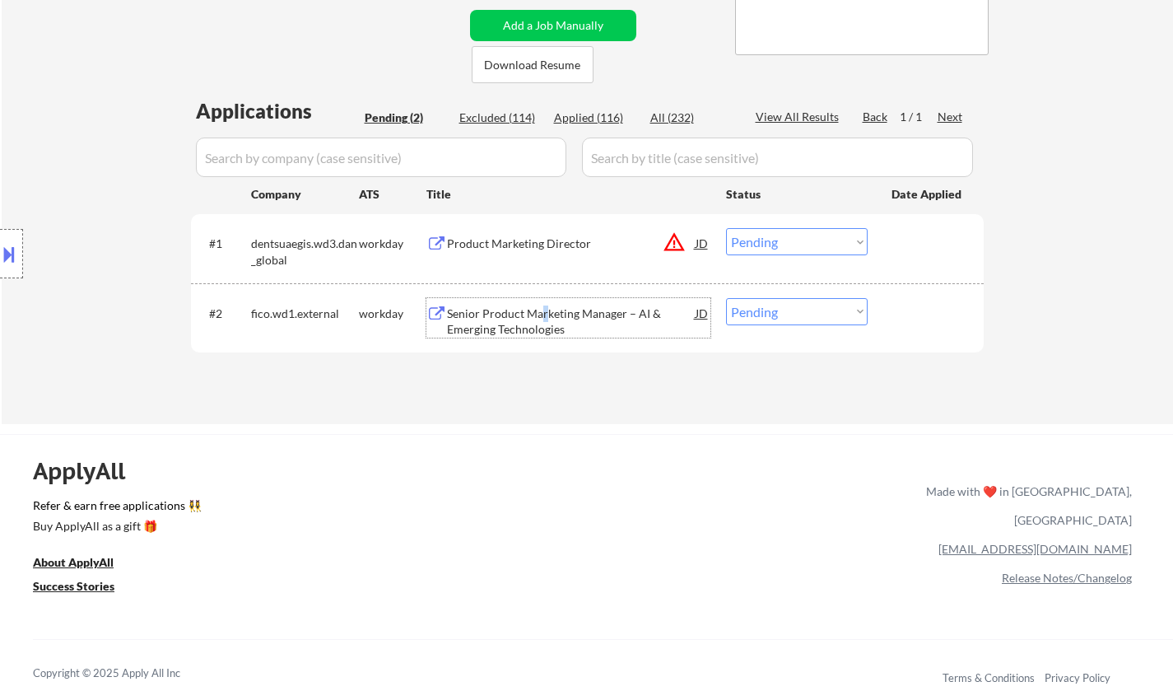
drag, startPoint x: 544, startPoint y: 315, endPoint x: 538, endPoint y: 323, distance: 9.4
click at [540, 321] on div "Senior Product Marketing Manager – AI & Emerging Technologies" at bounding box center [571, 321] width 249 height 32
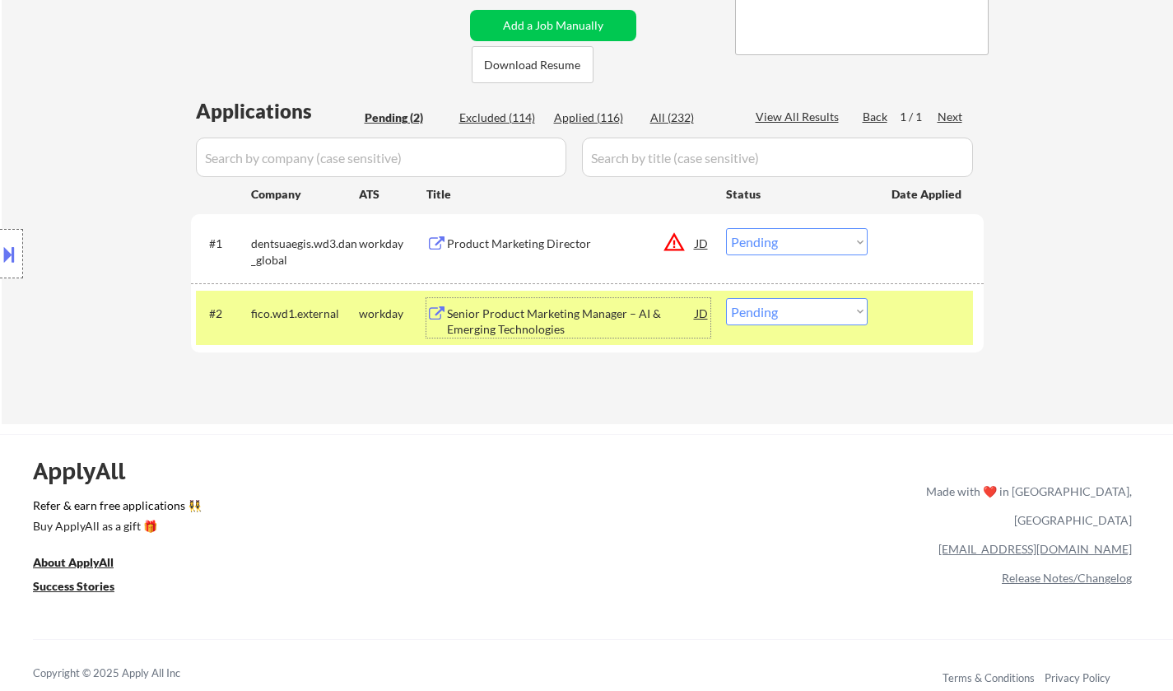
click at [793, 320] on select "Choose an option... Pending Applied Excluded (Questions) Excluded (Expired) Exc…" at bounding box center [797, 311] width 142 height 27
click at [783, 309] on select "Choose an option... Pending Applied Excluded (Questions) Excluded (Expired) Exc…" at bounding box center [797, 311] width 142 height 27
select select ""applied""
click at [726, 298] on select "Choose an option... Pending Applied Excluded (Questions) Excluded (Expired) Exc…" at bounding box center [797, 311] width 142 height 27
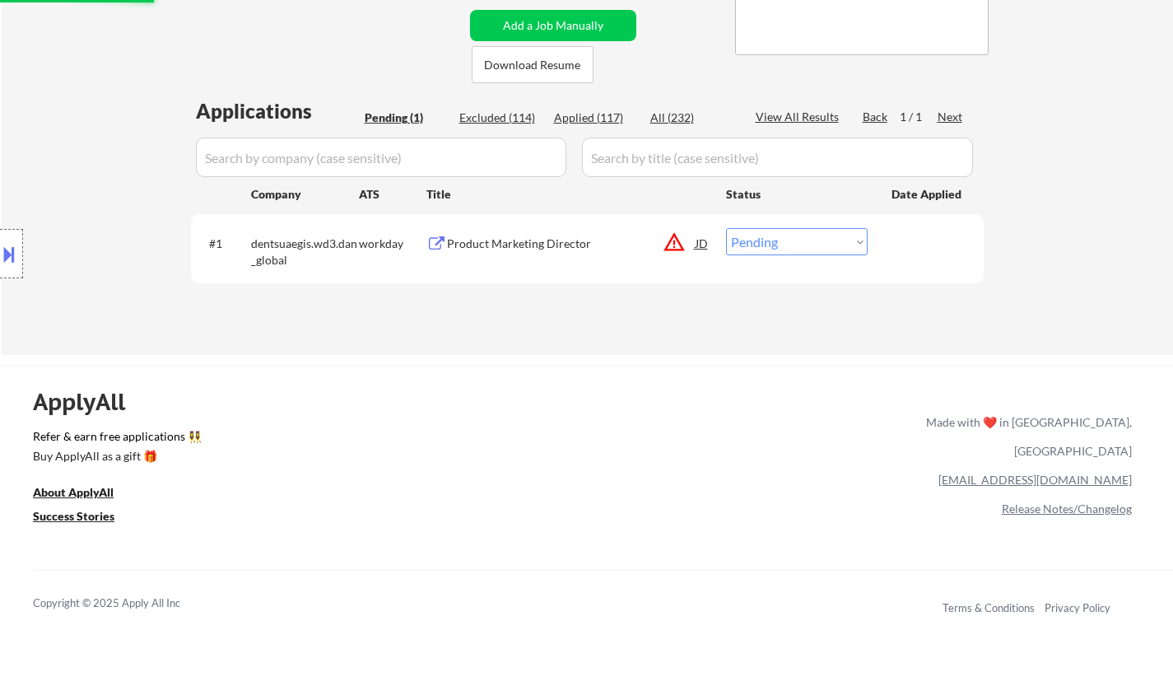
click at [694, 249] on div "JD" at bounding box center [702, 243] width 16 height 30
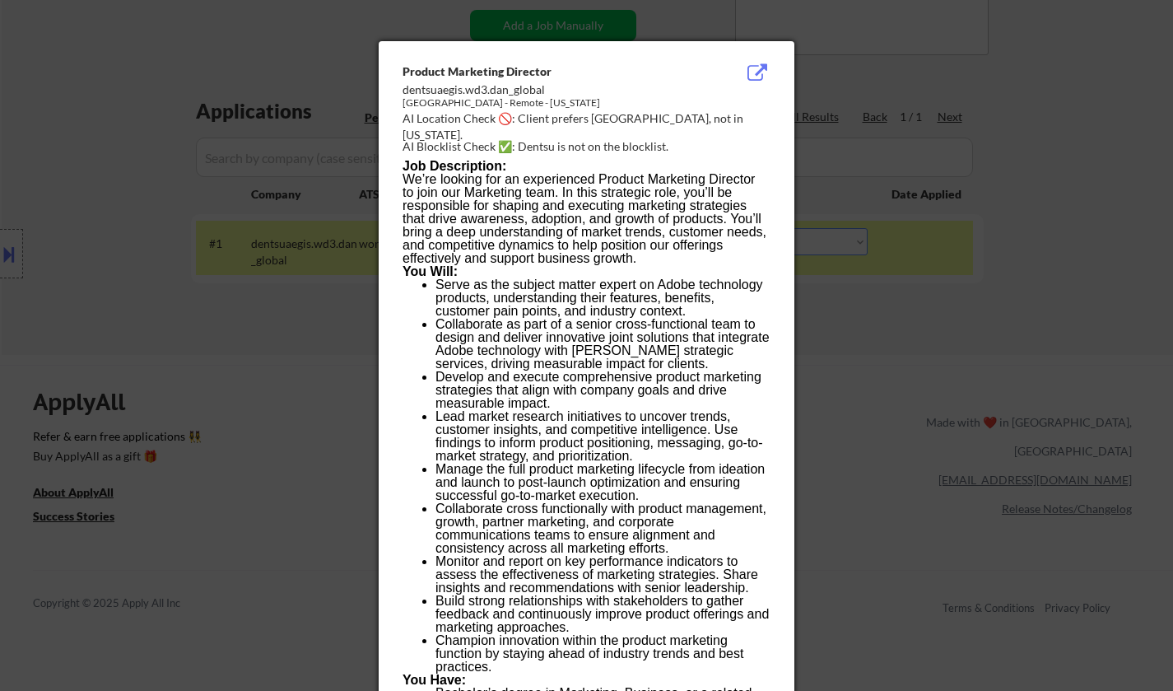
click at [866, 550] on div at bounding box center [586, 345] width 1173 height 691
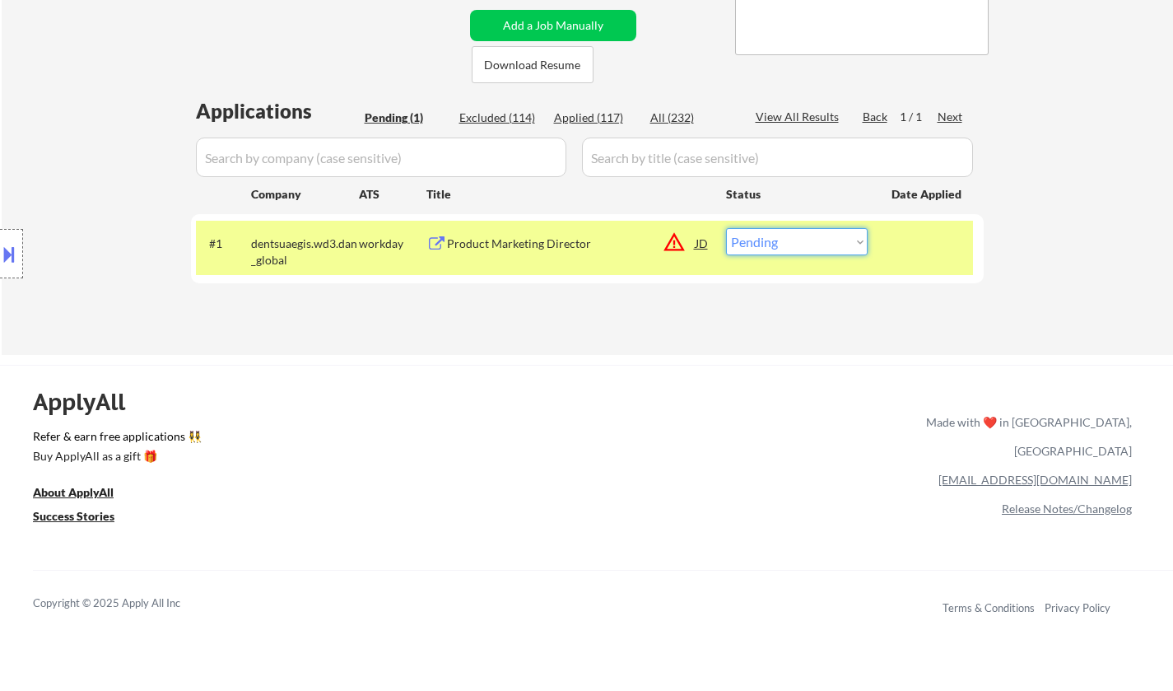
click at [790, 241] on select "Choose an option... Pending Applied Excluded (Questions) Excluded (Expired) Exc…" at bounding box center [797, 241] width 142 height 27
select select ""excluded__location_""
click at [726, 228] on select "Choose an option... Pending Applied Excluded (Questions) Excluded (Expired) Exc…" at bounding box center [797, 241] width 142 height 27
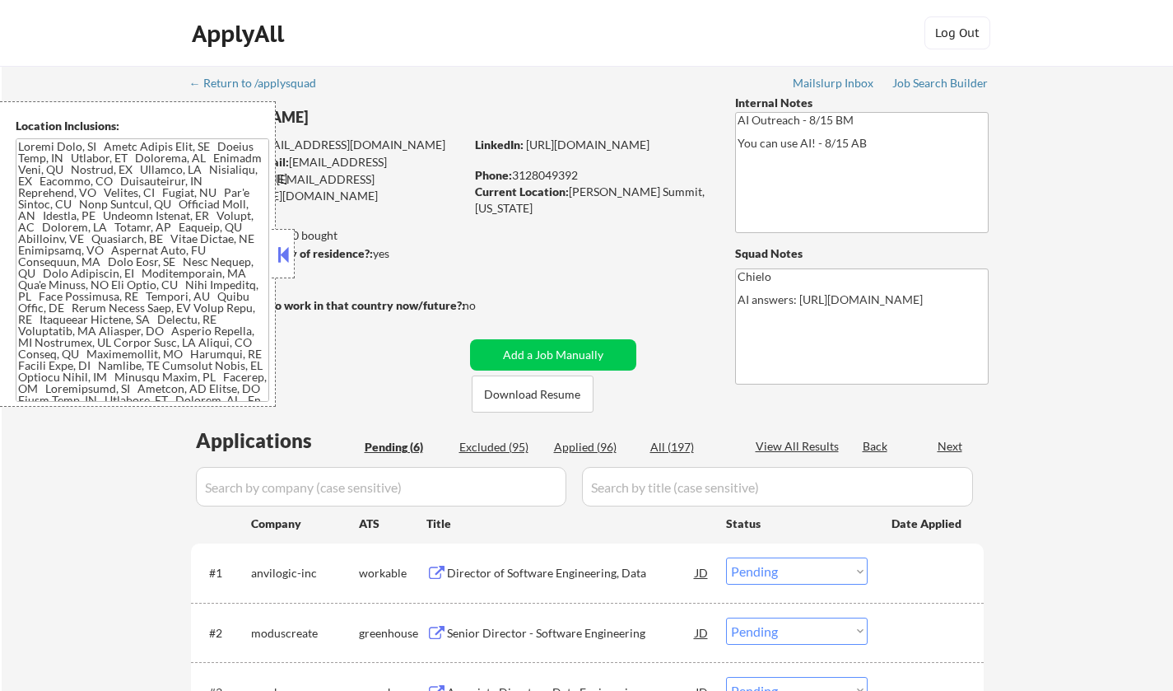
select select ""pending""
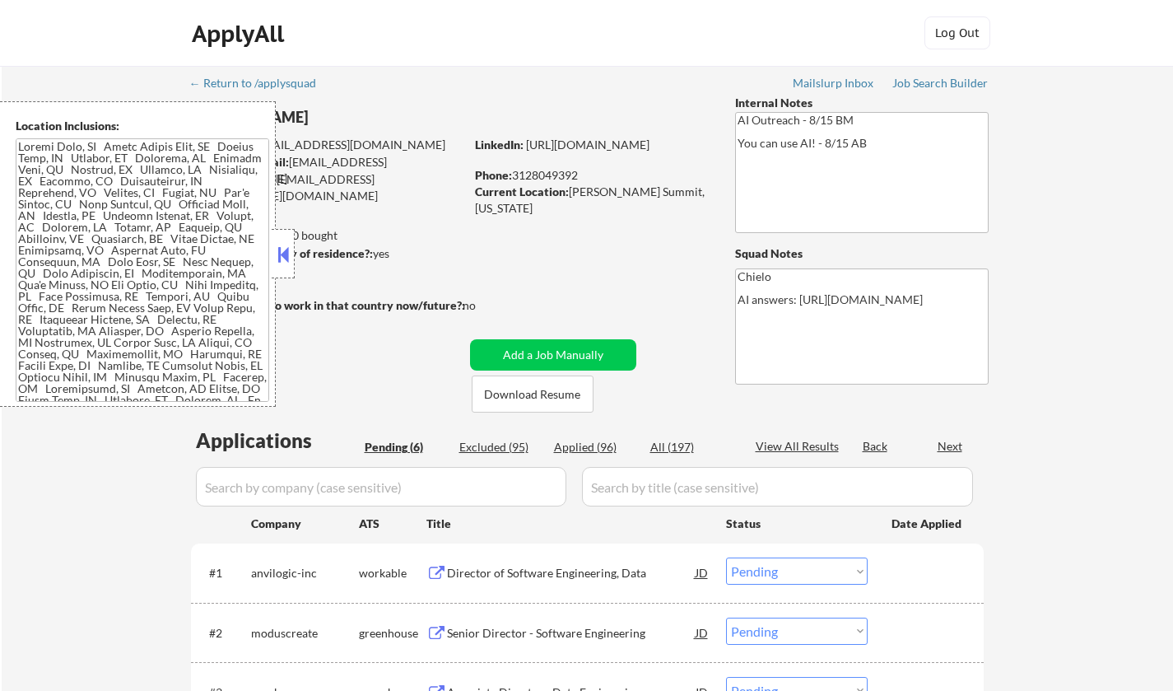
select select ""pending""
click at [280, 254] on button at bounding box center [283, 254] width 18 height 25
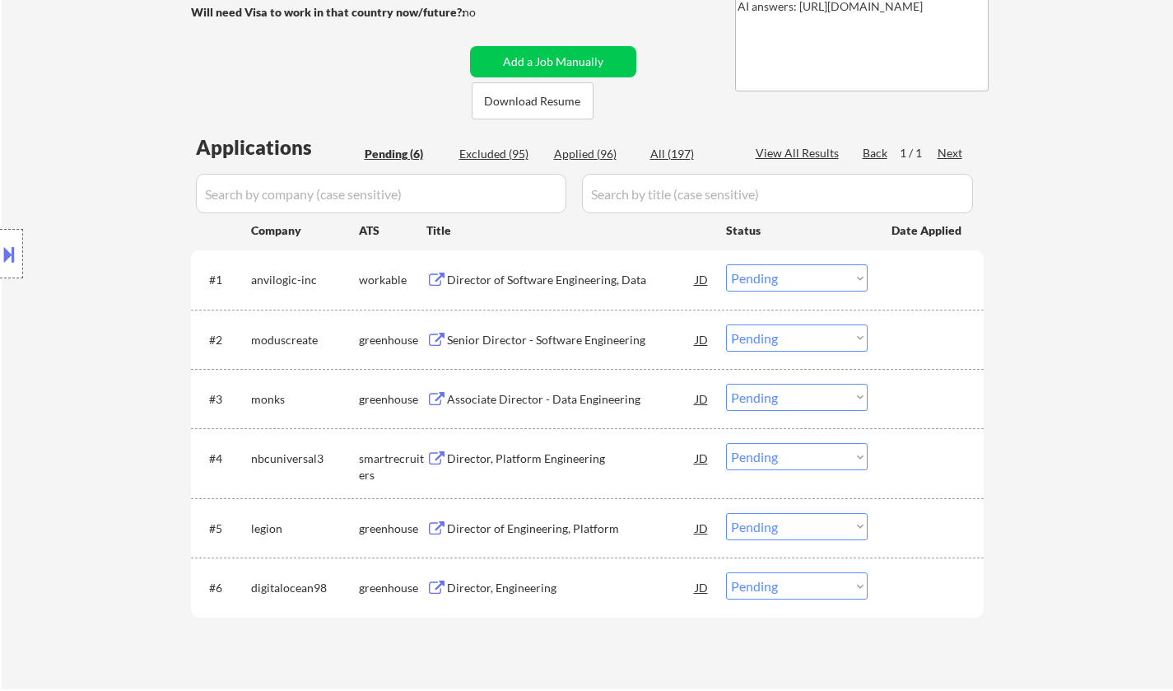
scroll to position [329, 0]
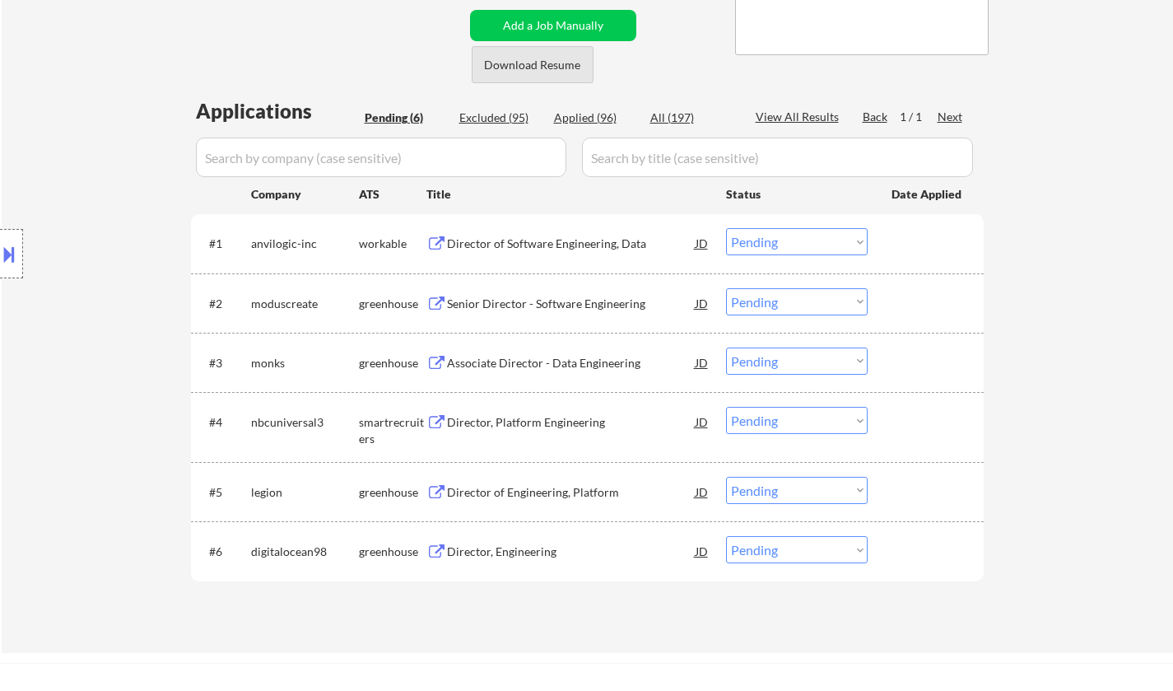
click at [533, 63] on button "Download Resume" at bounding box center [533, 64] width 122 height 37
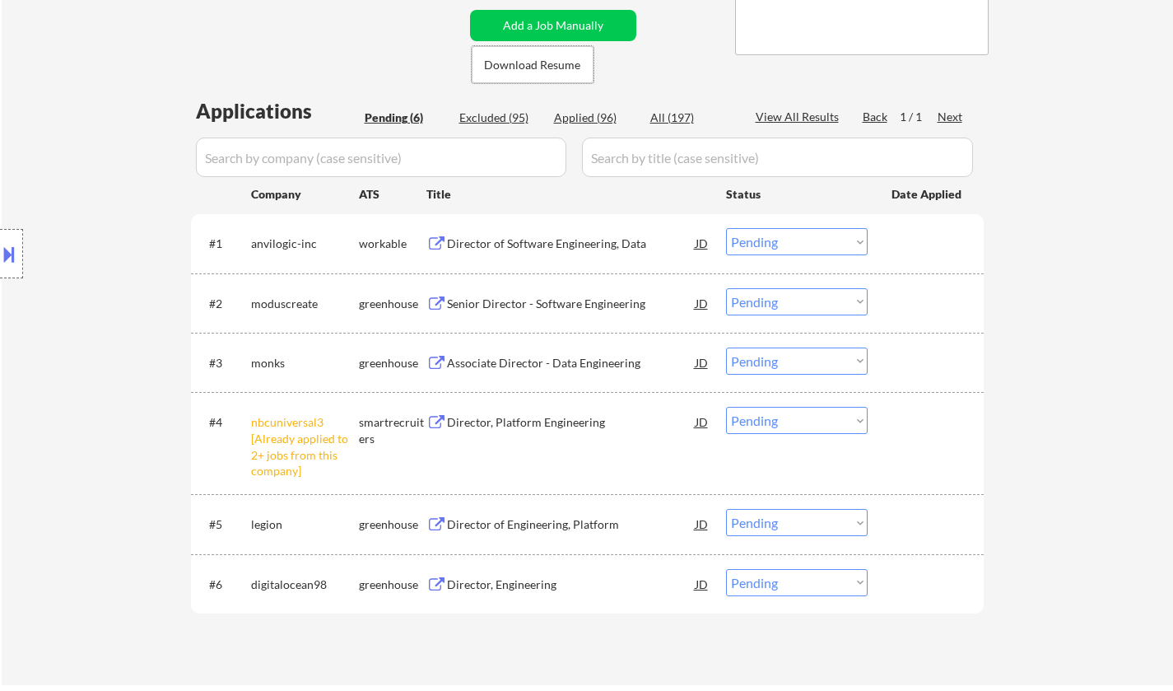
click at [780, 428] on select "Choose an option... Pending Applied Excluded (Questions) Excluded (Expired) Exc…" at bounding box center [797, 420] width 142 height 27
click at [726, 407] on select "Choose an option... Pending Applied Excluded (Questions) Excluded (Expired) Exc…" at bounding box center [797, 420] width 142 height 27
click at [529, 245] on div "Director of Software Engineering, Data" at bounding box center [571, 243] width 249 height 16
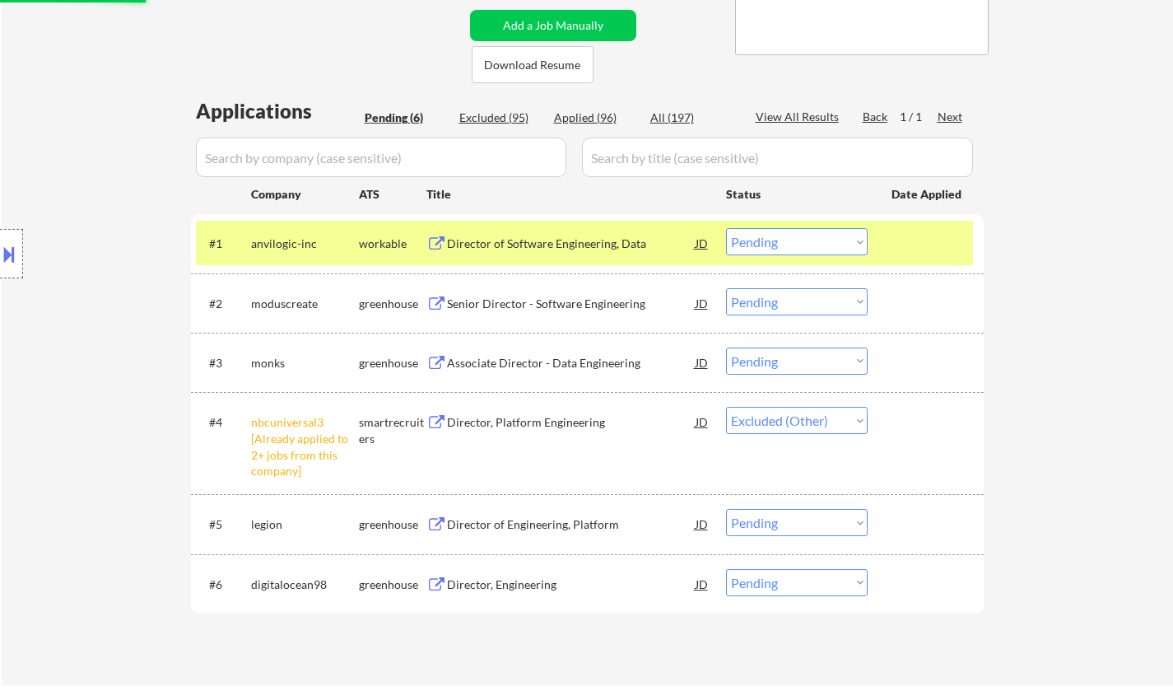
select select ""pending""
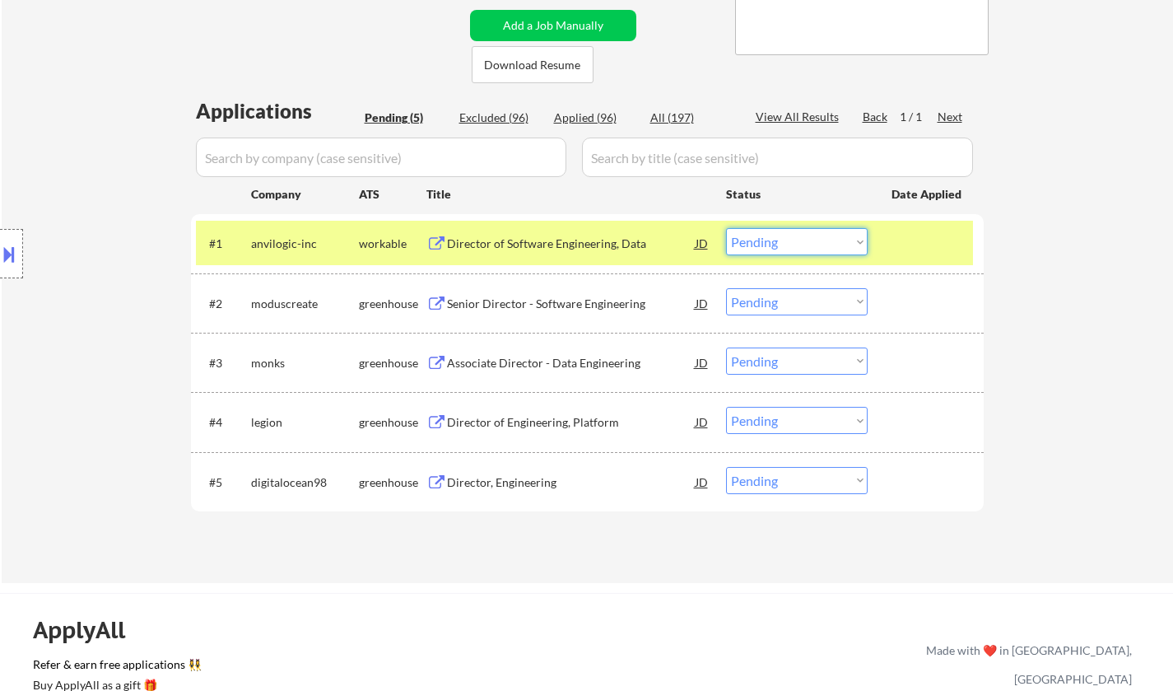
drag, startPoint x: 772, startPoint y: 245, endPoint x: 783, endPoint y: 251, distance: 12.6
click at [772, 245] on select "Choose an option... Pending Applied Excluded (Questions) Excluded (Expired) Exc…" at bounding box center [797, 241] width 142 height 27
click at [726, 228] on select "Choose an option... Pending Applied Excluded (Questions) Excluded (Expired) Exc…" at bounding box center [797, 241] width 142 height 27
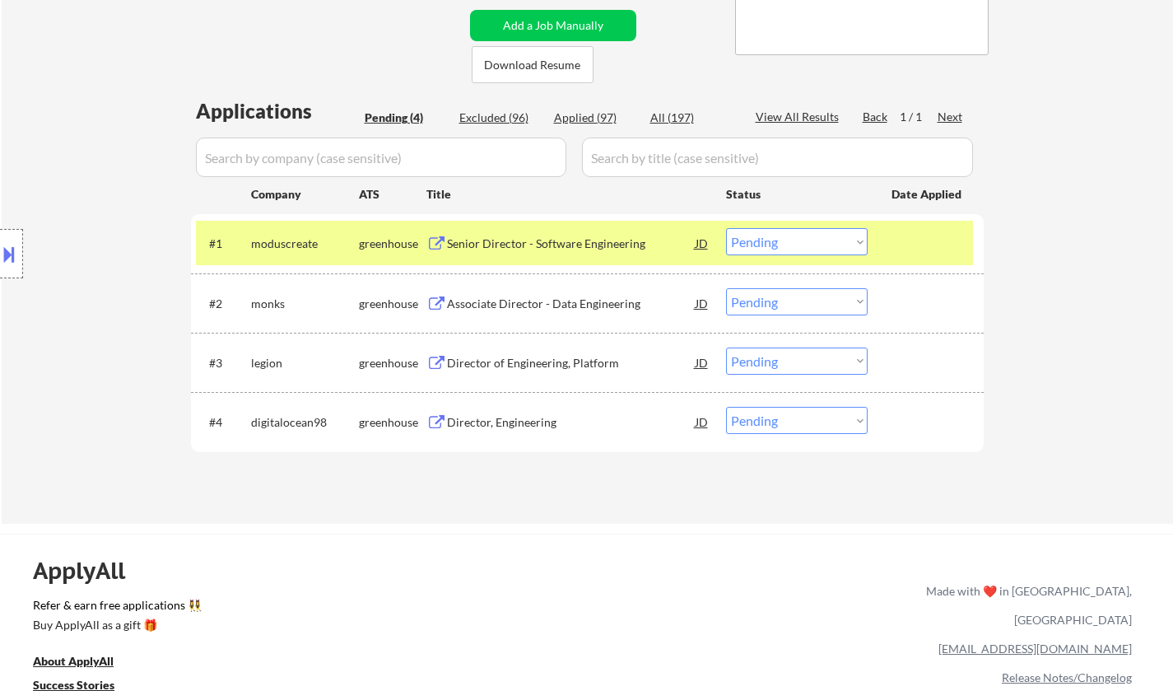
click at [487, 249] on div "Senior Director - Software Engineering" at bounding box center [571, 243] width 249 height 16
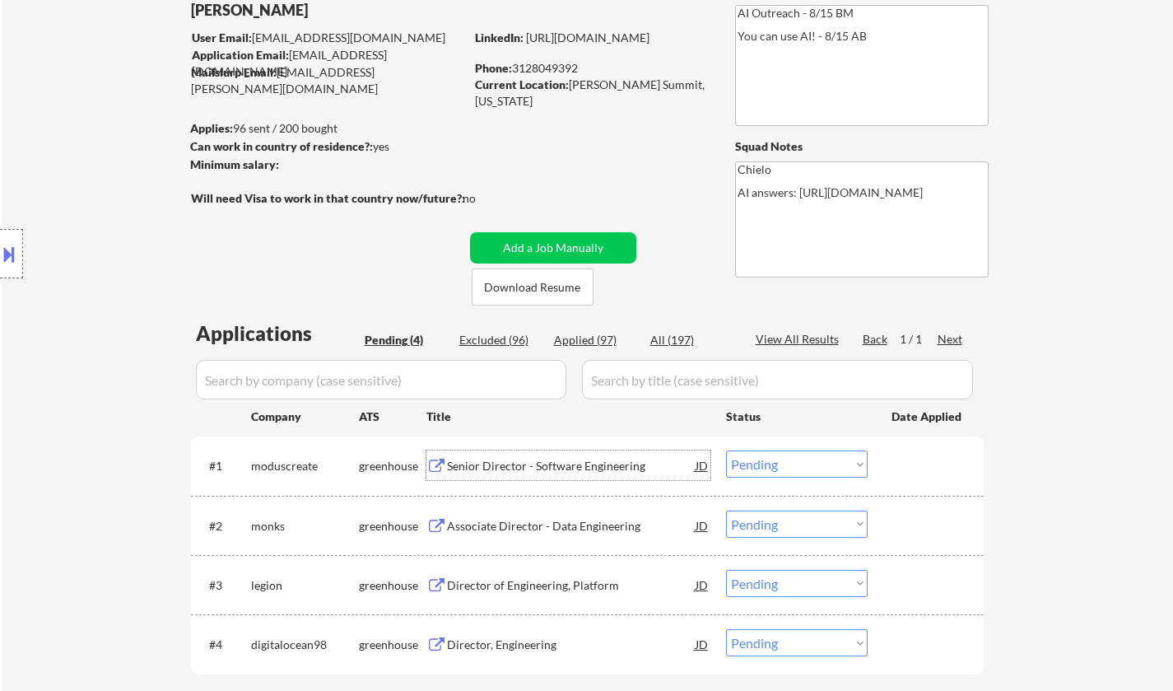
scroll to position [165, 0]
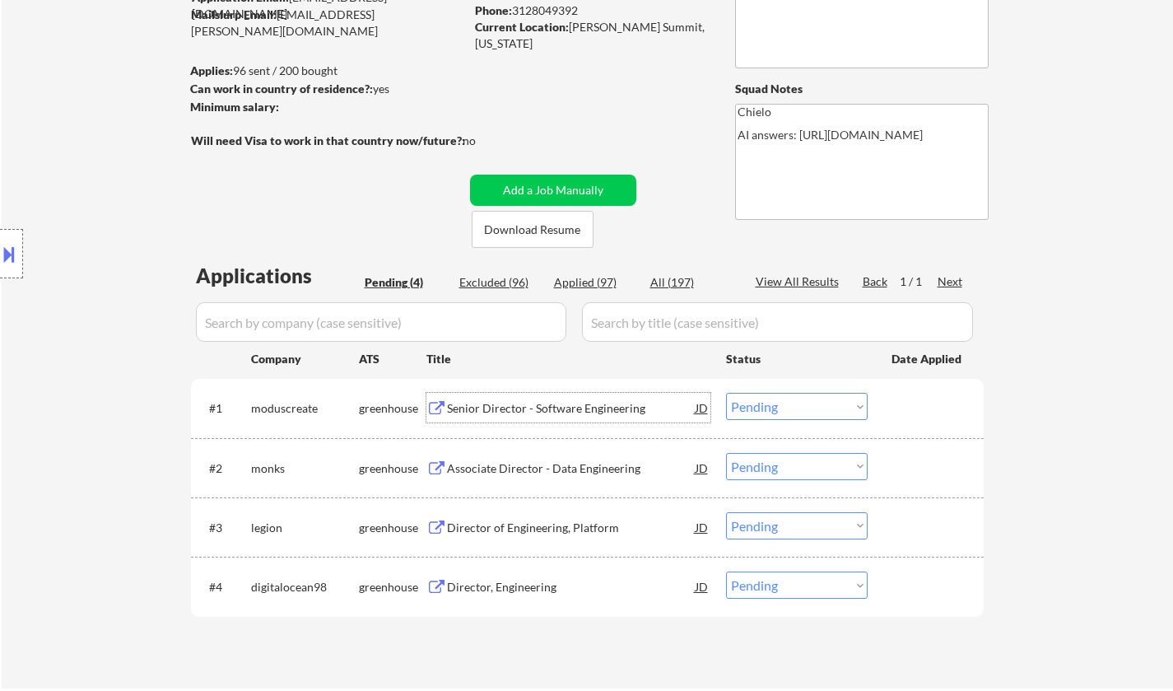
click at [830, 407] on select "Choose an option... Pending Applied Excluded (Questions) Excluded (Expired) Exc…" at bounding box center [797, 406] width 142 height 27
click at [726, 393] on select "Choose an option... Pending Applied Excluded (Questions) Excluded (Expired) Exc…" at bounding box center [797, 406] width 142 height 27
select select ""pending""
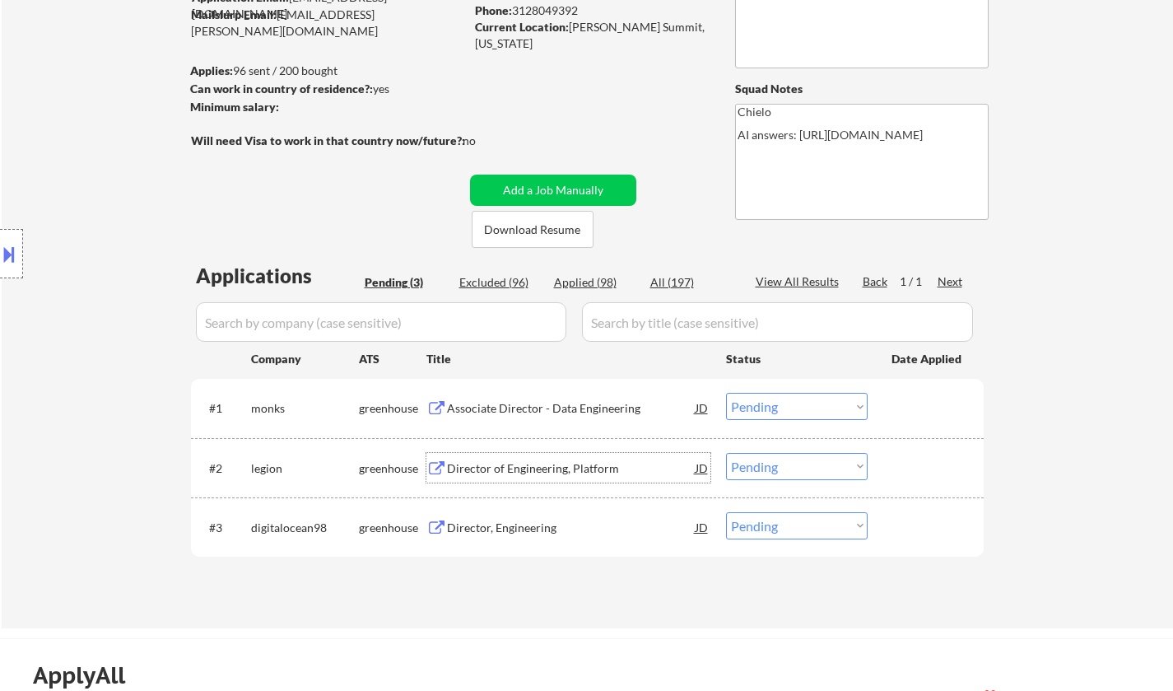
click at [533, 464] on div "Director of Engineering, Platform" at bounding box center [571, 468] width 249 height 16
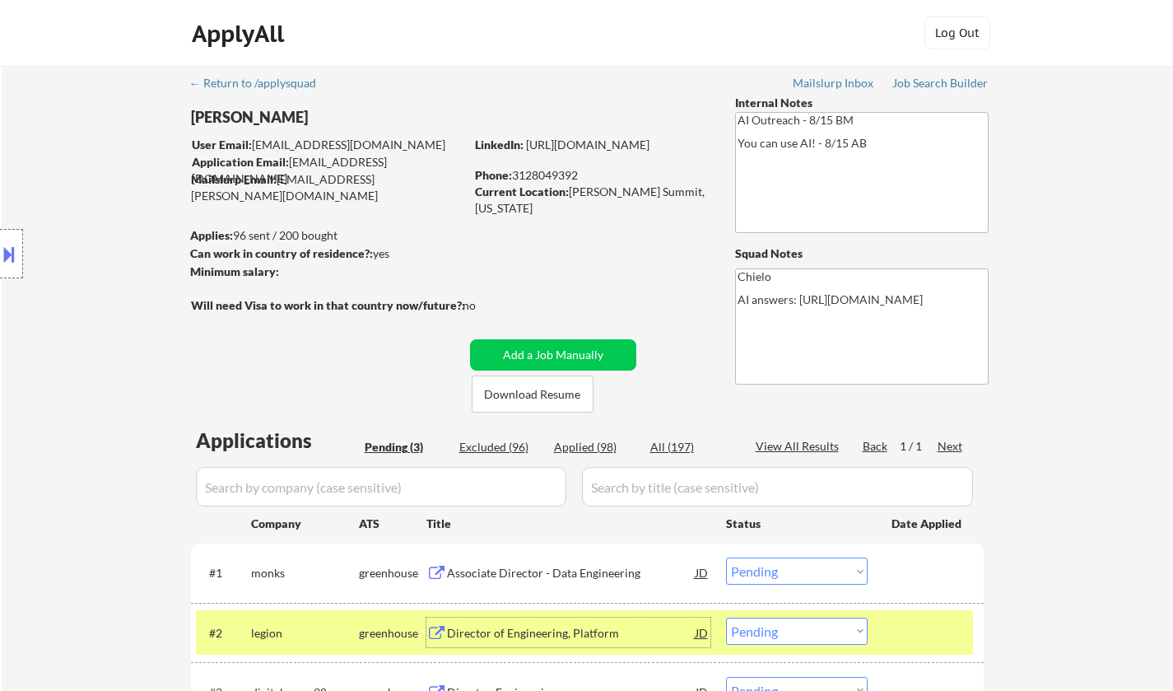
scroll to position [329, 0]
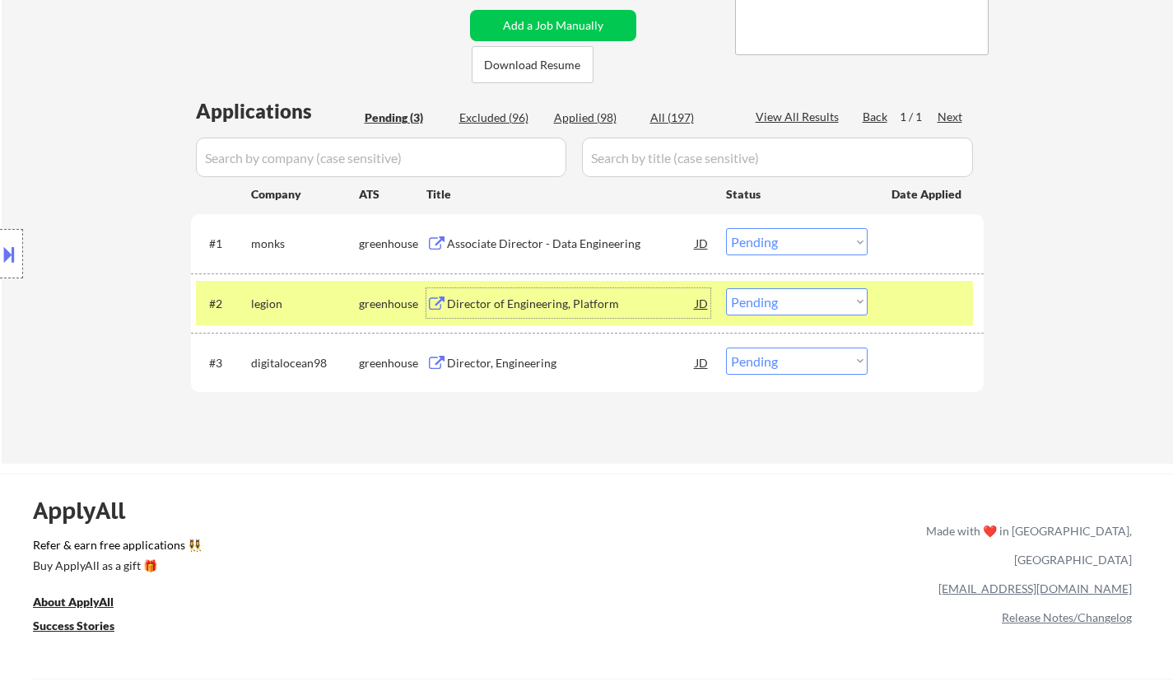
drag, startPoint x: 786, startPoint y: 300, endPoint x: 810, endPoint y: 314, distance: 27.7
click at [786, 300] on select "Choose an option... Pending Applied Excluded (Questions) Excluded (Expired) Exc…" at bounding box center [797, 301] width 142 height 27
click at [726, 288] on select "Choose an option... Pending Applied Excluded (Questions) Excluded (Expired) Exc…" at bounding box center [797, 301] width 142 height 27
select select ""pending""
